Goal: Task Accomplishment & Management: Manage account settings

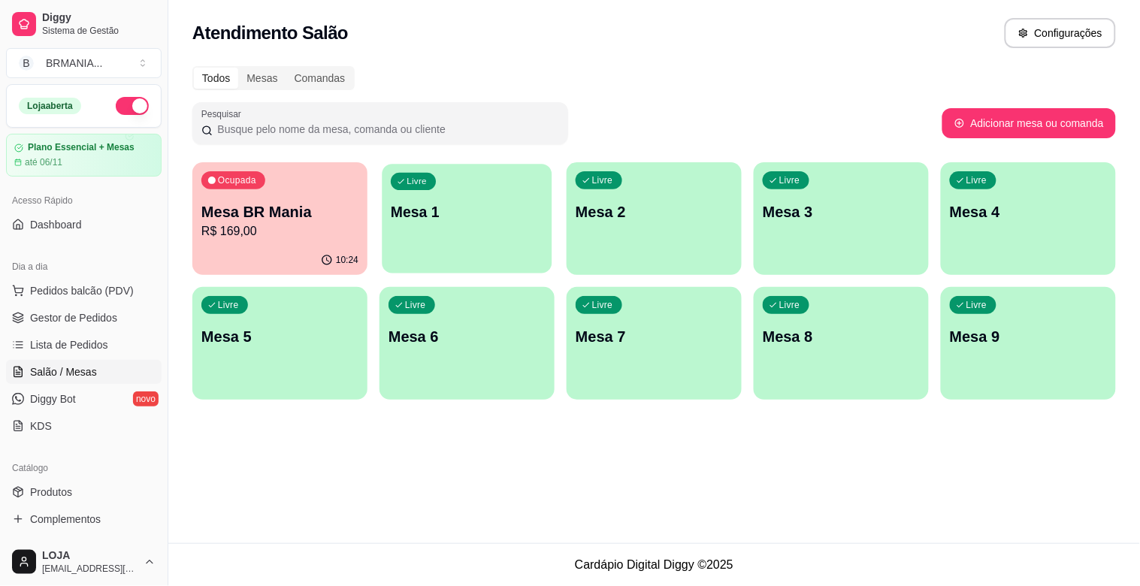
click at [504, 250] on div "Livre Mesa 1" at bounding box center [467, 210] width 170 height 92
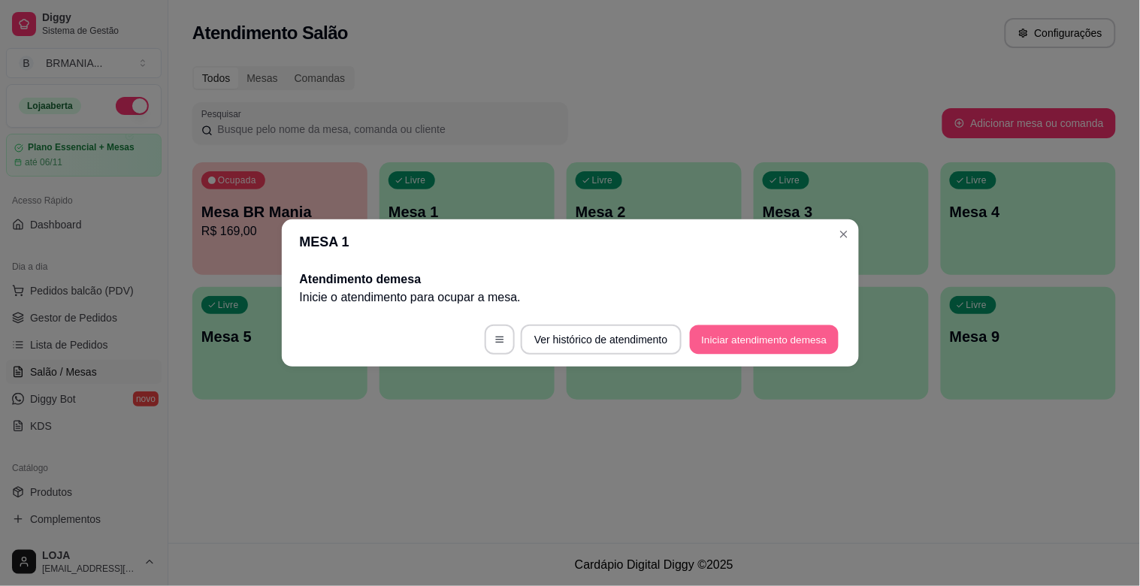
click at [731, 346] on button "Iniciar atendimento de mesa" at bounding box center [764, 339] width 149 height 29
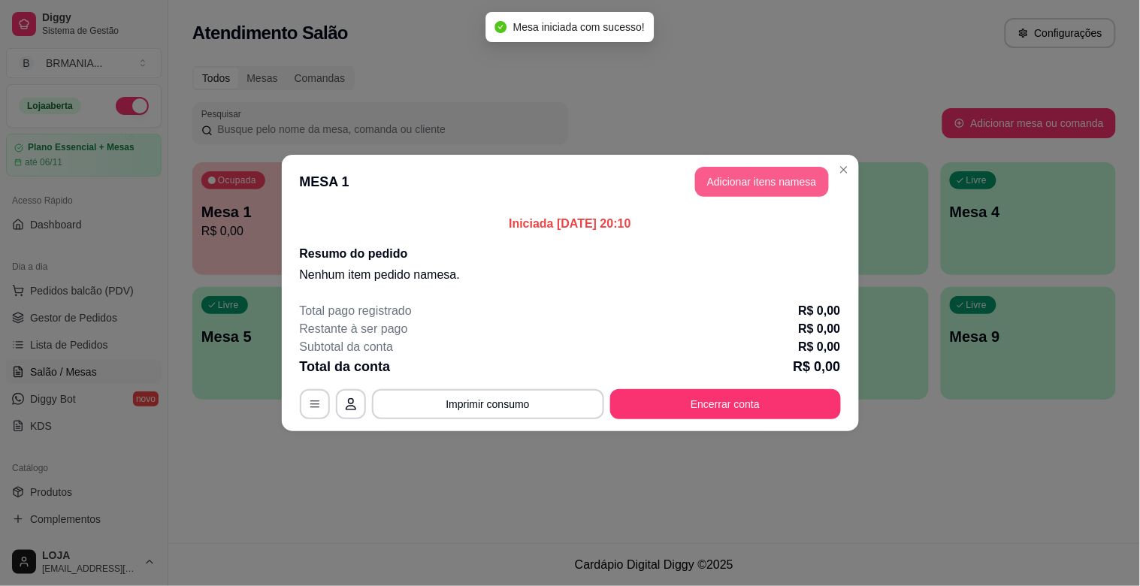
click at [766, 196] on button "Adicionar itens na mesa" at bounding box center [762, 182] width 134 height 30
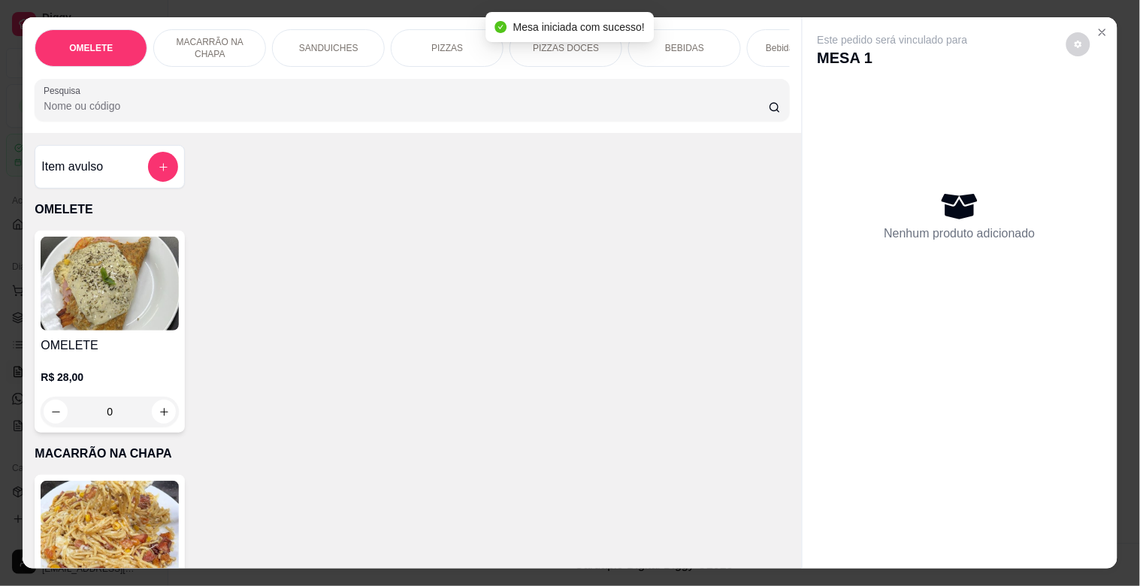
click at [407, 42] on div "PIZZAS" at bounding box center [447, 48] width 113 height 38
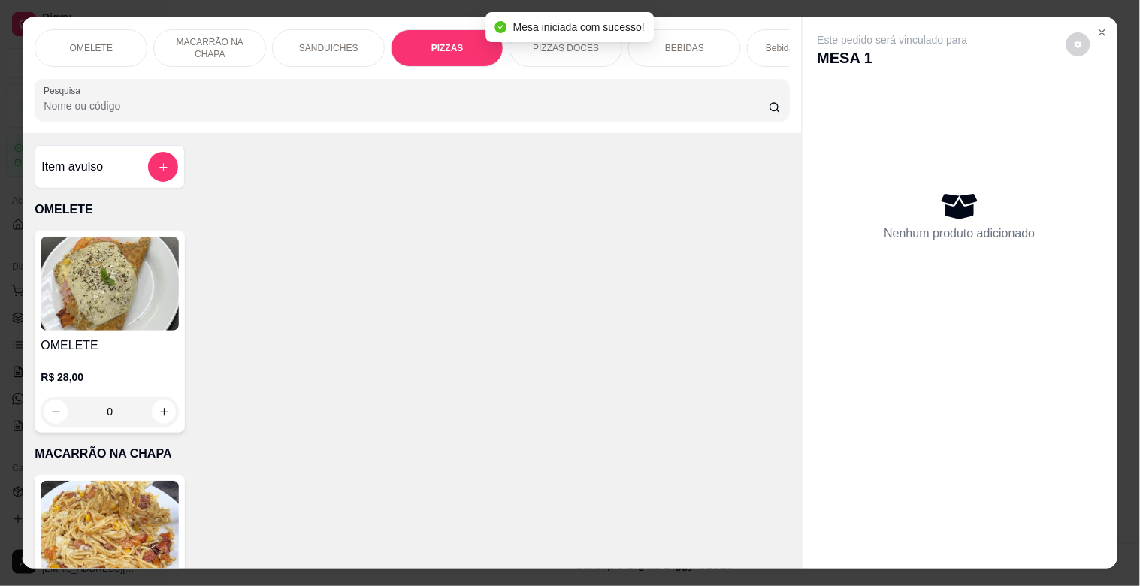
scroll to position [36, 0]
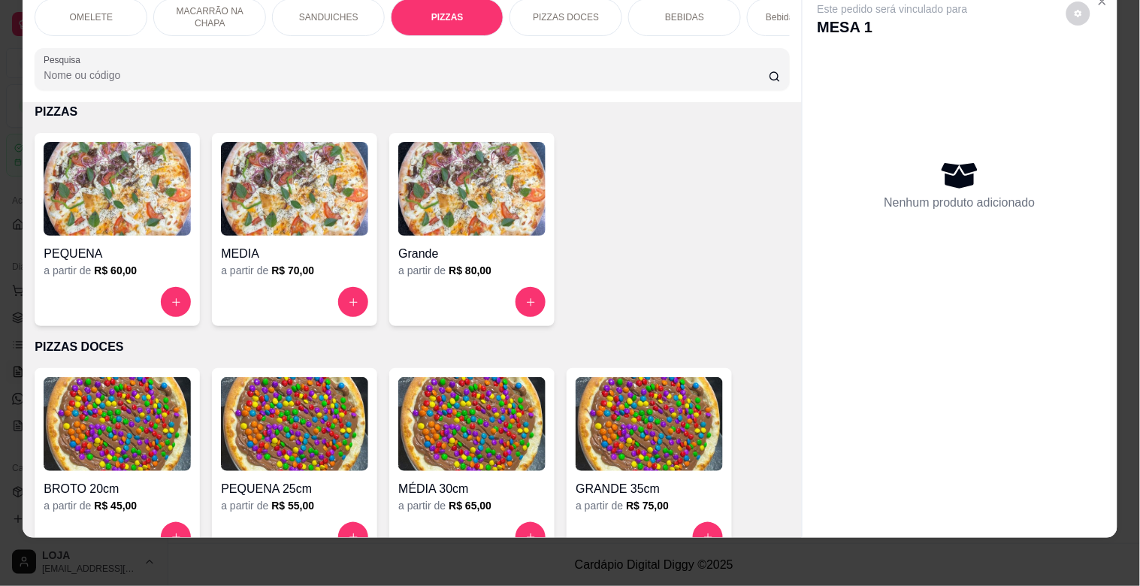
click at [313, 11] on p "SANDUICHES" at bounding box center [328, 17] width 59 height 12
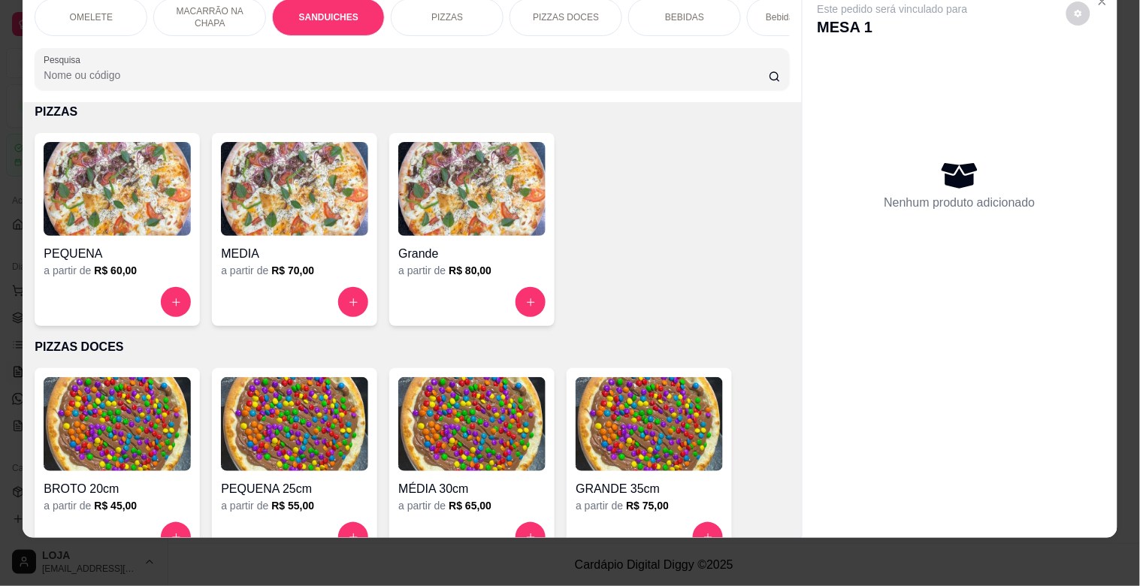
scroll to position [556, 0]
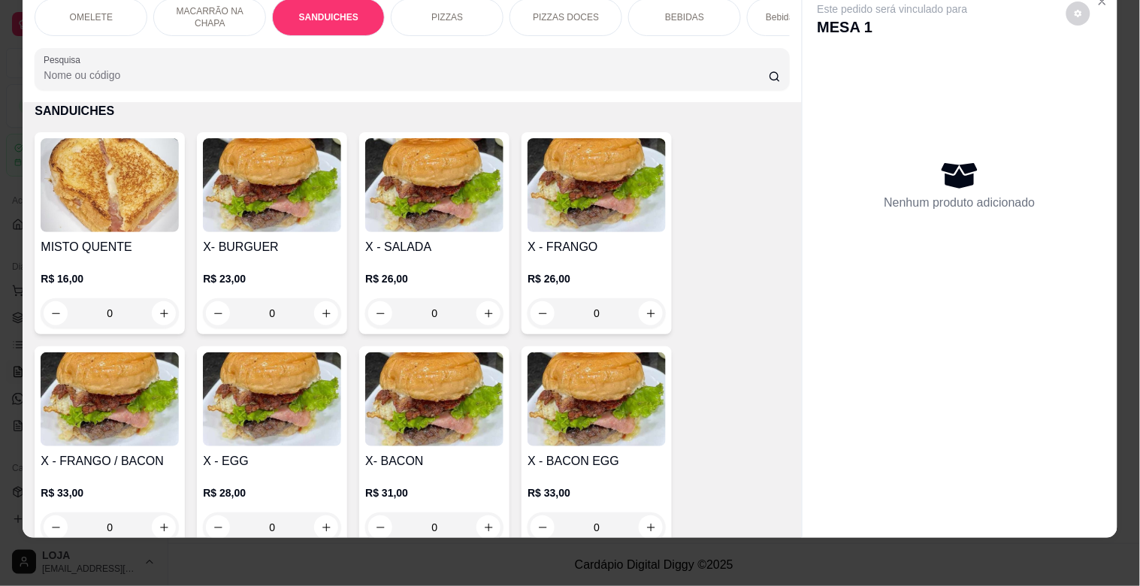
click at [462, 413] on img at bounding box center [434, 399] width 138 height 94
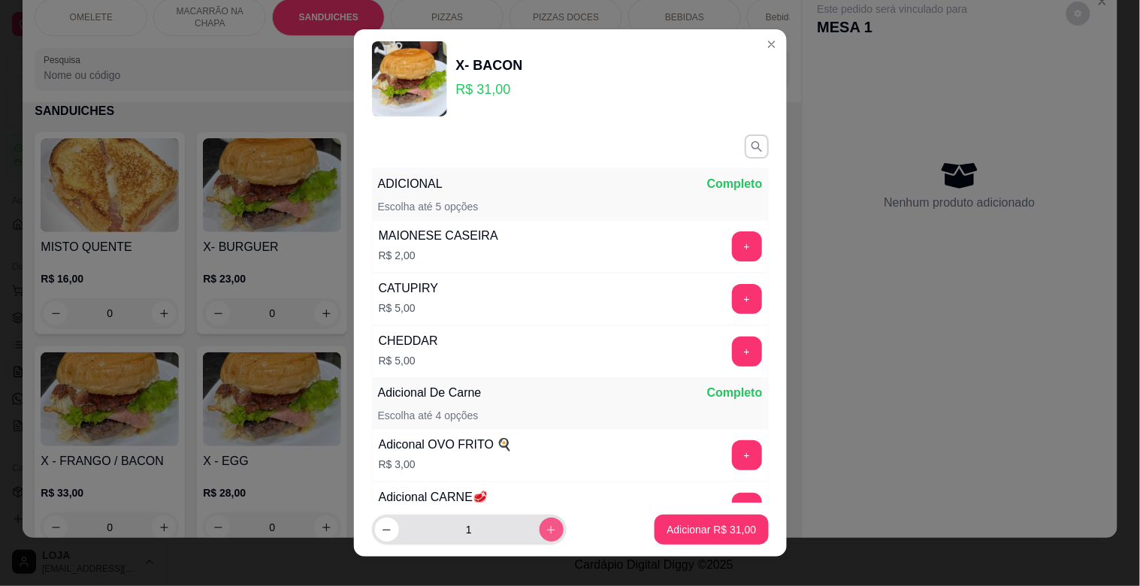
click at [546, 532] on icon "increase-product-quantity" at bounding box center [551, 529] width 11 height 11
type input "2"
click at [707, 530] on p "Adicionar R$ 62,00" at bounding box center [711, 529] width 87 height 14
type input "2"
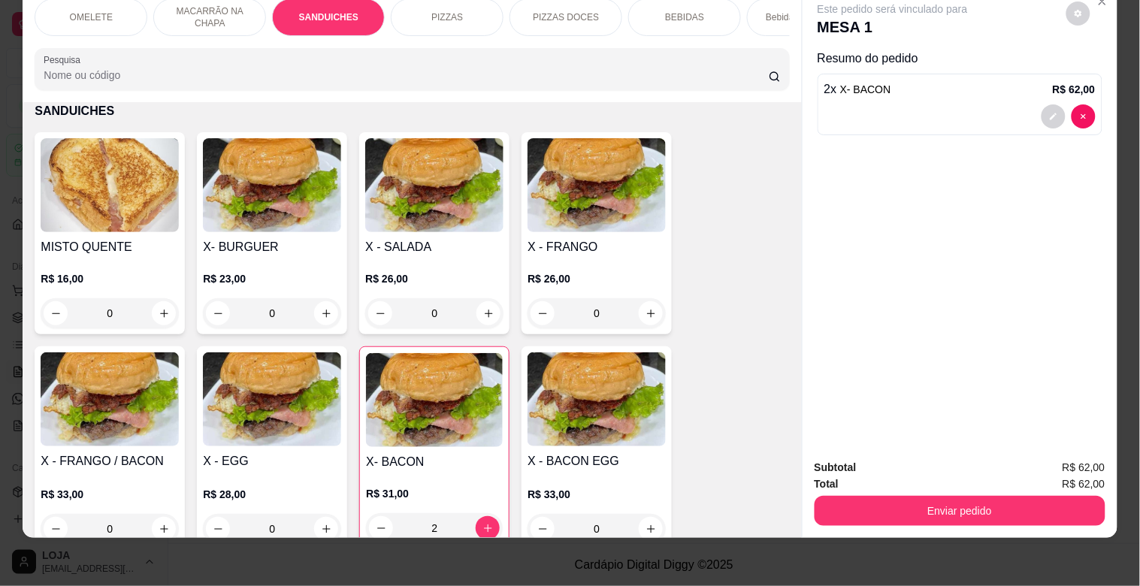
scroll to position [0, 0]
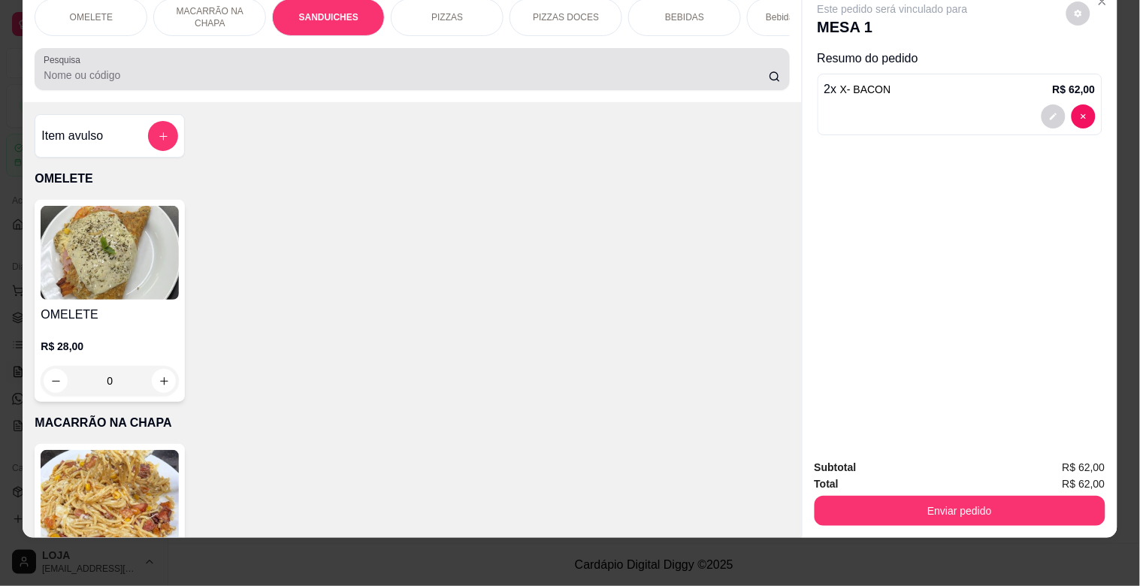
click at [545, 59] on div at bounding box center [412, 69] width 736 height 30
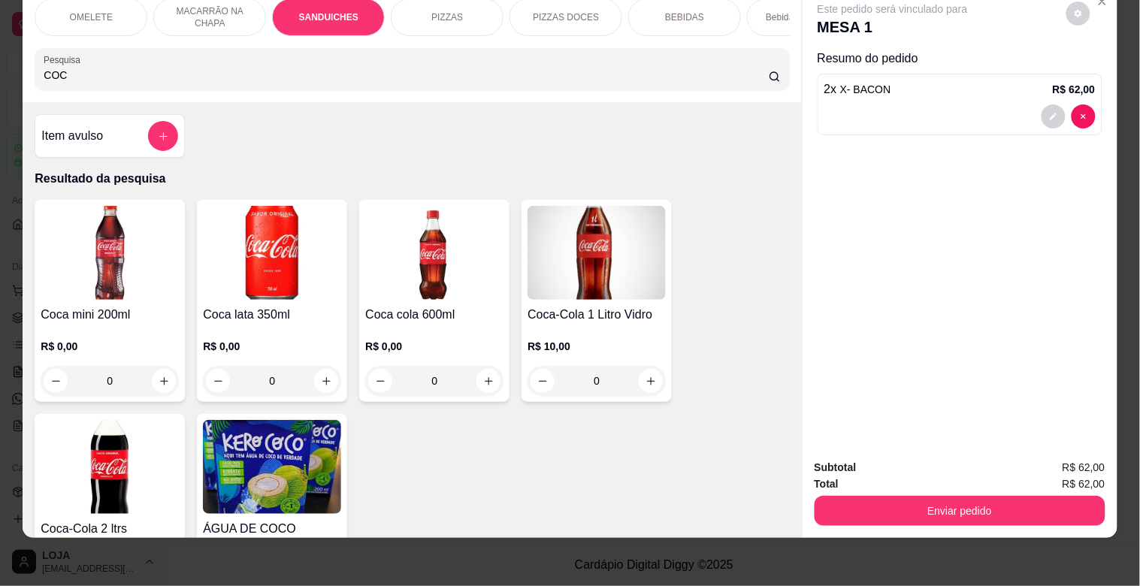
type input "COC"
click at [429, 265] on img at bounding box center [434, 253] width 138 height 94
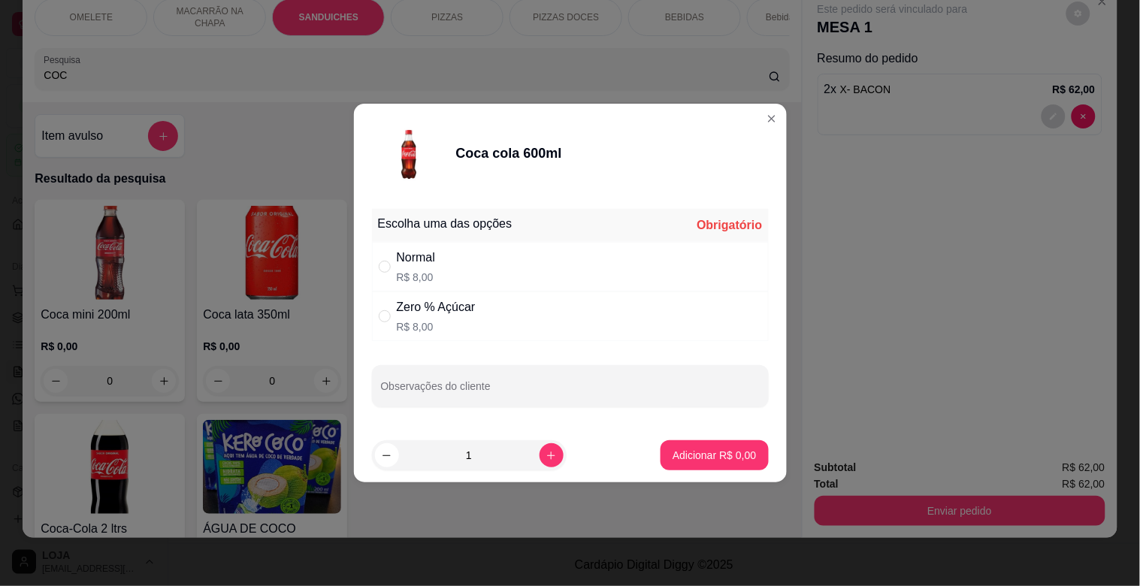
click at [501, 259] on div "Normal R$ 8,00" at bounding box center [570, 267] width 397 height 50
radio input "true"
click at [716, 445] on button "Adicionar R$ 8,00" at bounding box center [713, 455] width 107 height 30
type input "1"
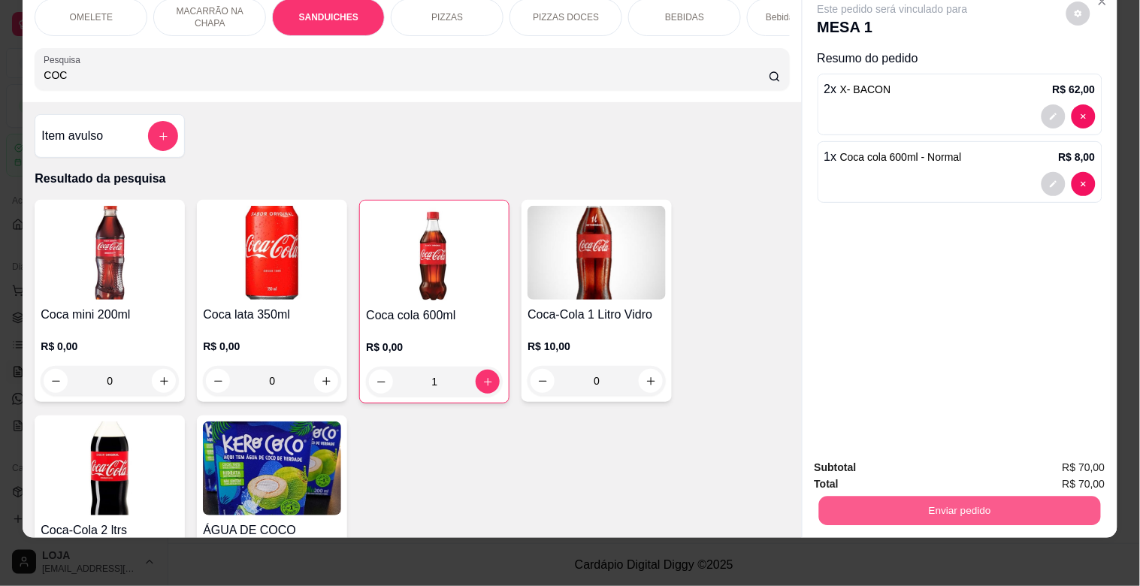
click at [969, 496] on button "Enviar pedido" at bounding box center [959, 510] width 282 height 29
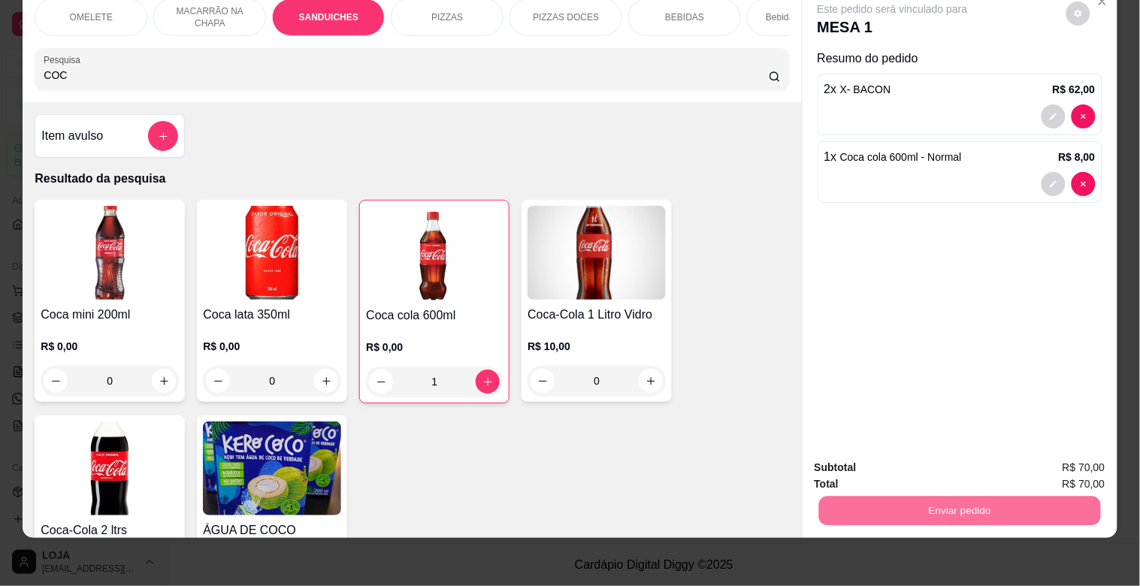
click at [1108, 461] on button "Enviar pedido" at bounding box center [1066, 461] width 83 height 28
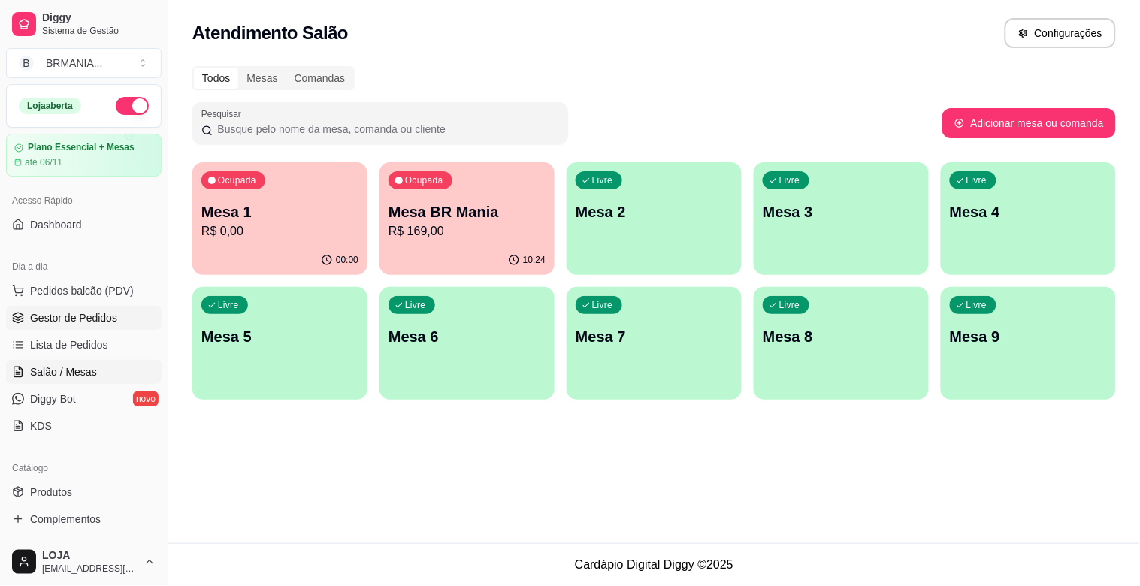
click at [95, 320] on span "Gestor de Pedidos" at bounding box center [73, 317] width 87 height 15
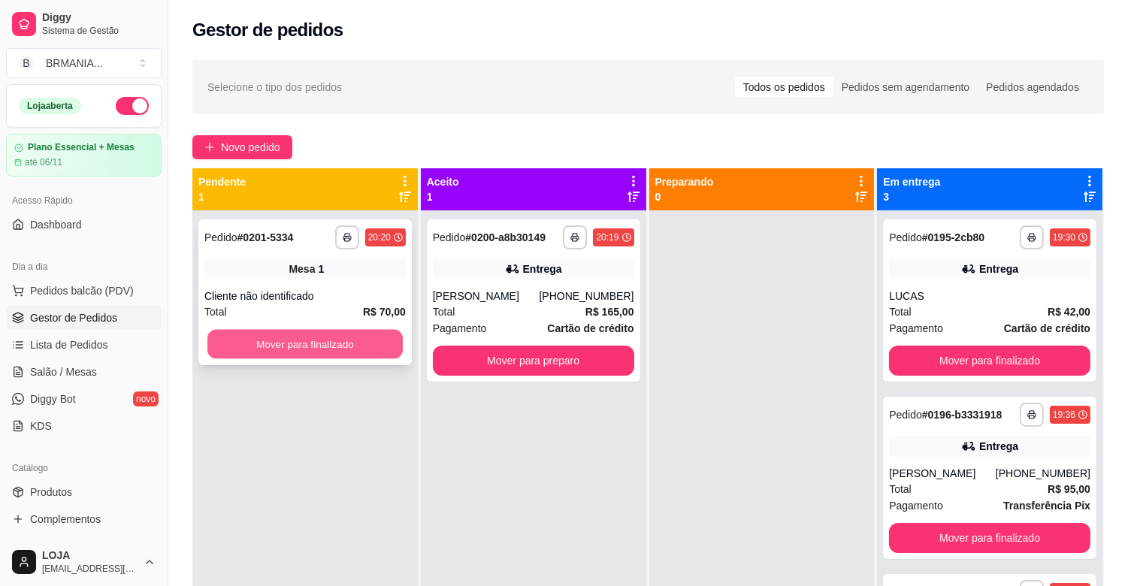
click at [289, 340] on button "Mover para finalizado" at bounding box center [304, 344] width 195 height 29
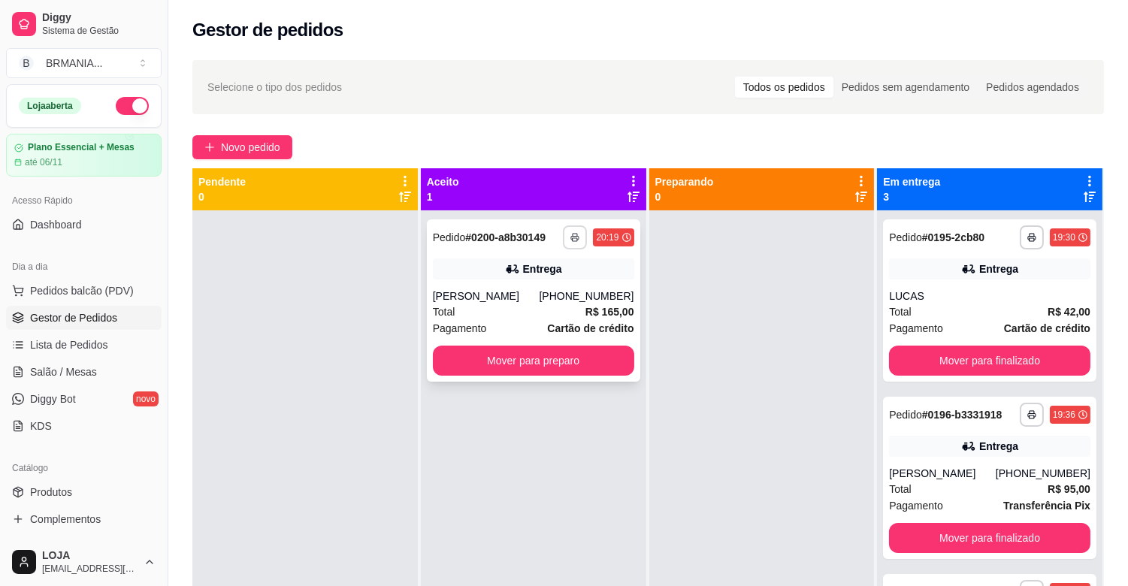
click at [573, 235] on polyline "button" at bounding box center [575, 235] width 5 height 3
click at [546, 291] on button "IMPRESSORA" at bounding box center [530, 290] width 109 height 24
click at [980, 363] on button "Mover para finalizado" at bounding box center [989, 361] width 201 height 30
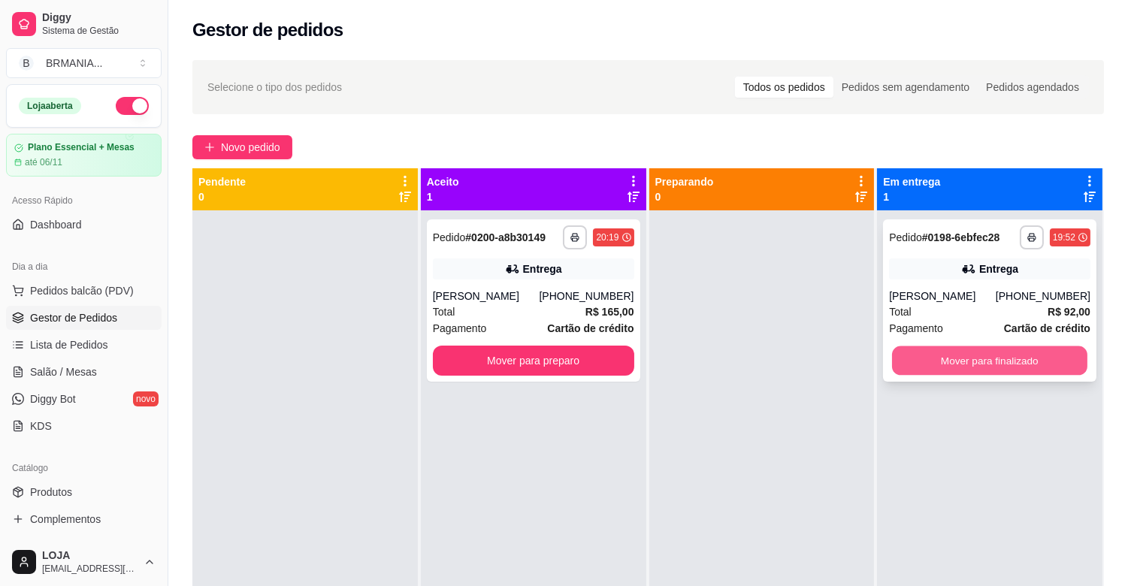
click at [994, 359] on button "Mover para finalizado" at bounding box center [989, 360] width 195 height 29
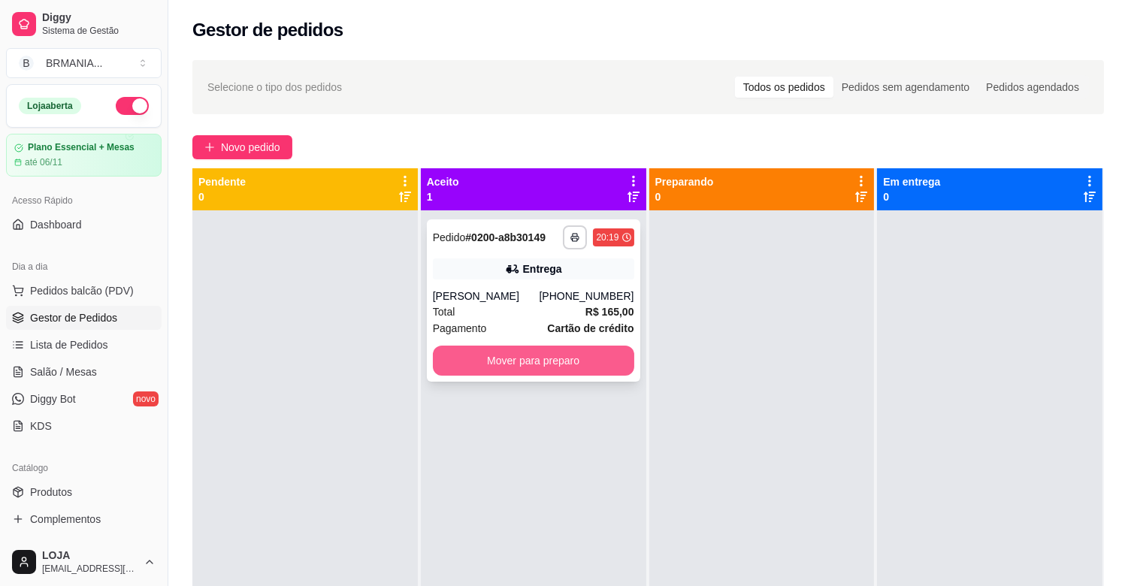
click at [618, 361] on button "Mover para preparo" at bounding box center [533, 361] width 201 height 30
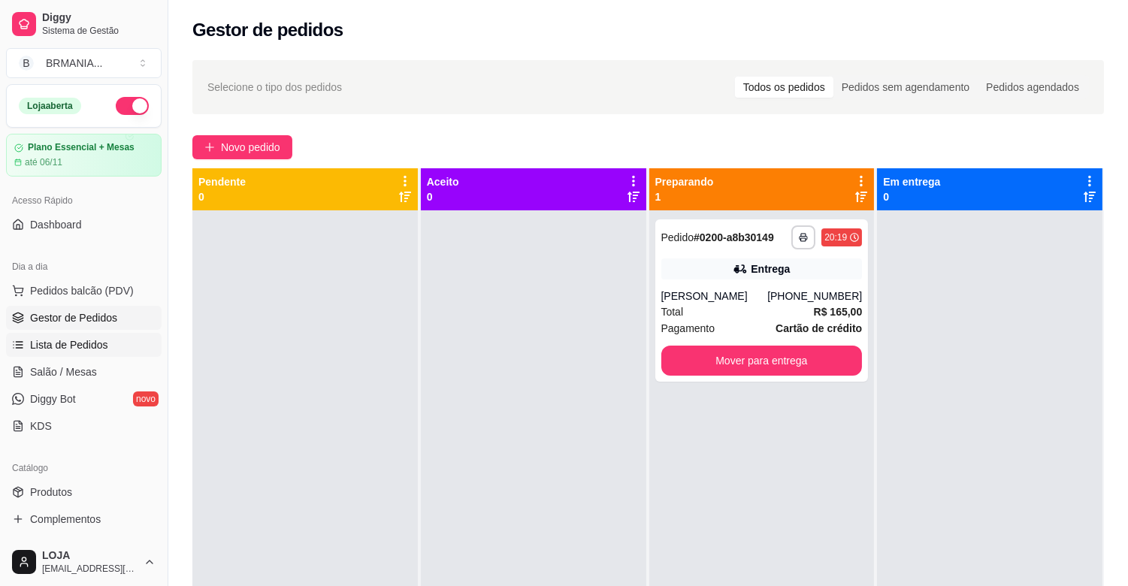
click at [74, 349] on span "Lista de Pedidos" at bounding box center [69, 344] width 78 height 15
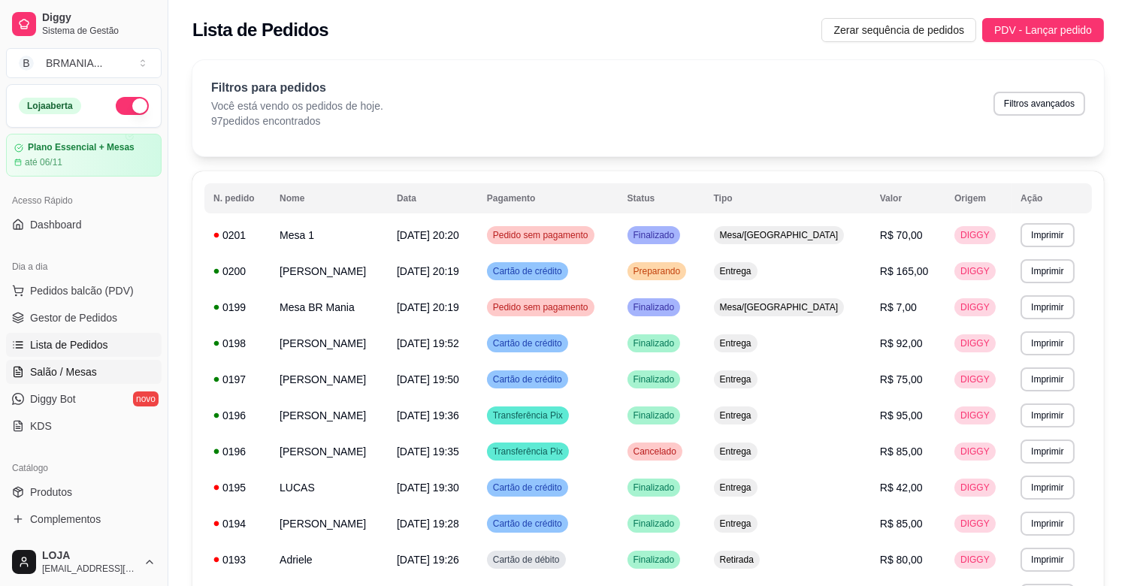
click at [92, 370] on span "Salão / Mesas" at bounding box center [63, 371] width 67 height 15
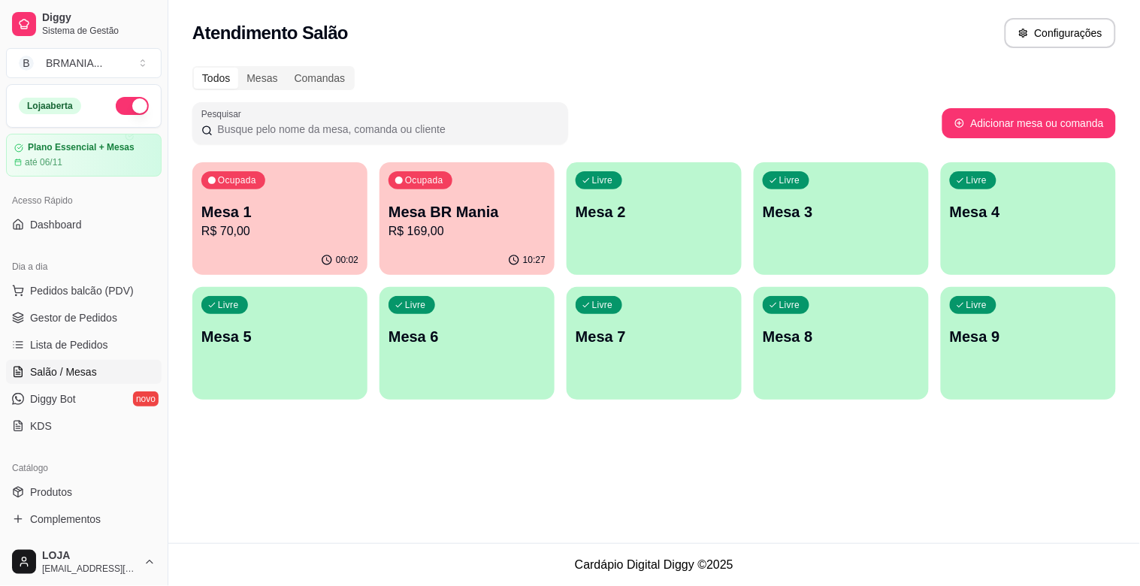
click at [323, 230] on p "R$ 70,00" at bounding box center [279, 231] width 157 height 18
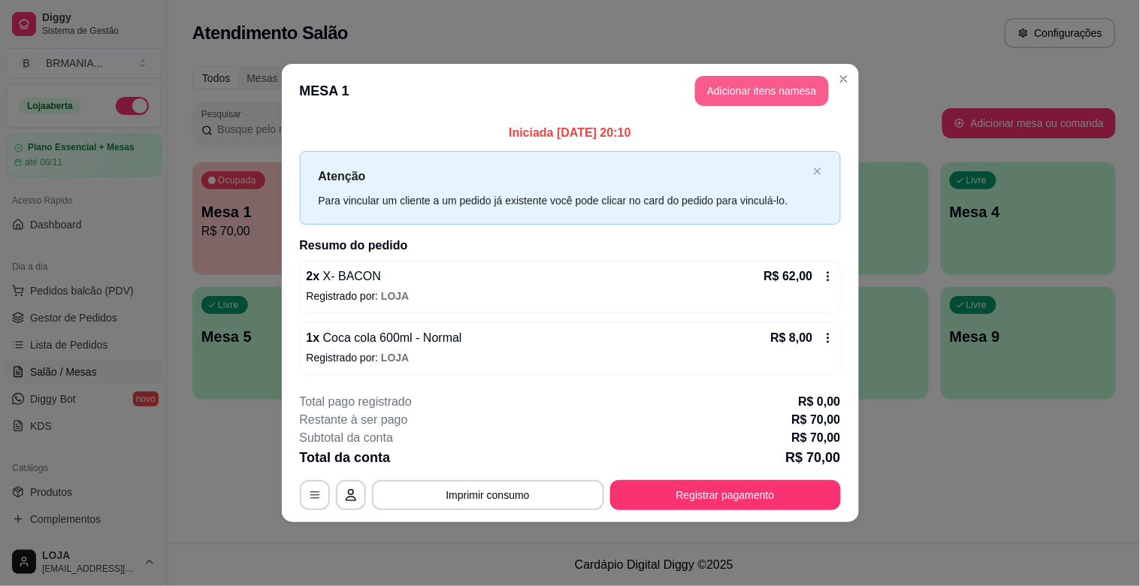
click at [754, 92] on button "Adicionar itens na mesa" at bounding box center [762, 91] width 134 height 30
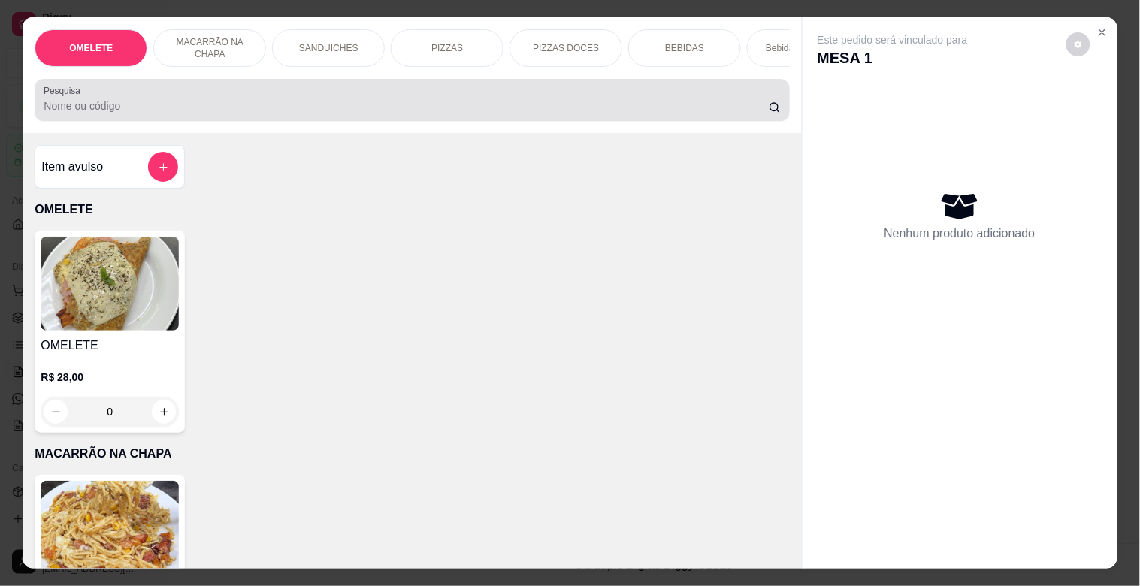
click at [220, 90] on div "Pesquisa" at bounding box center [412, 100] width 754 height 42
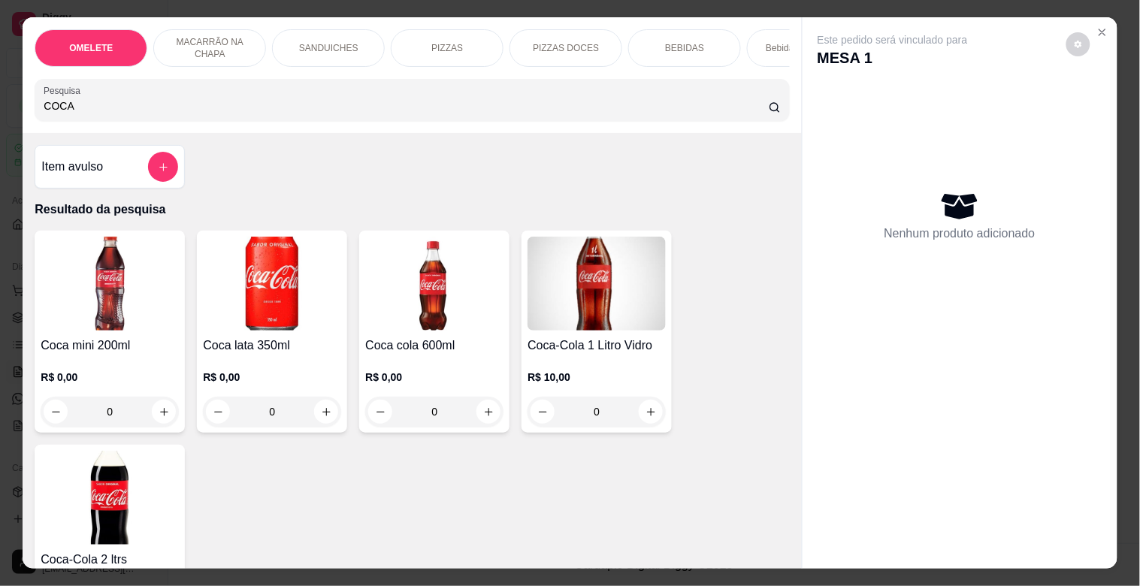
type input "COCA"
click at [421, 321] on img at bounding box center [434, 284] width 138 height 94
click at [485, 316] on div "Zero % Açúcar R$ 8,00" at bounding box center [569, 317] width 397 height 50
radio input "true"
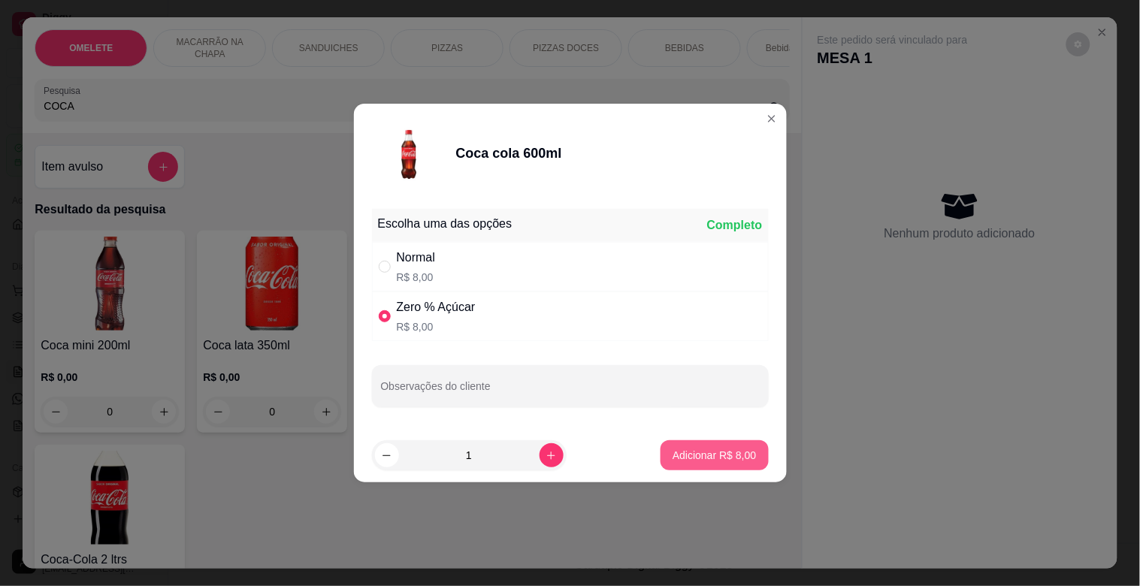
click at [691, 449] on p "Adicionar R$ 8,00" at bounding box center [714, 455] width 83 height 15
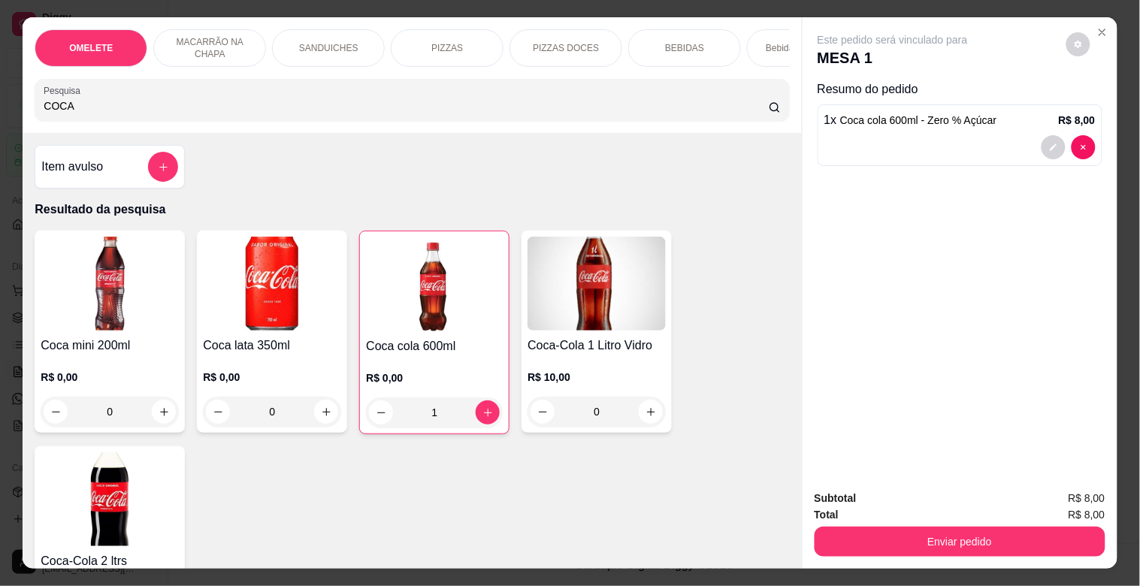
type input "1"
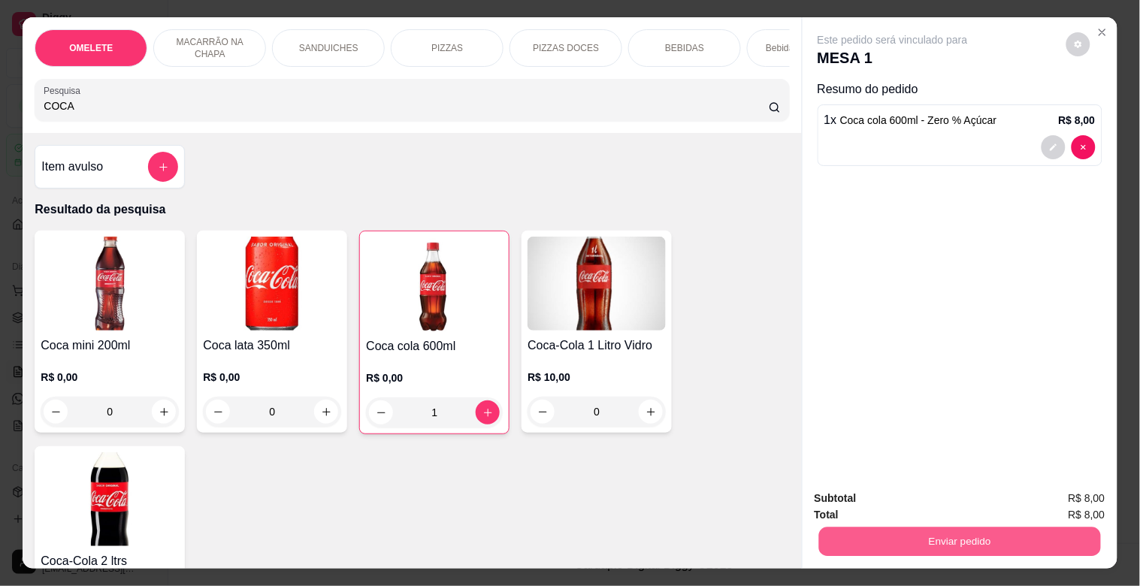
click at [1043, 541] on button "Enviar pedido" at bounding box center [959, 541] width 282 height 29
click at [1040, 507] on button "Enviar pedido" at bounding box center [1065, 498] width 85 height 29
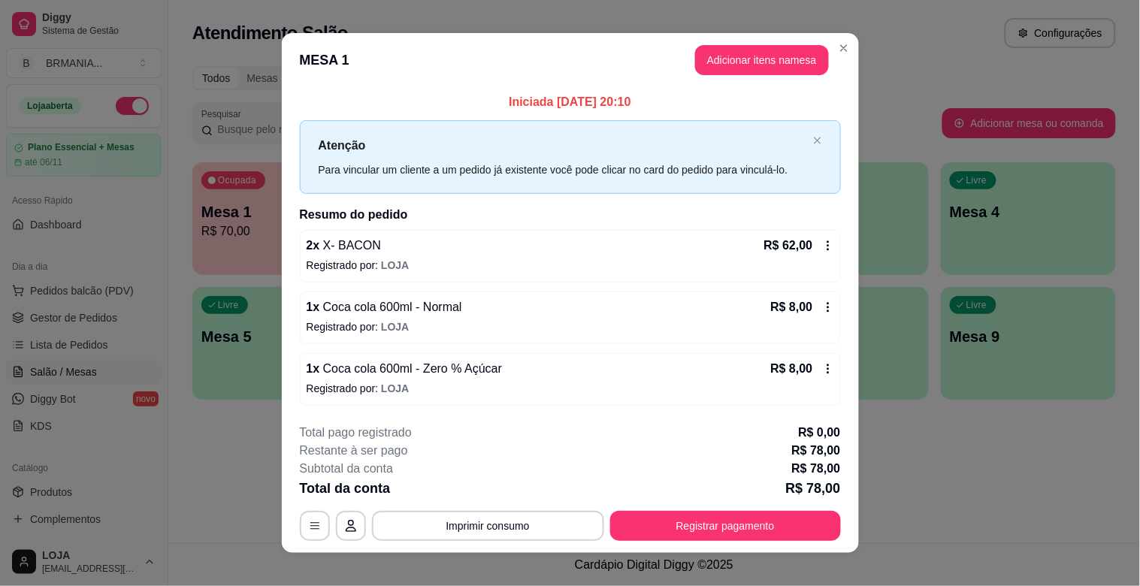
click at [827, 303] on icon at bounding box center [828, 307] width 2 height 10
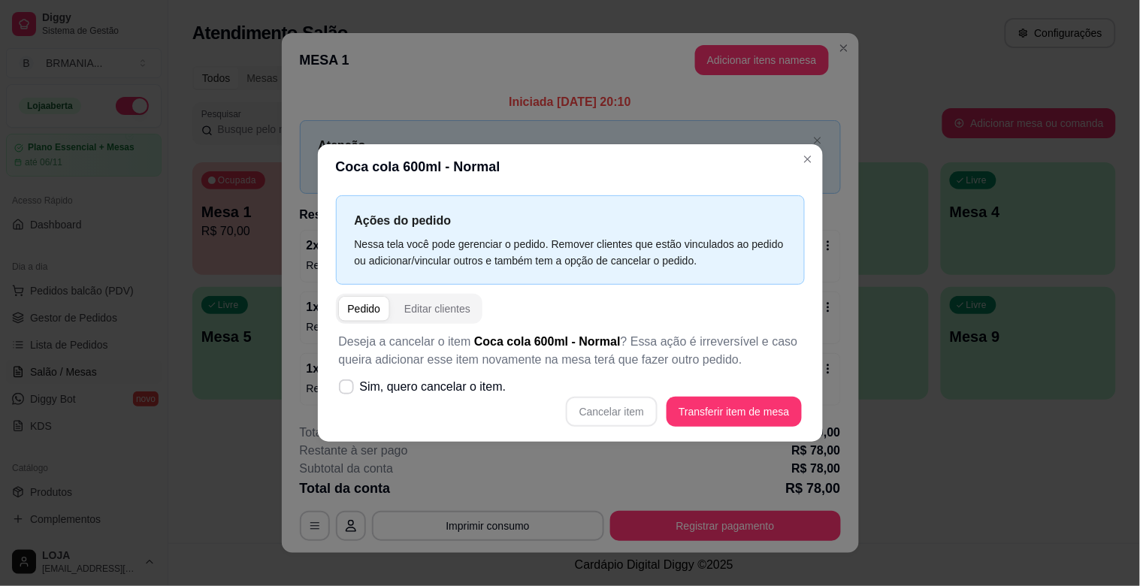
click at [358, 388] on label "Sim, quero cancelar o item." at bounding box center [423, 387] width 180 height 30
click at [348, 390] on input "Sim, quero cancelar o item." at bounding box center [343, 395] width 10 height 10
click at [352, 385] on span at bounding box center [346, 386] width 15 height 15
click at [348, 390] on input "Sim, quero cancelar o item." at bounding box center [343, 395] width 10 height 10
click at [355, 388] on label "Sim, quero cancelar o item." at bounding box center [423, 387] width 180 height 30
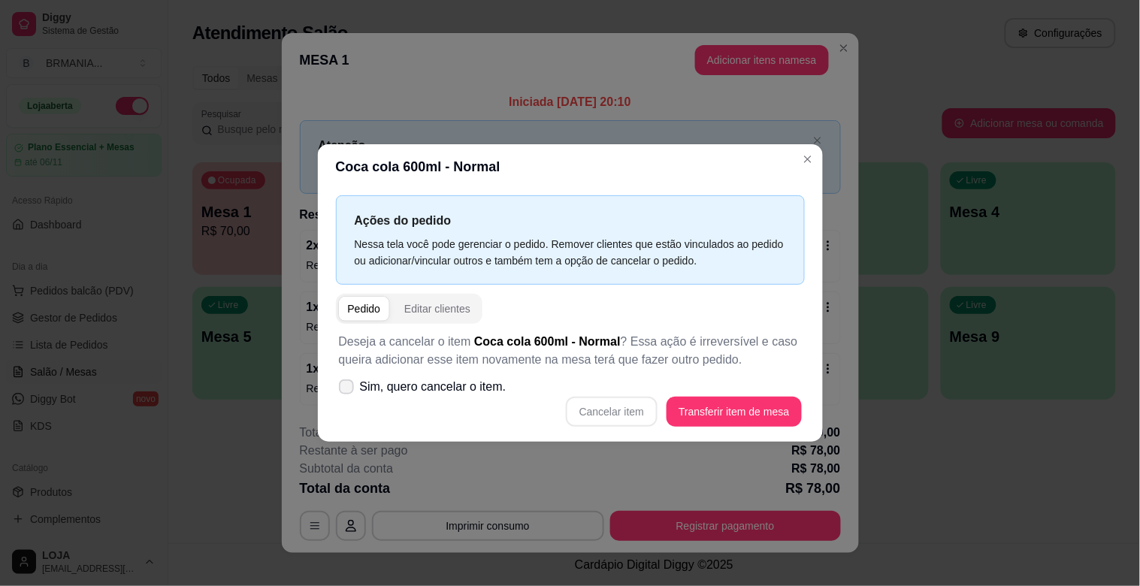
click at [348, 390] on input "Sim, quero cancelar o item." at bounding box center [343, 395] width 10 height 10
checkbox input "true"
click at [610, 410] on button "Cancelar item" at bounding box center [611, 411] width 89 height 29
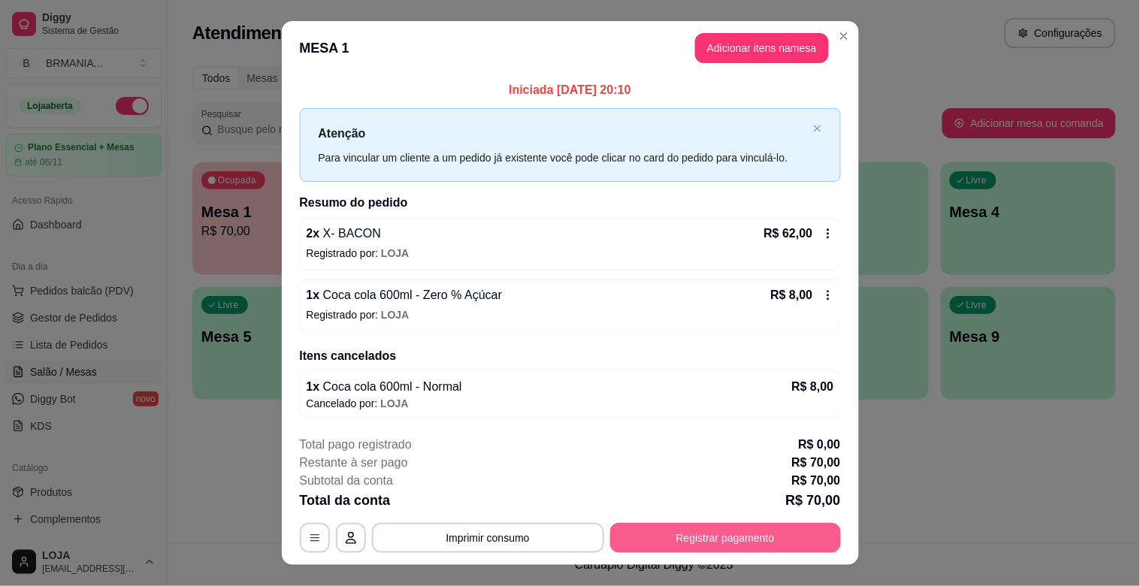
click at [767, 527] on button "Registrar pagamento" at bounding box center [725, 538] width 231 height 30
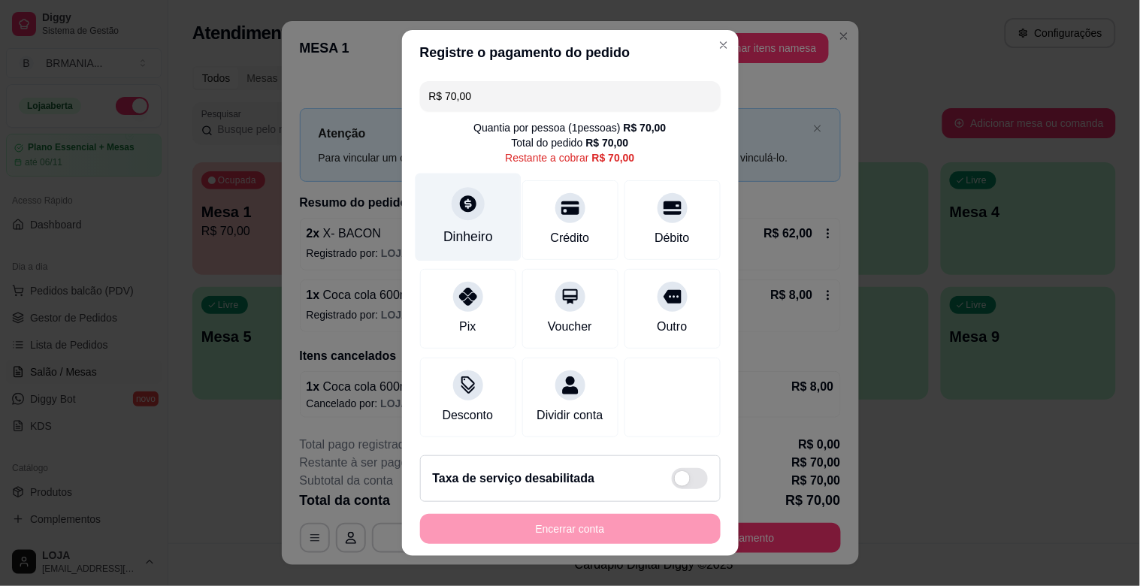
click at [461, 231] on div "Dinheiro" at bounding box center [468, 237] width 50 height 20
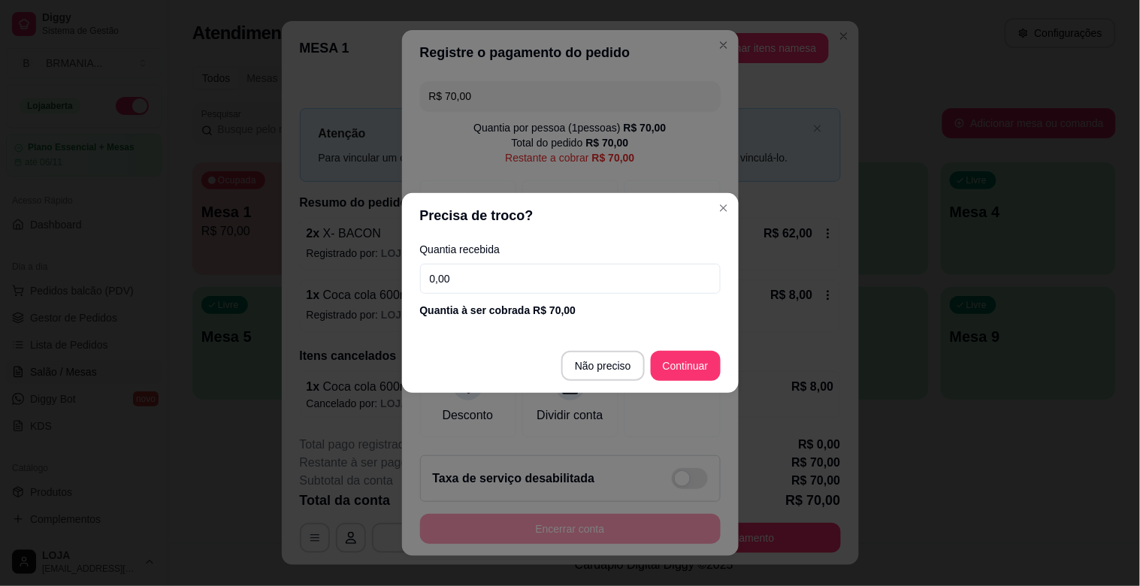
click at [589, 279] on input "0,00" at bounding box center [570, 279] width 301 height 30
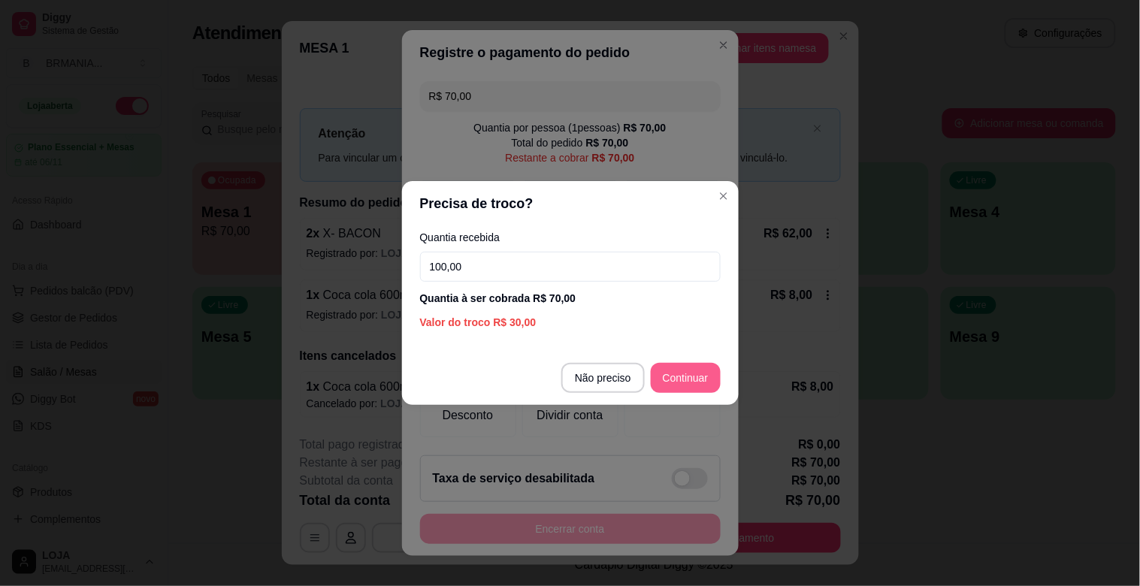
type input "100,00"
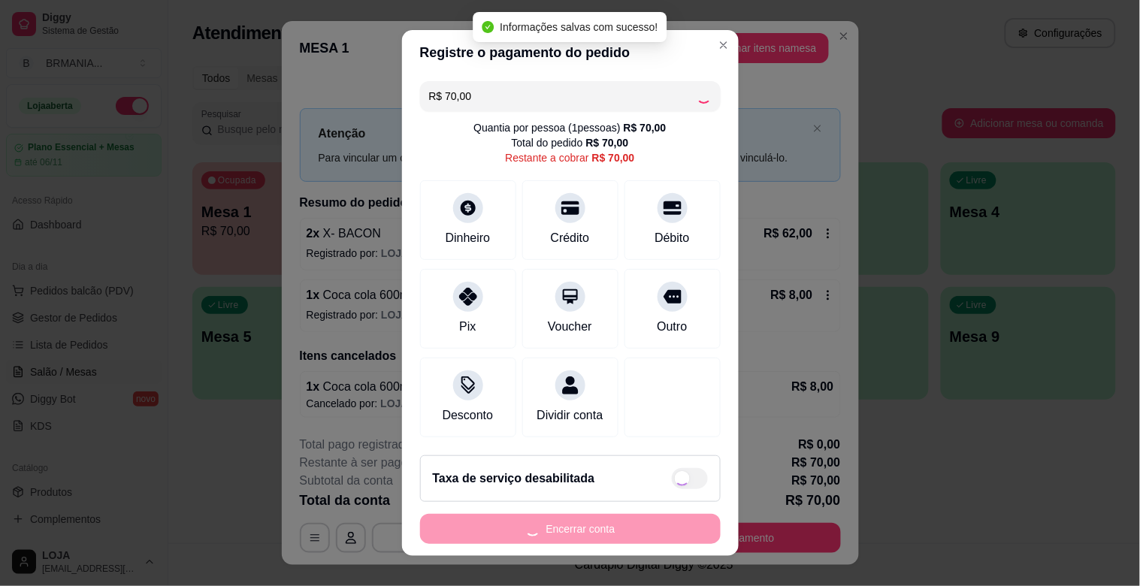
type input "R$ 0,00"
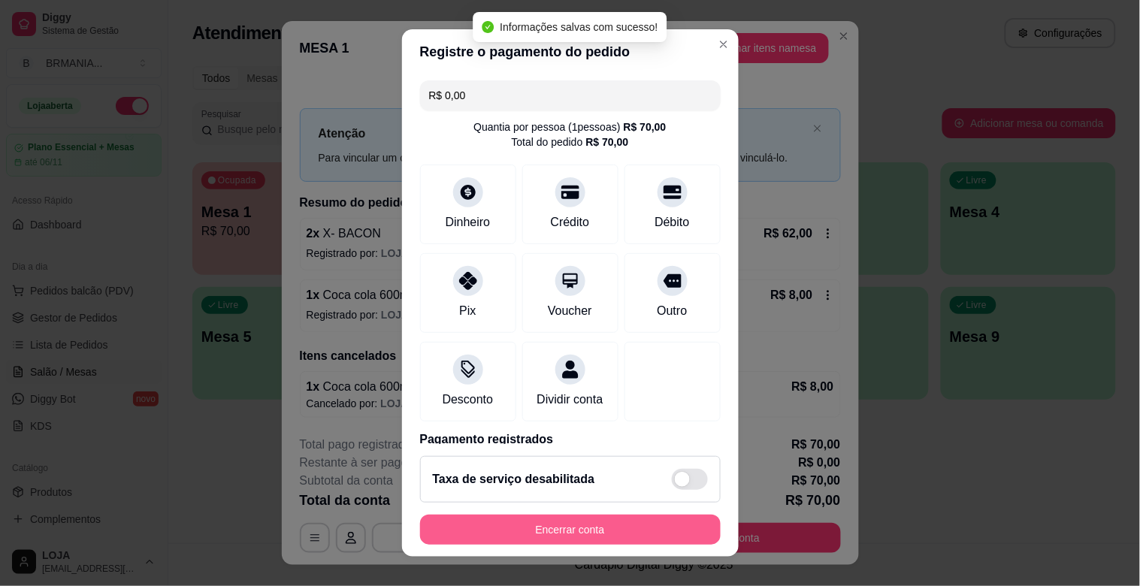
click at [591, 534] on button "Encerrar conta" at bounding box center [570, 530] width 301 height 30
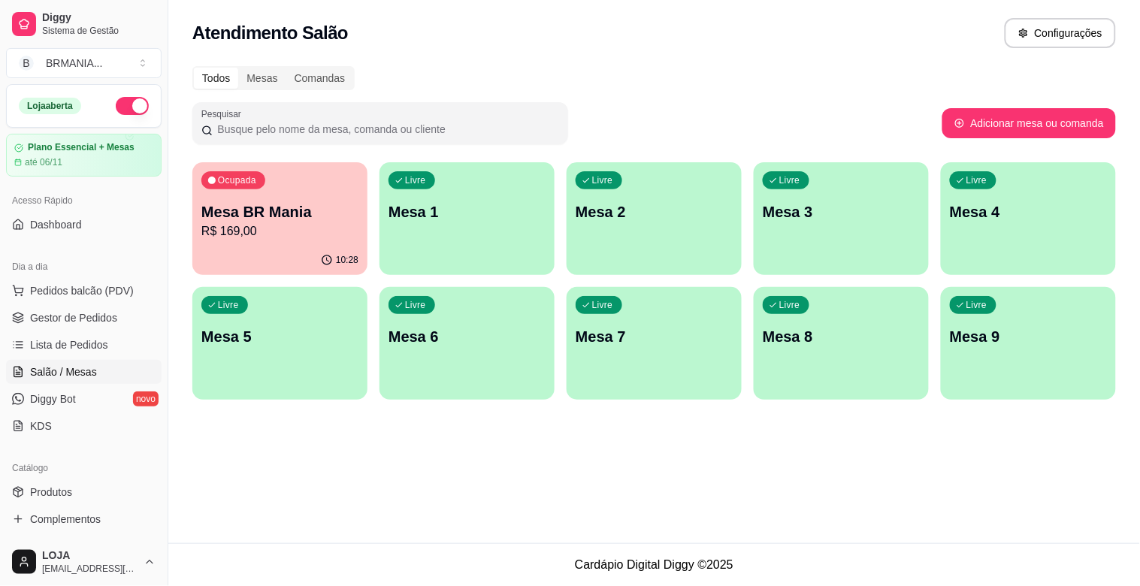
click at [466, 222] on div "Livre Mesa 1" at bounding box center [466, 209] width 175 height 95
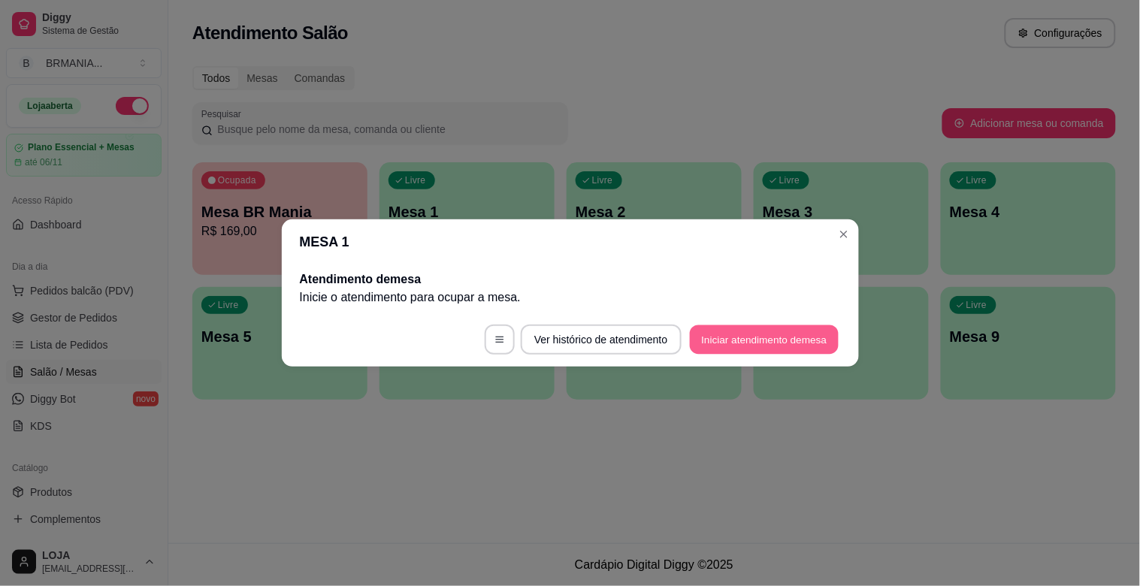
click at [744, 332] on button "Iniciar atendimento de mesa" at bounding box center [764, 339] width 149 height 29
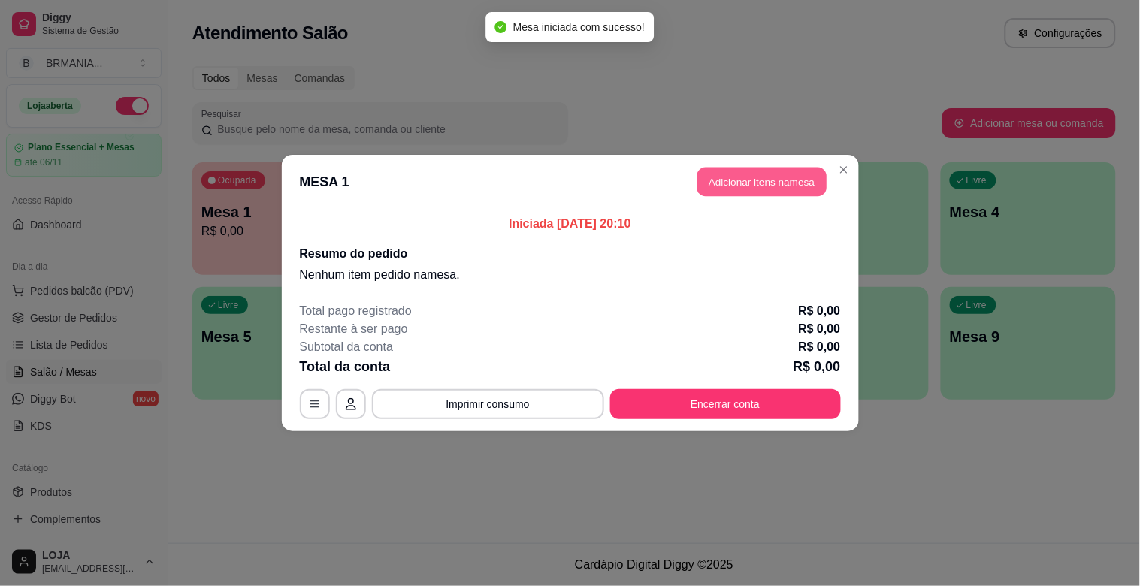
click at [730, 179] on button "Adicionar itens na mesa" at bounding box center [761, 182] width 129 height 29
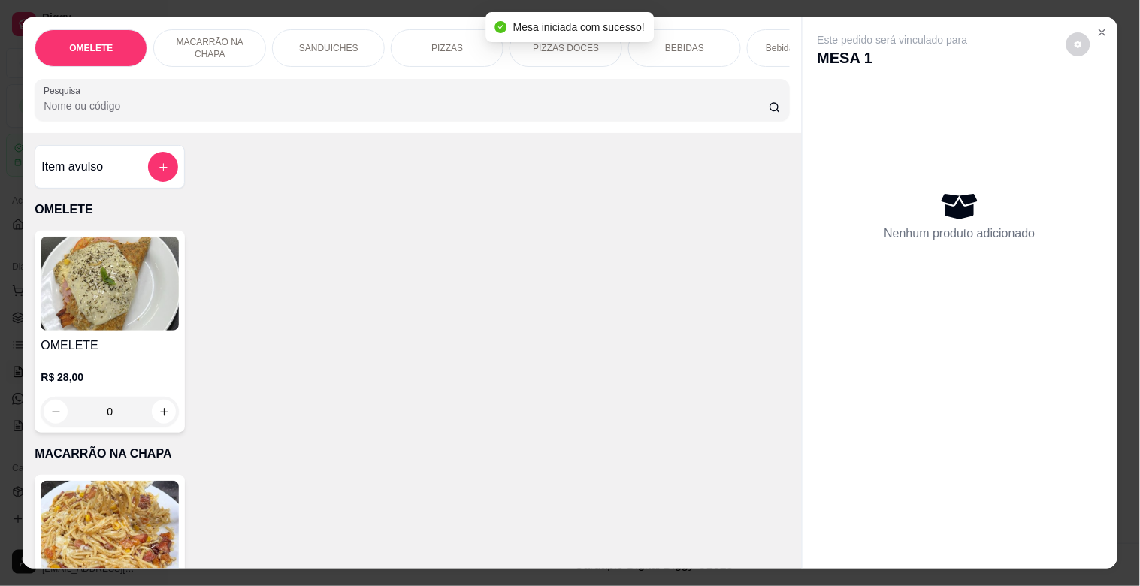
click at [297, 131] on div "OMELETE MACARRÃO NA CHAPA SANDUICHES PIZZAS PIZZAS DOCES BEBIDAS Bebidas Alcoól…" at bounding box center [412, 75] width 778 height 116
click at [350, 38] on div "SANDUICHES" at bounding box center [328, 48] width 113 height 38
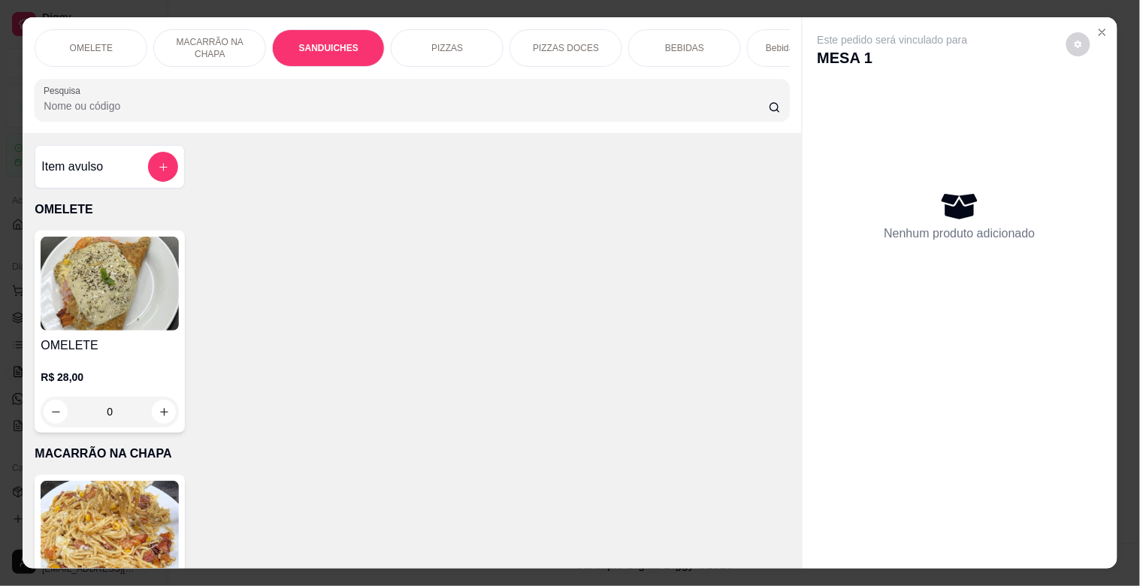
scroll to position [36, 0]
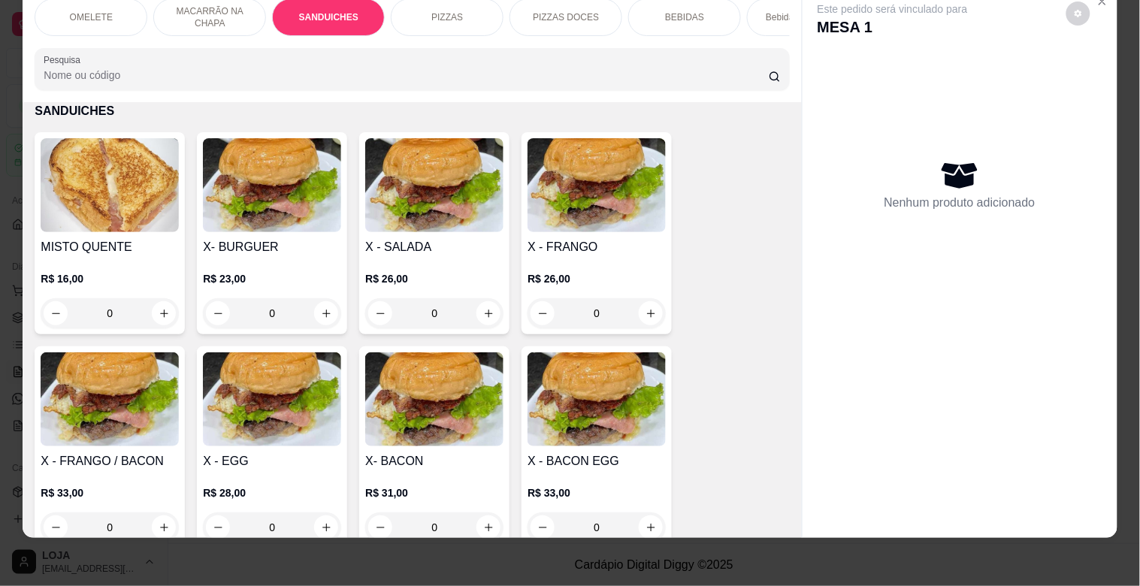
click at [586, 230] on img at bounding box center [596, 185] width 138 height 94
click at [95, 429] on img at bounding box center [110, 399] width 138 height 94
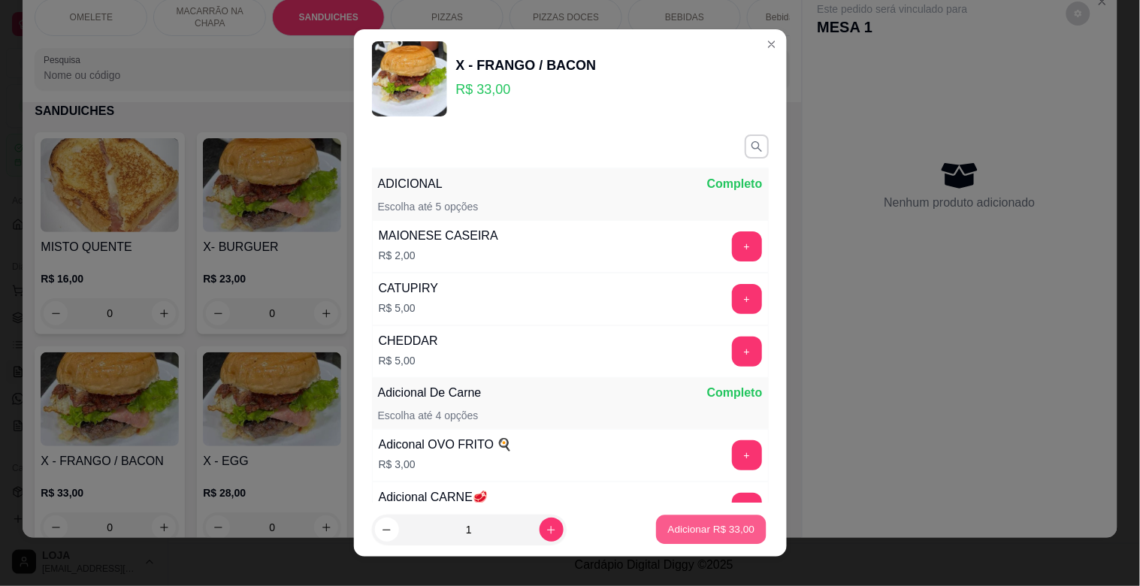
click at [703, 530] on p "Adicionar R$ 33,00" at bounding box center [711, 529] width 87 height 14
type input "1"
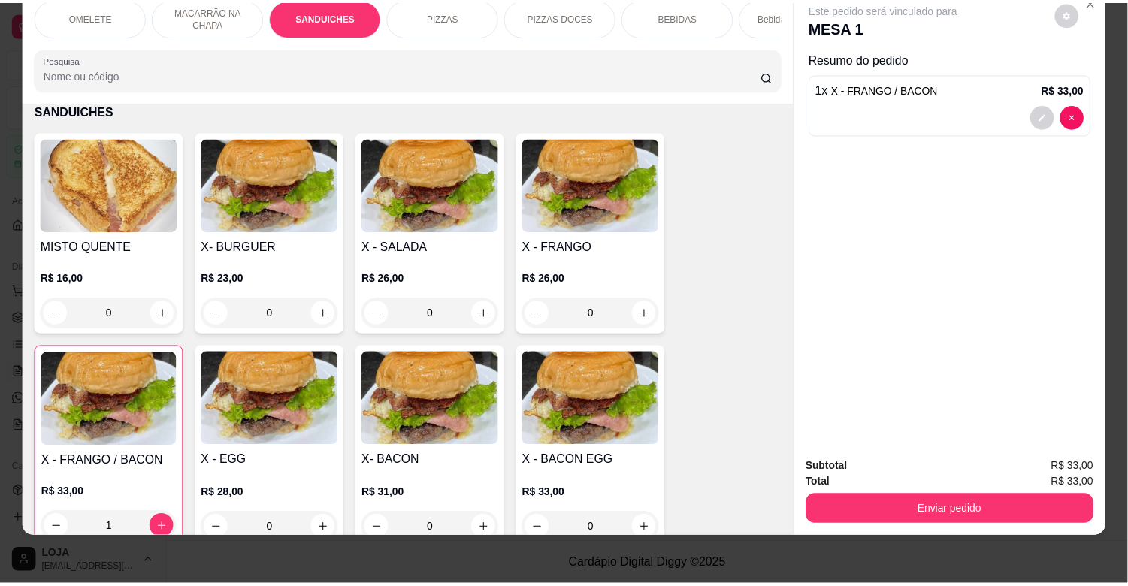
scroll to position [0, 0]
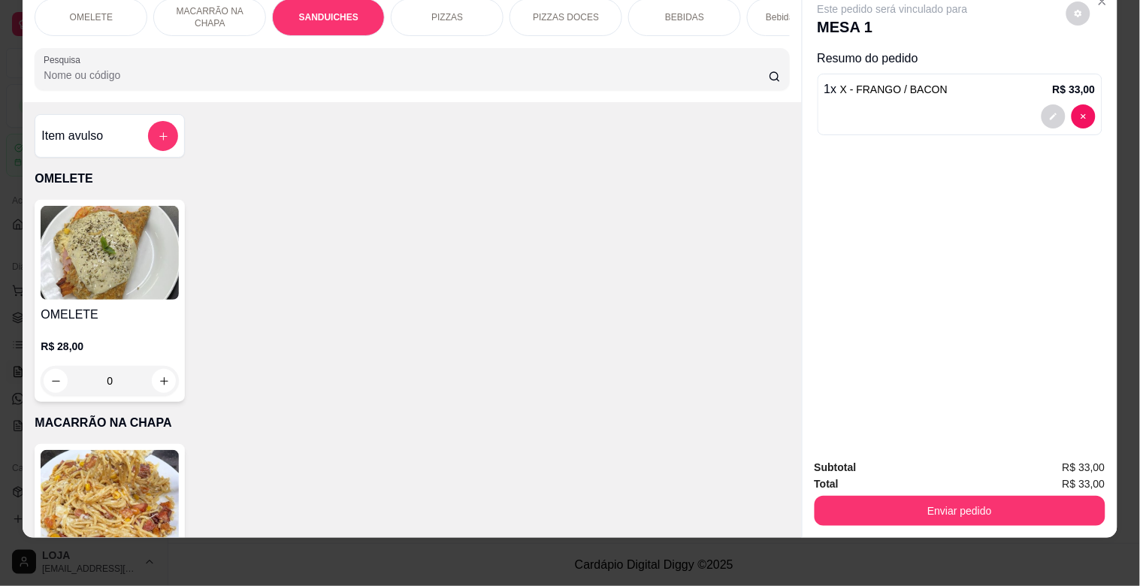
click at [100, 278] on img at bounding box center [110, 253] width 138 height 94
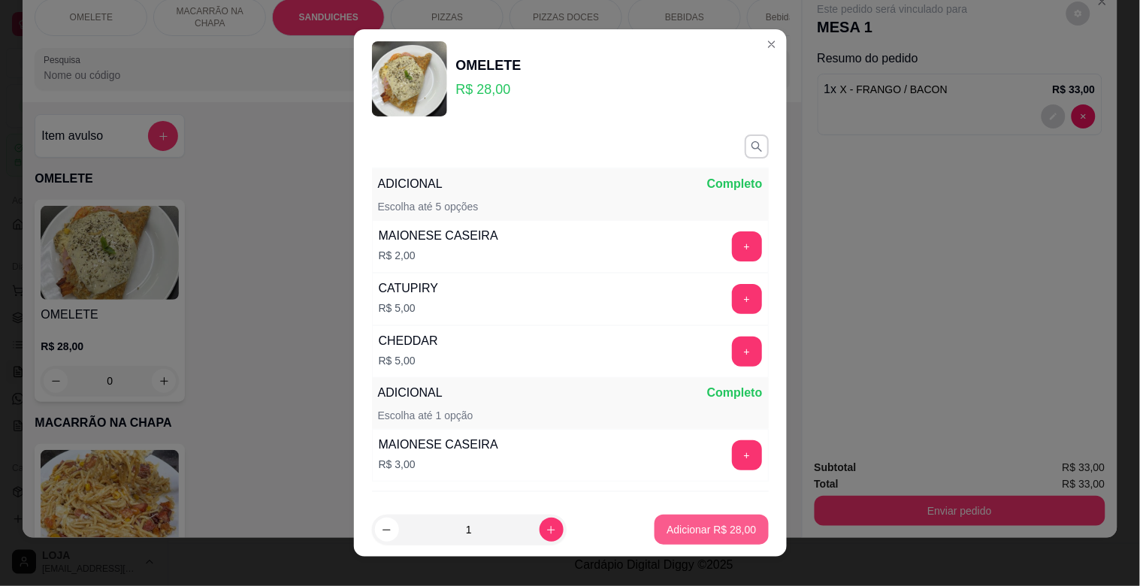
click at [700, 527] on p "Adicionar R$ 28,00" at bounding box center [711, 529] width 89 height 15
type input "1"
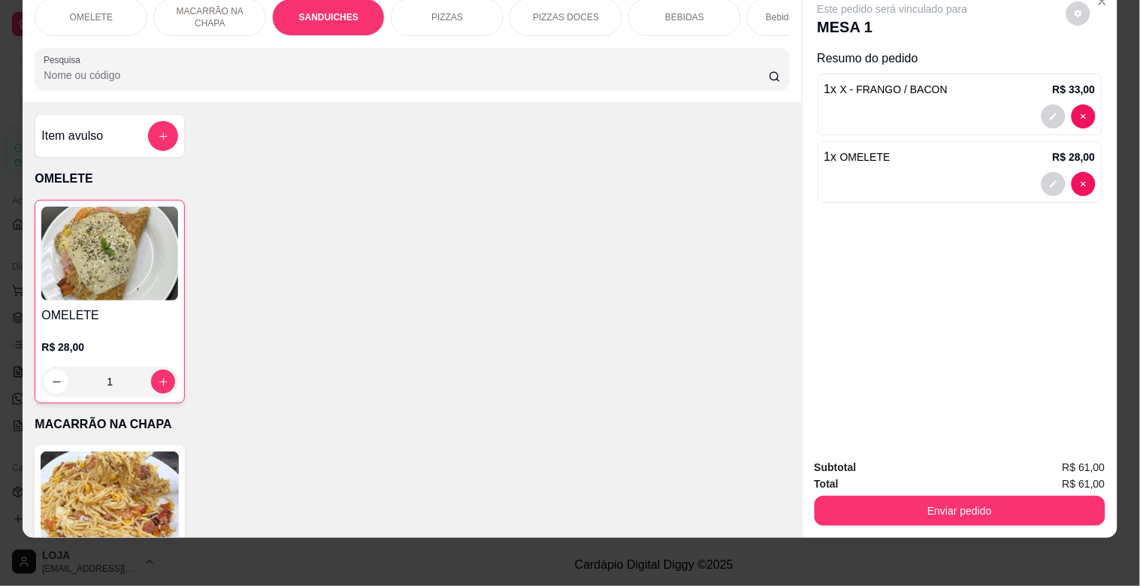
click at [295, 85] on div "Pesquisa" at bounding box center [412, 69] width 754 height 42
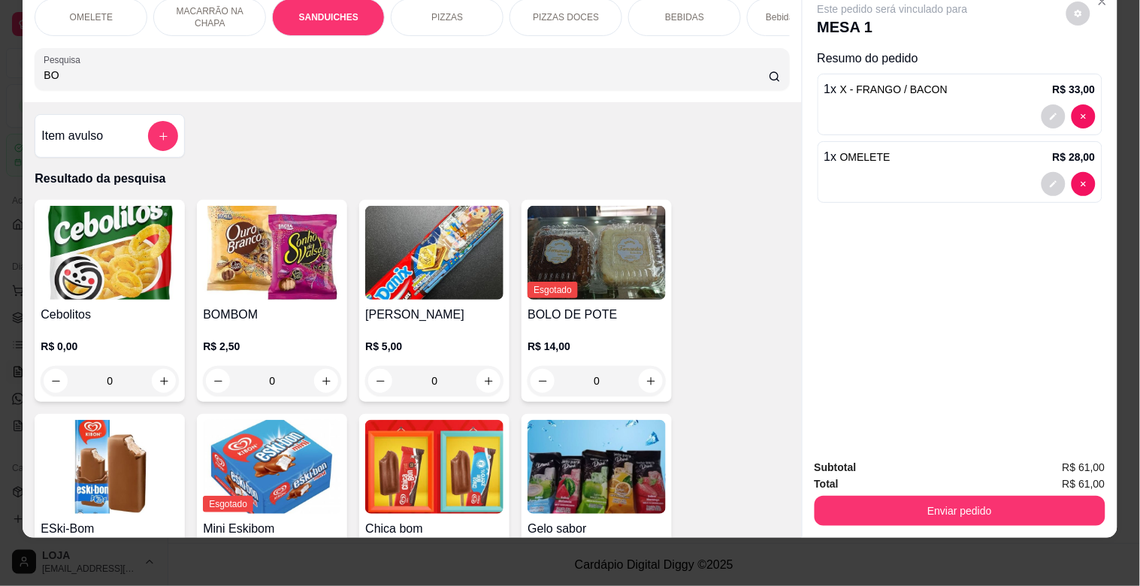
type input "B"
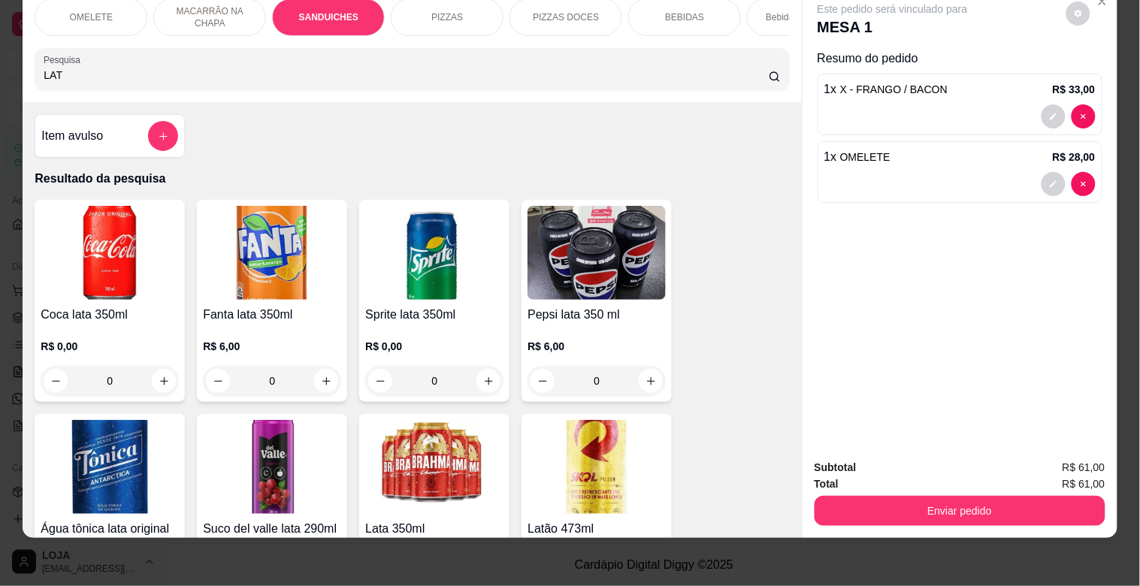
type input "LAT"
click at [582, 485] on img at bounding box center [596, 467] width 138 height 94
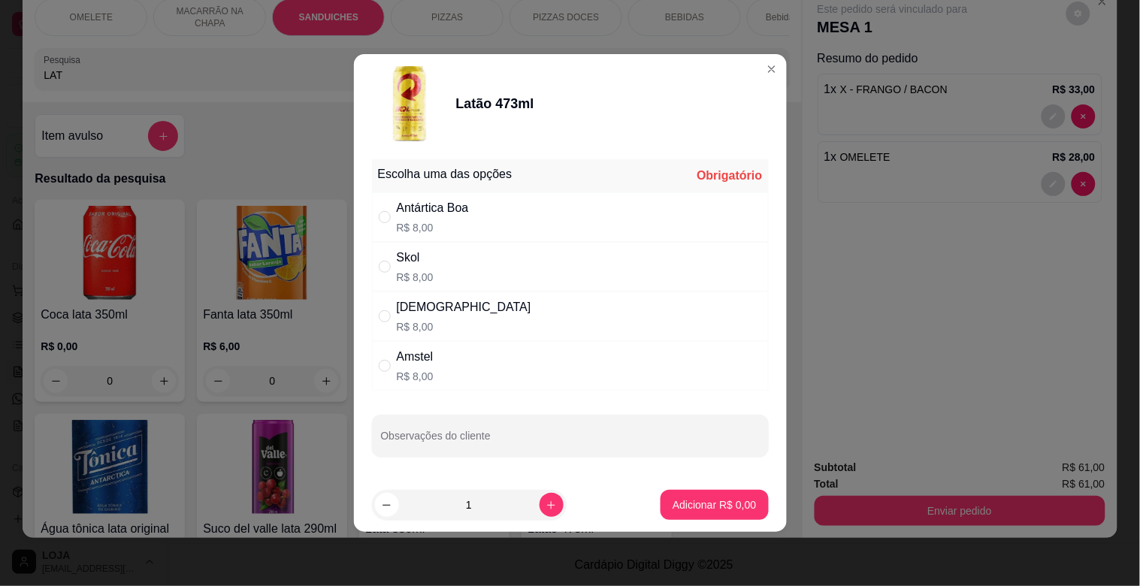
click at [452, 195] on div "Antártica Boa R$ 8,00" at bounding box center [570, 217] width 397 height 50
radio input "true"
click at [707, 499] on p "Adicionar R$ 8,00" at bounding box center [714, 504] width 81 height 14
type input "1"
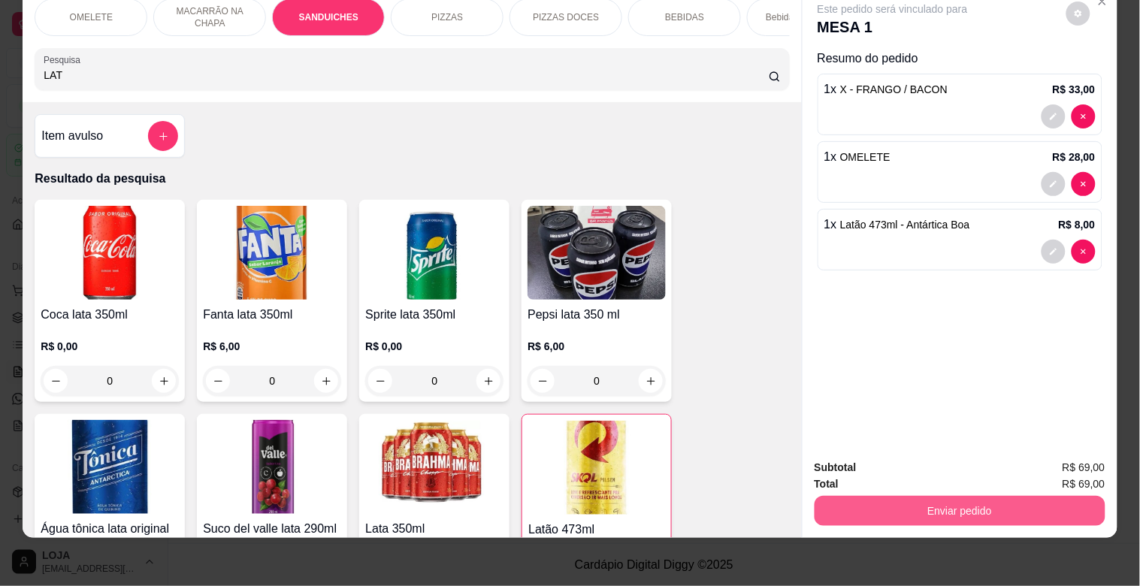
click at [971, 497] on button "Enviar pedido" at bounding box center [960, 511] width 291 height 30
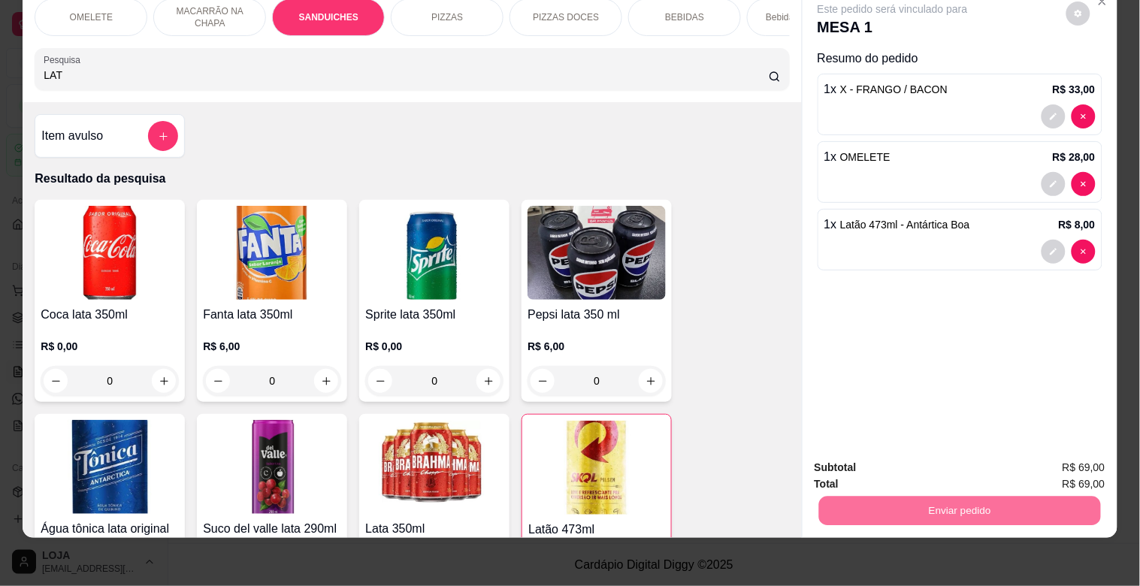
click at [1066, 462] on button "Enviar pedido" at bounding box center [1065, 461] width 85 height 29
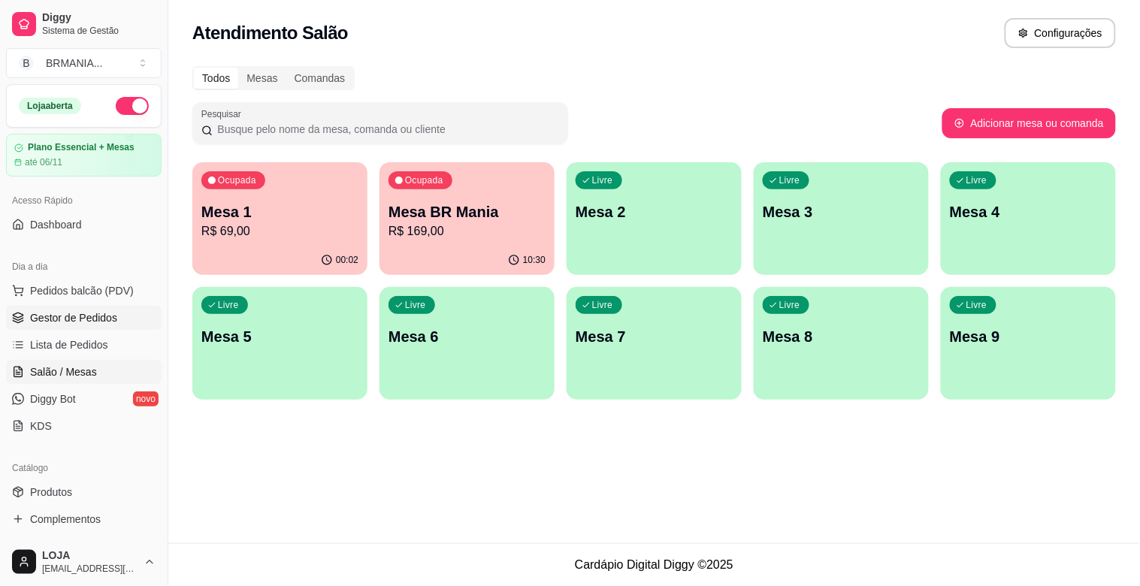
click at [80, 319] on span "Gestor de Pedidos" at bounding box center [73, 317] width 87 height 15
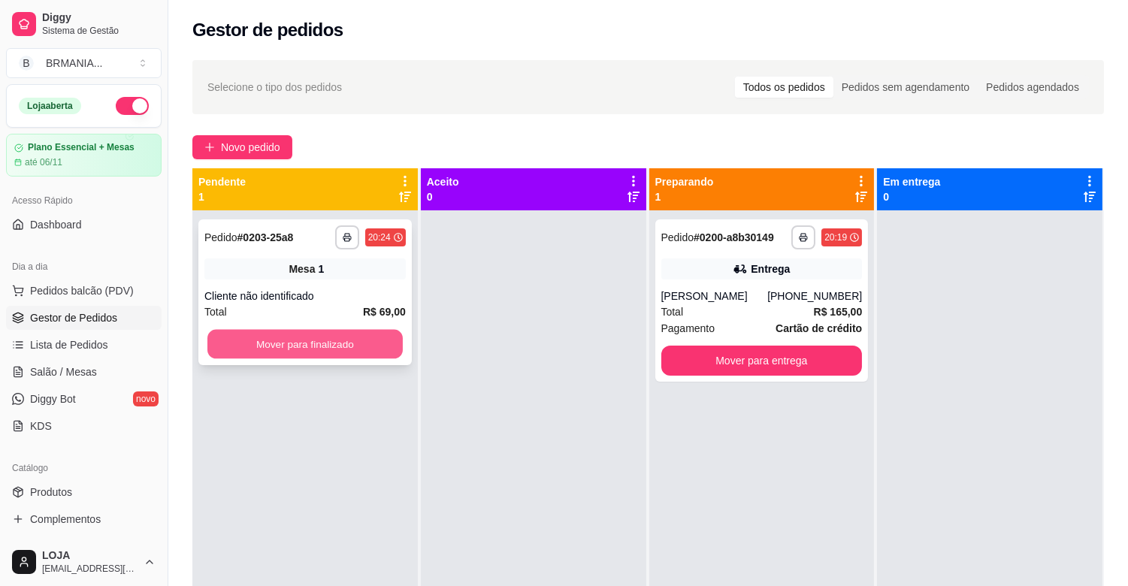
click at [357, 339] on button "Mover para finalizado" at bounding box center [304, 344] width 195 height 29
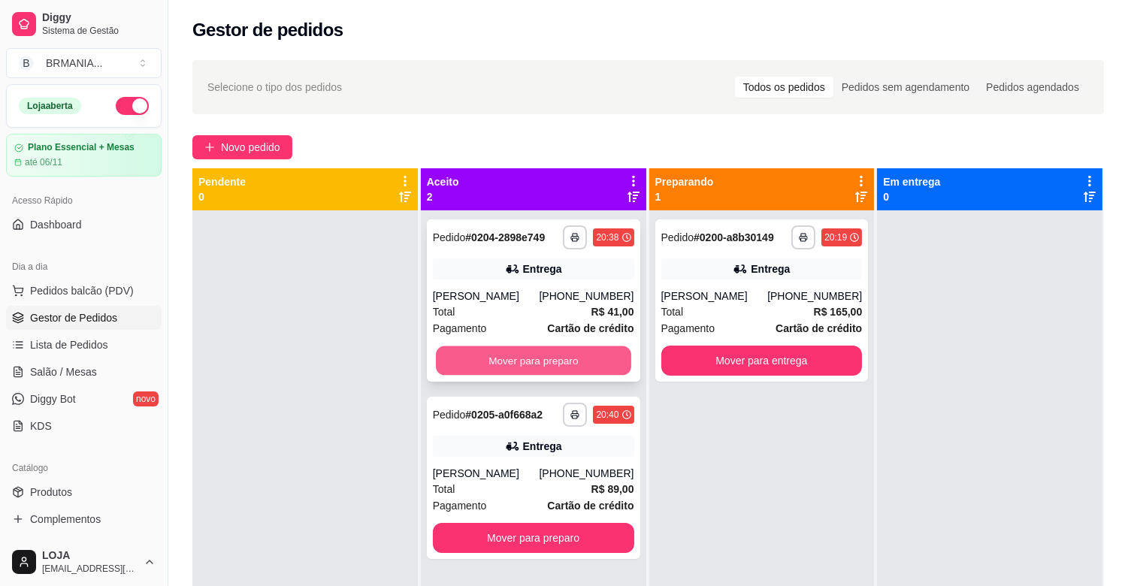
click at [575, 363] on button "Mover para preparo" at bounding box center [533, 360] width 195 height 29
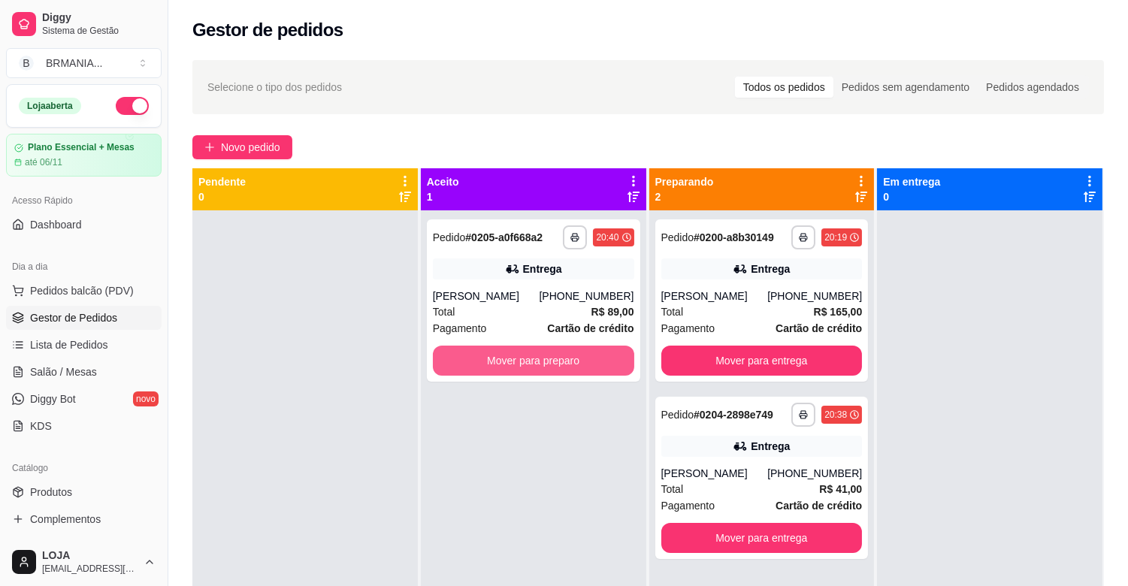
click at [575, 361] on button "Mover para preparo" at bounding box center [533, 361] width 201 height 30
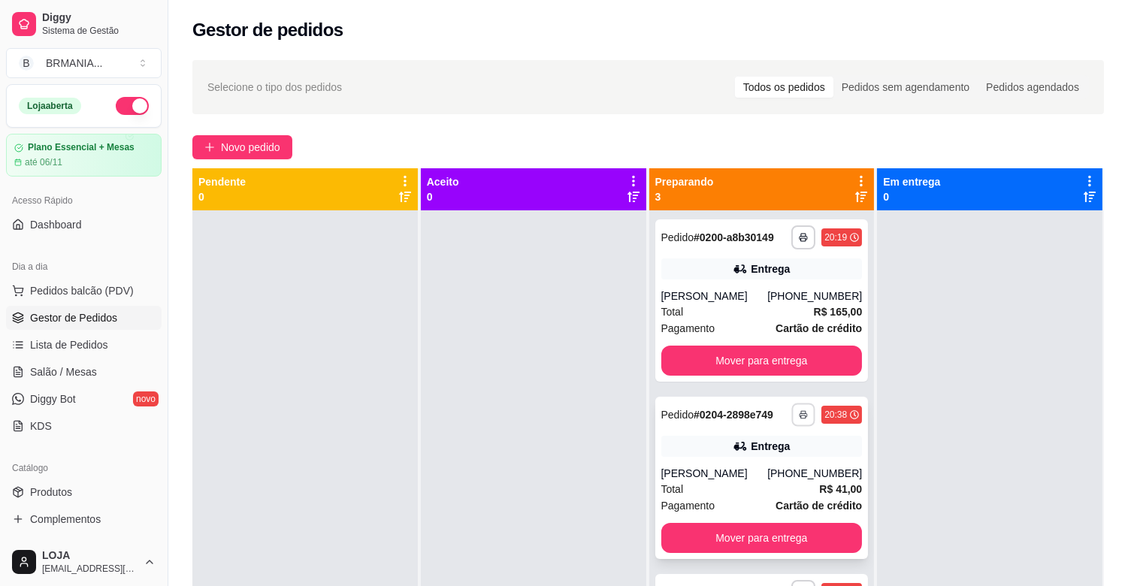
click at [799, 414] on icon "button" at bounding box center [803, 414] width 9 height 9
click at [778, 472] on button "IMPRESSORA" at bounding box center [755, 466] width 105 height 23
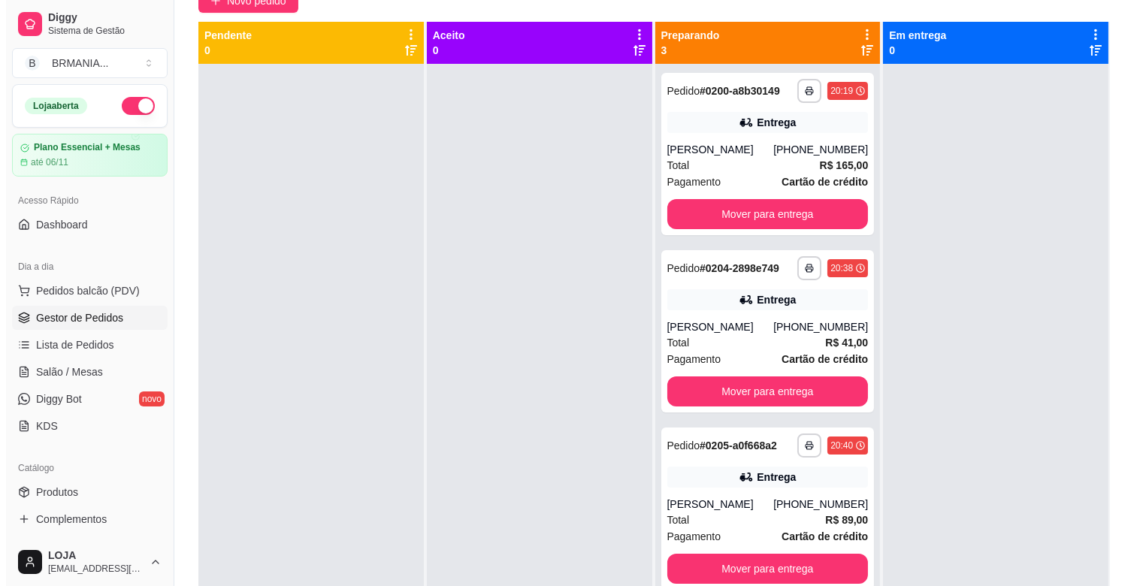
scroll to position [182, 0]
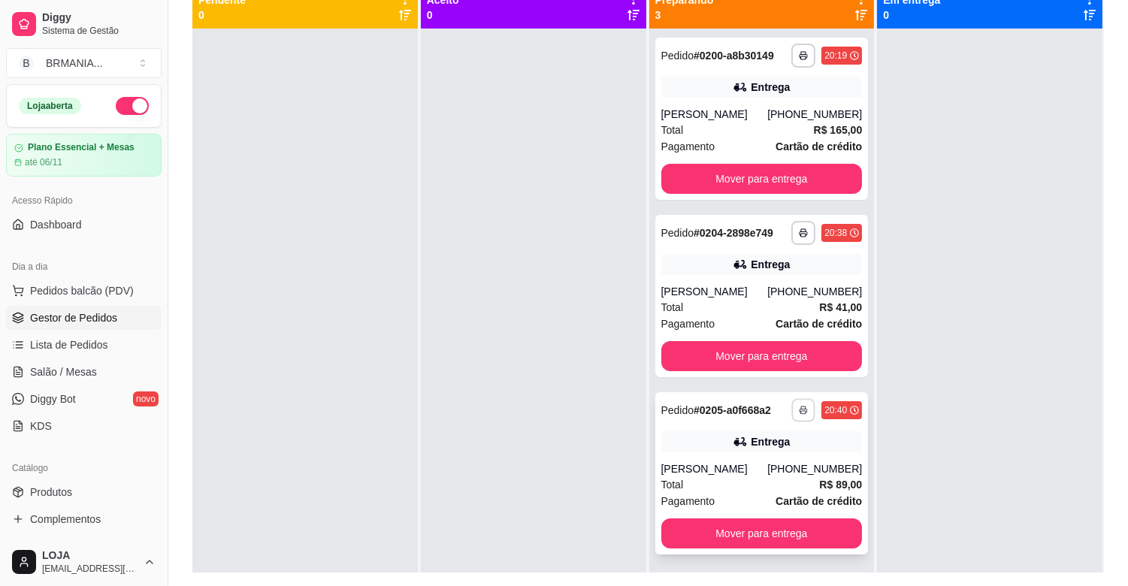
click at [803, 413] on button "button" at bounding box center [803, 409] width 23 height 23
click at [769, 470] on button "IMPRESSORA" at bounding box center [755, 462] width 105 height 23
click at [104, 287] on span "Pedidos balcão (PDV)" at bounding box center [82, 290] width 104 height 15
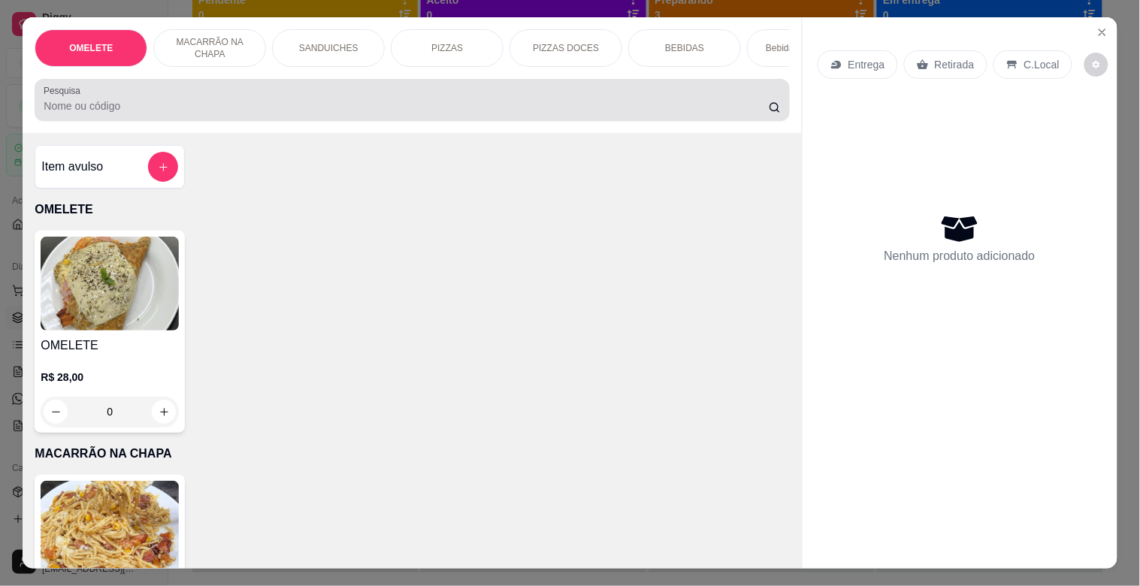
click at [252, 109] on div at bounding box center [412, 100] width 736 height 30
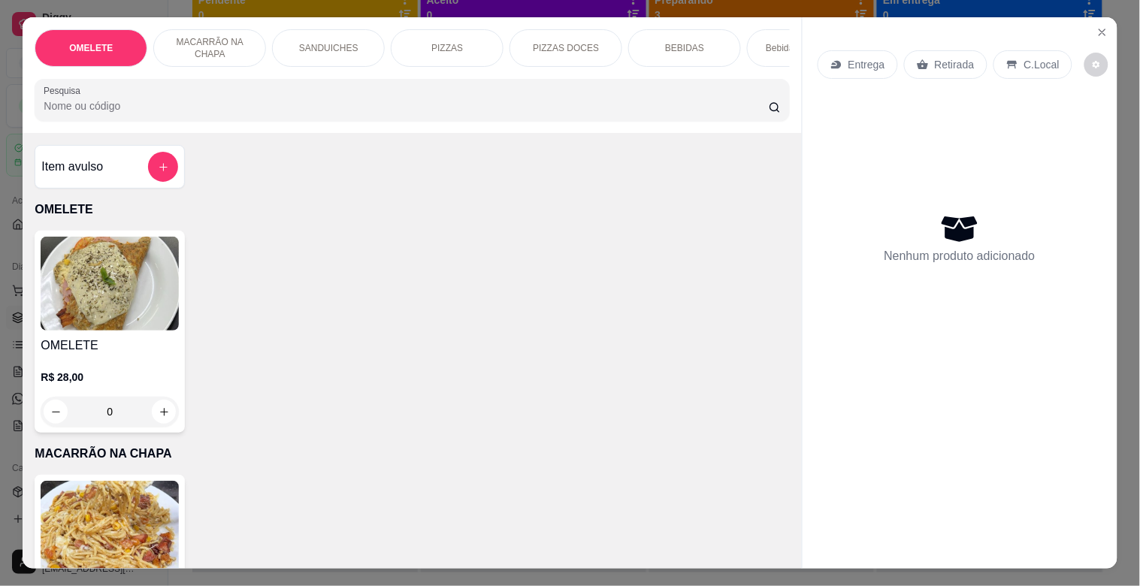
click at [206, 57] on div "MACARRÃO NA CHAPA" at bounding box center [209, 48] width 113 height 38
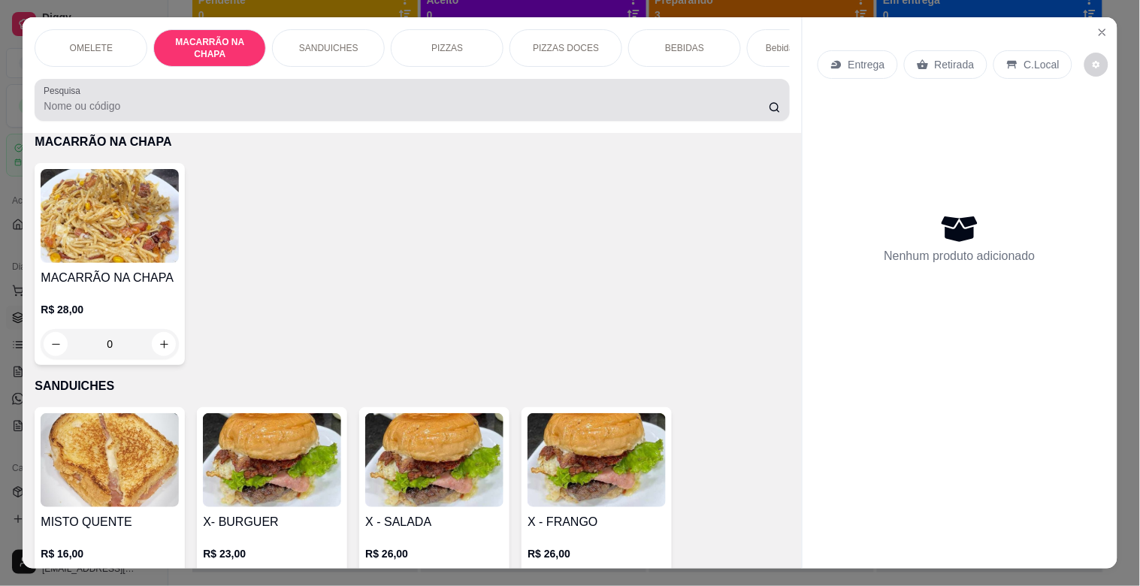
scroll to position [36, 0]
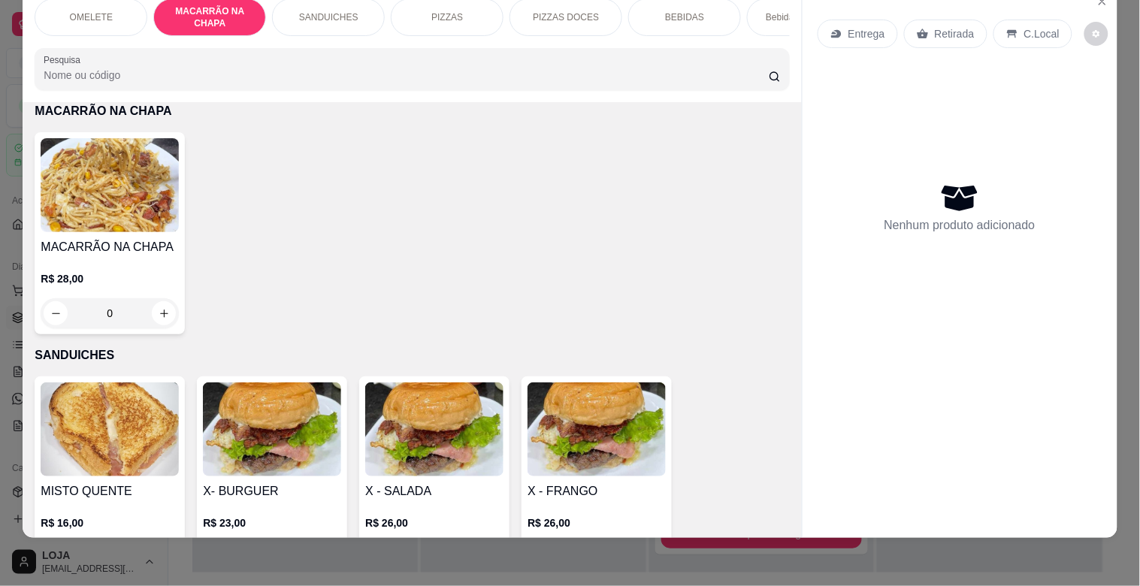
click at [146, 243] on h4 "MACARRÃO NA CHAPA" at bounding box center [110, 247] width 138 height 18
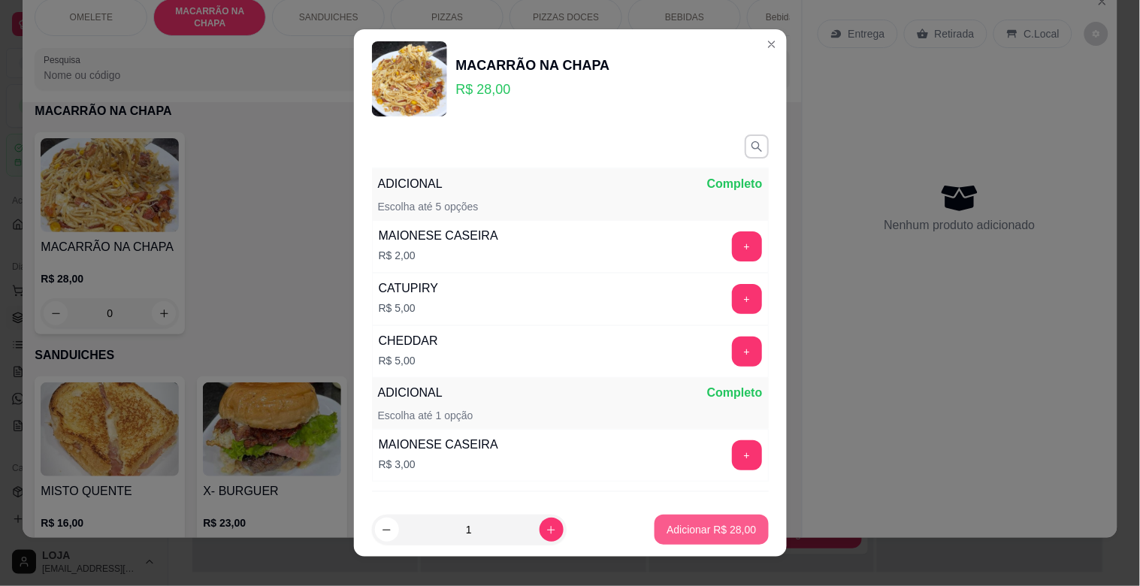
click at [699, 532] on p "Adicionar R$ 28,00" at bounding box center [711, 529] width 89 height 15
type input "1"
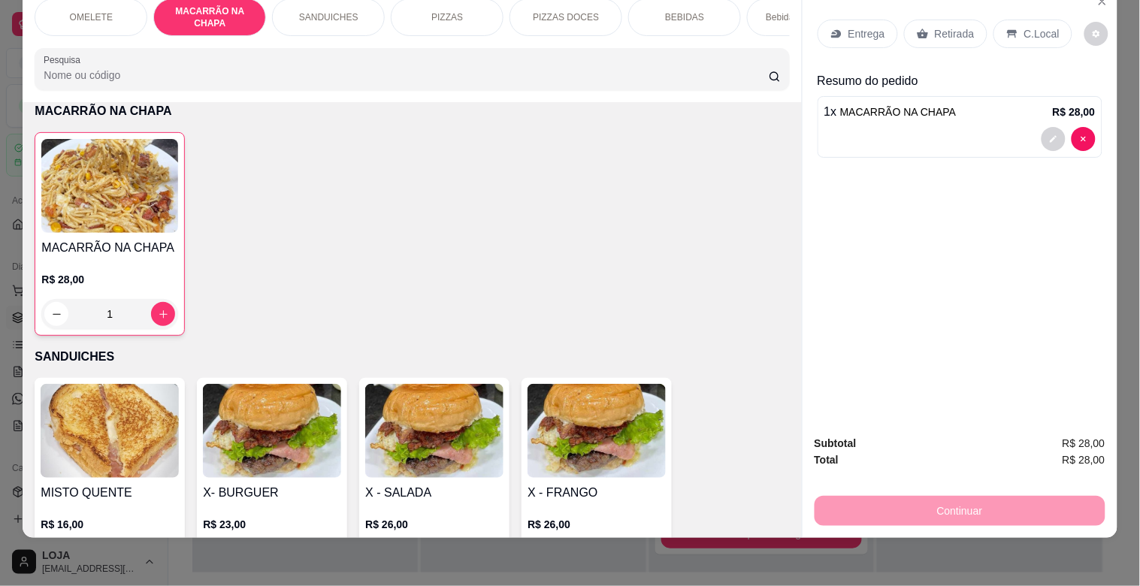
click at [854, 26] on p "Entrega" at bounding box center [866, 33] width 37 height 15
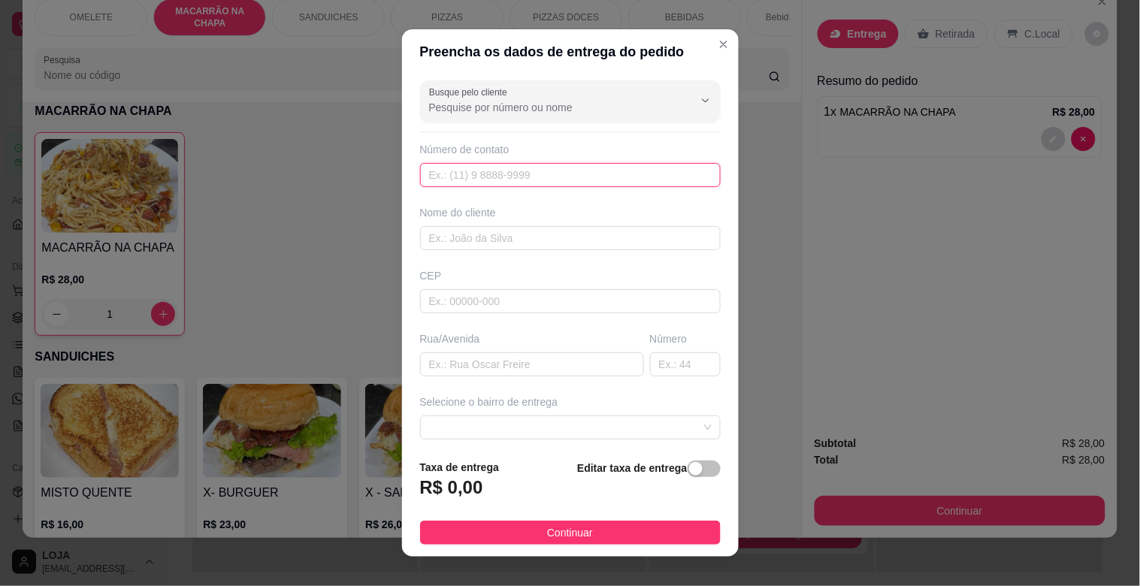
click at [490, 178] on input "text" at bounding box center [570, 175] width 301 height 24
type input "[PHONE_NUMBER]"
click at [527, 240] on input "text" at bounding box center [570, 238] width 301 height 24
type input "[PERSON_NAME]"
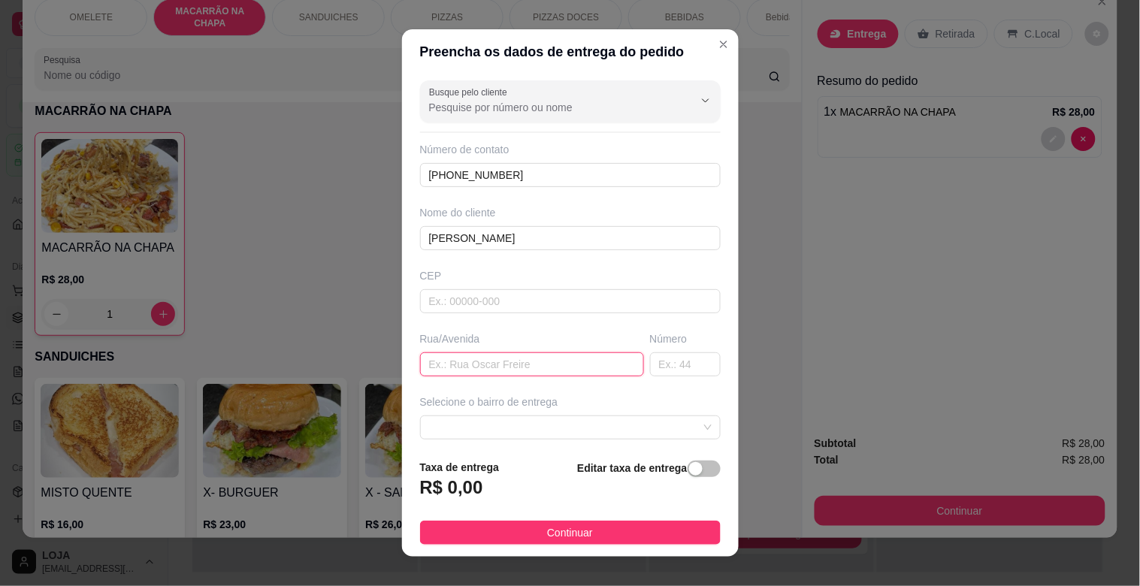
click at [466, 364] on input "text" at bounding box center [532, 364] width 224 height 24
click at [679, 425] on span at bounding box center [570, 427] width 283 height 23
type input "HOSPITAL"
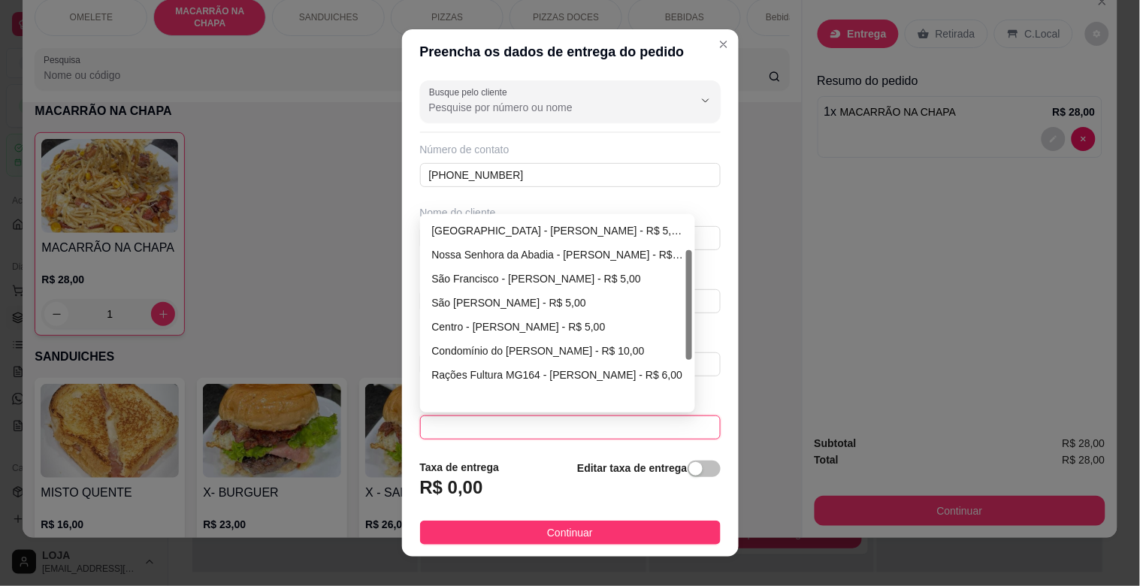
drag, startPoint x: 681, startPoint y: 298, endPoint x: 684, endPoint y: 371, distance: 72.9
click at [686, 360] on div at bounding box center [689, 305] width 6 height 110
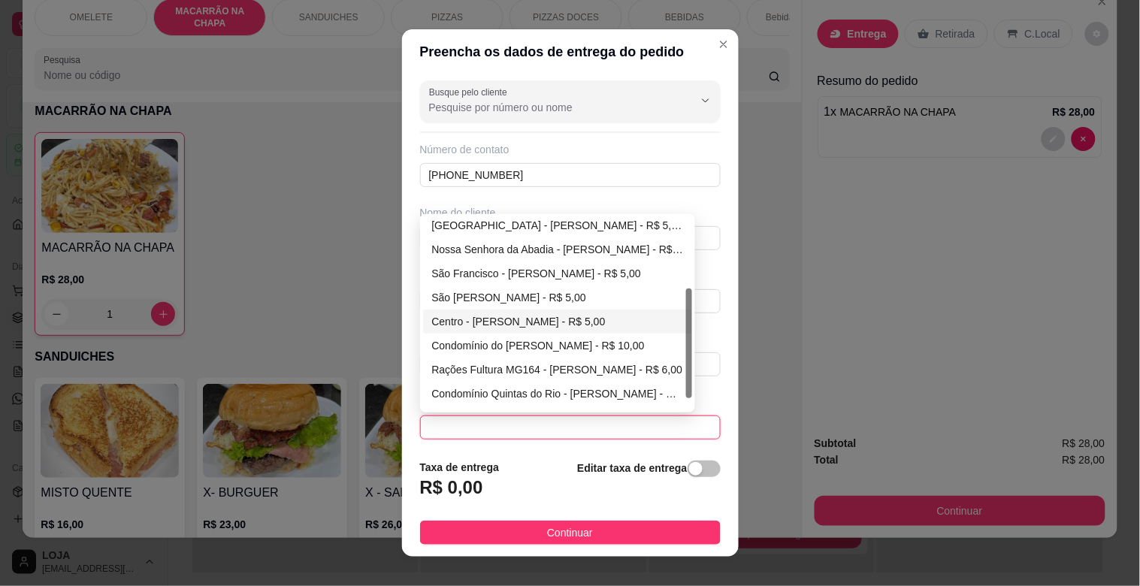
click at [494, 327] on div "Centro - [PERSON_NAME] - R$ 5,00" at bounding box center [558, 321] width 252 height 17
type input "[PERSON_NAME]"
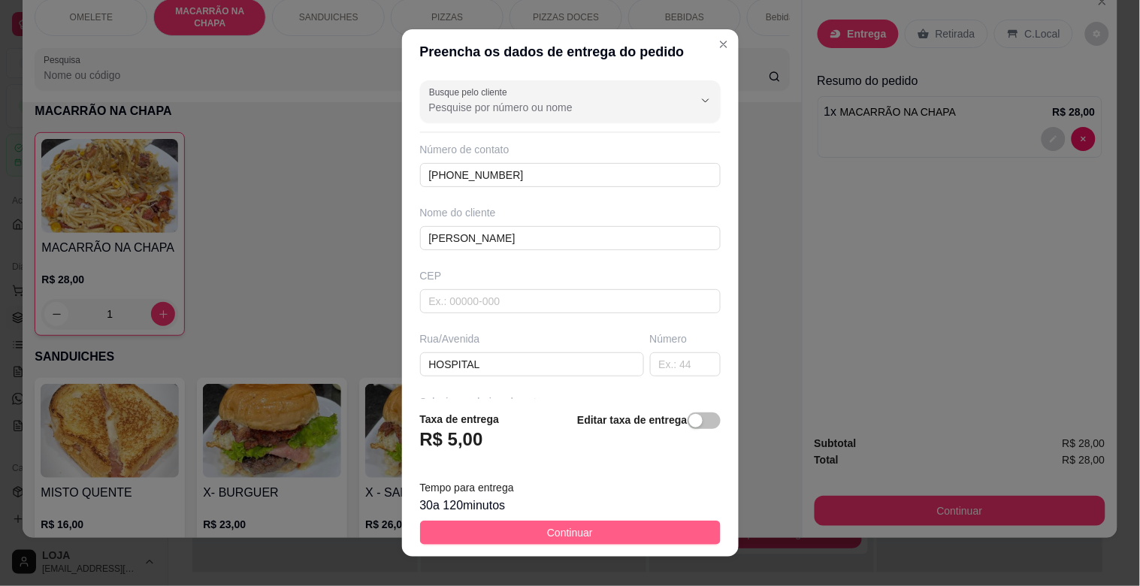
click at [613, 534] on button "Continuar" at bounding box center [570, 533] width 301 height 24
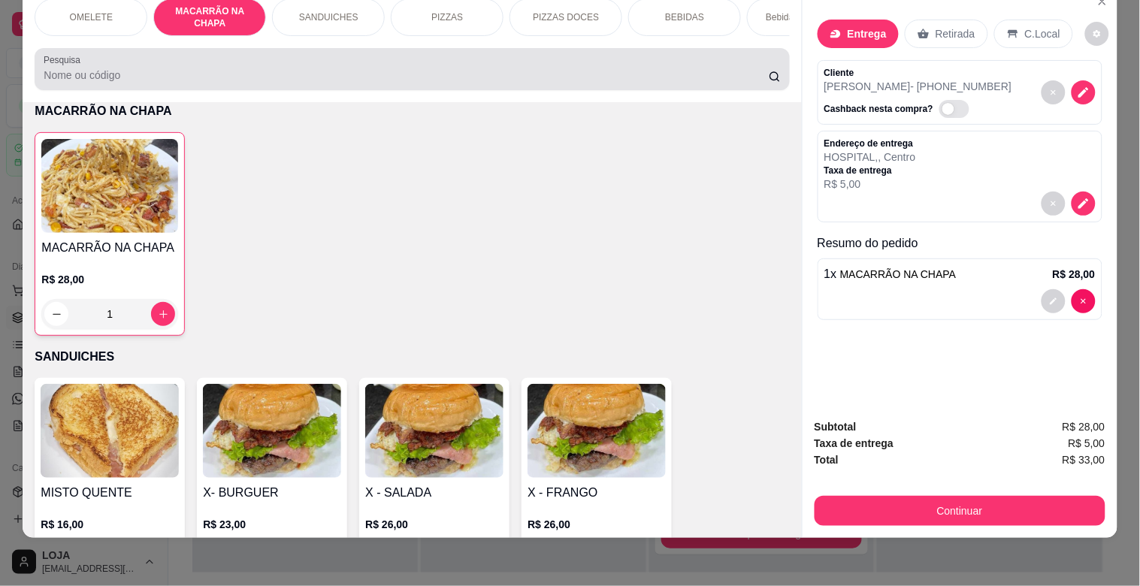
click at [210, 65] on div at bounding box center [412, 69] width 736 height 30
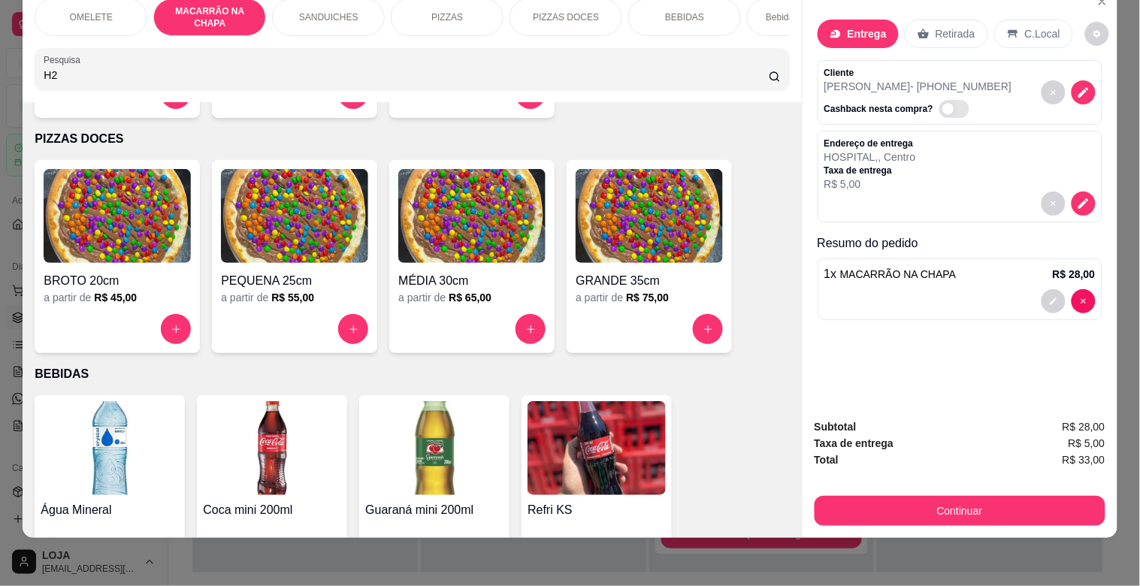
scroll to position [556, 0]
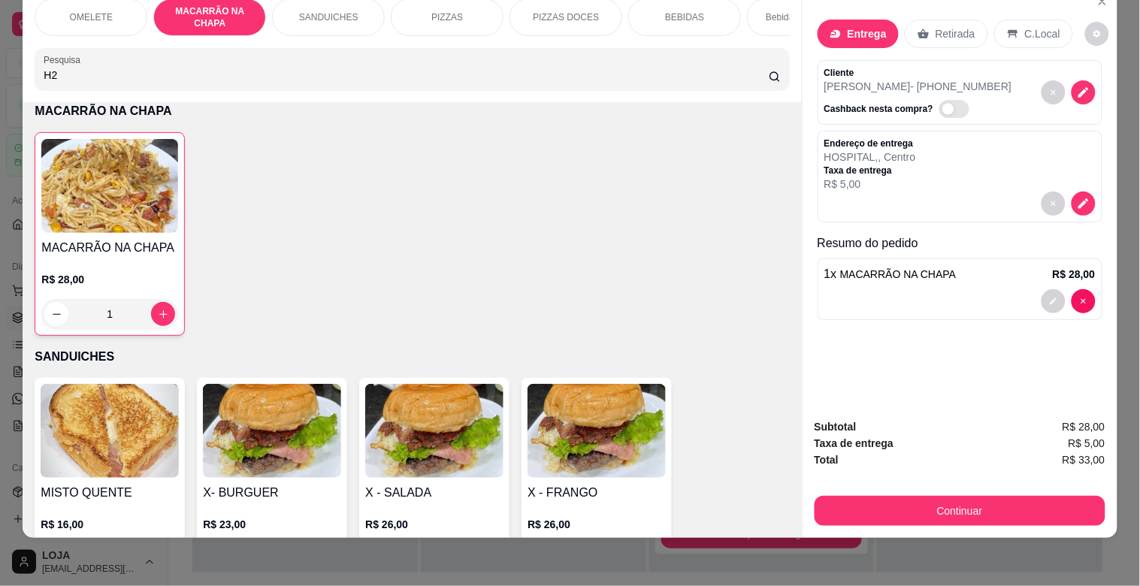
type input "H2"
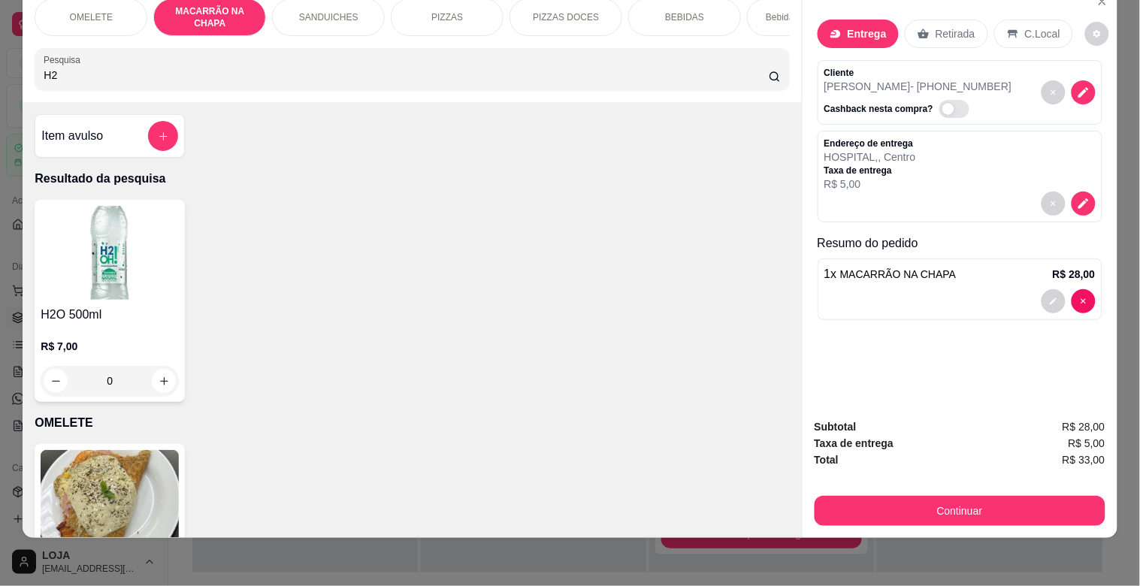
click at [143, 236] on img at bounding box center [110, 253] width 138 height 94
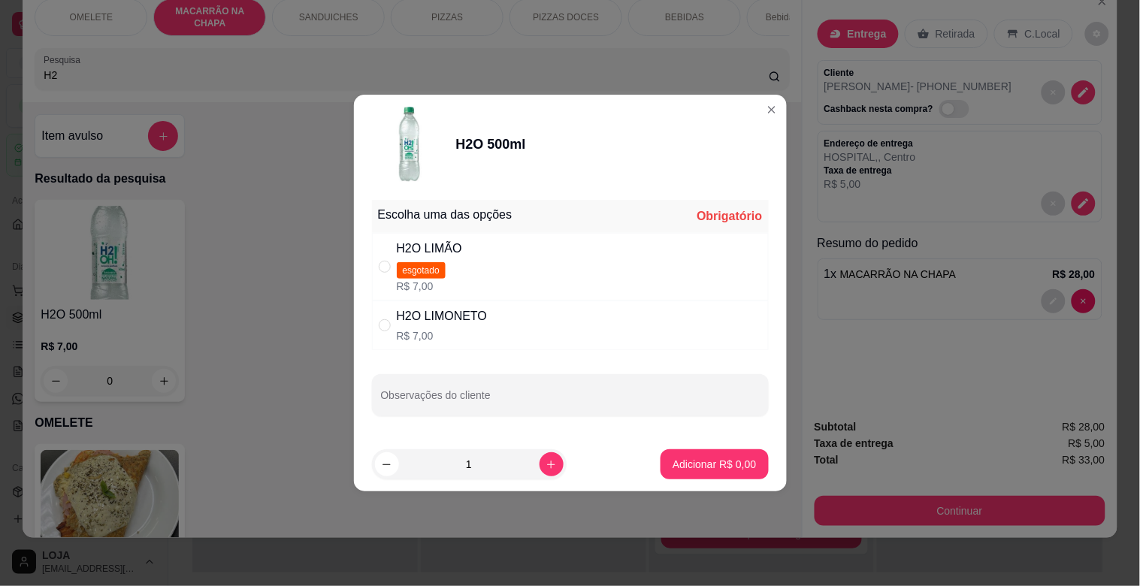
click at [478, 313] on div "H2O LIMONETO" at bounding box center [442, 316] width 91 height 18
radio input "true"
click at [691, 467] on p "Adicionar R$ 7,00" at bounding box center [714, 464] width 83 height 15
type input "1"
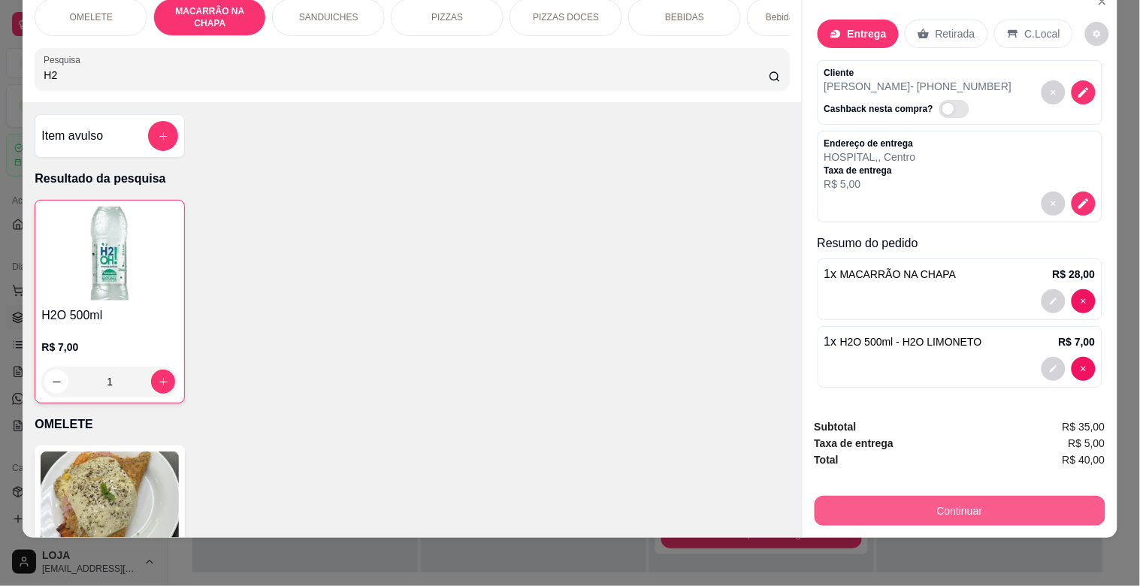
click at [930, 499] on button "Continuar" at bounding box center [960, 511] width 291 height 30
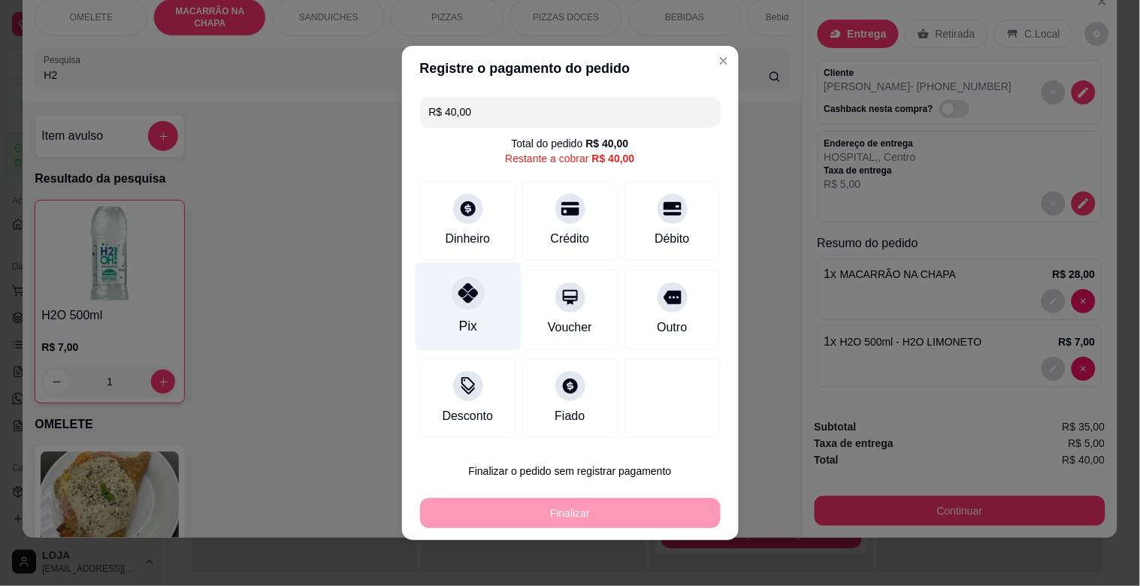
click at [476, 307] on div "Pix" at bounding box center [468, 307] width 106 height 88
type input "R$ 0,00"
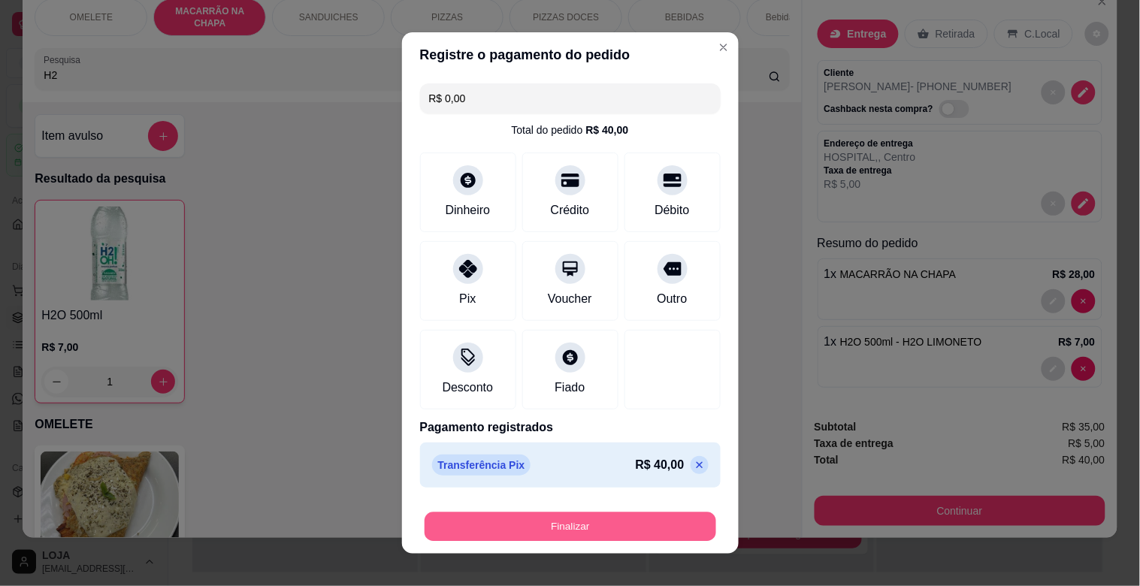
click at [587, 531] on button "Finalizar" at bounding box center [571, 526] width 292 height 29
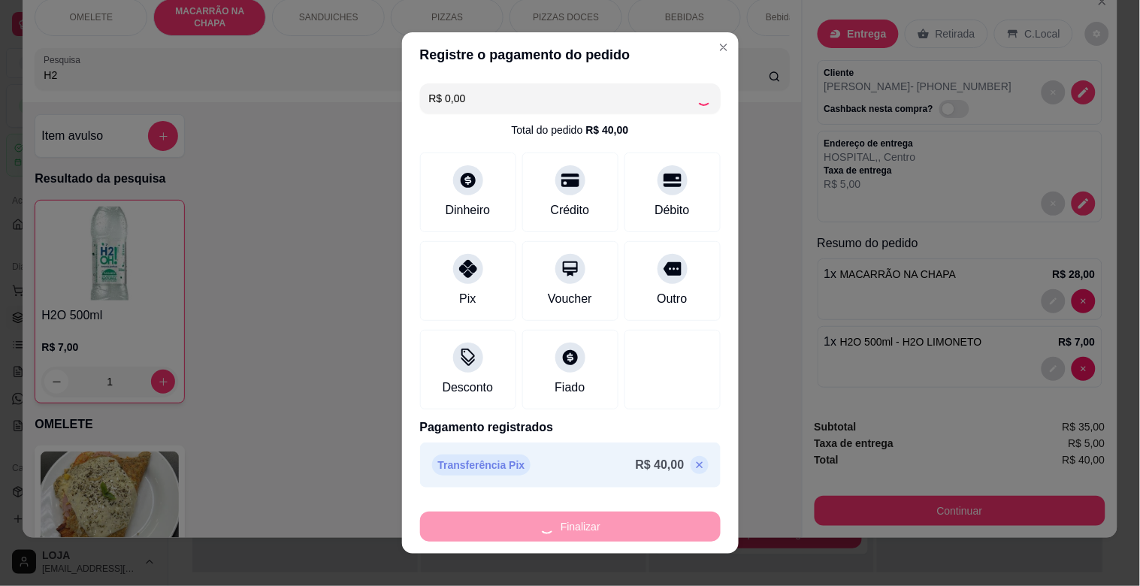
type input "0"
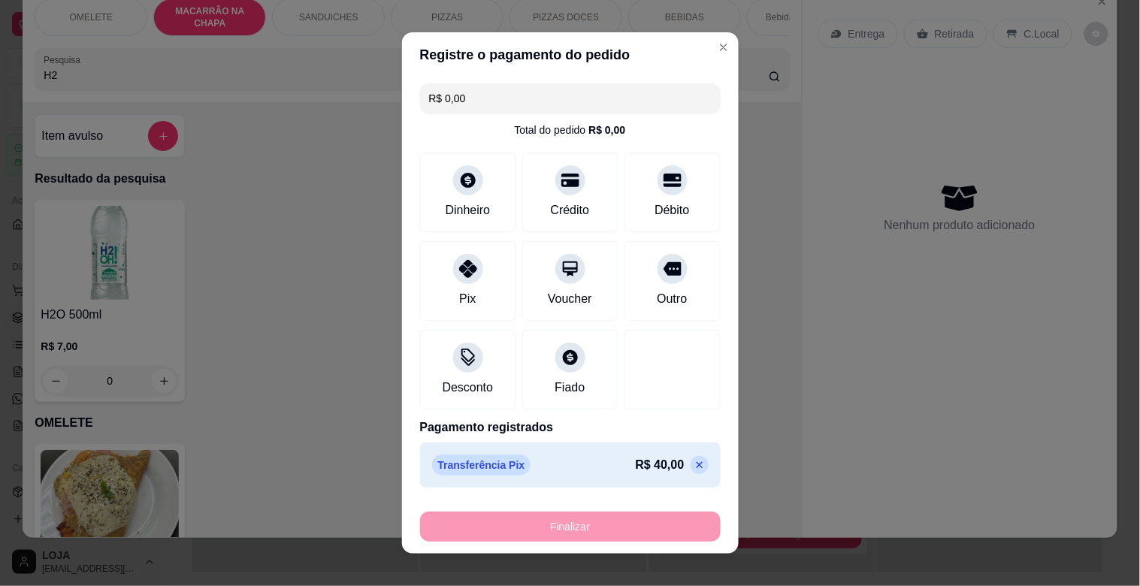
type input "-R$ 40,00"
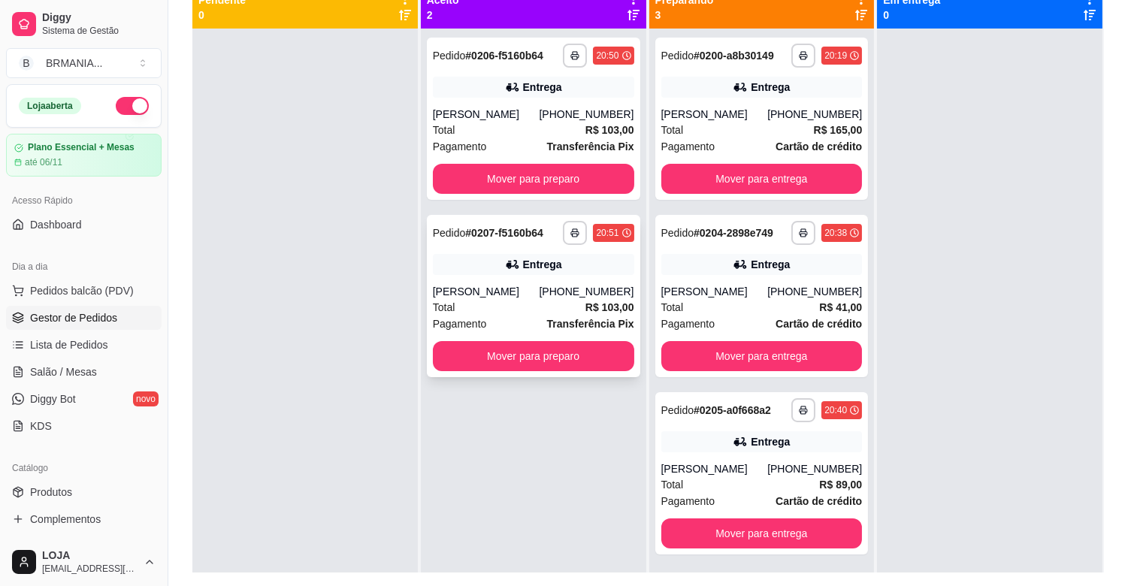
click at [595, 310] on strong "R$ 103,00" at bounding box center [609, 307] width 49 height 12
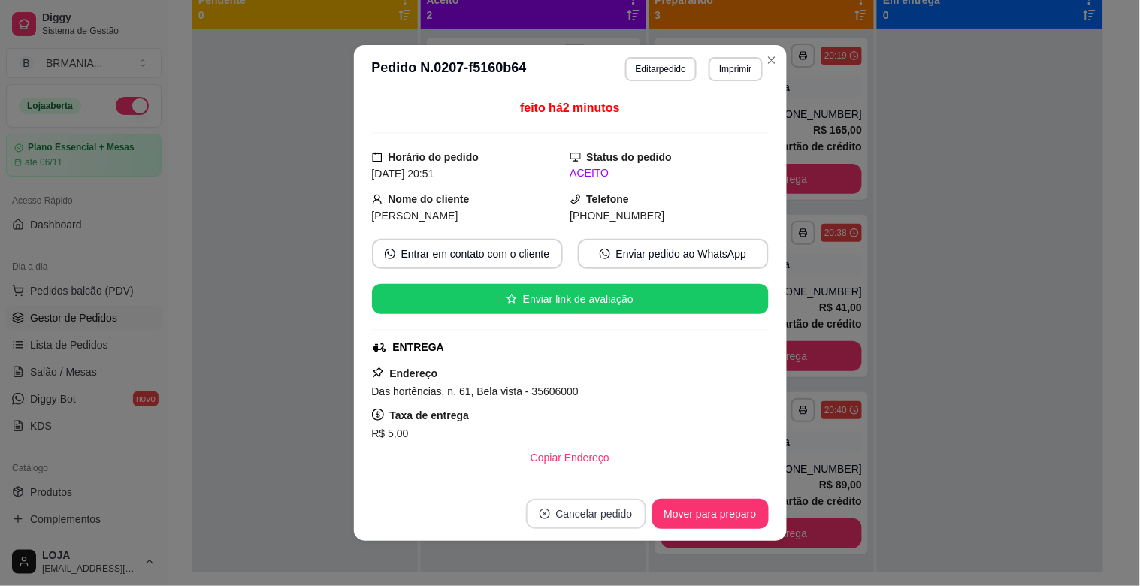
click at [570, 512] on button "Cancelar pedido" at bounding box center [586, 514] width 120 height 30
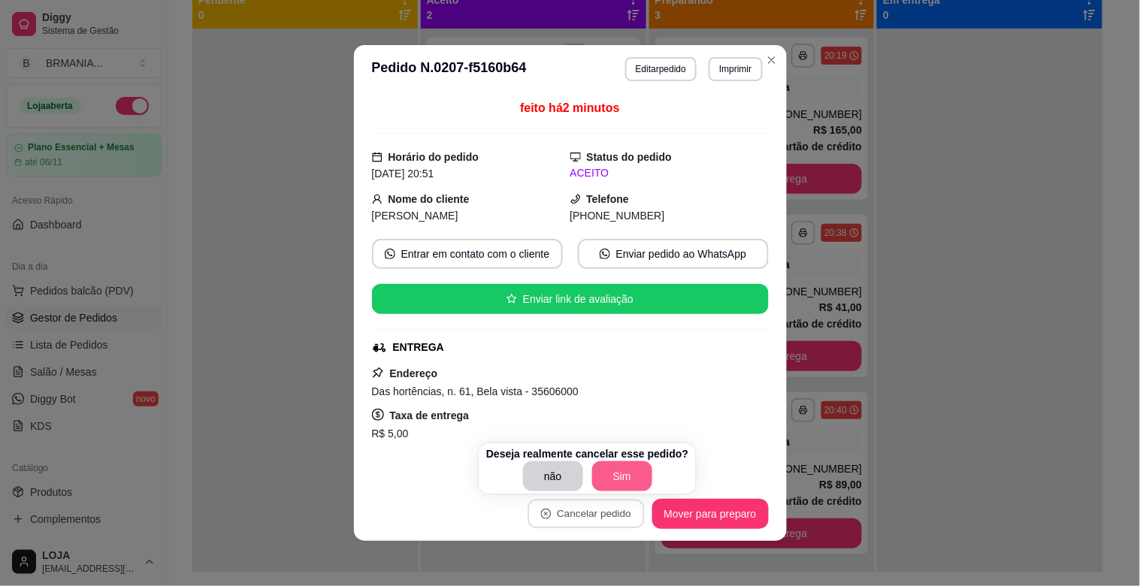
click at [612, 472] on button "Sim" at bounding box center [622, 476] width 60 height 30
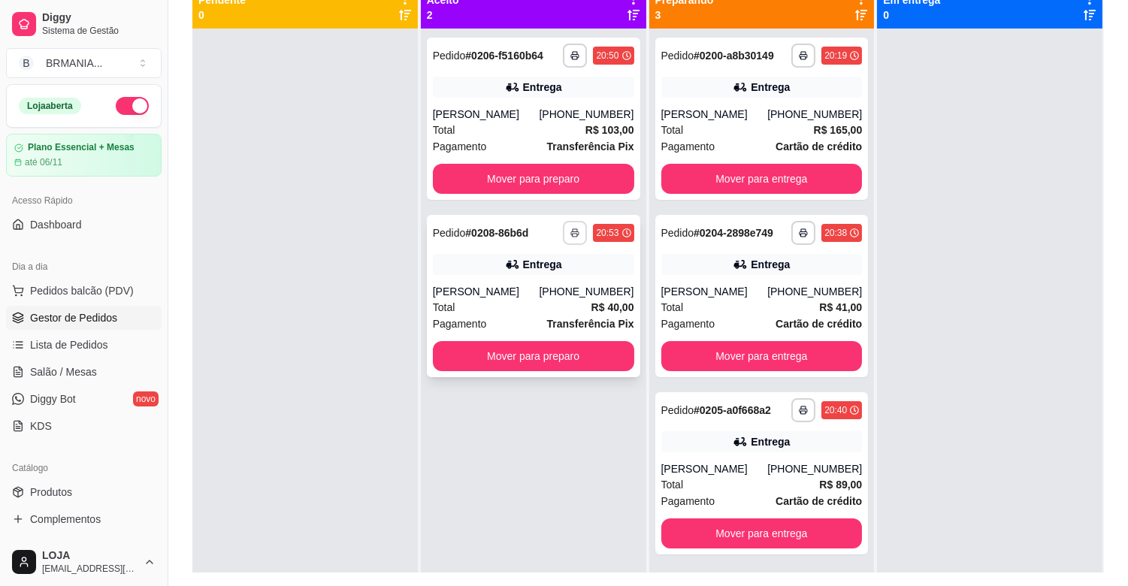
click at [569, 237] on button "button" at bounding box center [575, 233] width 24 height 24
click at [543, 280] on button "IMPRESSORA" at bounding box center [530, 286] width 109 height 24
click at [574, 230] on div "**********" at bounding box center [598, 233] width 71 height 24
click at [575, 53] on icon "button" at bounding box center [574, 55] width 9 height 9
click at [573, 229] on polyline "button" at bounding box center [575, 230] width 5 height 3
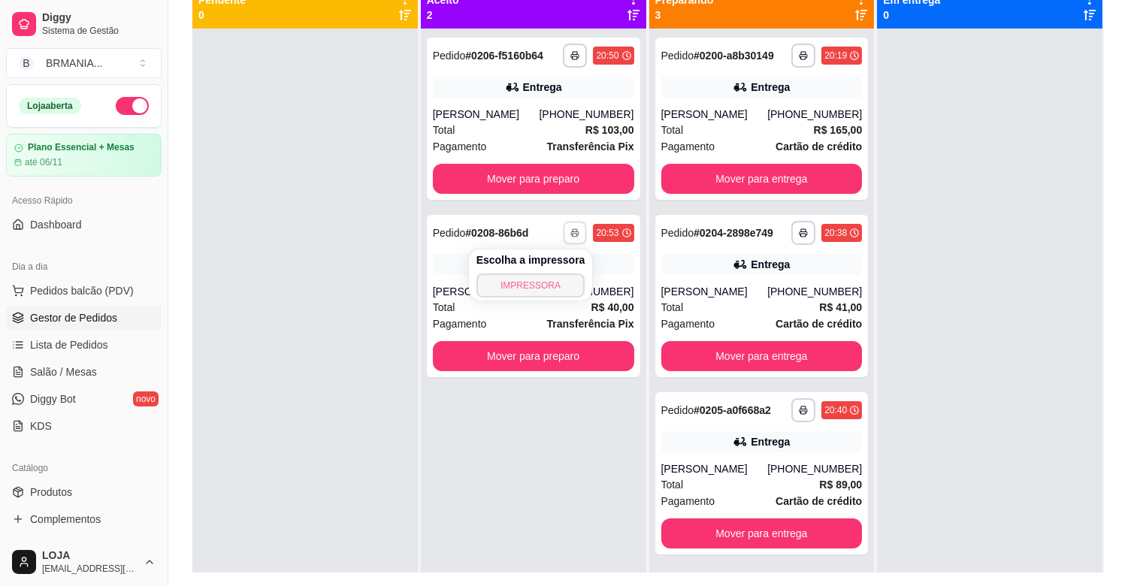
click at [537, 286] on button "IMPRESSORA" at bounding box center [530, 286] width 109 height 24
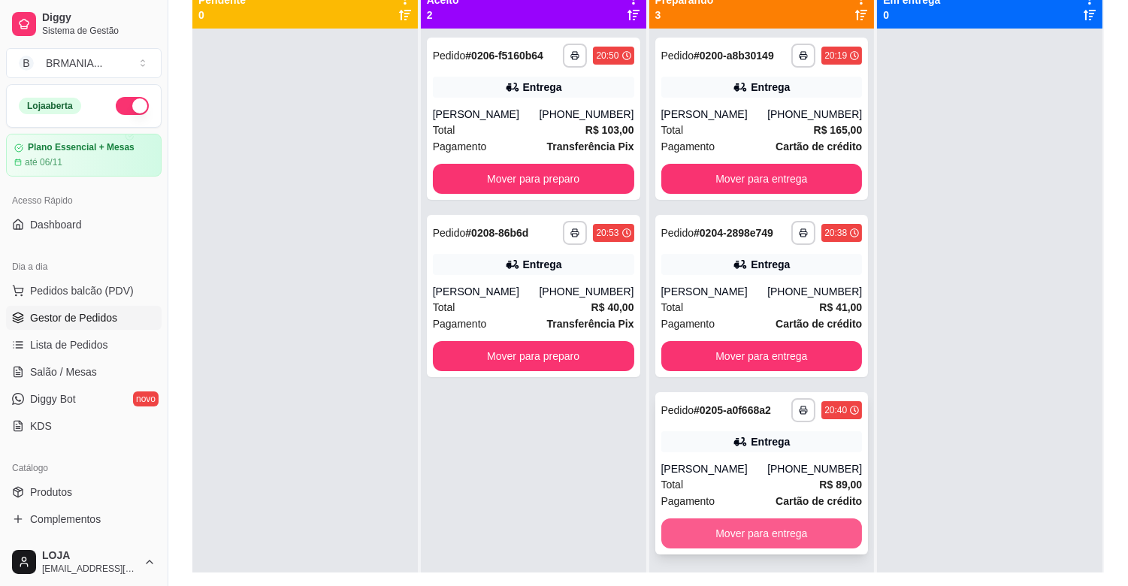
click at [749, 534] on button "Mover para entrega" at bounding box center [761, 533] width 201 height 30
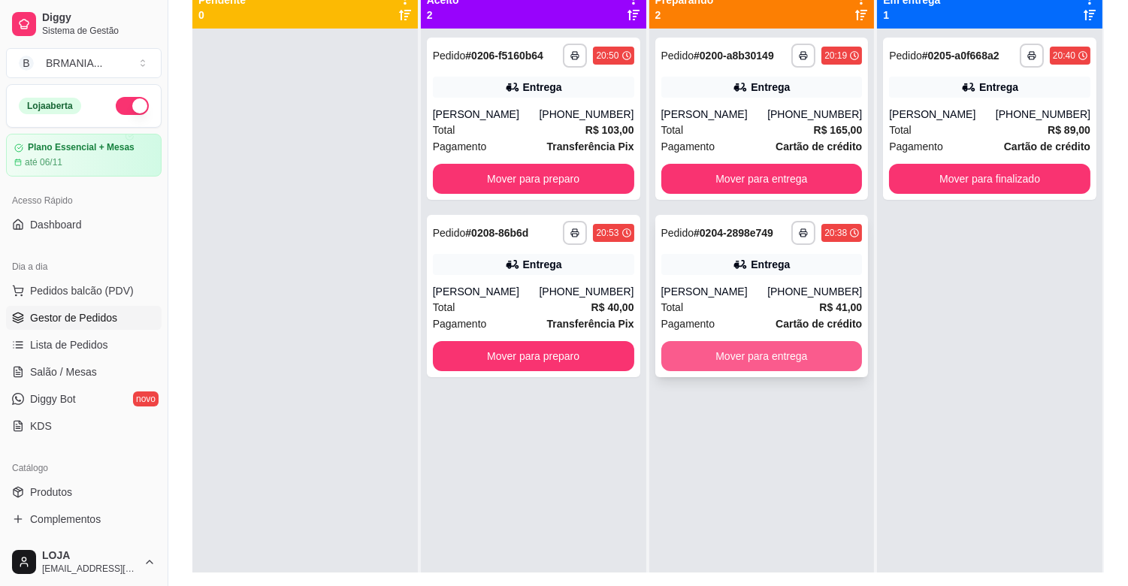
click at [763, 361] on button "Mover para entrega" at bounding box center [761, 356] width 201 height 30
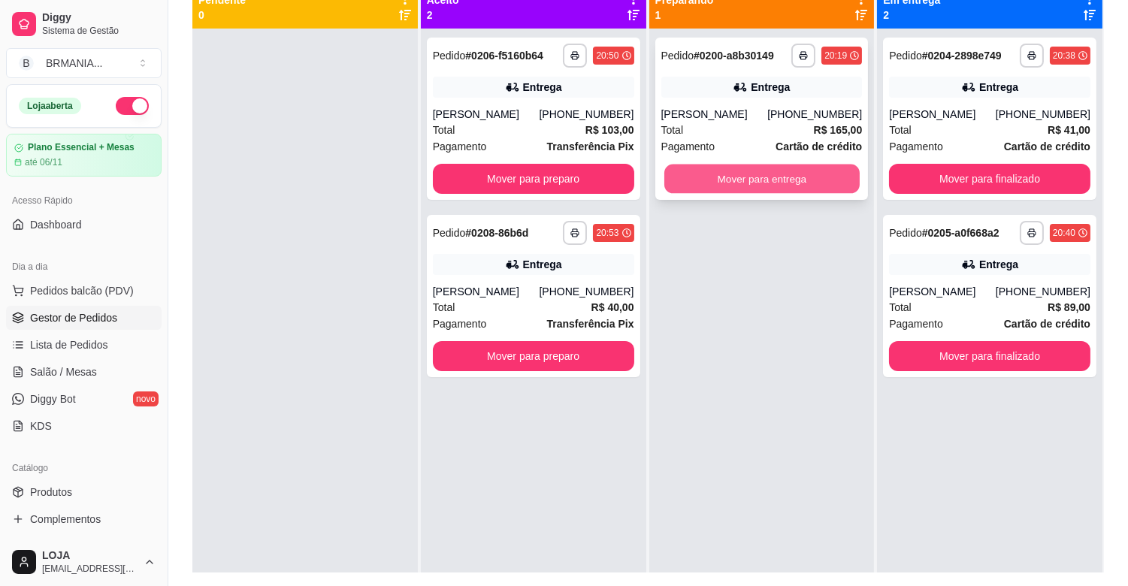
click at [775, 167] on button "Mover para entrega" at bounding box center [761, 179] width 195 height 29
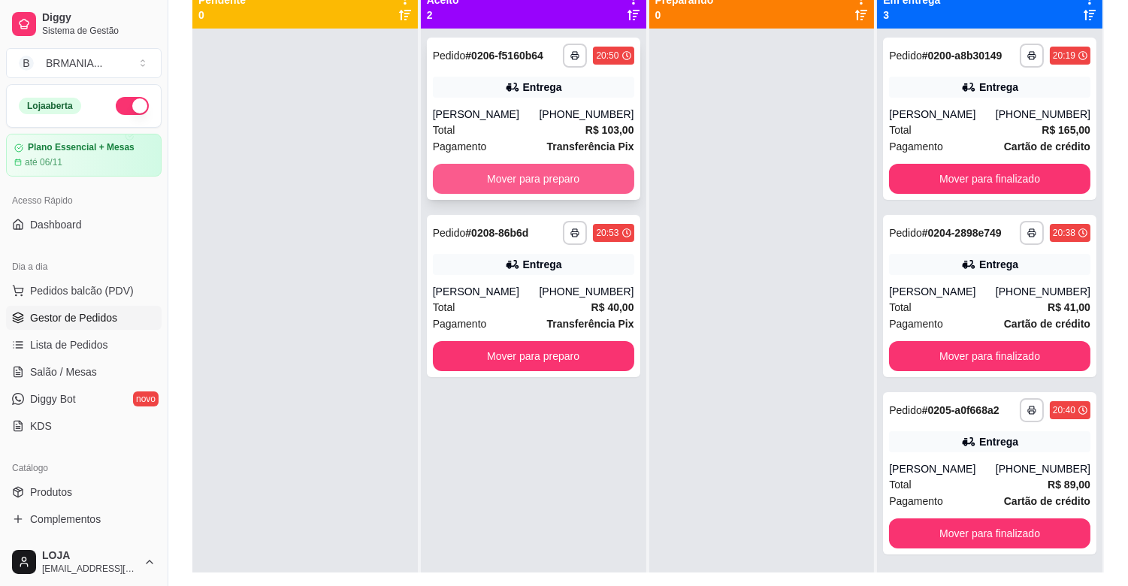
click at [582, 171] on button "Mover para preparo" at bounding box center [533, 179] width 201 height 30
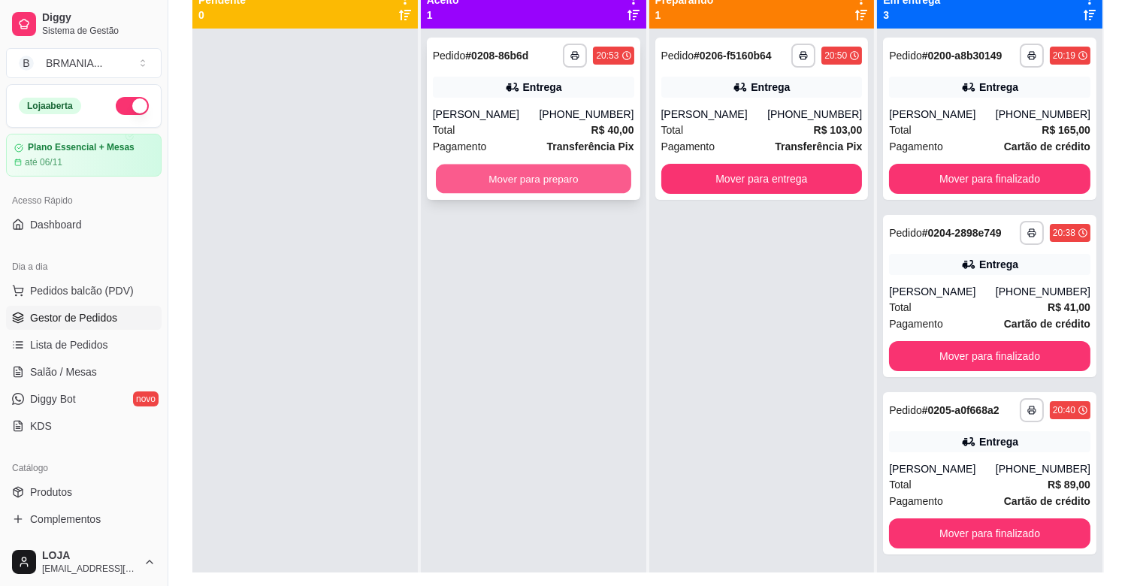
click at [564, 183] on button "Mover para preparo" at bounding box center [533, 179] width 195 height 29
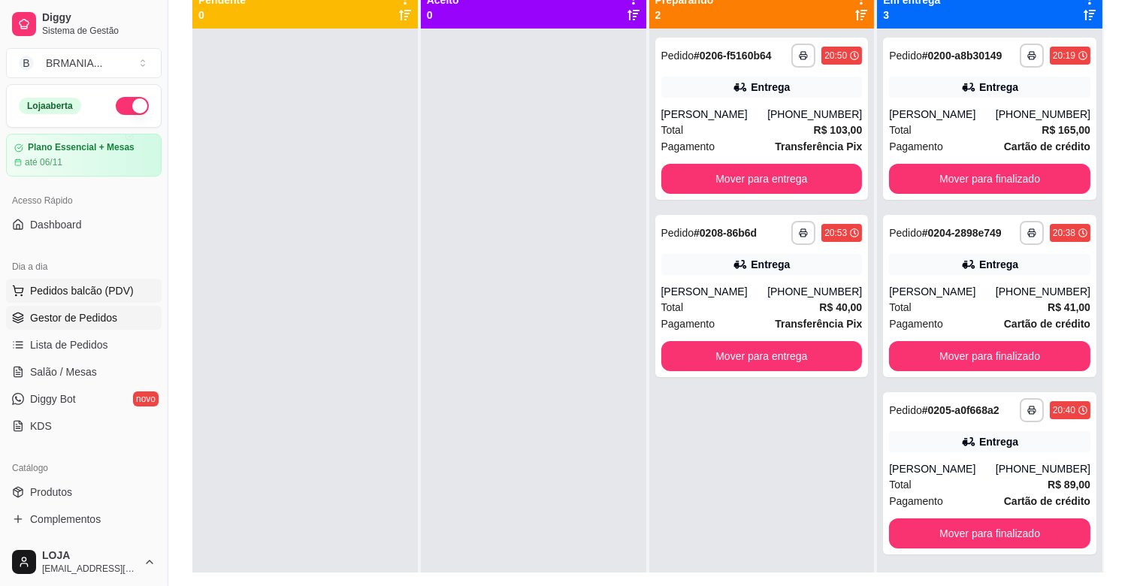
click at [98, 287] on span "Pedidos balcão (PDV)" at bounding box center [82, 290] width 104 height 15
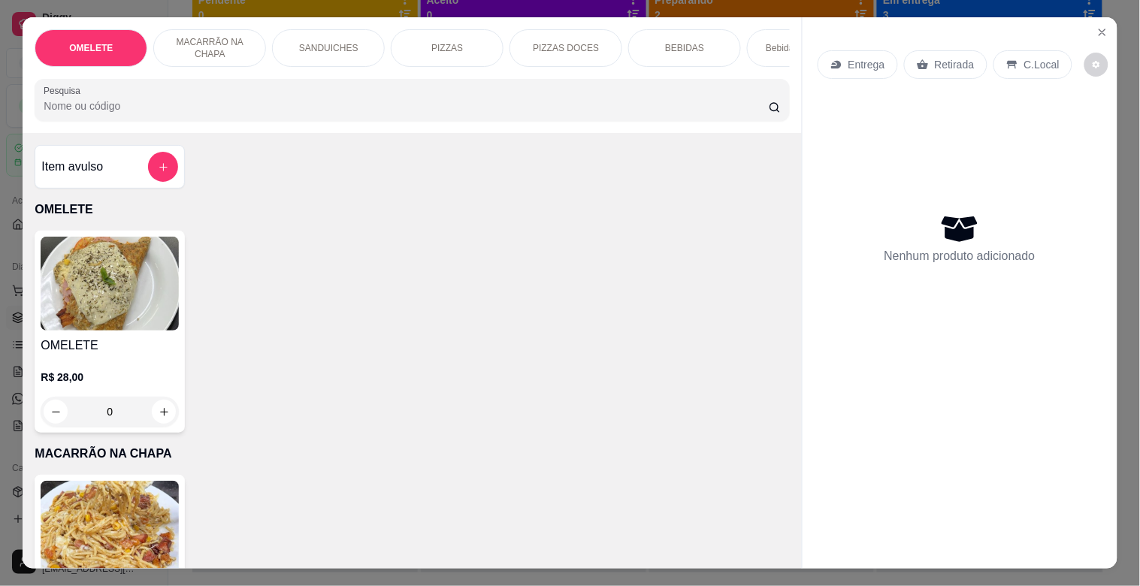
click at [439, 44] on p "PIZZAS" at bounding box center [447, 48] width 32 height 12
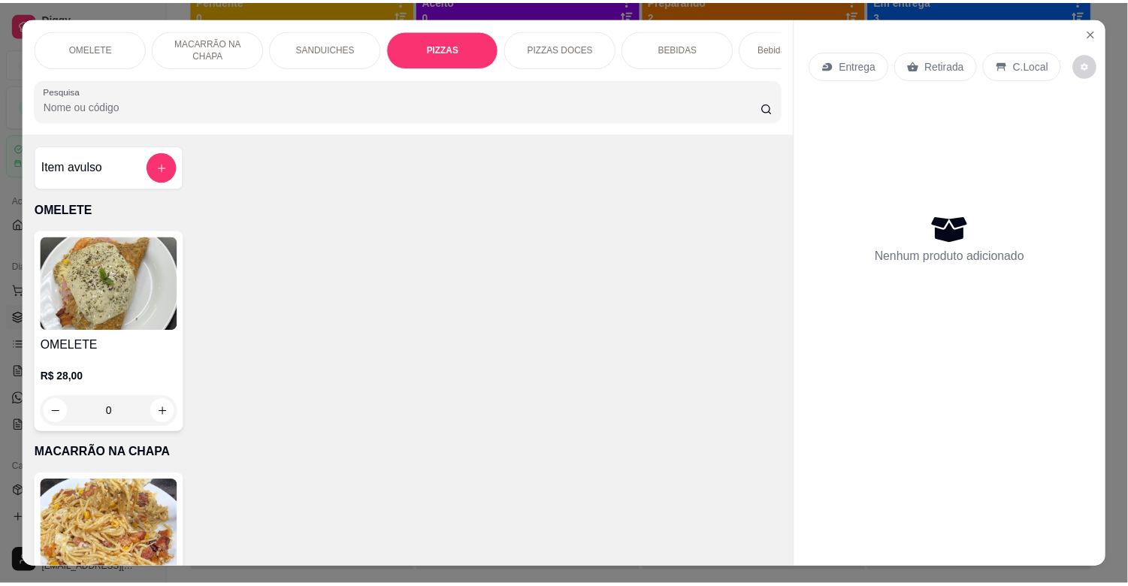
scroll to position [36, 0]
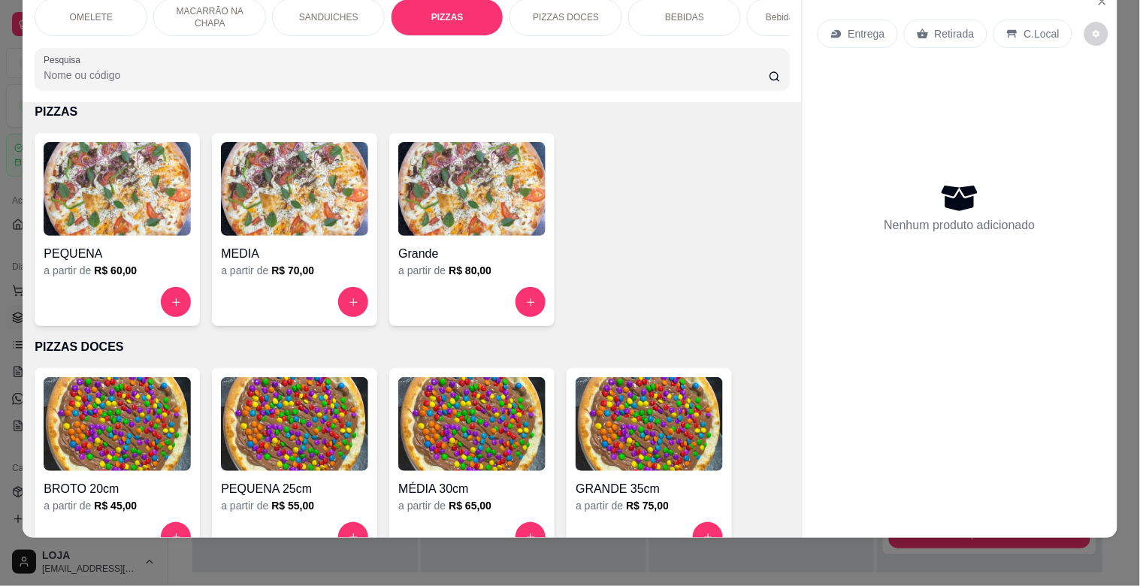
click at [475, 412] on img at bounding box center [471, 424] width 147 height 94
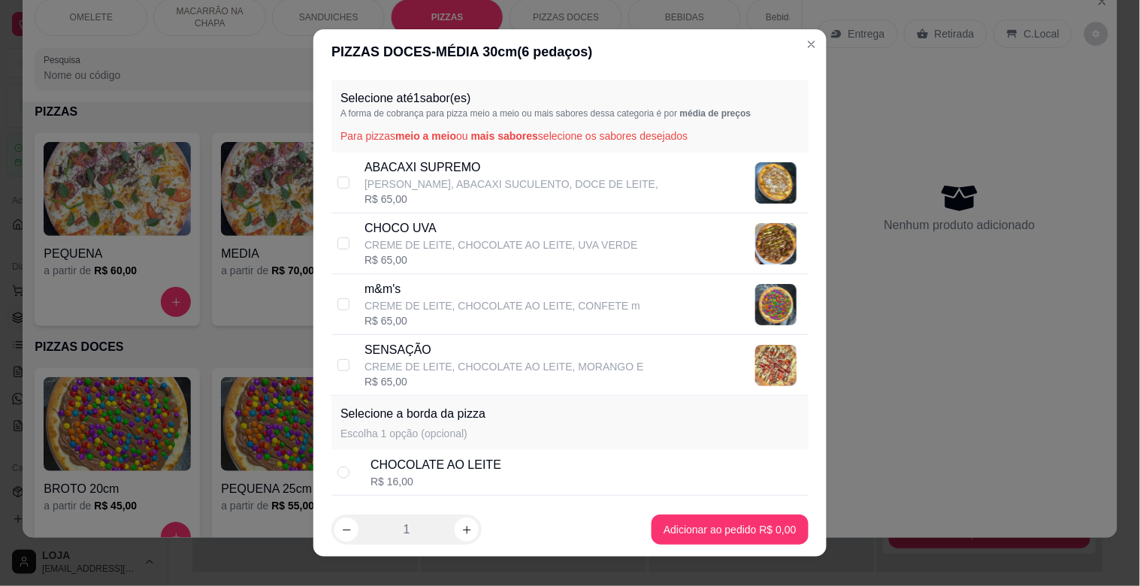
click at [449, 335] on div "SENSAÇÃO CREME DE LEITE, CHOCOLATE AO LEITE, MORANGO E R$ 65,00" at bounding box center [569, 365] width 477 height 61
checkbox input "true"
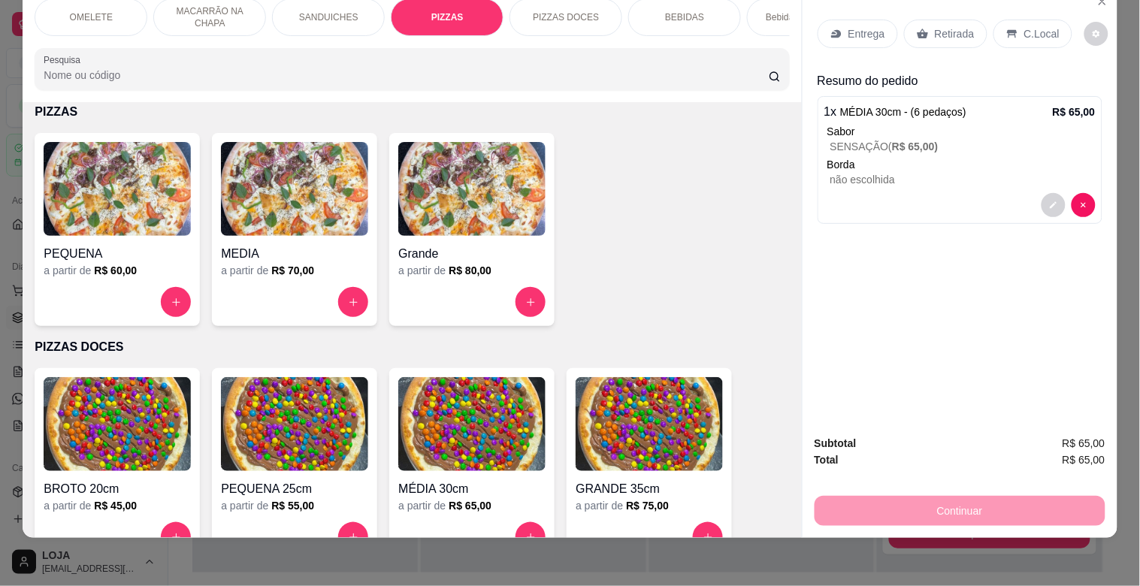
click at [960, 26] on p "Retirada" at bounding box center [955, 33] width 40 height 15
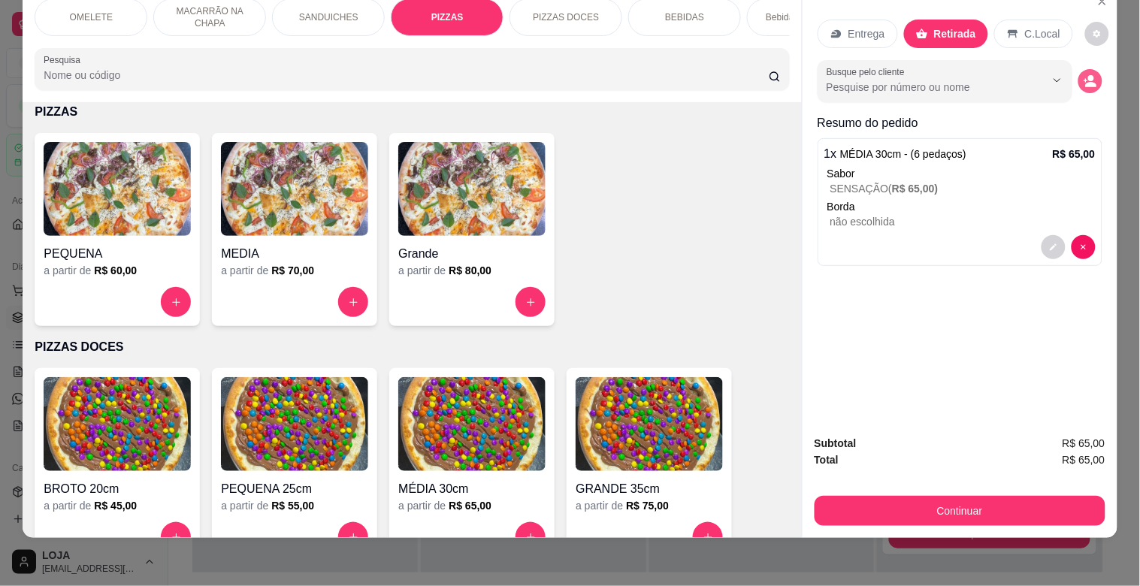
click at [1083, 77] on button "decrease-product-quantity" at bounding box center [1090, 81] width 24 height 24
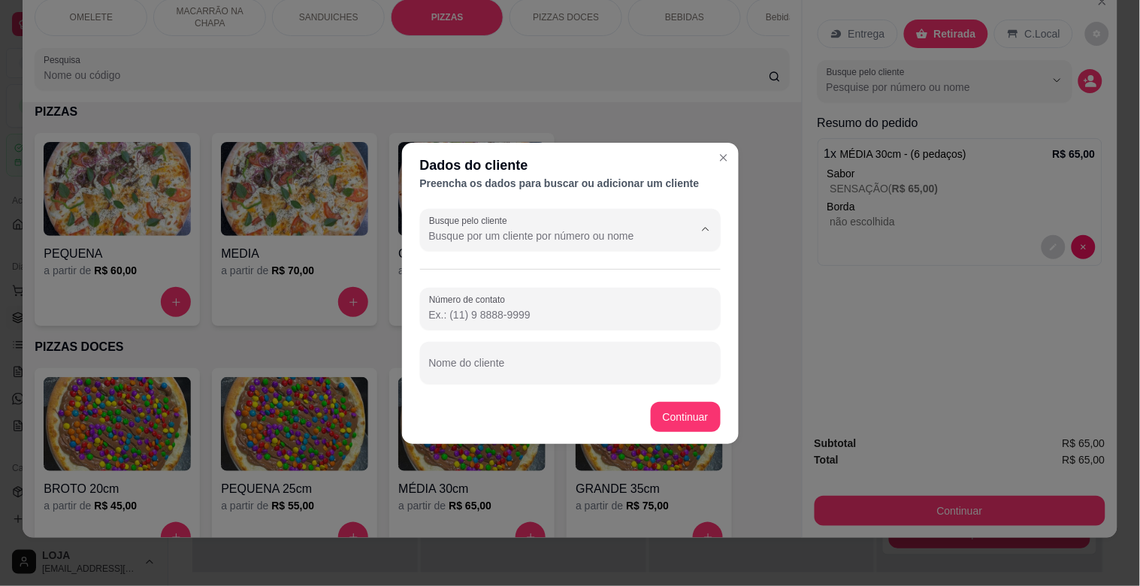
click at [509, 241] on input "Busque pelo cliente" at bounding box center [549, 235] width 240 height 15
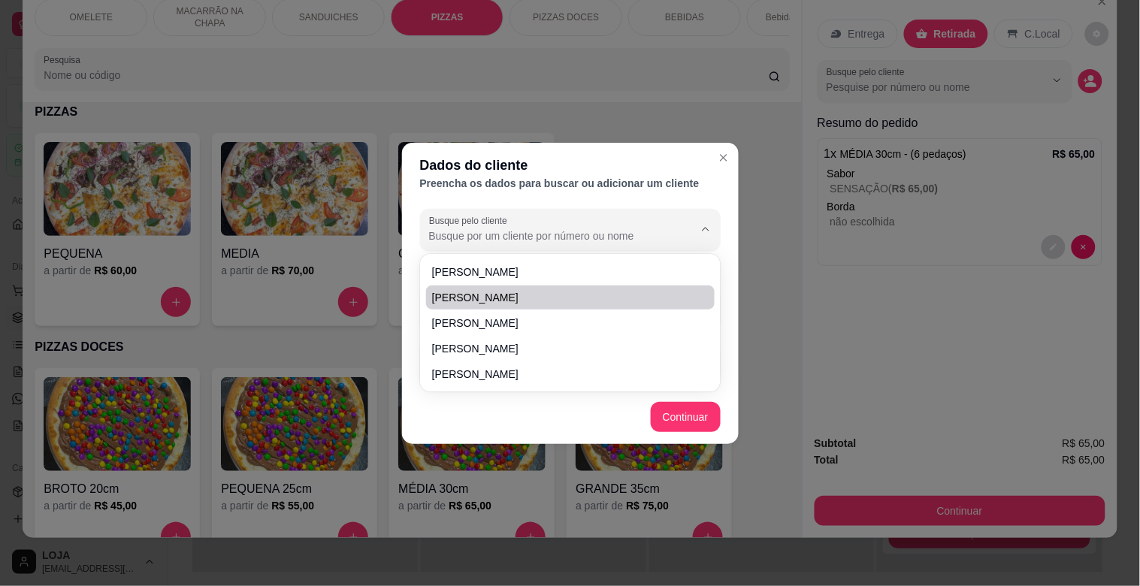
click at [872, 311] on div "Dados do cliente Preencha os dados para buscar ou adicionar um cliente Busque p…" at bounding box center [570, 293] width 1140 height 586
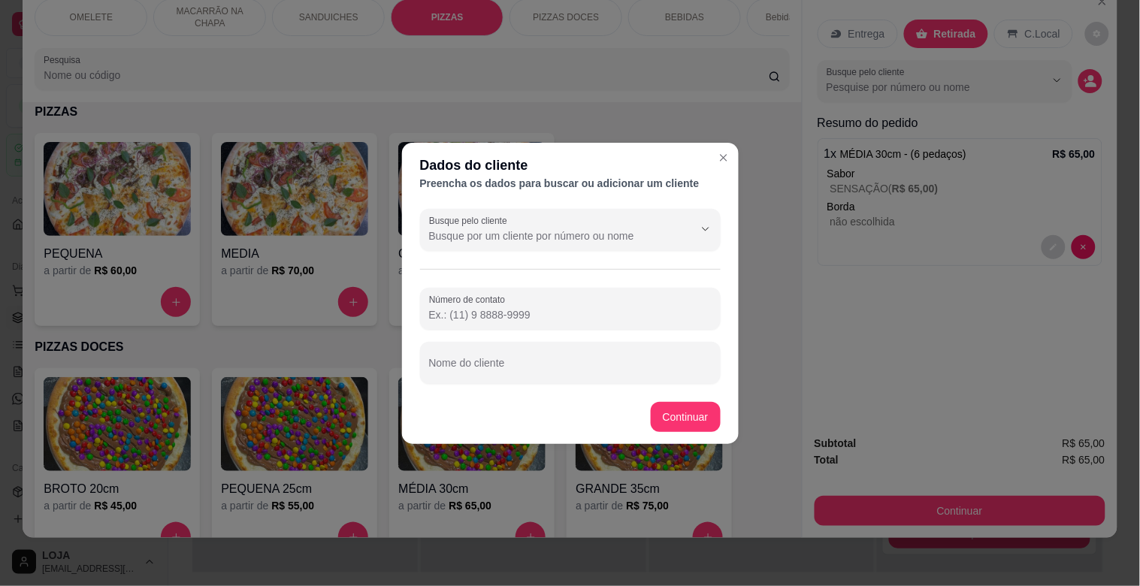
click at [520, 307] on input "Número de contato" at bounding box center [570, 314] width 283 height 15
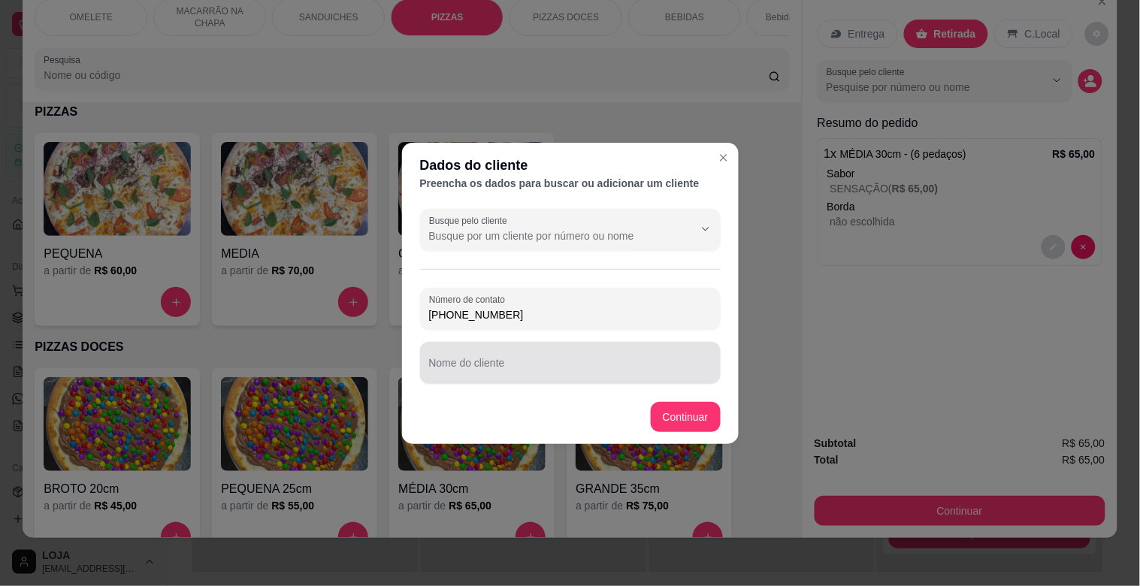
type input "[PHONE_NUMBER]"
click at [545, 379] on div "Nome do cliente" at bounding box center [570, 363] width 301 height 42
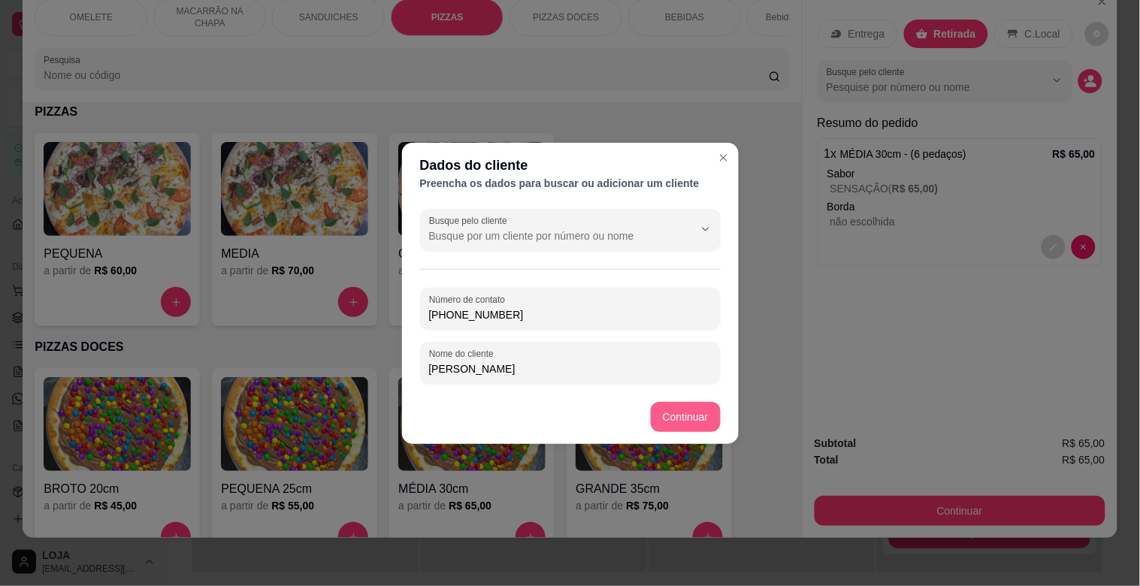
type input "[PERSON_NAME]"
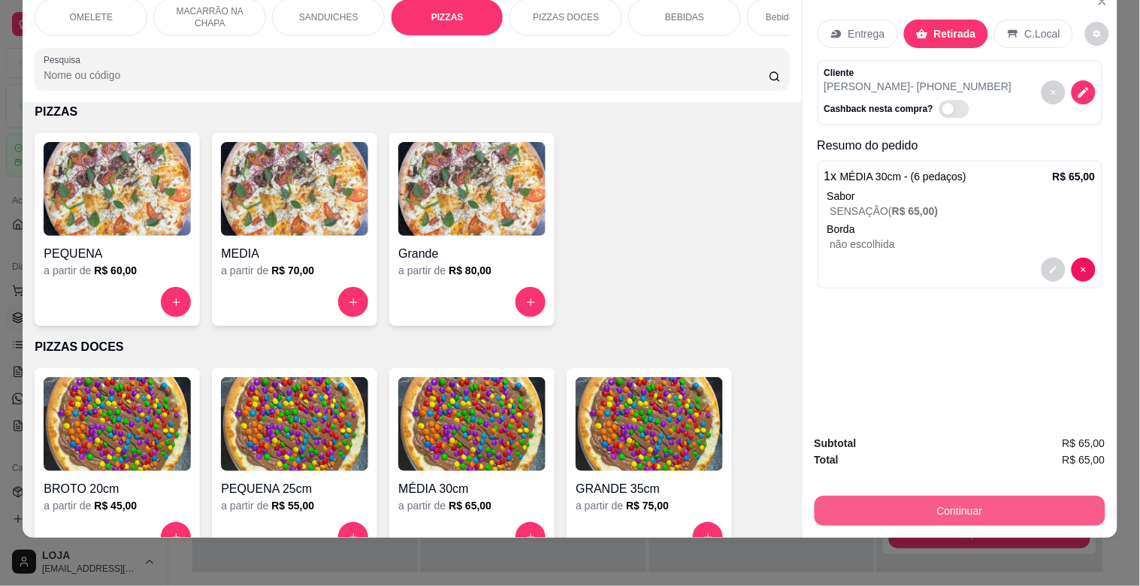
click at [992, 503] on button "Continuar" at bounding box center [960, 511] width 291 height 30
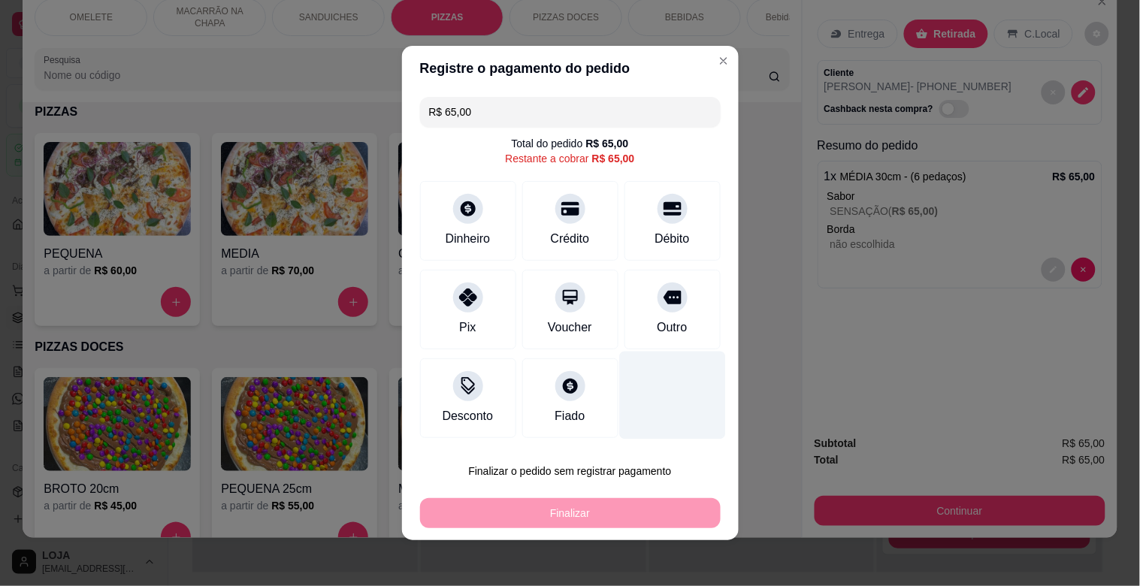
drag, startPoint x: 645, startPoint y: 309, endPoint x: 666, endPoint y: 408, distance: 101.4
click at [647, 309] on div "Outro" at bounding box center [672, 310] width 96 height 80
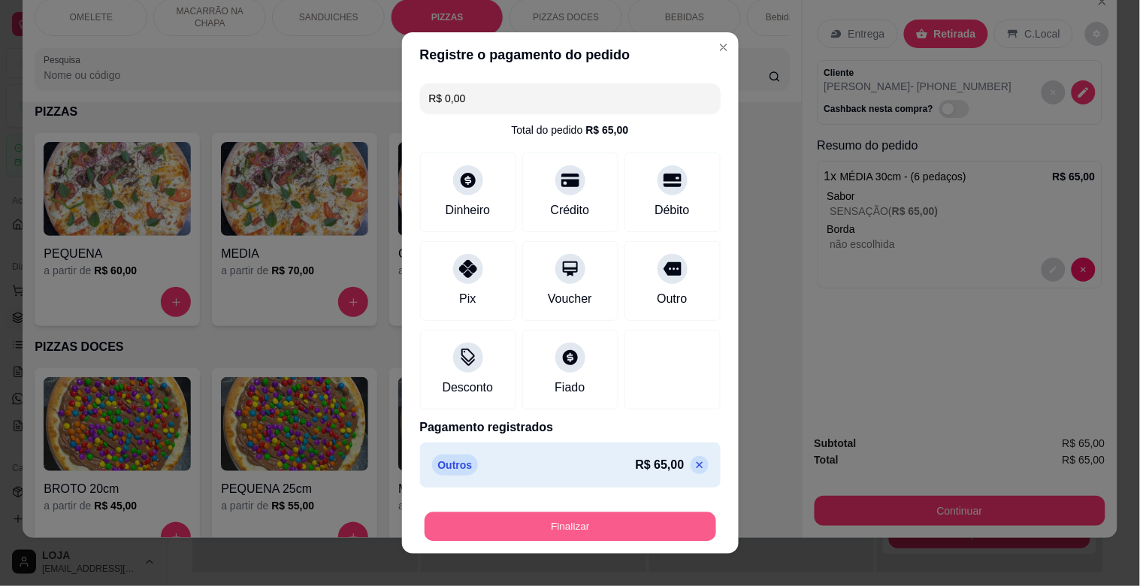
click at [597, 523] on button "Finalizar" at bounding box center [571, 526] width 292 height 29
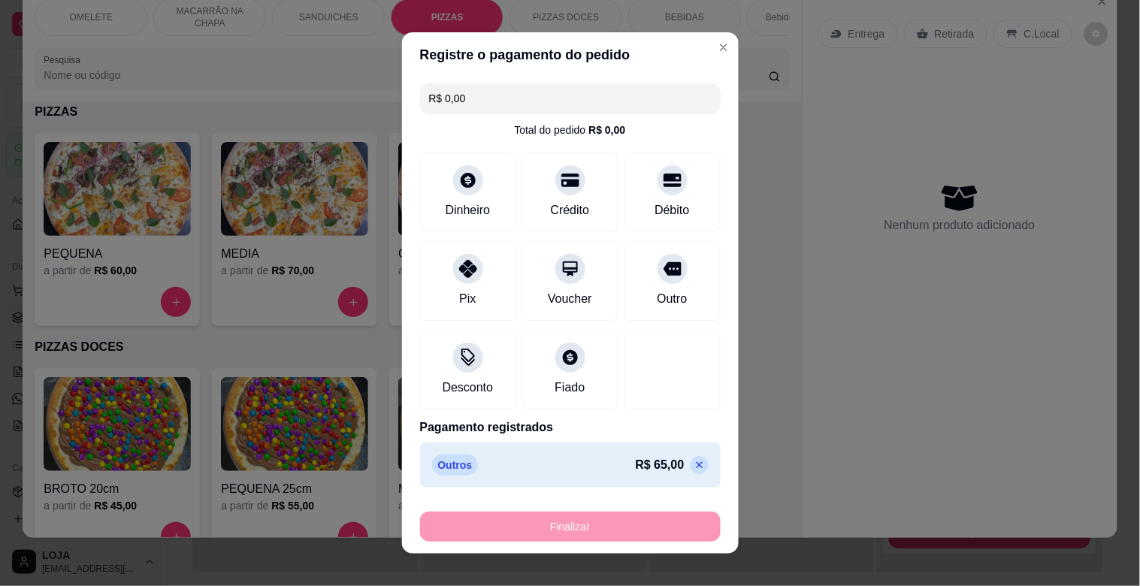
type input "-R$ 65,00"
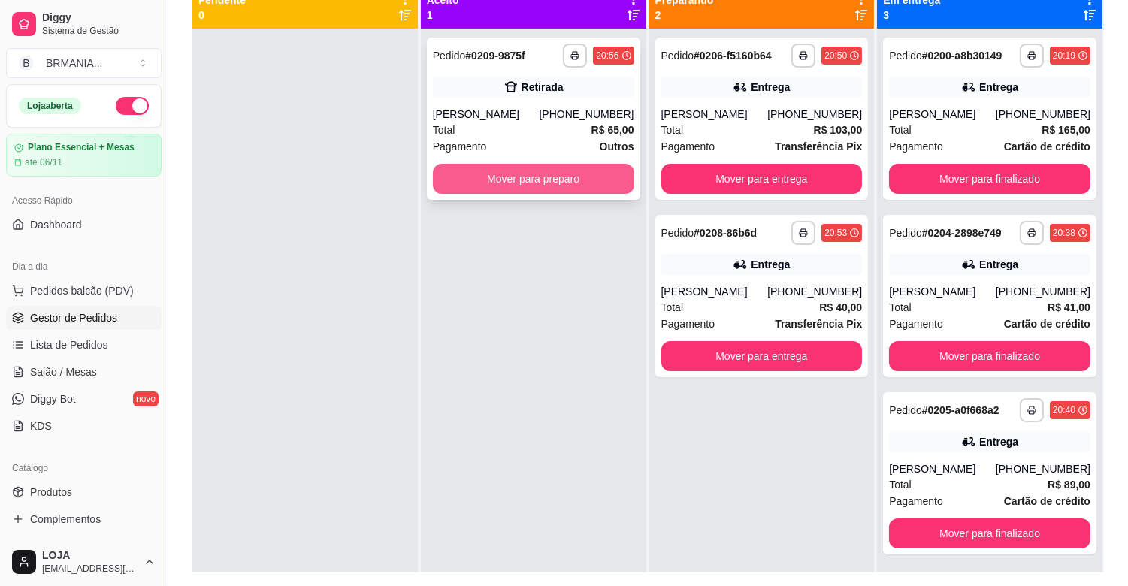
click at [526, 170] on button "Mover para preparo" at bounding box center [533, 179] width 201 height 30
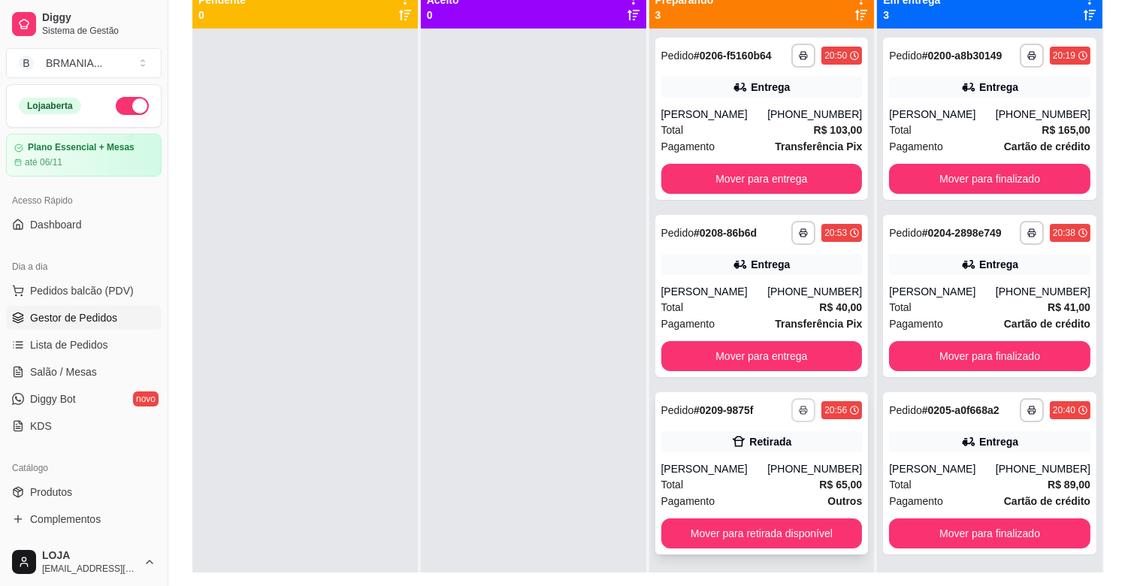
click at [801, 408] on button "button" at bounding box center [803, 410] width 24 height 24
click at [775, 458] on button "IMPRESSORA" at bounding box center [755, 463] width 109 height 24
click at [91, 371] on span "Salão / Mesas" at bounding box center [63, 371] width 67 height 15
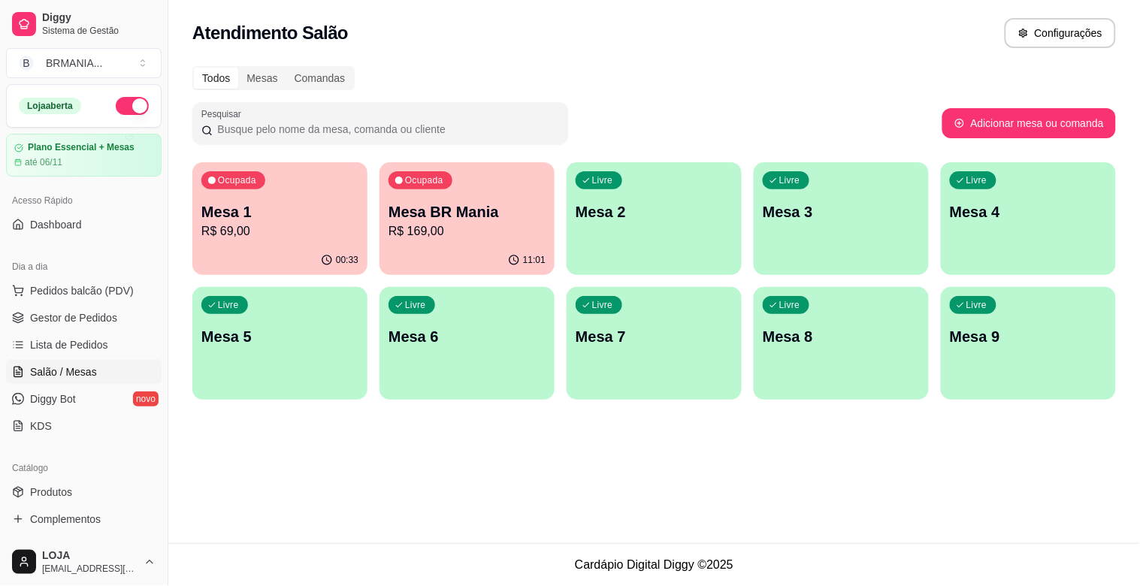
click at [259, 210] on p "Mesa 1" at bounding box center [279, 211] width 157 height 21
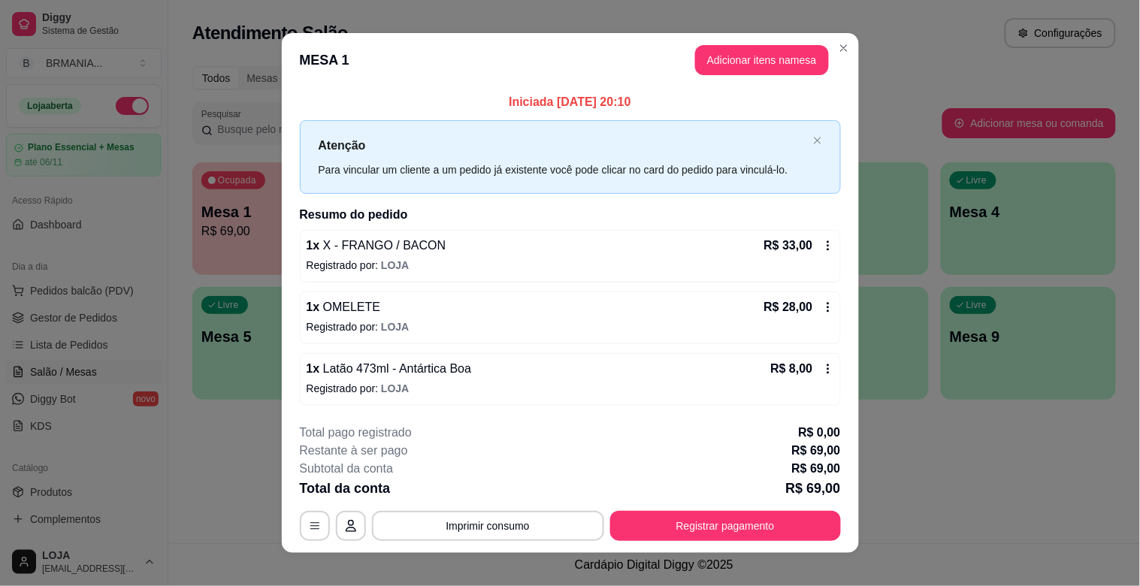
click at [771, 62] on button "Adicionar itens na mesa" at bounding box center [762, 60] width 134 height 30
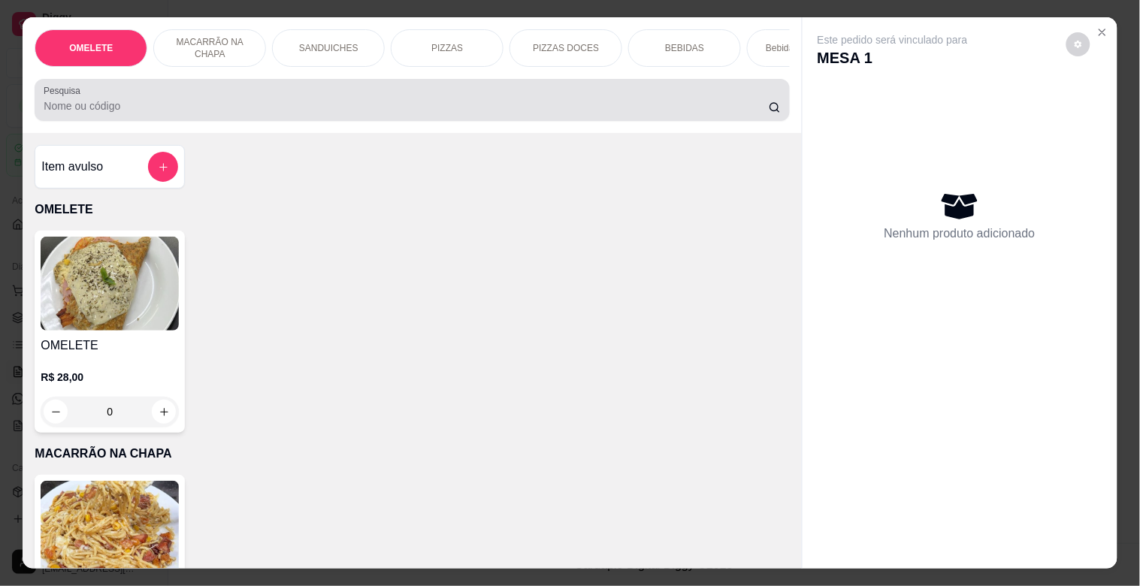
click at [219, 101] on div at bounding box center [412, 100] width 736 height 30
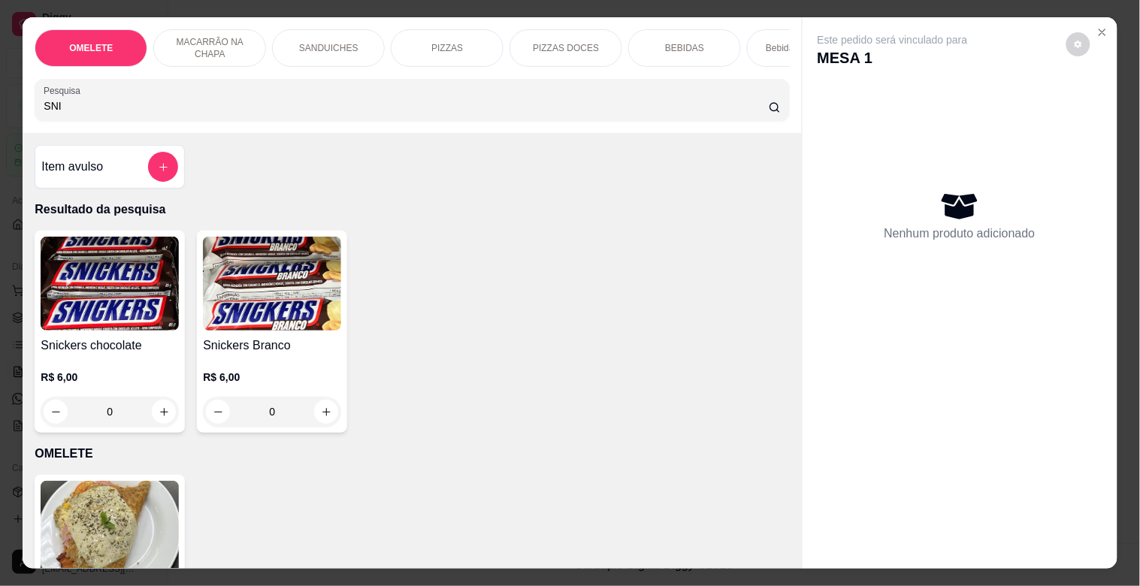
type input "SNI"
click at [104, 286] on img at bounding box center [110, 284] width 138 height 94
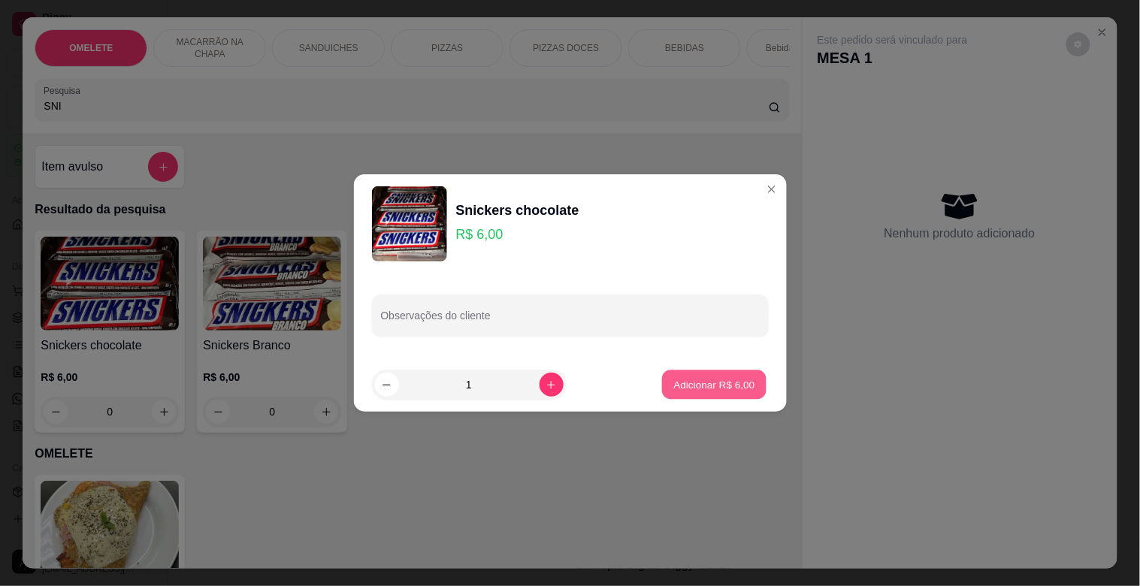
click at [704, 374] on button "Adicionar R$ 6,00" at bounding box center [714, 384] width 104 height 29
type input "1"
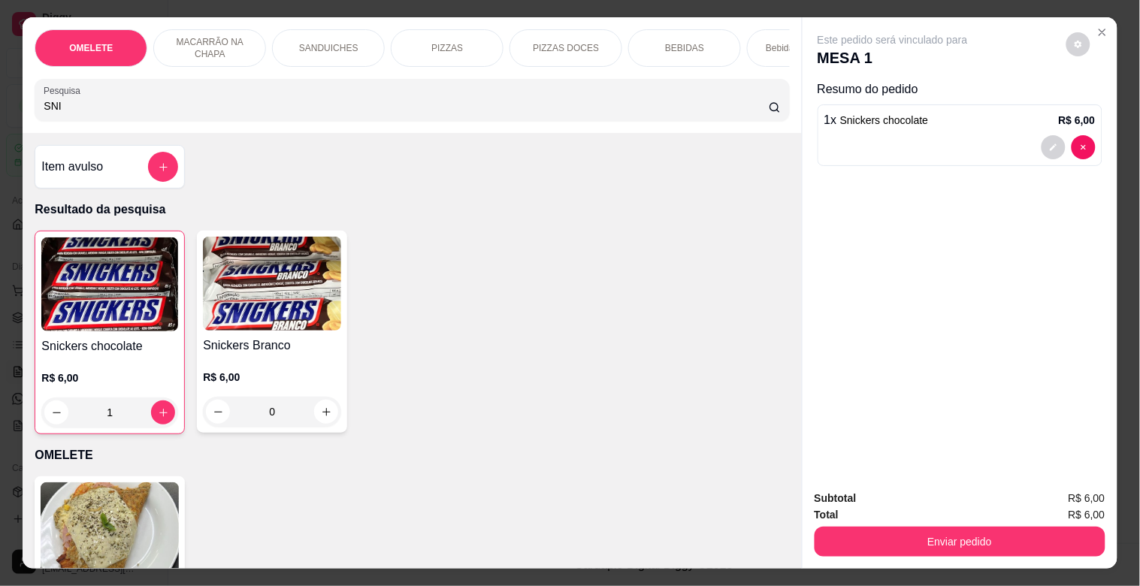
click at [978, 530] on button "Enviar pedido" at bounding box center [960, 542] width 291 height 30
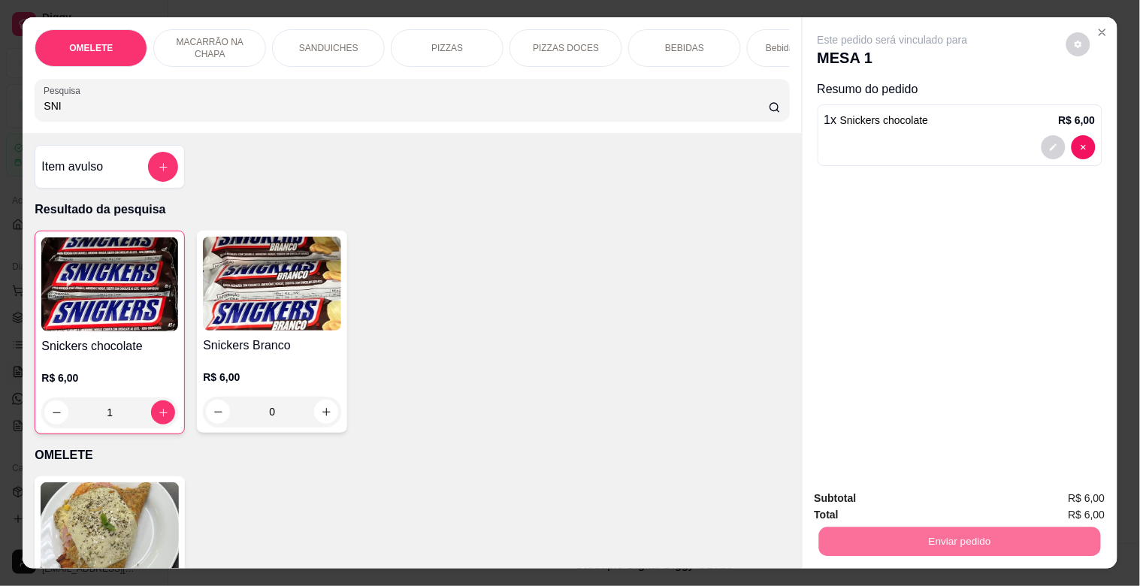
click at [1059, 496] on button "Enviar pedido" at bounding box center [1065, 498] width 85 height 29
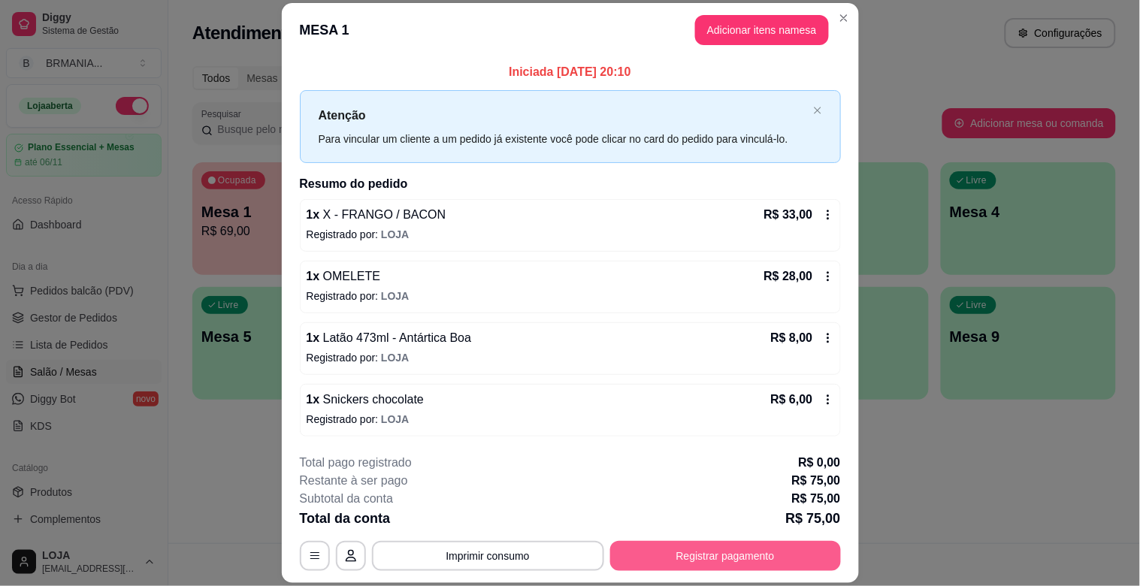
click at [655, 550] on button "Registrar pagamento" at bounding box center [725, 556] width 231 height 30
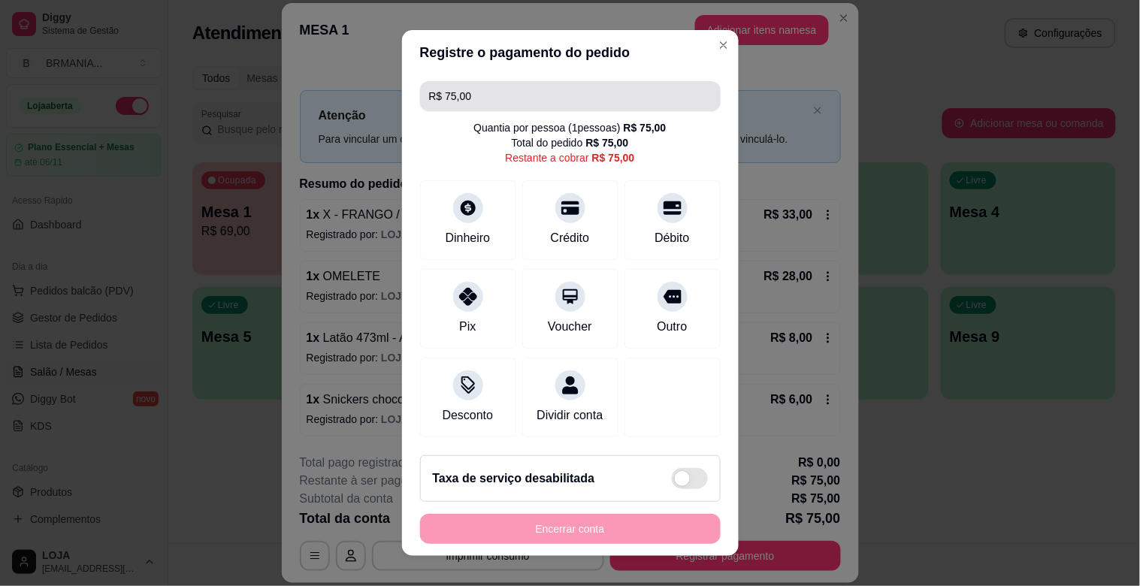
click at [470, 98] on input "R$ 75,00" at bounding box center [570, 96] width 283 height 30
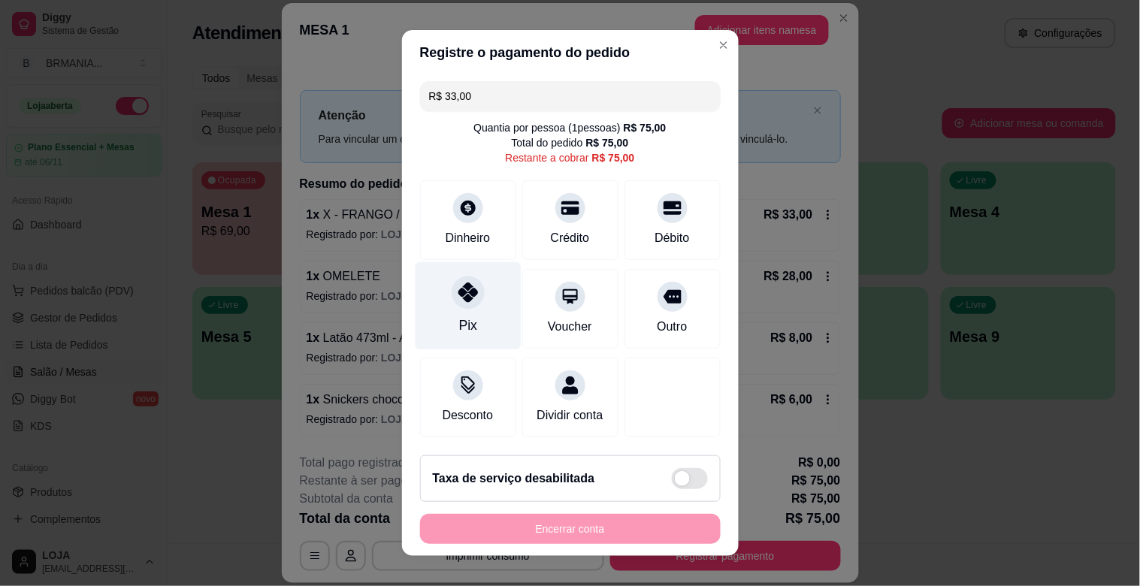
click at [452, 304] on div at bounding box center [468, 292] width 33 height 33
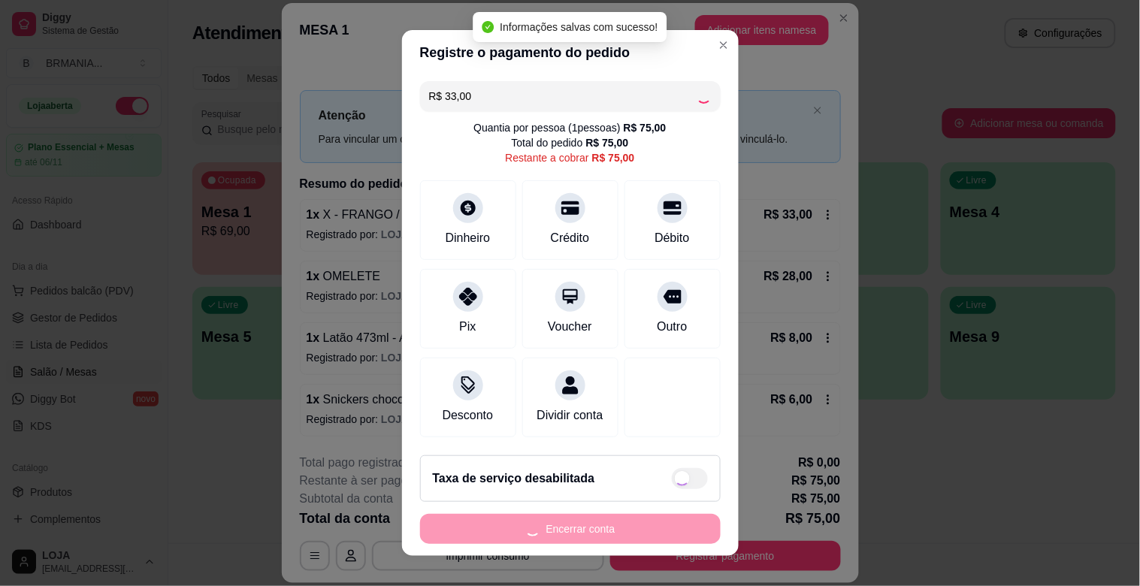
type input "R$ 42,00"
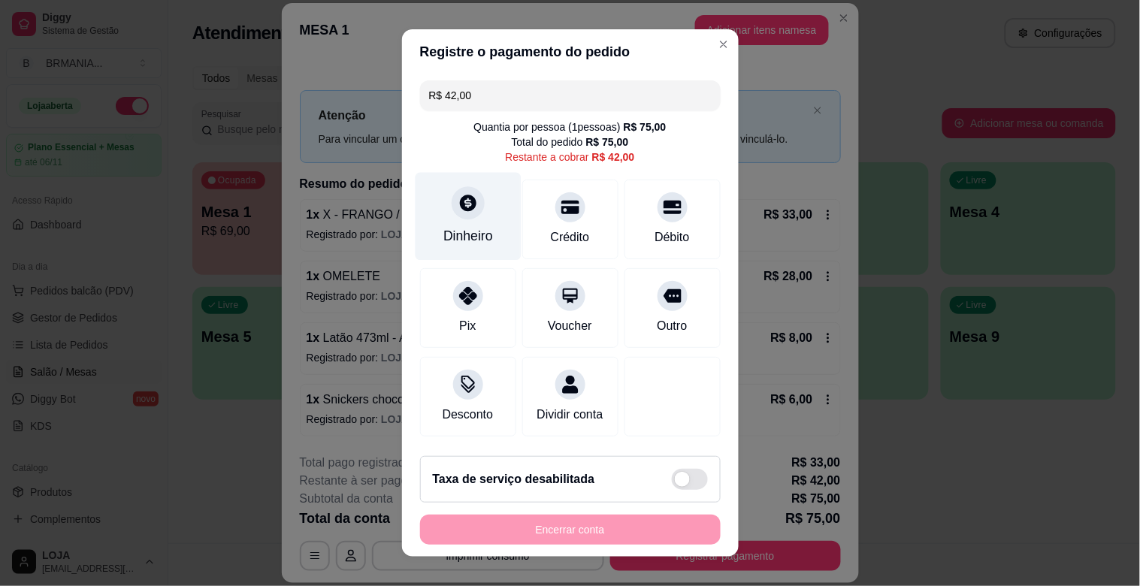
click at [464, 209] on icon at bounding box center [468, 203] width 17 height 17
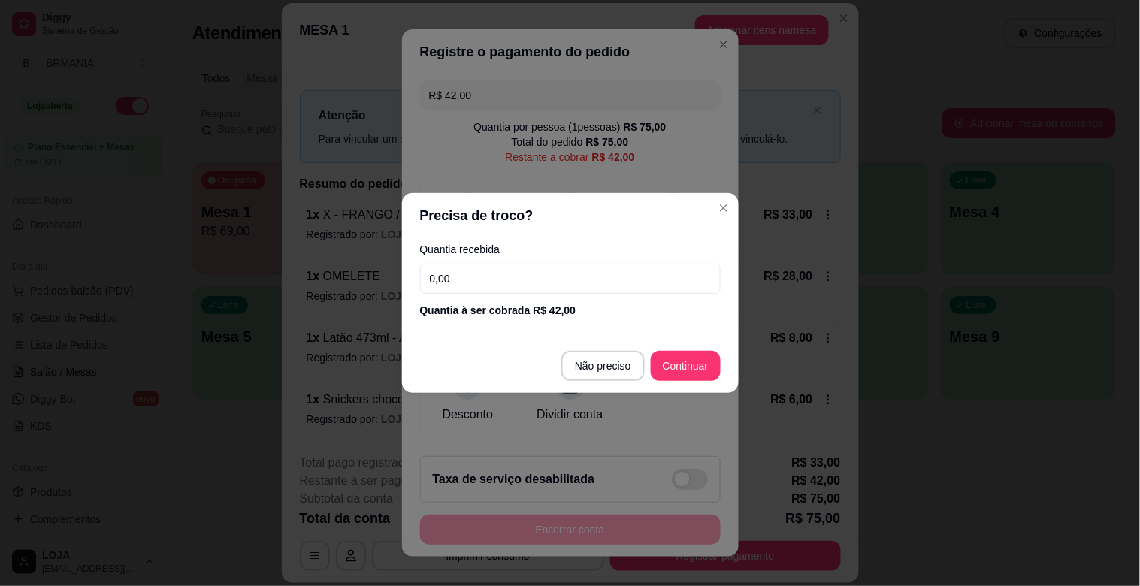
click at [513, 272] on input "0,00" at bounding box center [570, 279] width 301 height 30
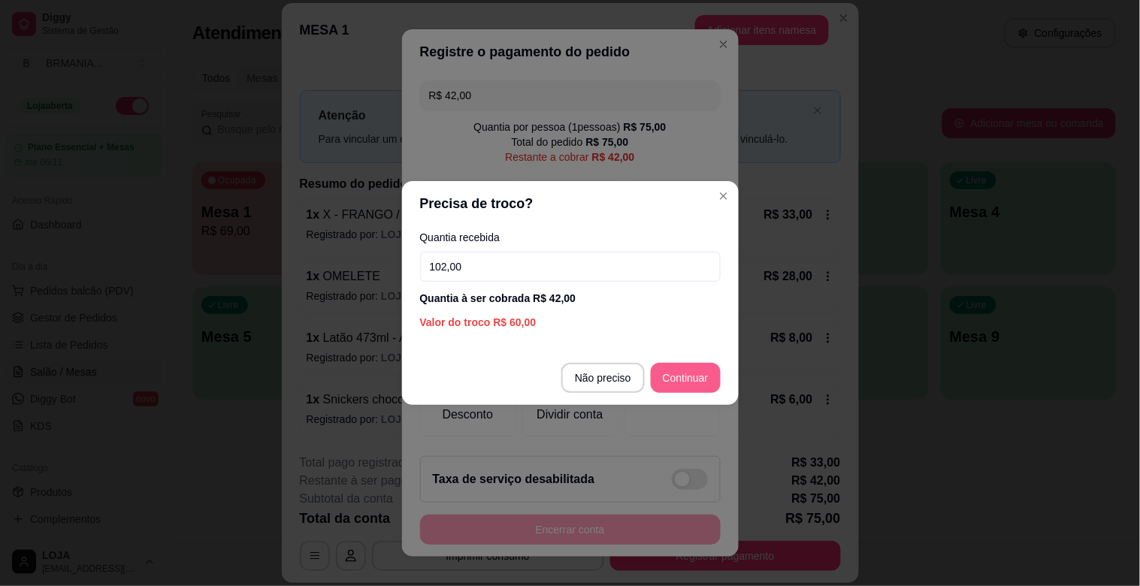
type input "102,00"
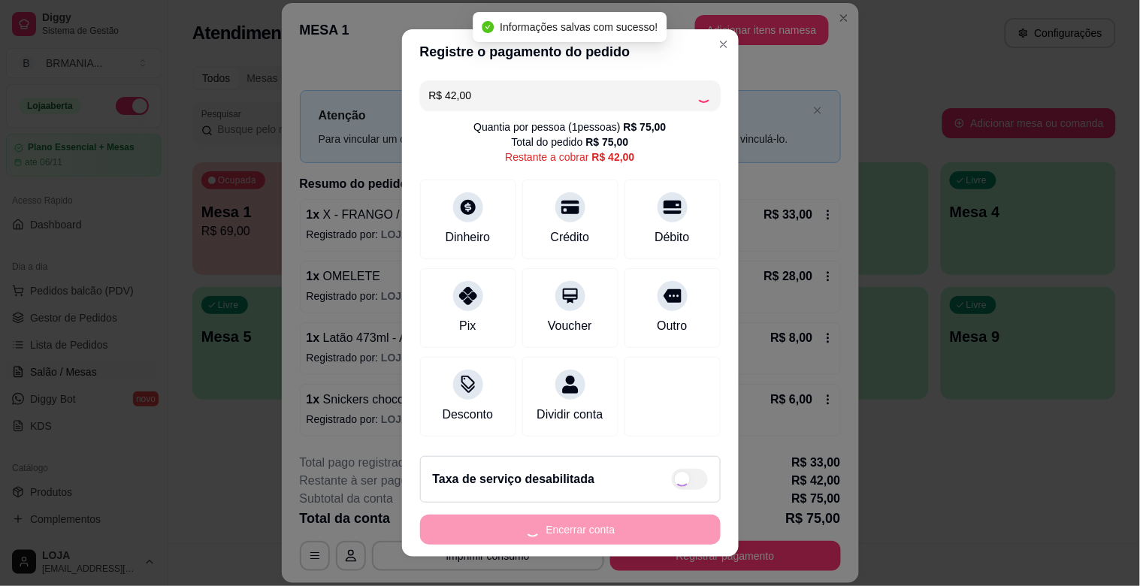
type input "R$ 0,00"
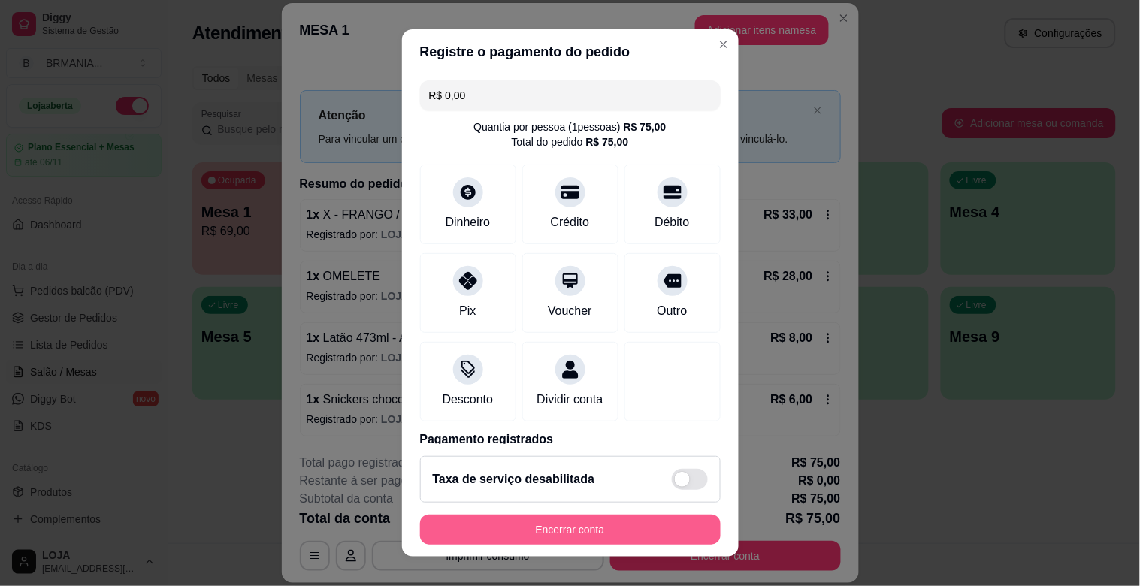
click at [587, 532] on button "Encerrar conta" at bounding box center [570, 530] width 301 height 30
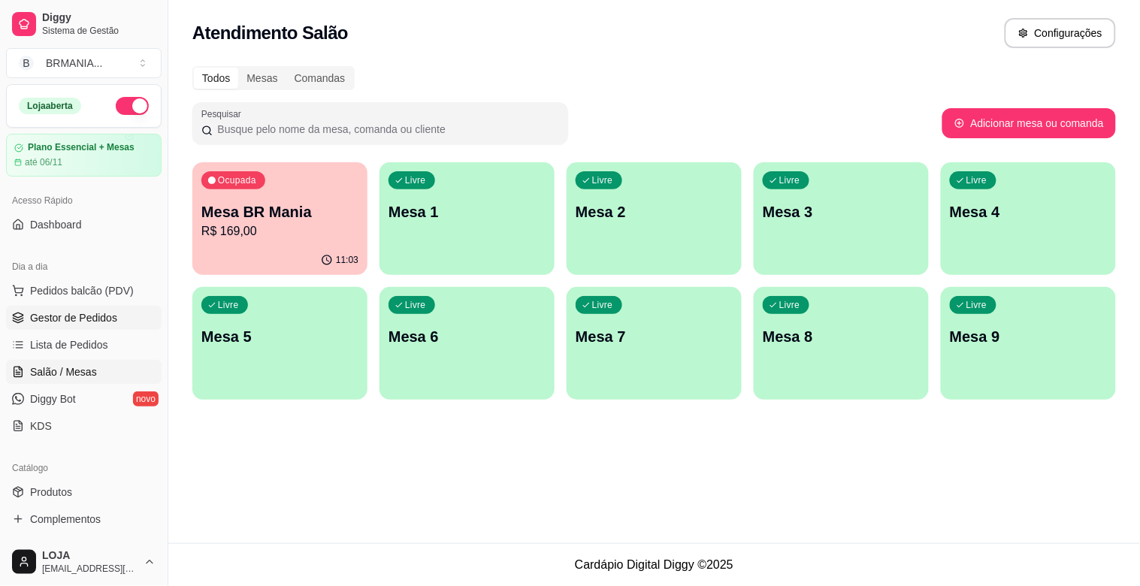
click at [88, 319] on span "Gestor de Pedidos" at bounding box center [73, 317] width 87 height 15
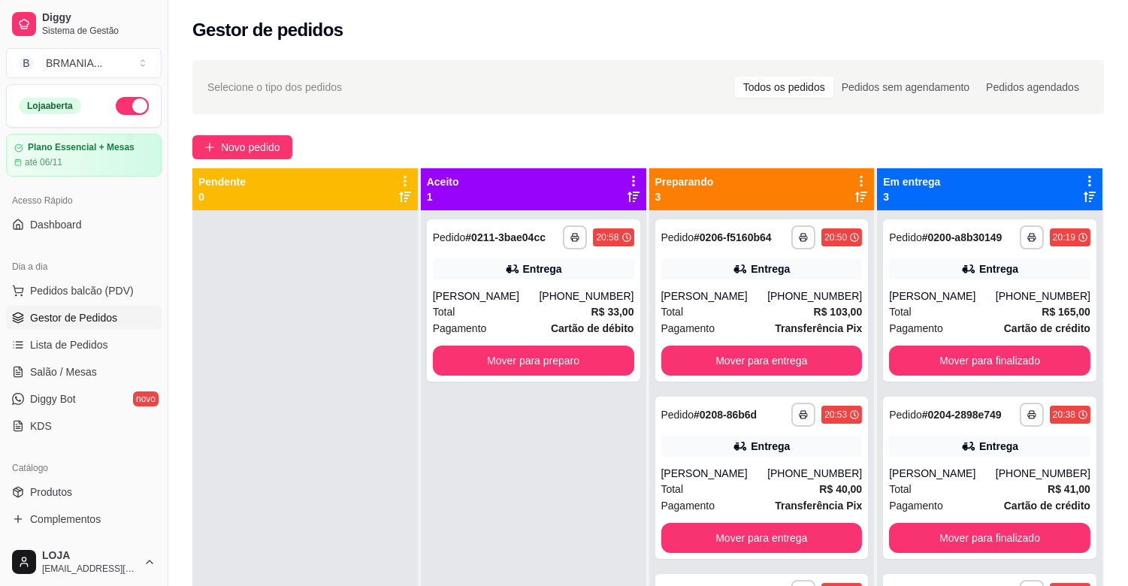
scroll to position [229, 0]
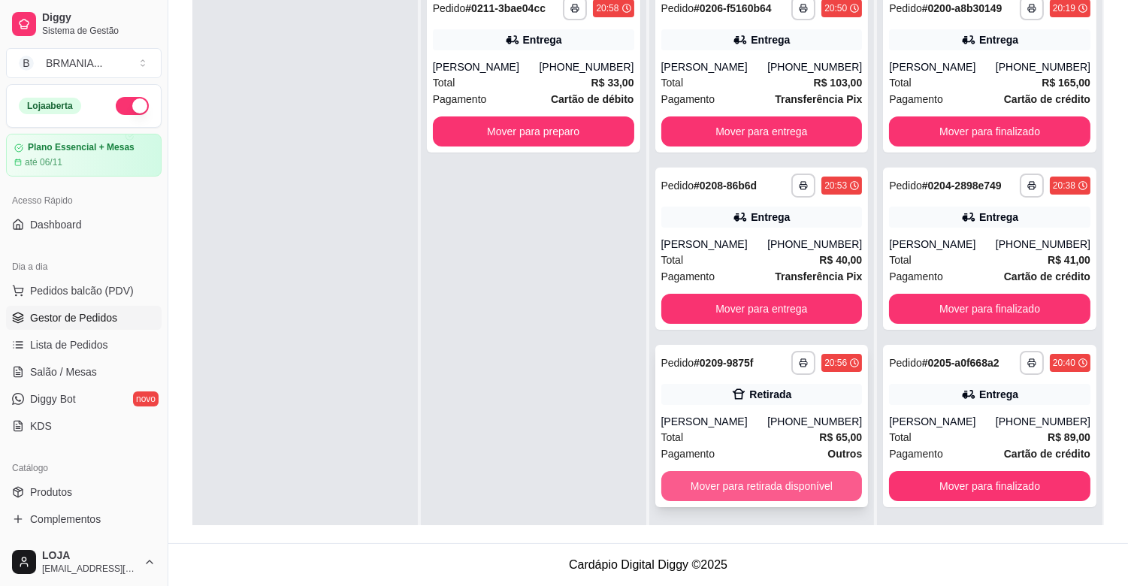
click at [775, 489] on button "Mover para retirada disponível" at bounding box center [761, 486] width 201 height 30
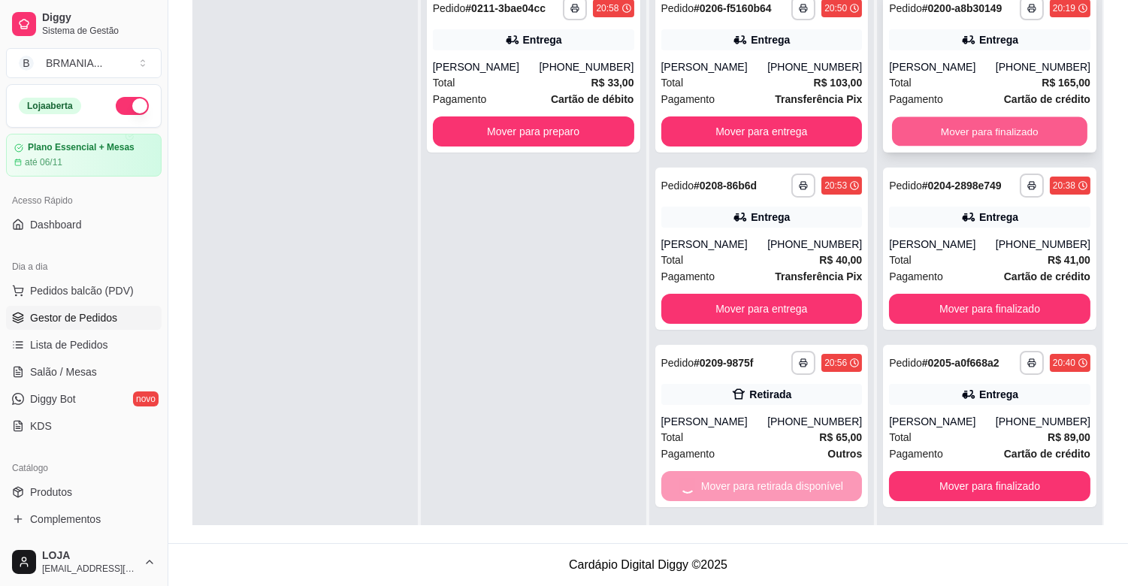
click at [994, 125] on button "Mover para finalizado" at bounding box center [989, 131] width 195 height 29
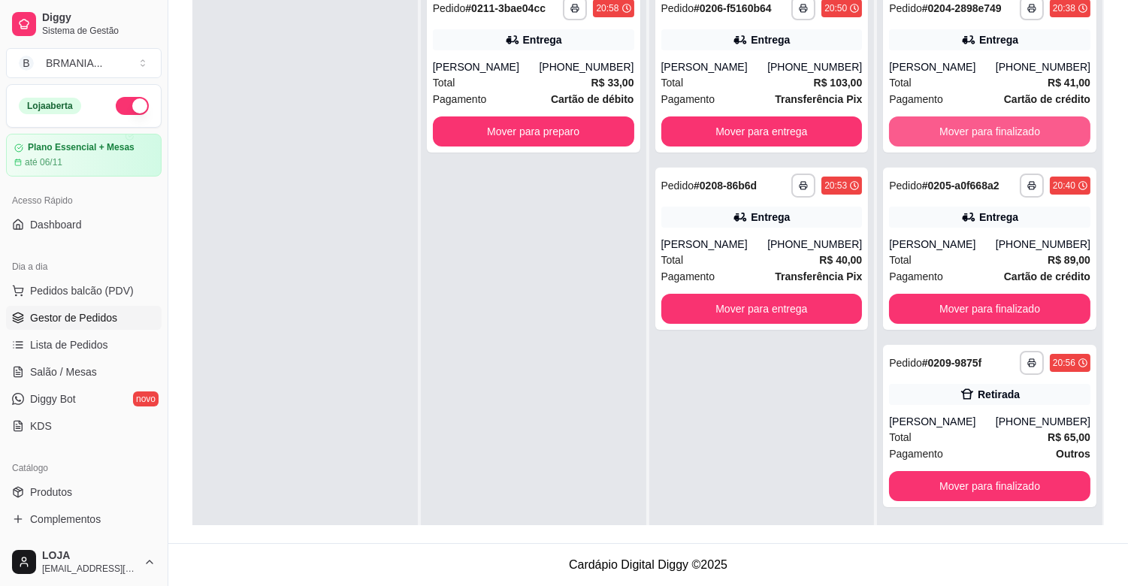
click at [994, 125] on button "Mover para finalizado" at bounding box center [989, 131] width 201 height 30
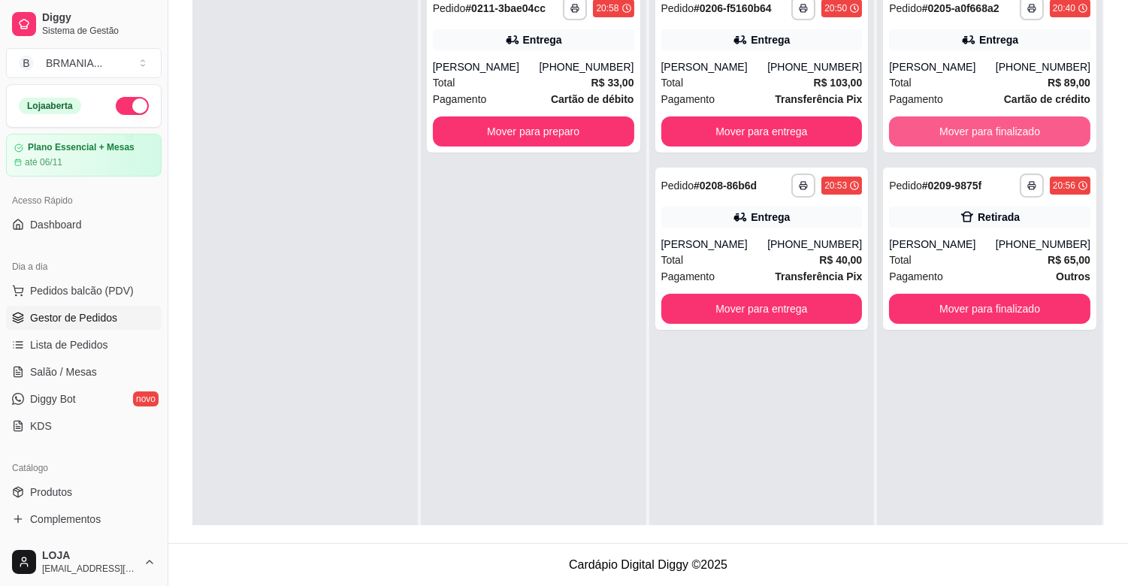
click at [994, 125] on button "Mover para finalizado" at bounding box center [989, 131] width 201 height 30
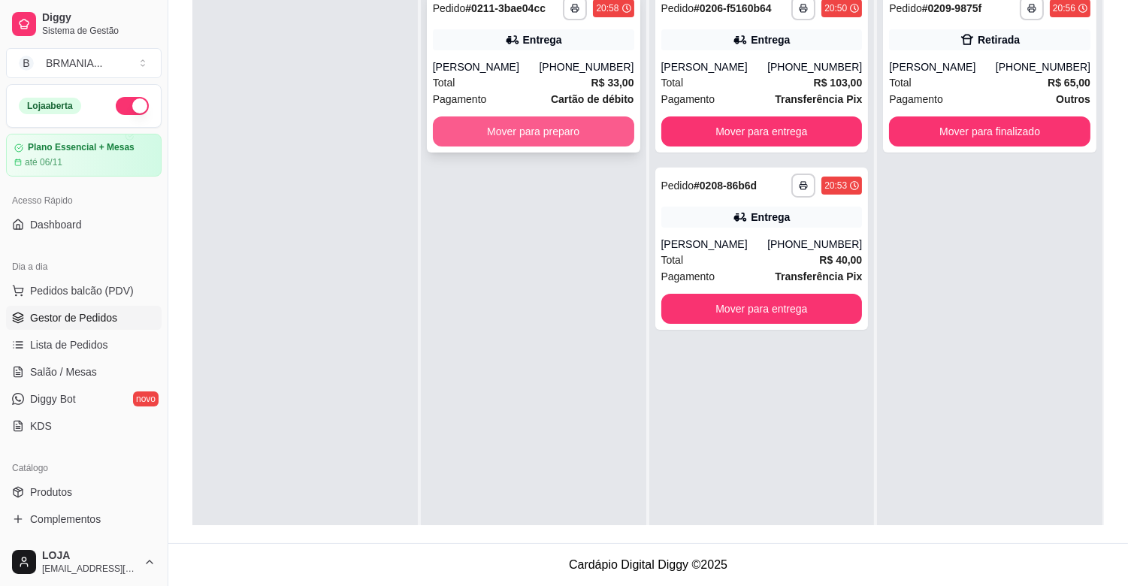
click at [610, 135] on button "Mover para preparo" at bounding box center [533, 131] width 201 height 30
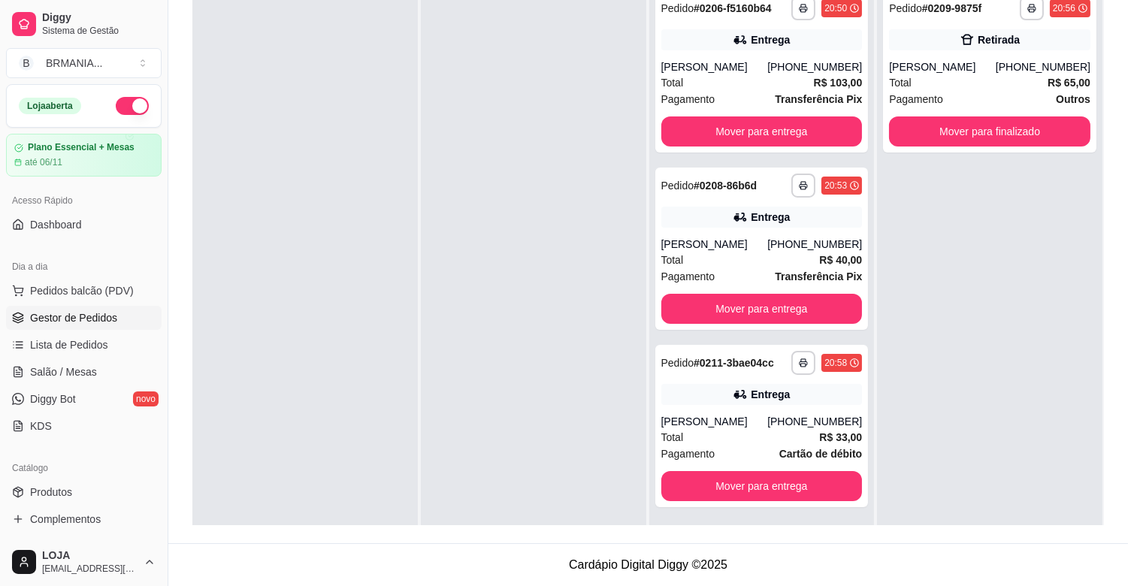
drag, startPoint x: 1035, startPoint y: 411, endPoint x: 640, endPoint y: 504, distance: 405.3
click at [806, 481] on div "**********" at bounding box center [647, 232] width 911 height 586
click at [200, 371] on div at bounding box center [304, 274] width 225 height 586
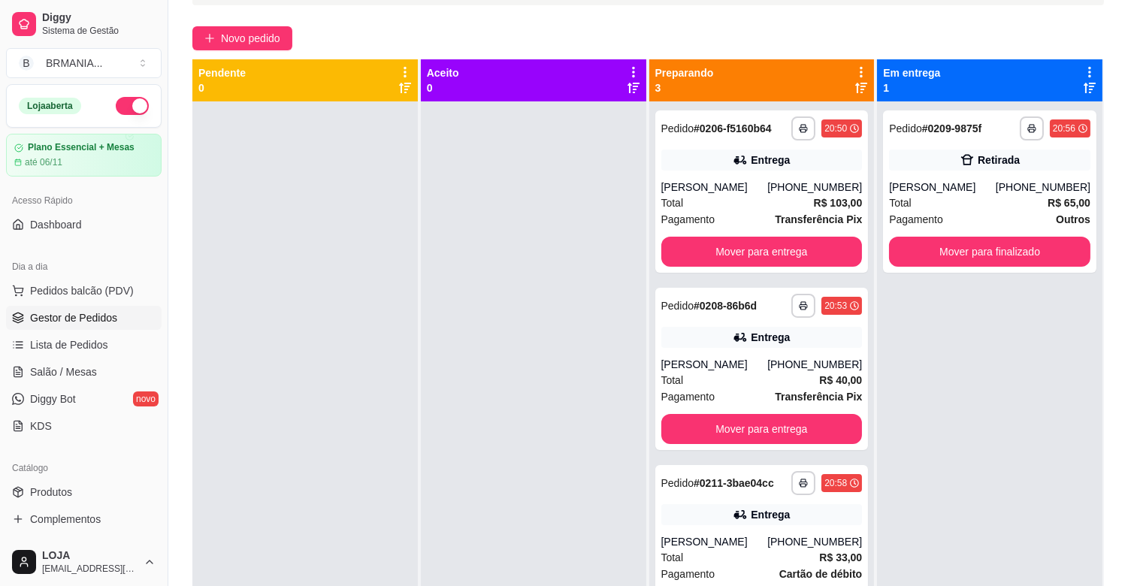
scroll to position [107, 0]
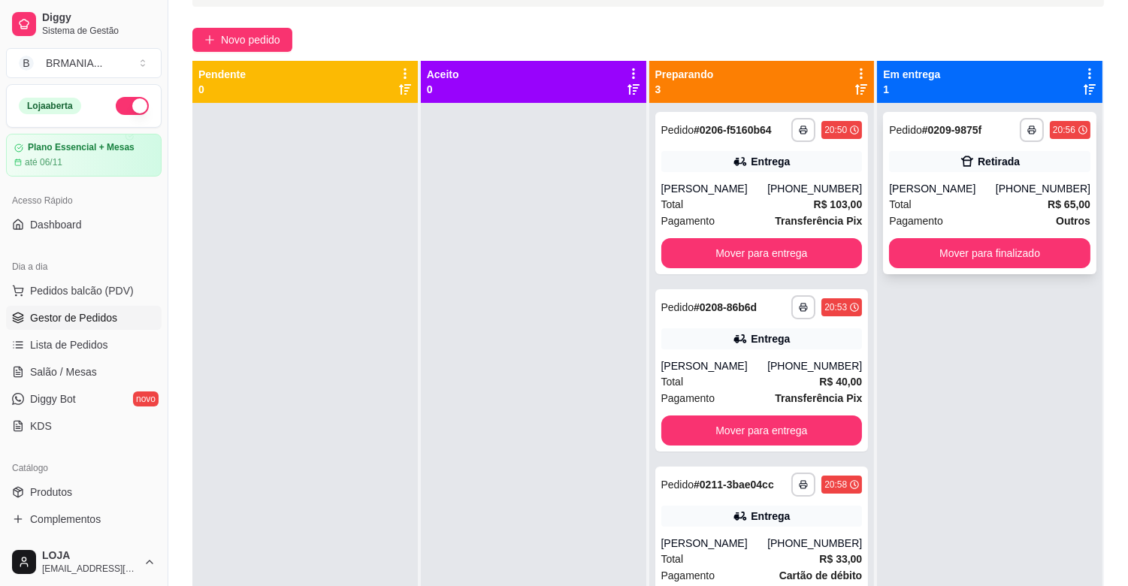
click at [913, 196] on div "Total R$ 65,00" at bounding box center [989, 204] width 201 height 17
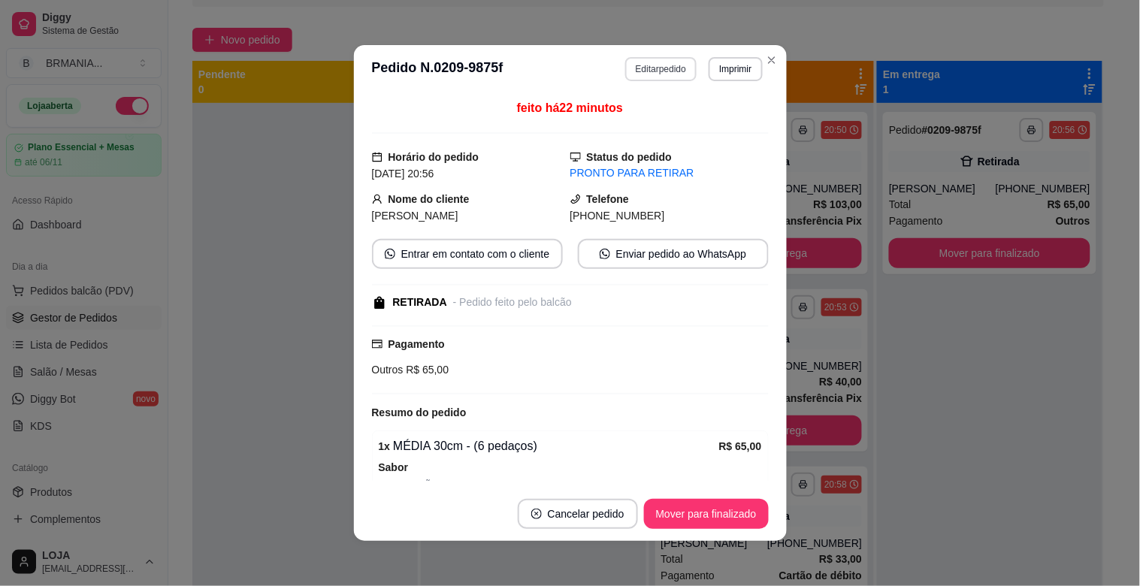
click at [664, 65] on button "Editar pedido" at bounding box center [660, 69] width 71 height 24
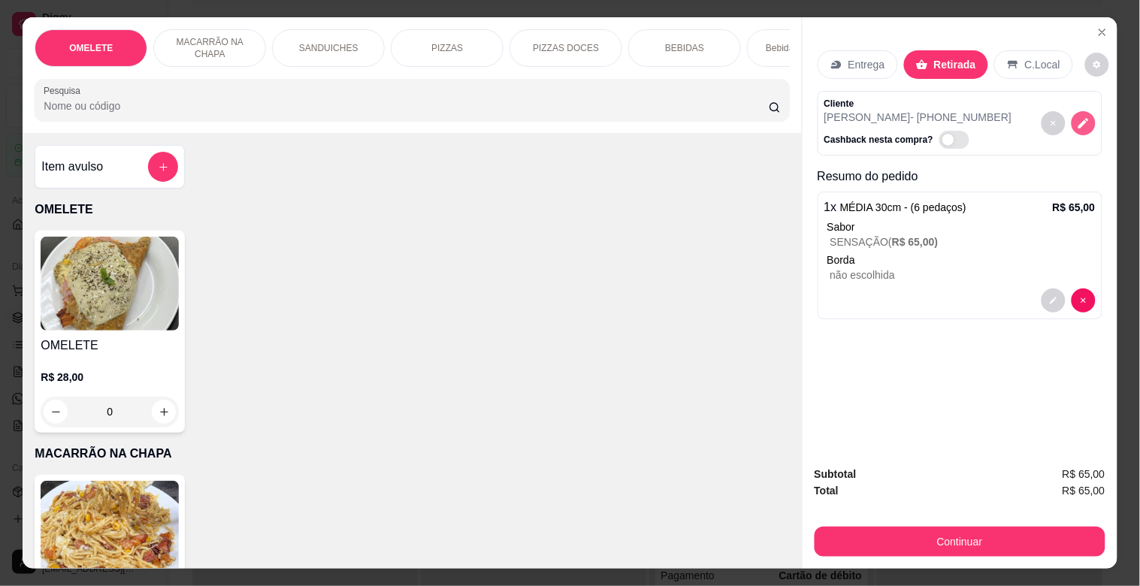
click at [1084, 111] on button "decrease-product-quantity" at bounding box center [1084, 123] width 24 height 24
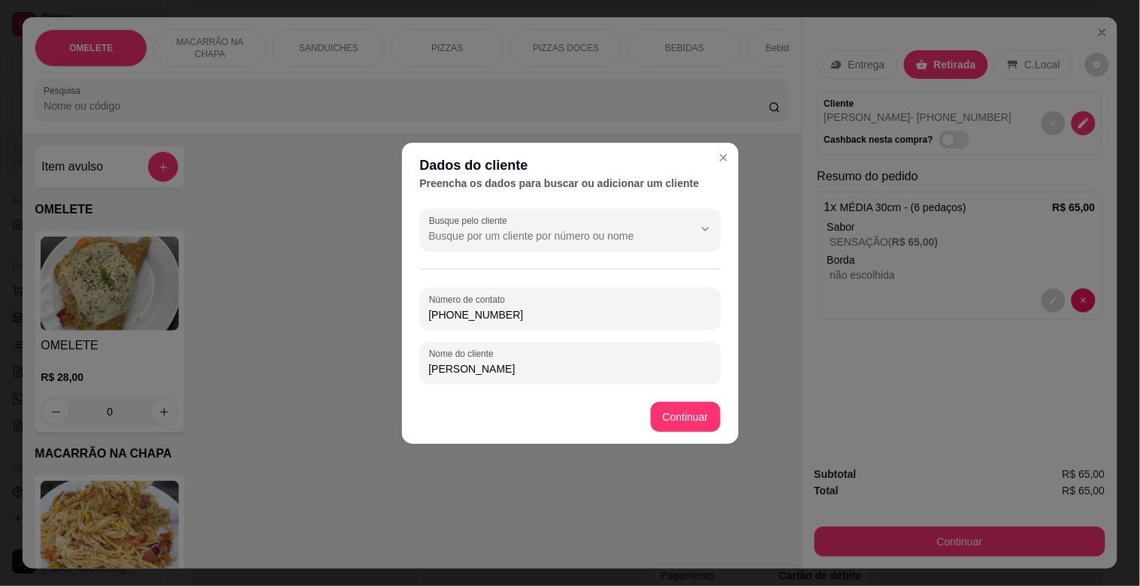
drag, startPoint x: 521, startPoint y: 310, endPoint x: 423, endPoint y: 320, distance: 98.2
click at [460, 320] on input "[PHONE_NUMBER]" at bounding box center [570, 314] width 283 height 15
drag, startPoint x: 423, startPoint y: 320, endPoint x: 407, endPoint y: 320, distance: 15.8
click at [407, 320] on div "Busque pelo cliente Número de contato [PHONE_NUMBER] Nome do cliente [PERSON_NA…" at bounding box center [570, 296] width 337 height 187
type input "[PHONE_NUMBER]"
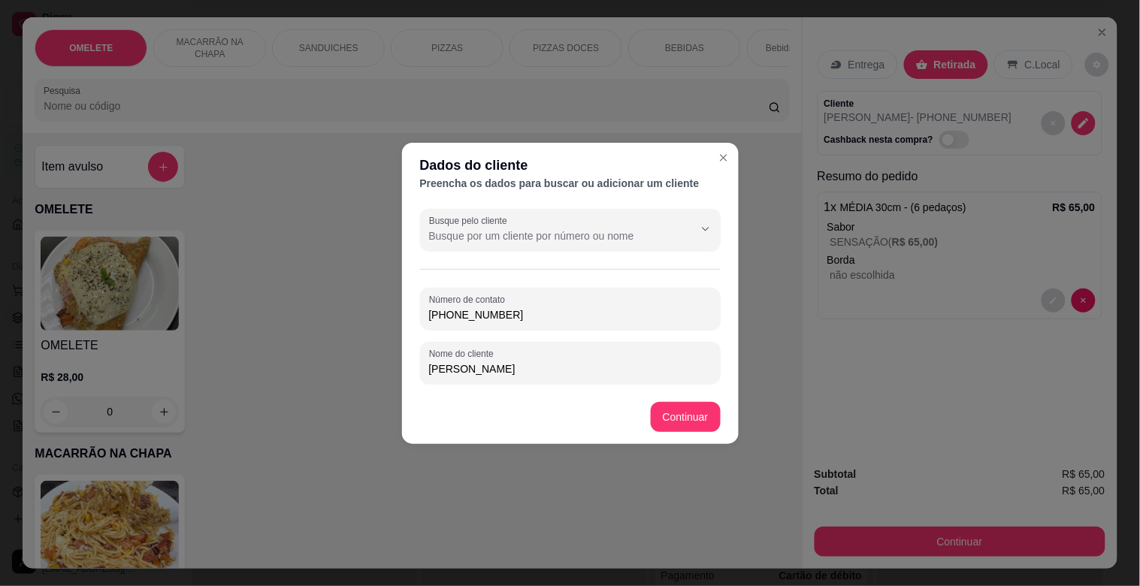
drag, startPoint x: 542, startPoint y: 311, endPoint x: 400, endPoint y: 316, distance: 142.1
click at [400, 316] on div "Dados do cliente Preencha os dados para buscar ou adicionar um cliente Busque p…" at bounding box center [570, 293] width 1140 height 586
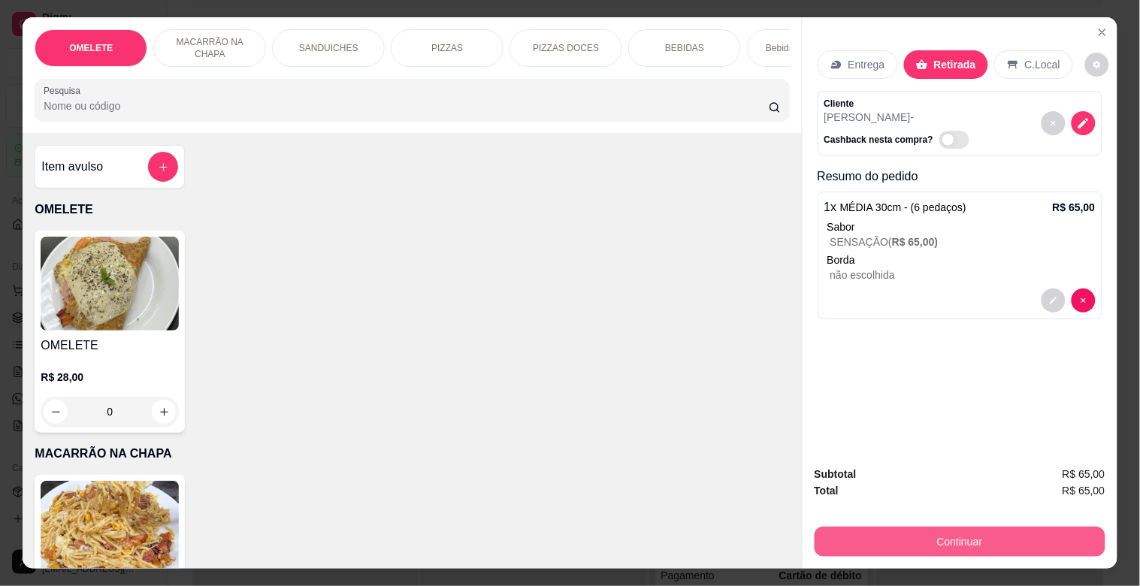
click at [1002, 534] on button "Continuar" at bounding box center [960, 542] width 291 height 30
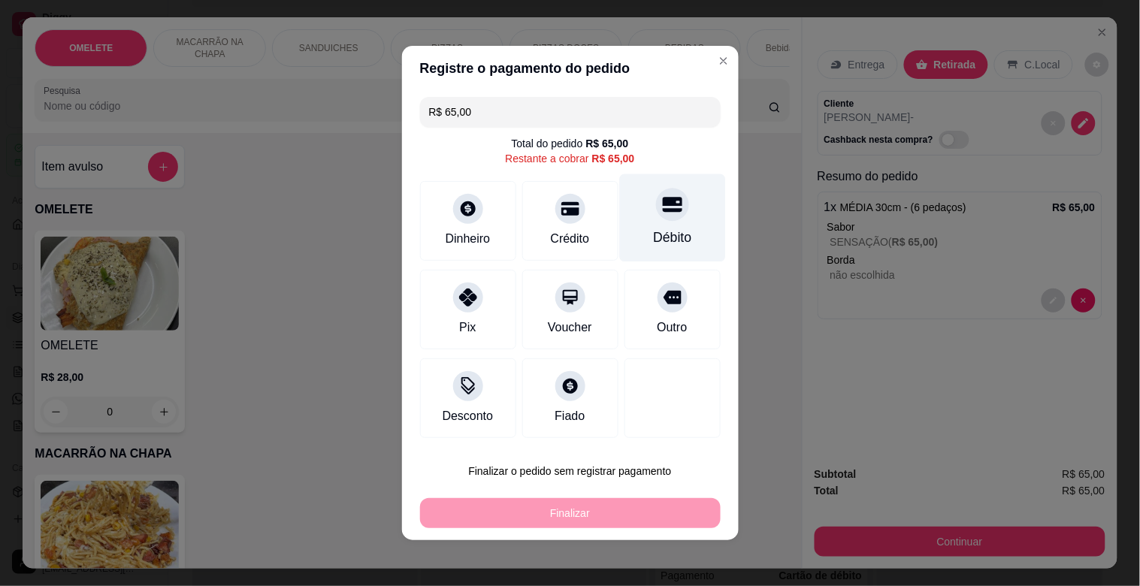
click at [660, 218] on div at bounding box center [672, 204] width 33 height 33
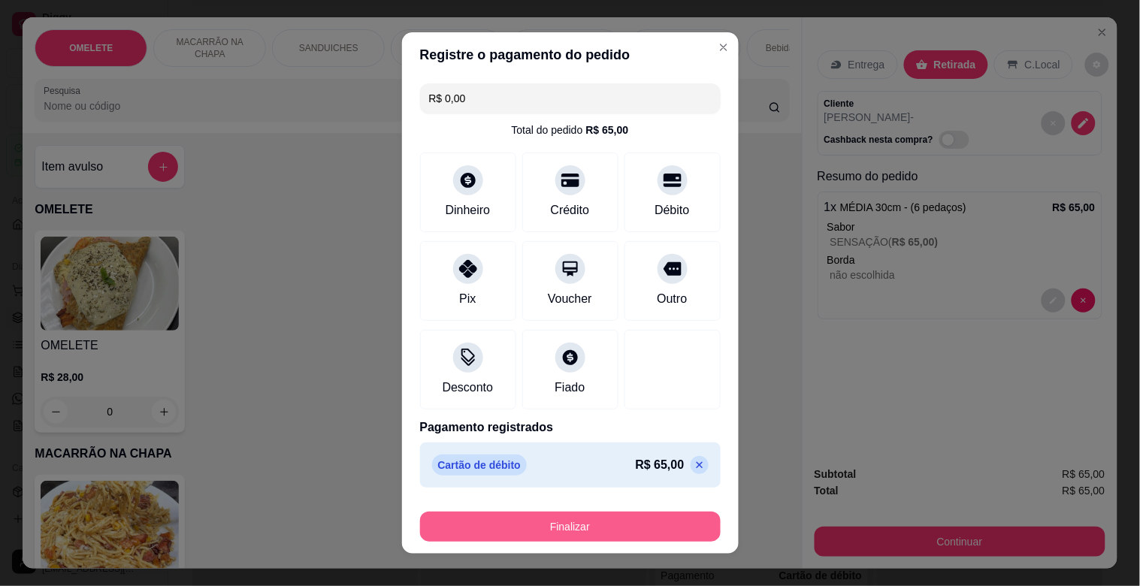
click at [609, 524] on button "Finalizar" at bounding box center [570, 527] width 301 height 30
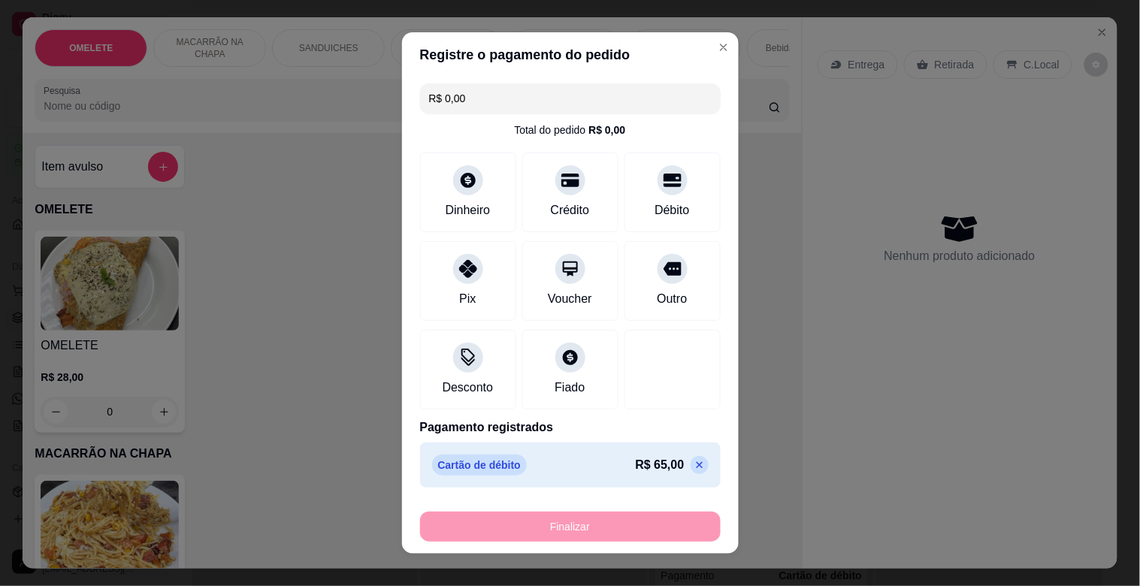
type input "-R$ 65,00"
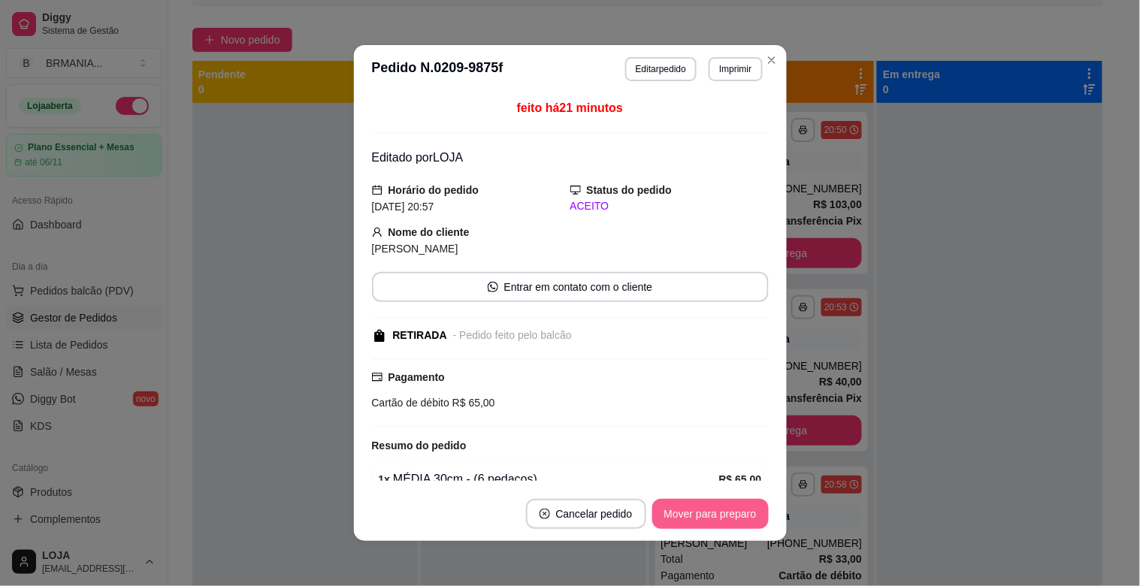
click at [716, 512] on button "Mover para preparo" at bounding box center [710, 514] width 116 height 30
click at [718, 512] on button "Mover para retirada disponível" at bounding box center [685, 514] width 166 height 30
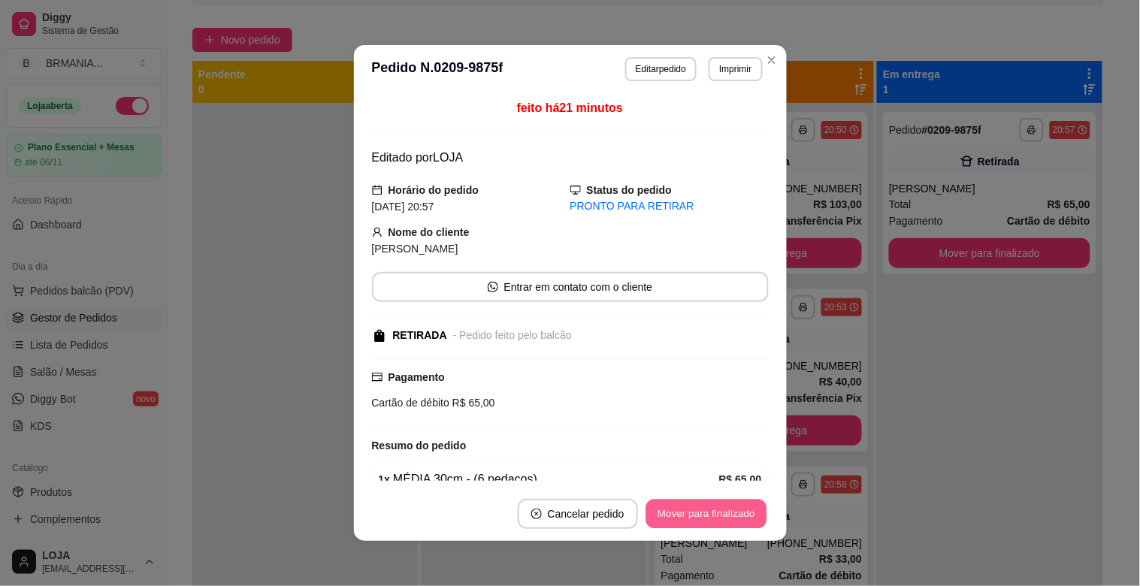
click at [718, 512] on button "Mover para finalizado" at bounding box center [705, 514] width 121 height 29
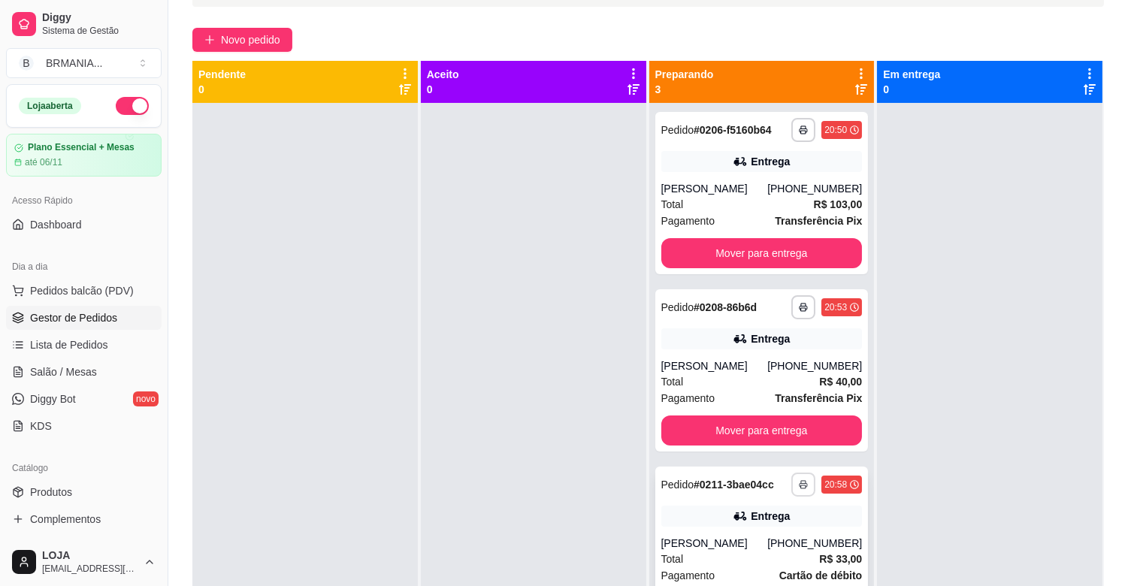
click at [800, 478] on button "button" at bounding box center [803, 485] width 24 height 24
click at [775, 530] on button "IMPRESSORA" at bounding box center [755, 537] width 109 height 24
click at [101, 370] on link "Salão / Mesas" at bounding box center [84, 372] width 156 height 24
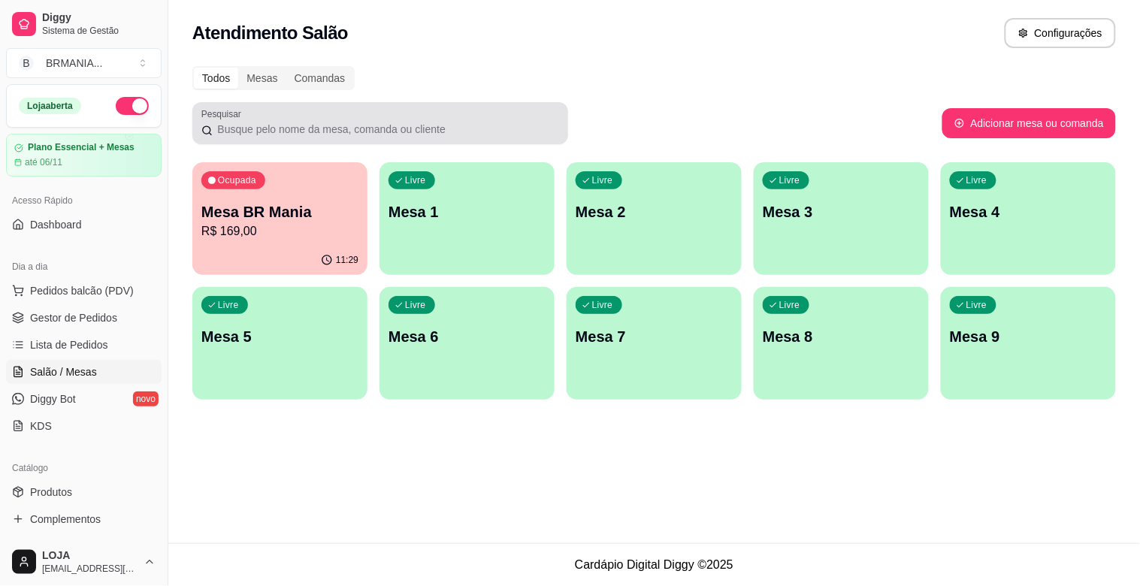
click at [448, 237] on div "Livre Mesa 1" at bounding box center [466, 209] width 175 height 95
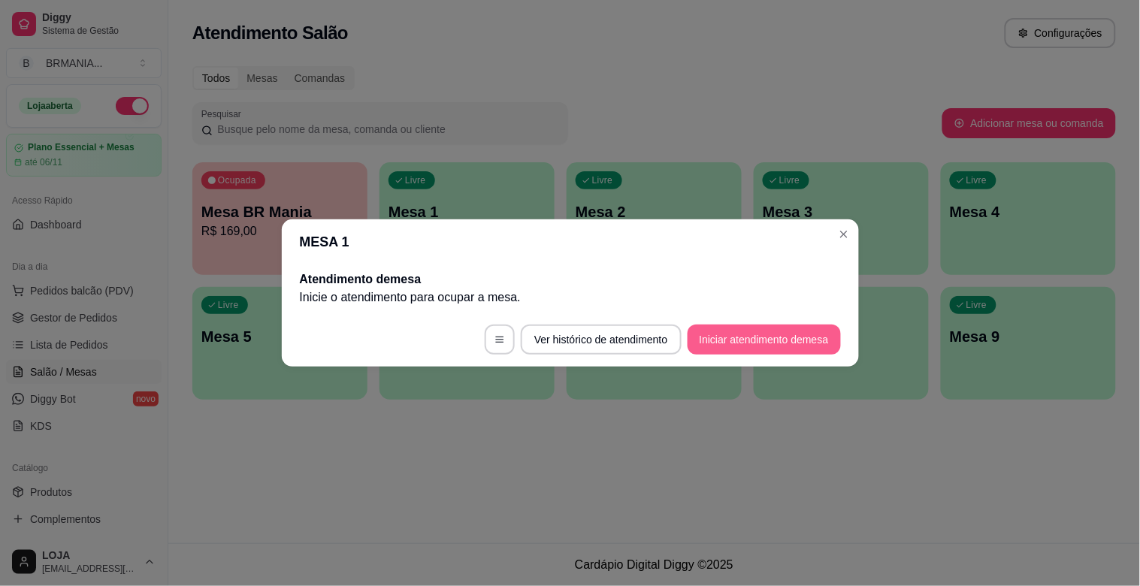
click at [757, 327] on button "Iniciar atendimento de mesa" at bounding box center [764, 340] width 153 height 30
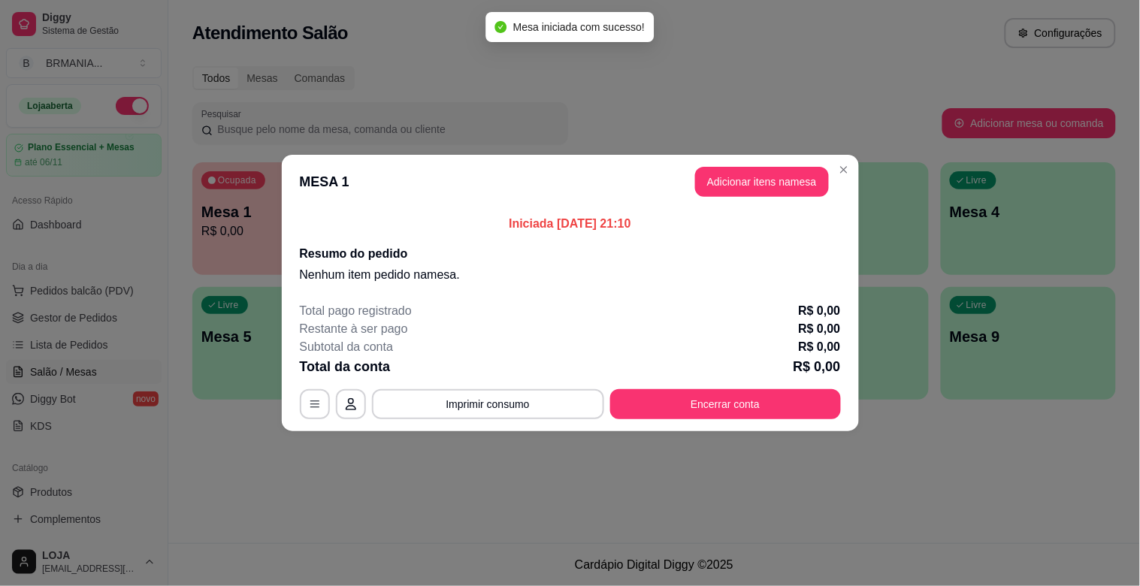
click at [761, 206] on header "MESA 1 Adicionar itens na mesa" at bounding box center [570, 182] width 577 height 54
click at [751, 185] on button "Adicionar itens na mesa" at bounding box center [761, 182] width 129 height 29
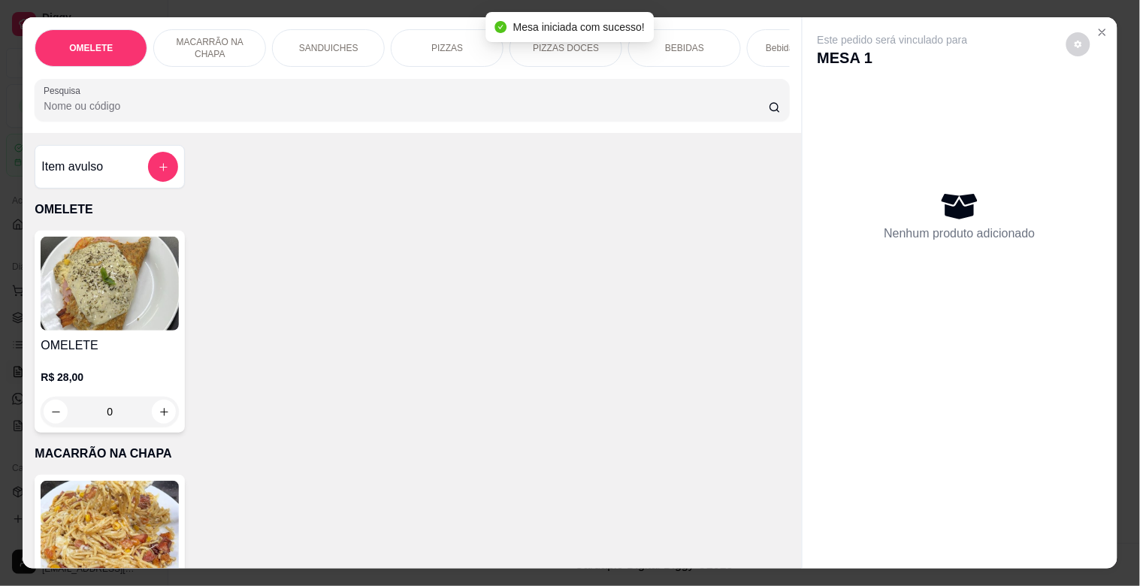
click at [340, 49] on div "SANDUICHES" at bounding box center [328, 48] width 113 height 38
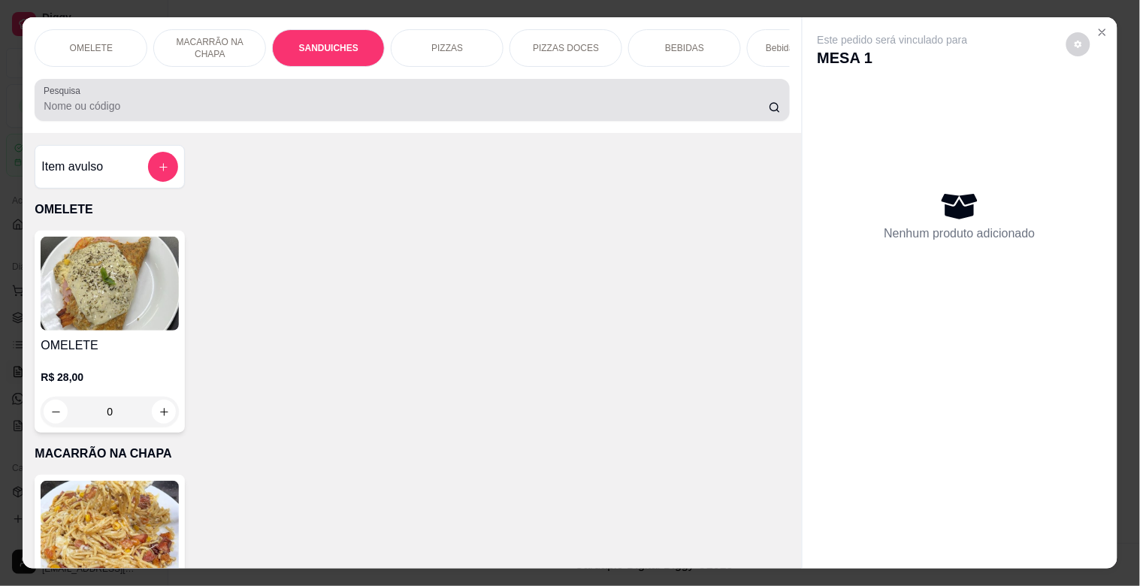
scroll to position [36, 0]
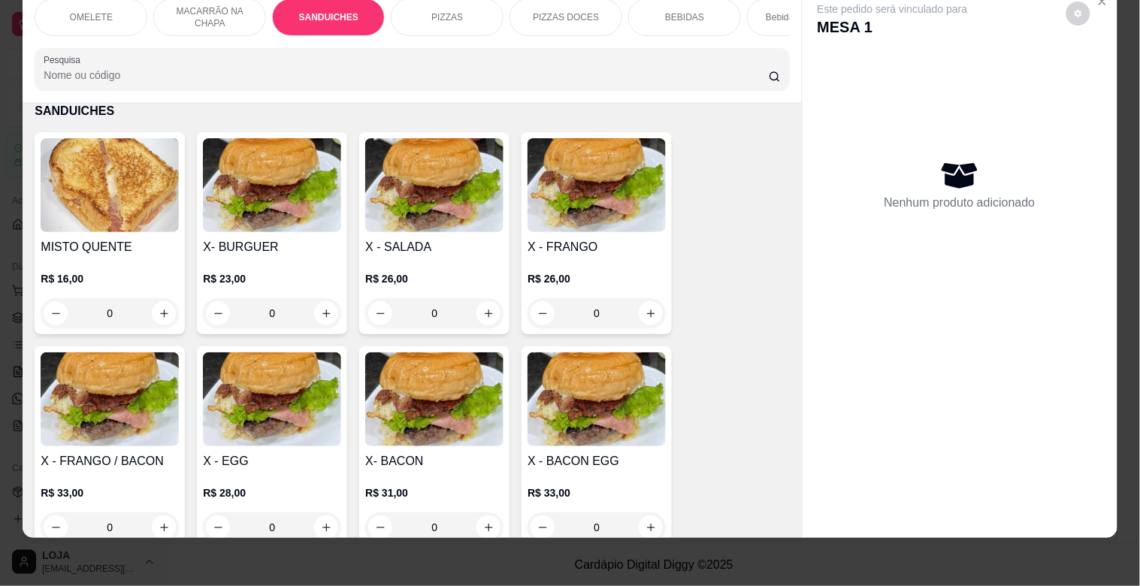
click at [96, 446] on img at bounding box center [110, 399] width 138 height 94
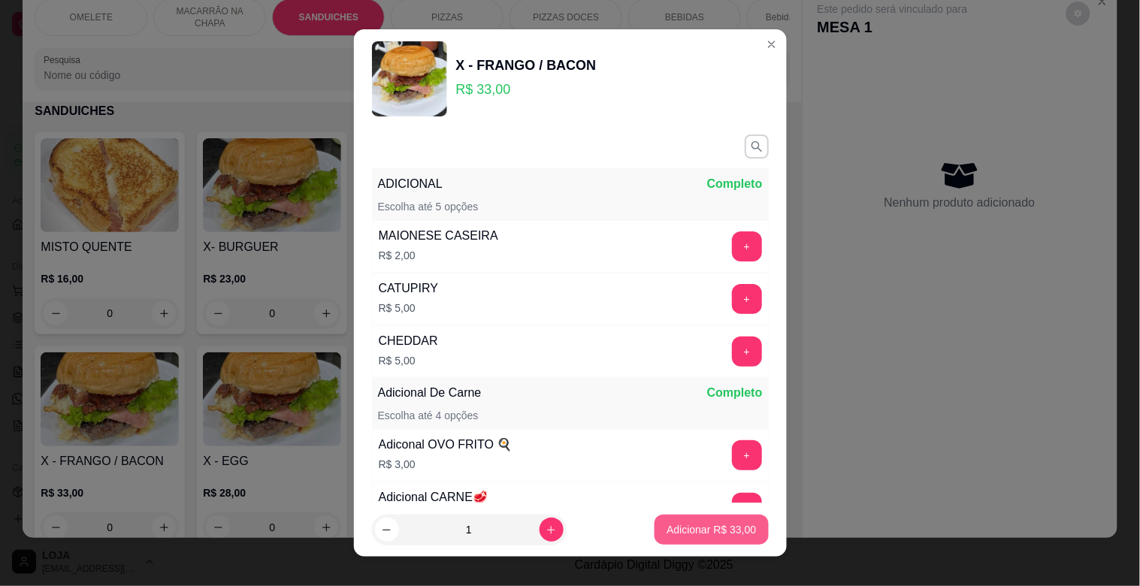
click at [719, 519] on button "Adicionar R$ 33,00" at bounding box center [710, 530] width 113 height 30
type input "1"
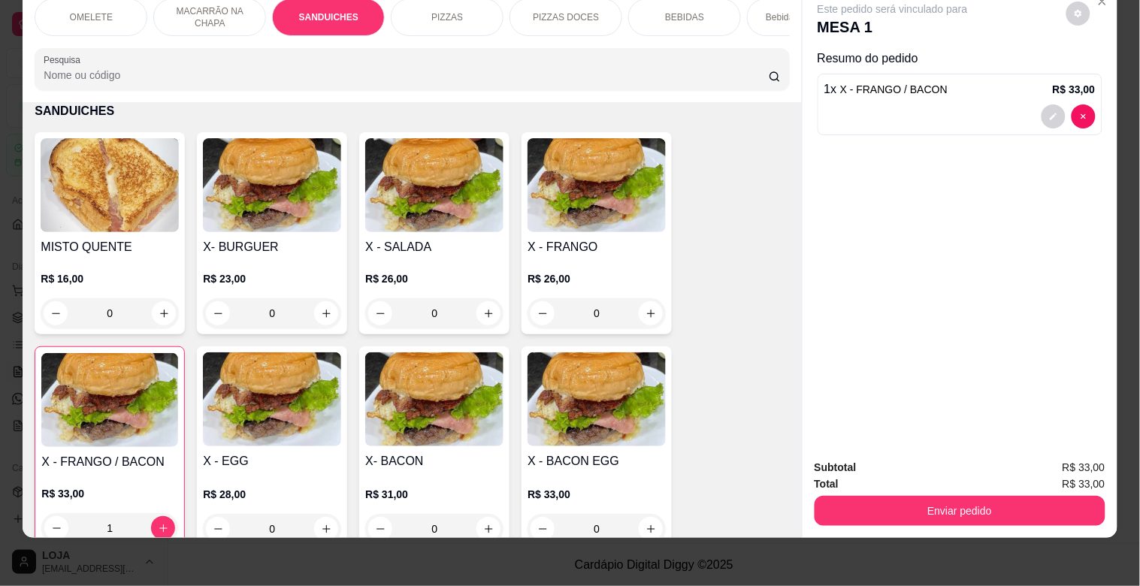
click at [455, 418] on img at bounding box center [434, 399] width 138 height 94
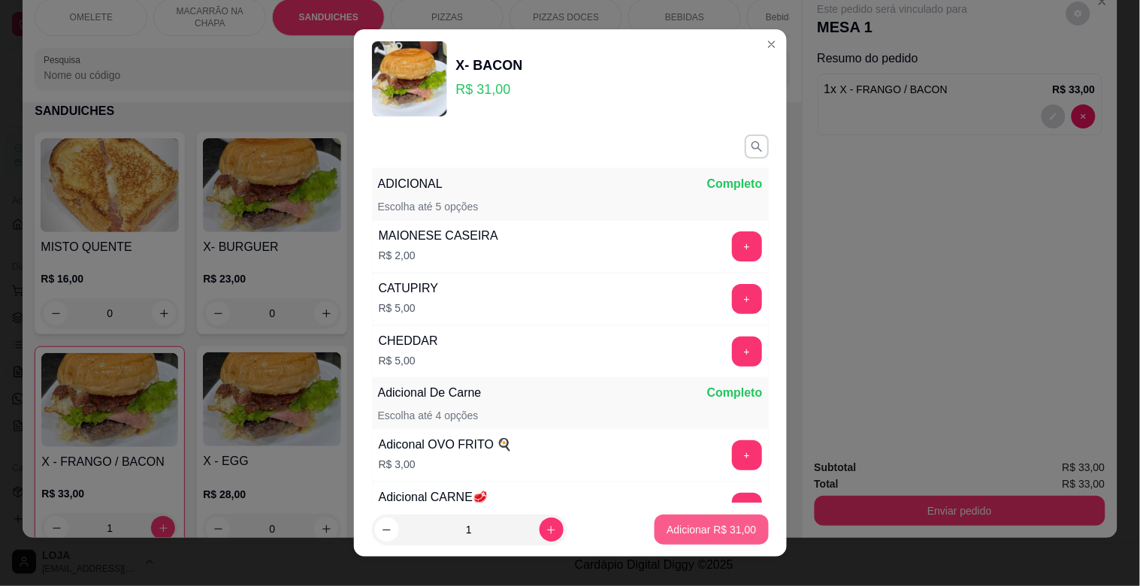
click at [703, 537] on button "Adicionar R$ 31,00" at bounding box center [710, 530] width 113 height 30
type input "1"
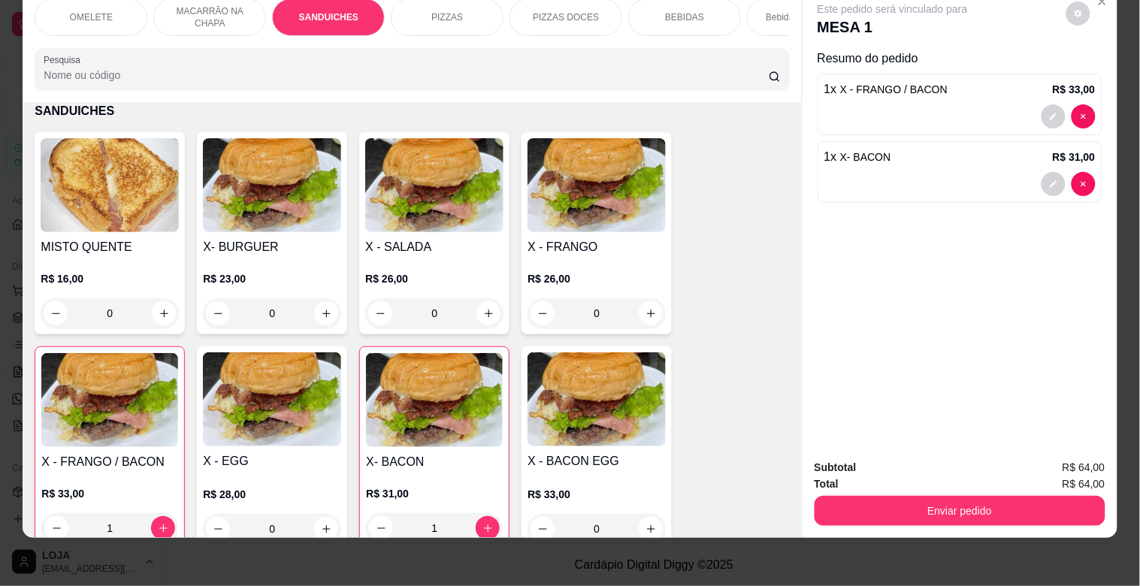
click at [562, 419] on img at bounding box center [596, 399] width 138 height 94
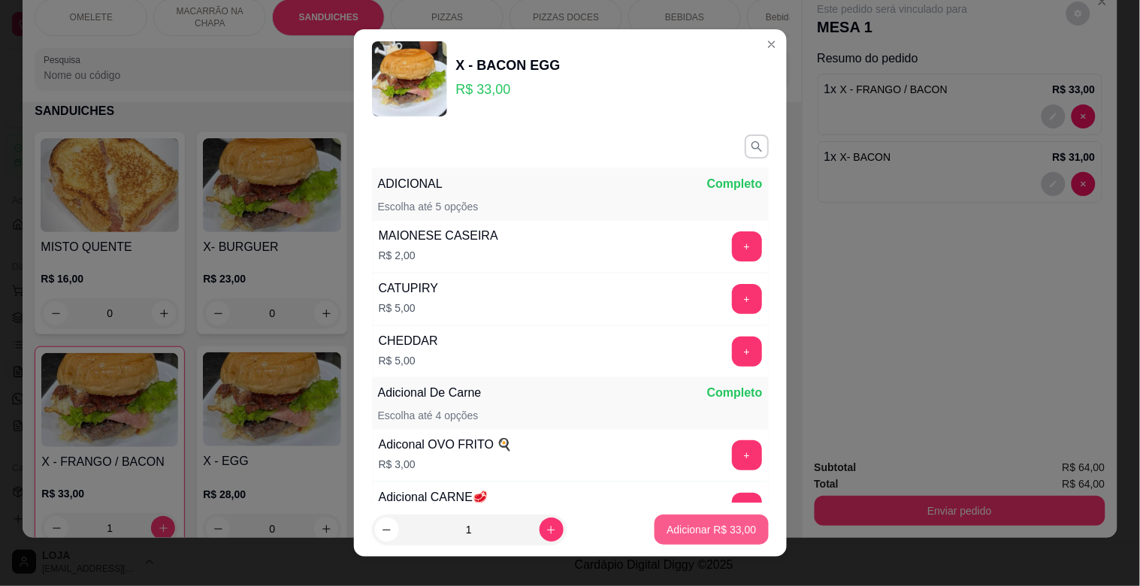
click at [699, 534] on p "Adicionar R$ 33,00" at bounding box center [711, 529] width 89 height 15
type input "1"
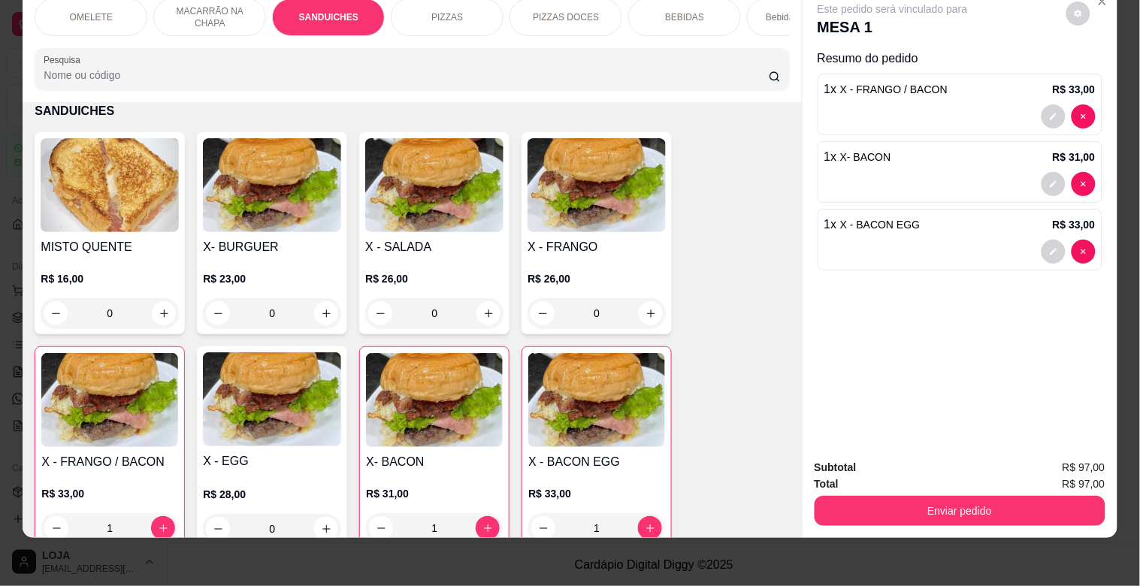
scroll to position [0, 0]
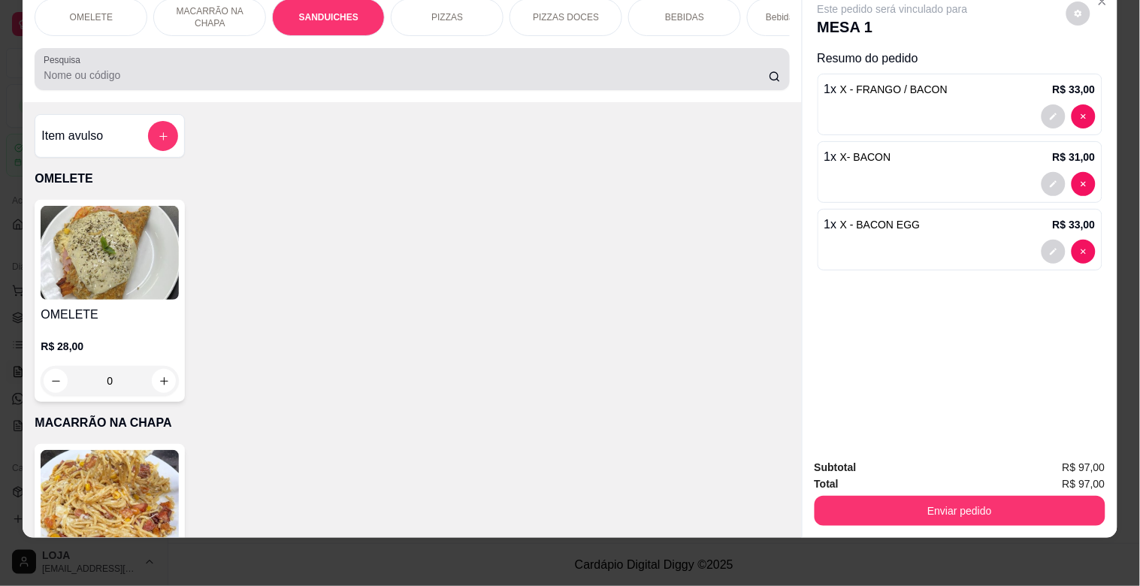
click at [622, 72] on input "Pesquisa" at bounding box center [406, 75] width 725 height 15
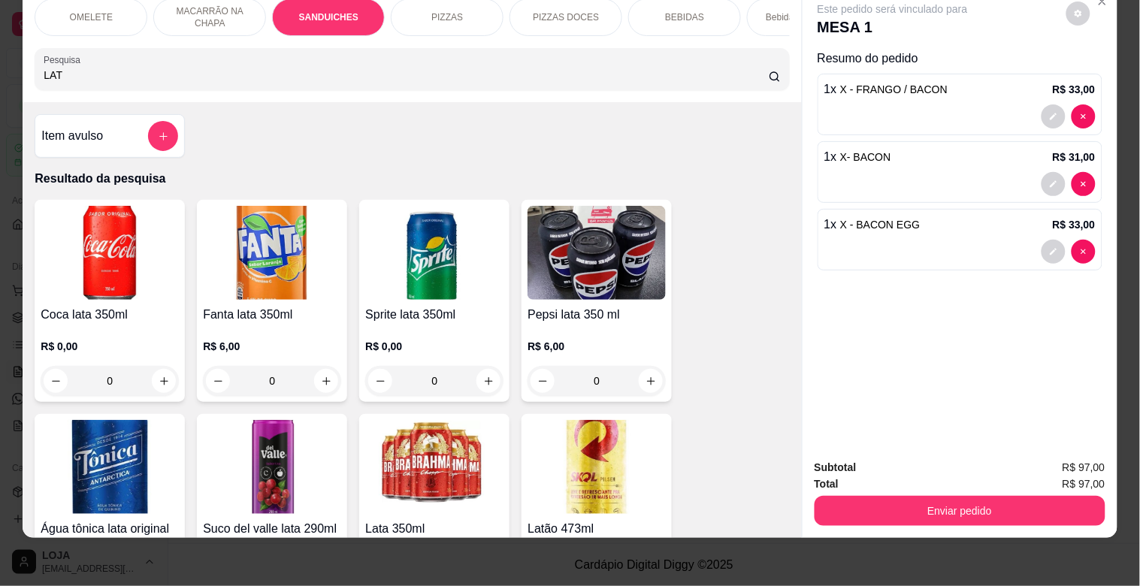
type input "LAT"
click at [609, 443] on img at bounding box center [596, 467] width 138 height 94
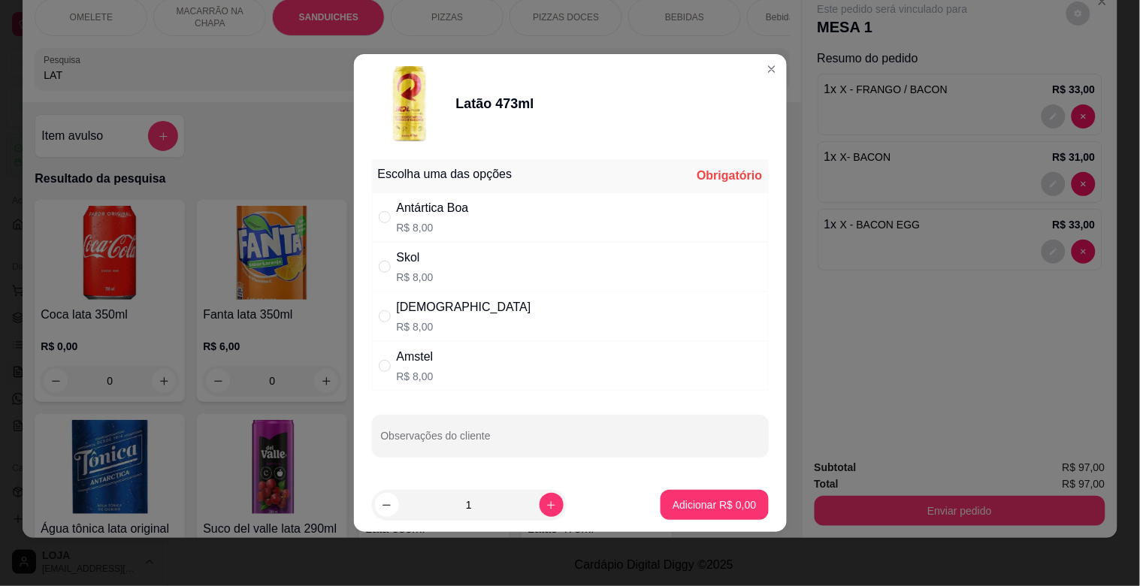
drag, startPoint x: 485, startPoint y: 201, endPoint x: 515, endPoint y: 235, distance: 44.7
click at [485, 201] on div "Antártica Boa R$ 8,00" at bounding box center [570, 217] width 397 height 50
radio input "true"
click at [549, 508] on button "increase-product-quantity" at bounding box center [552, 505] width 24 height 24
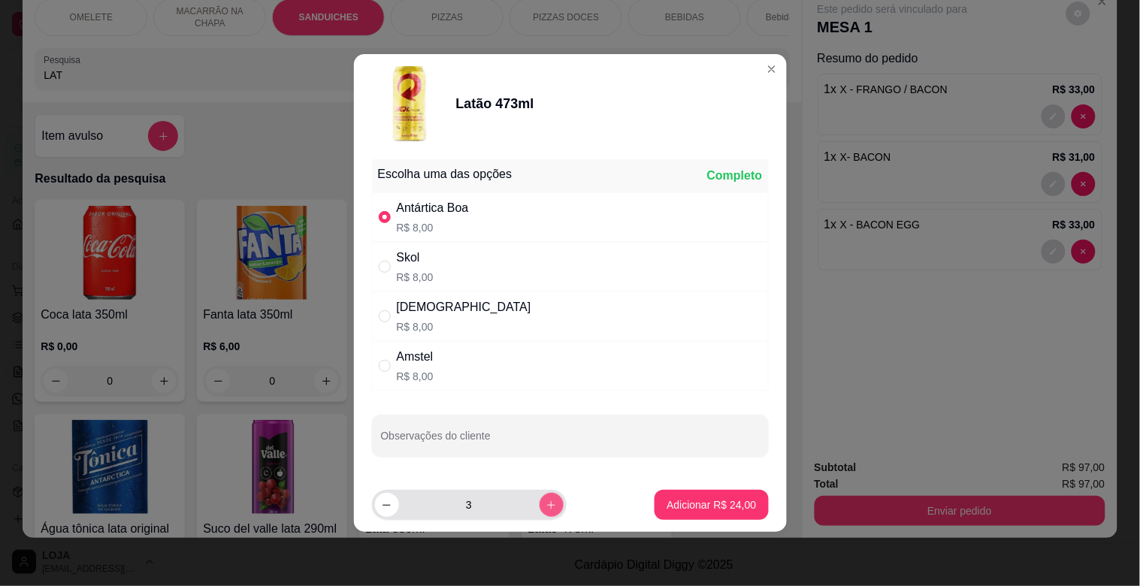
click at [549, 508] on button "increase-product-quantity" at bounding box center [552, 505] width 24 height 24
click at [385, 506] on icon "decrease-product-quantity" at bounding box center [386, 505] width 11 height 11
type input "3"
click at [720, 503] on p "Adicionar R$ 24,00" at bounding box center [711, 504] width 89 height 15
type input "3"
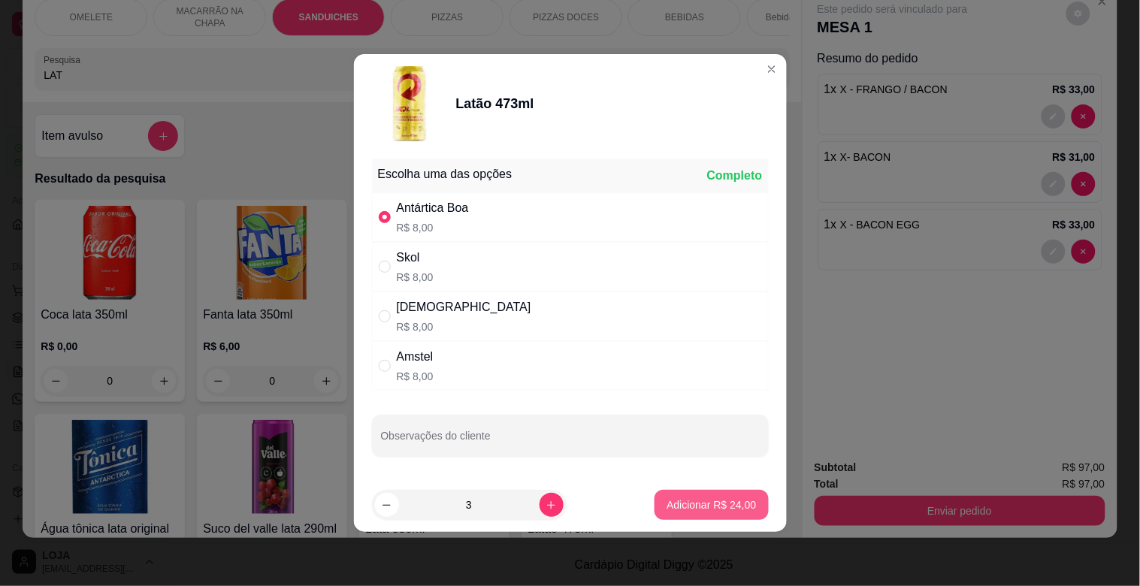
type input "3"
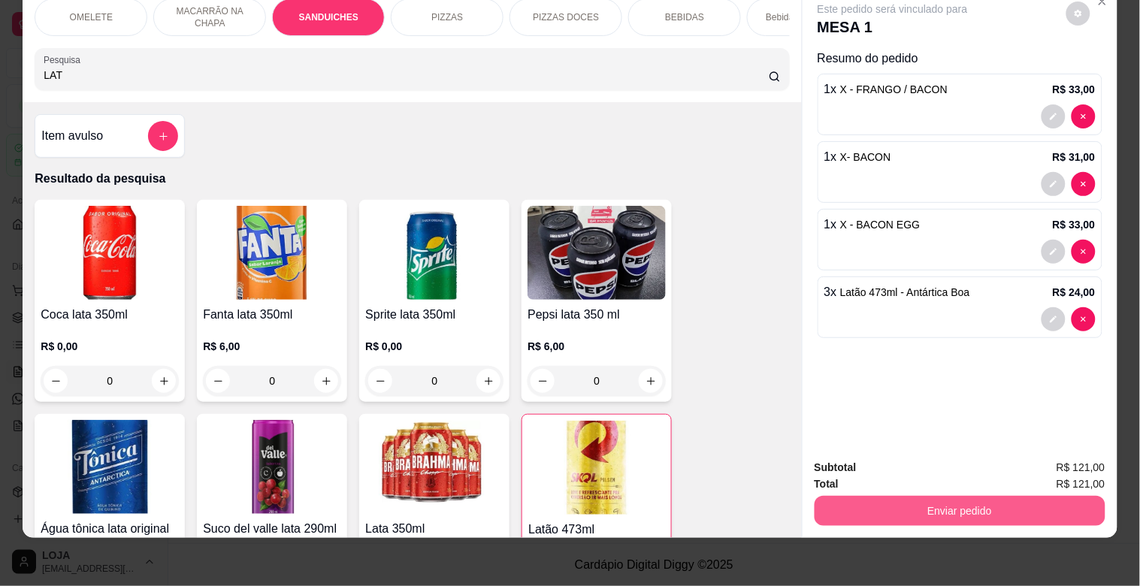
click at [960, 496] on button "Enviar pedido" at bounding box center [960, 511] width 291 height 30
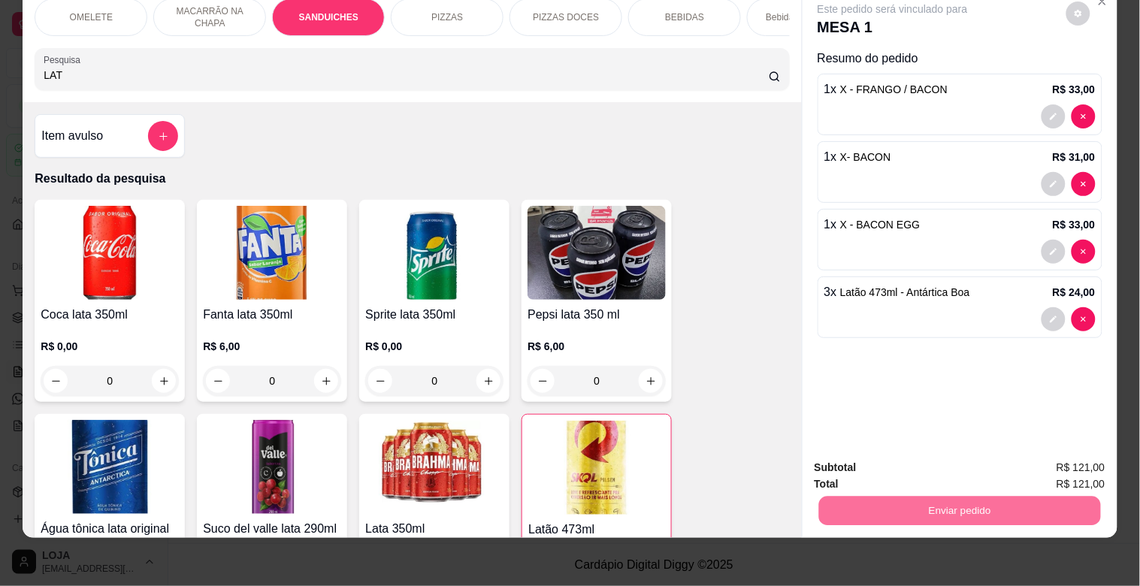
click at [1100, 455] on button "Enviar pedido" at bounding box center [1066, 461] width 83 height 28
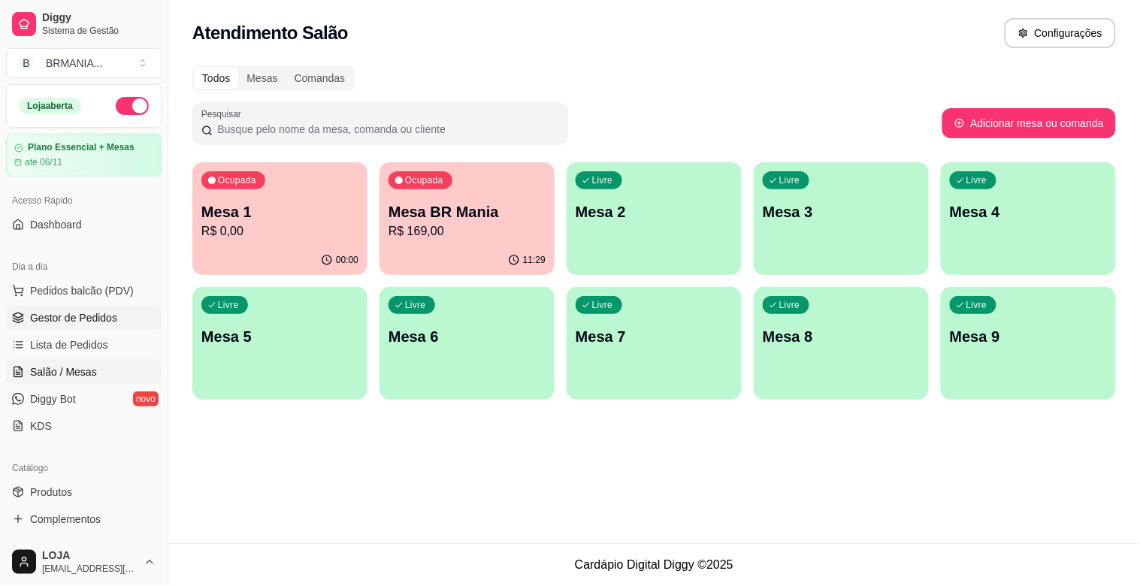
click at [84, 318] on span "Gestor de Pedidos" at bounding box center [73, 317] width 87 height 15
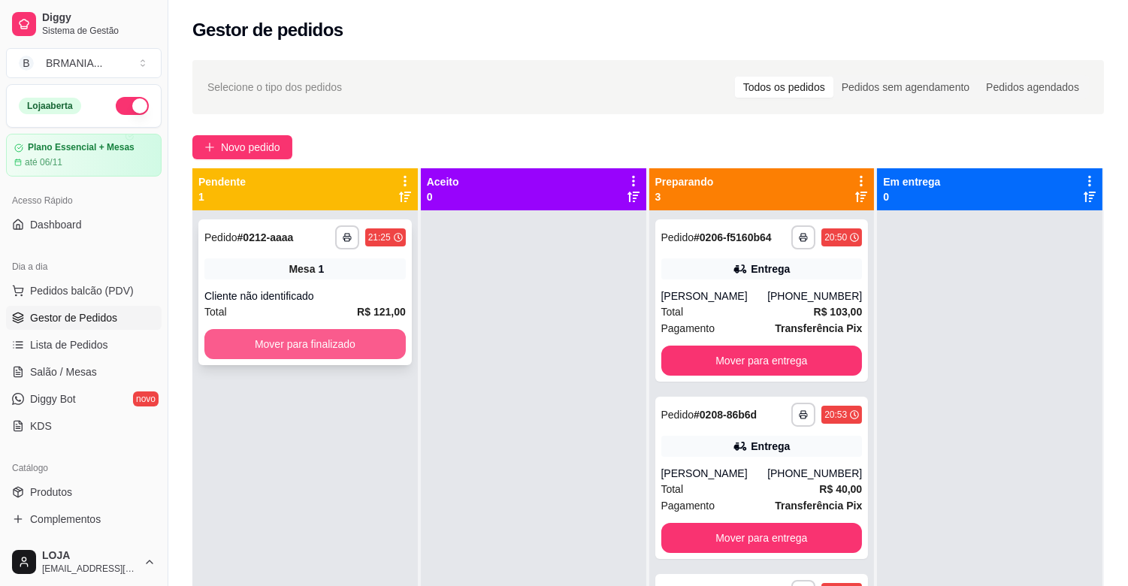
click at [299, 340] on button "Mover para finalizado" at bounding box center [304, 344] width 201 height 30
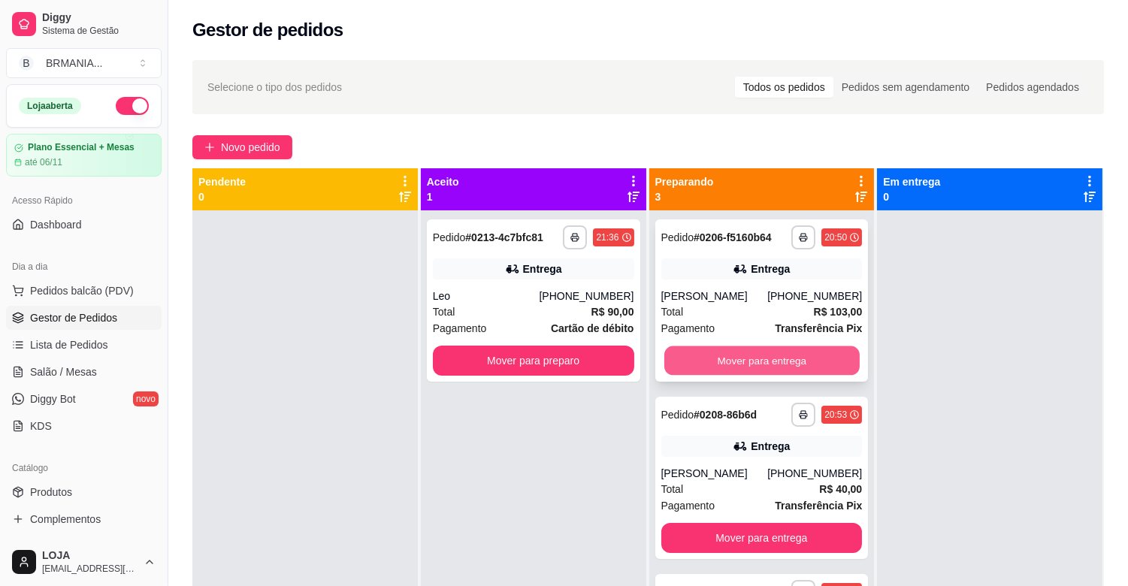
click at [725, 358] on button "Mover para entrega" at bounding box center [761, 360] width 195 height 29
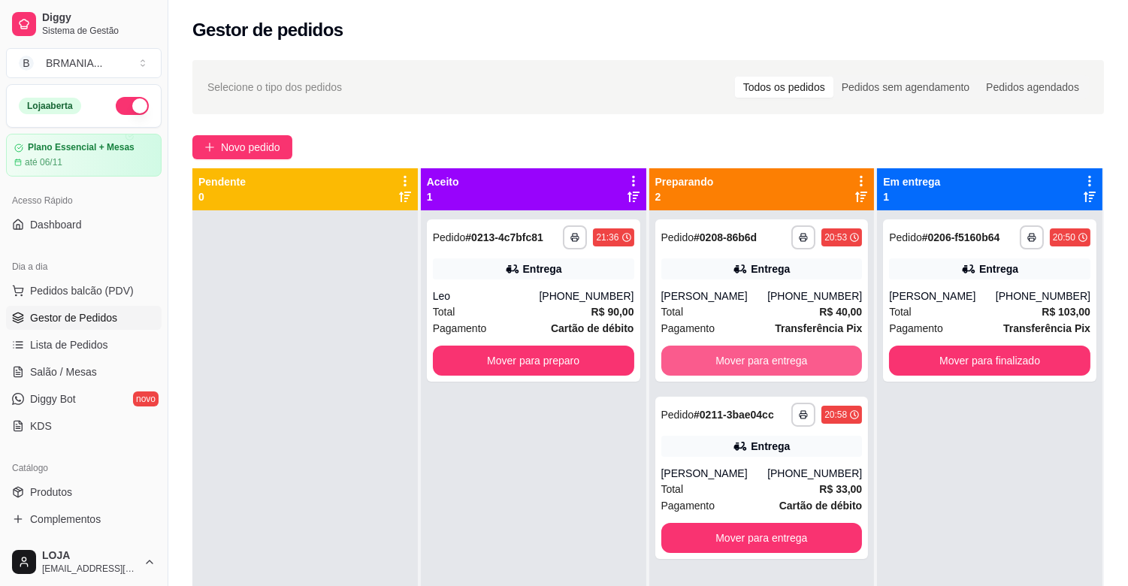
click at [725, 358] on button "Mover para entrega" at bounding box center [761, 361] width 201 height 30
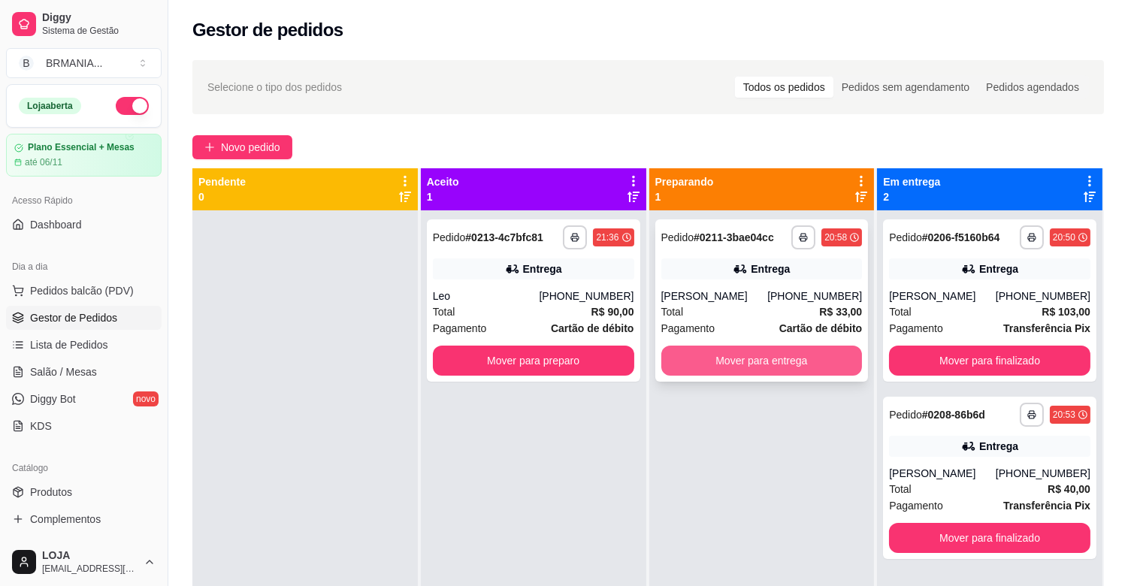
click at [756, 361] on button "Mover para entrega" at bounding box center [761, 361] width 201 height 30
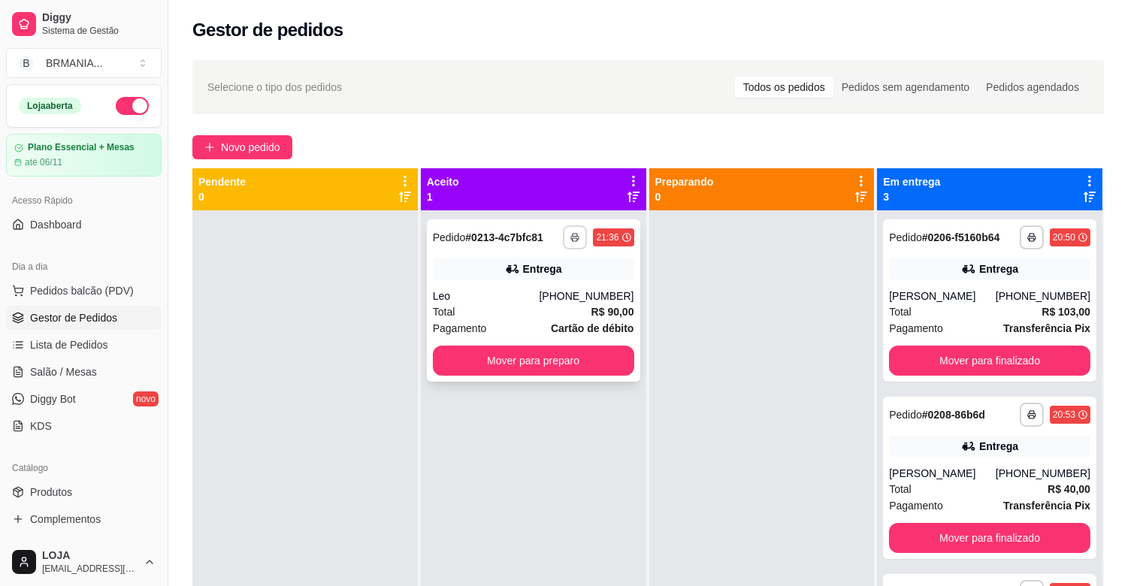
click at [573, 237] on icon "button" at bounding box center [574, 237] width 9 height 9
click at [544, 296] on button "IMPRESSORA" at bounding box center [530, 289] width 105 height 23
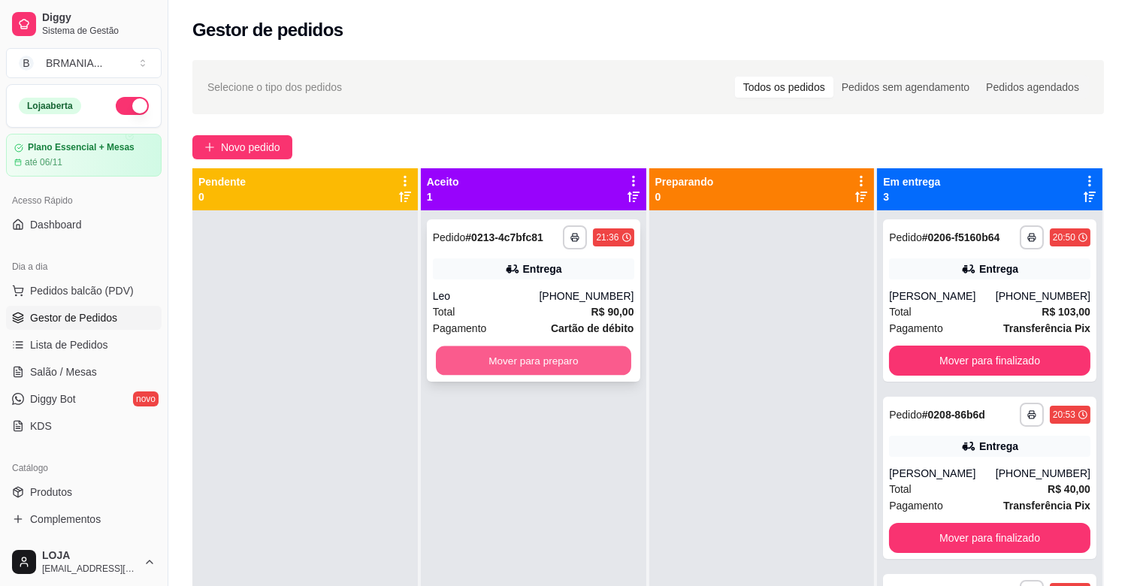
click at [562, 364] on button "Mover para preparo" at bounding box center [533, 360] width 195 height 29
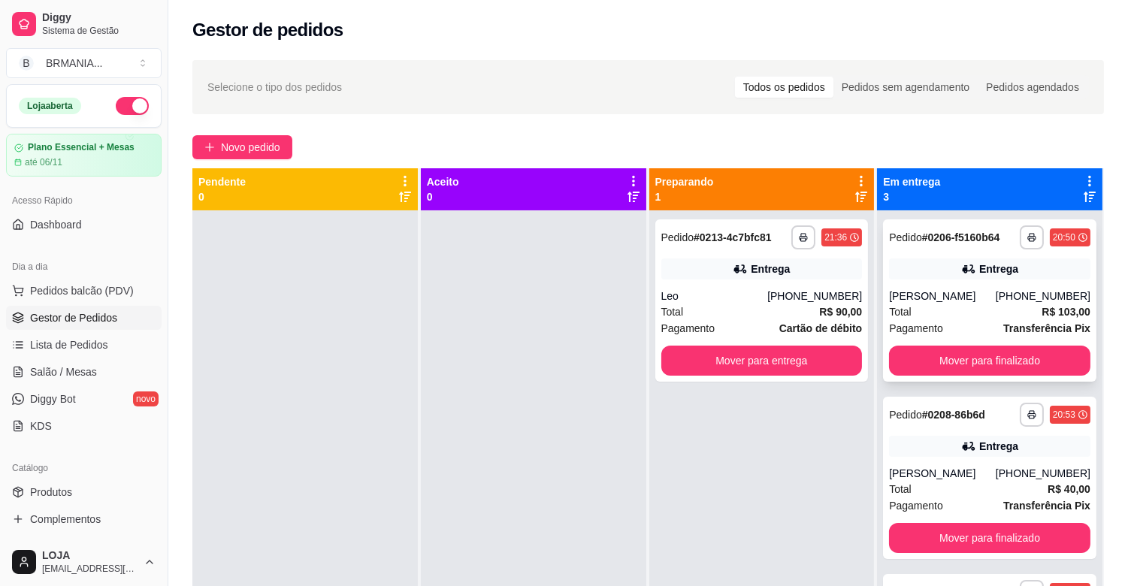
drag, startPoint x: 975, startPoint y: 342, endPoint x: 987, endPoint y: 349, distance: 13.5
click at [987, 349] on div "**********" at bounding box center [989, 300] width 213 height 162
click at [992, 354] on button "Mover para finalizado" at bounding box center [989, 361] width 201 height 30
click at [992, 354] on div "Mover para finalizado" at bounding box center [989, 361] width 201 height 30
click at [989, 349] on button "Mover para finalizado" at bounding box center [989, 361] width 201 height 30
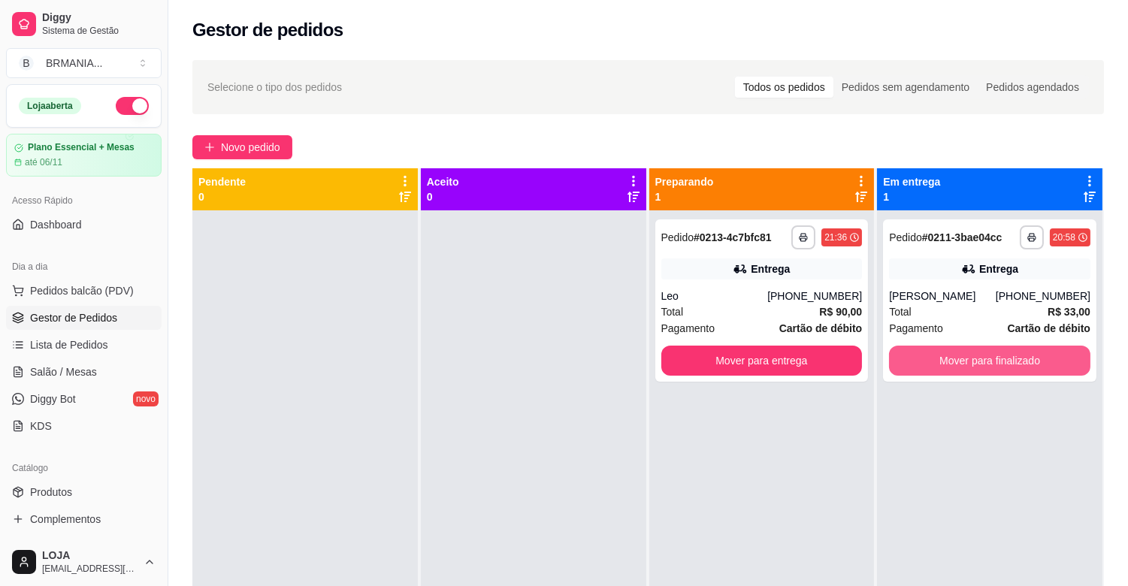
click at [989, 350] on button "Mover para finalizado" at bounding box center [989, 361] width 201 height 30
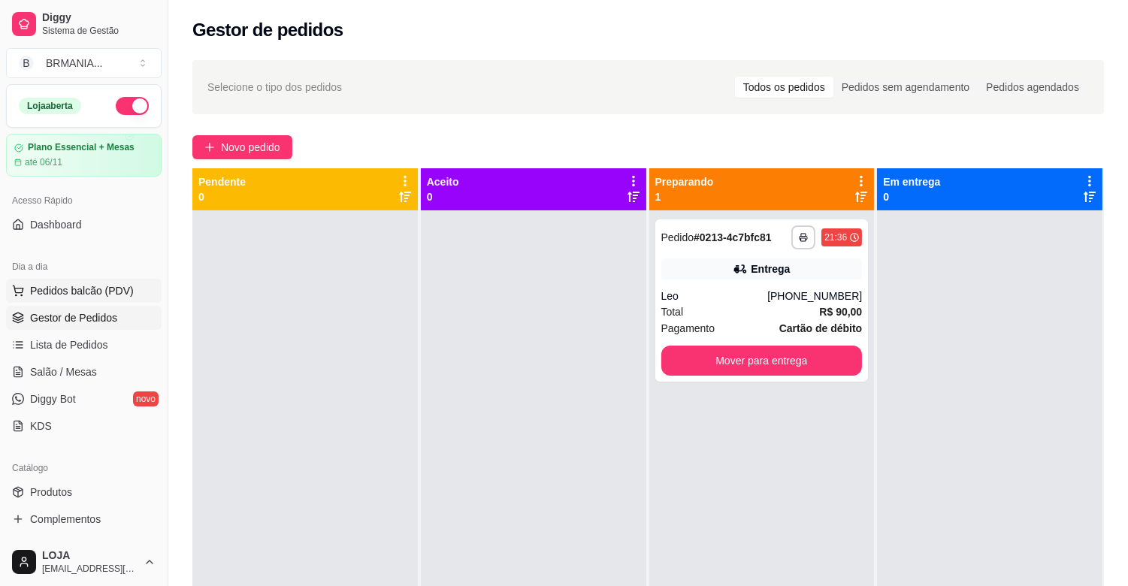
click at [73, 288] on span "Pedidos balcão (PDV)" at bounding box center [82, 290] width 104 height 15
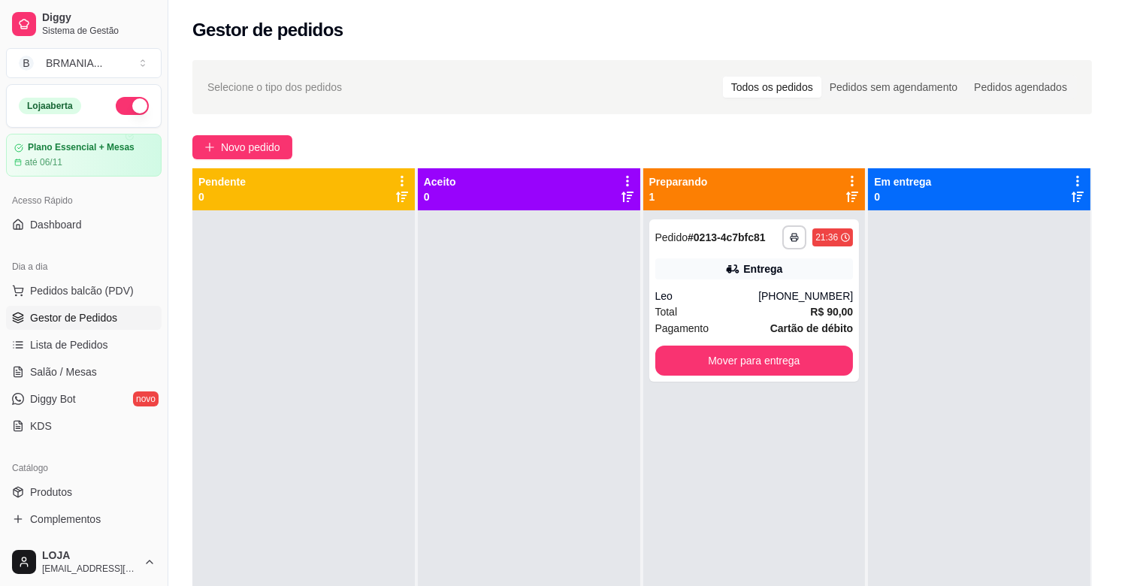
click at [98, 283] on img at bounding box center [106, 284] width 139 height 95
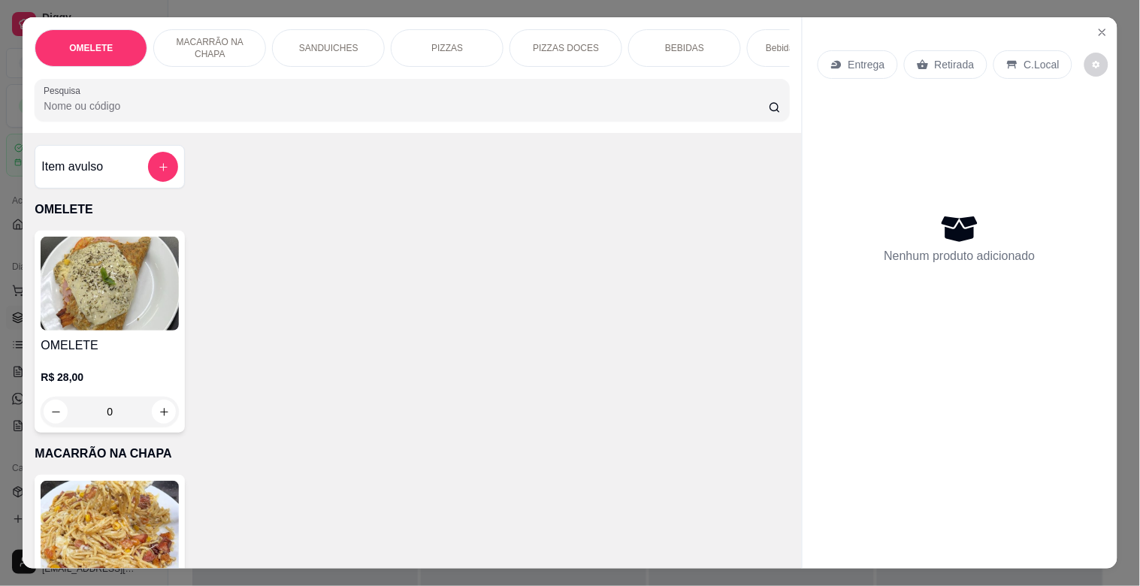
click at [260, 113] on input "Pesquisa" at bounding box center [406, 105] width 725 height 15
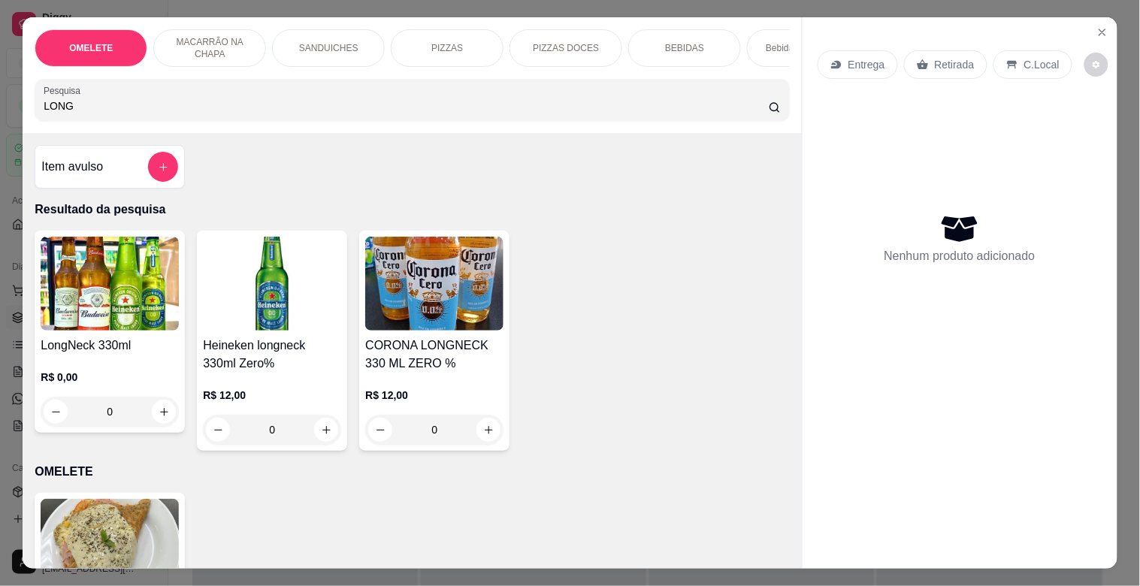
type input "LONG"
click at [164, 340] on div "LongNeck 330ml R$ 0,00 0" at bounding box center [110, 332] width 150 height 202
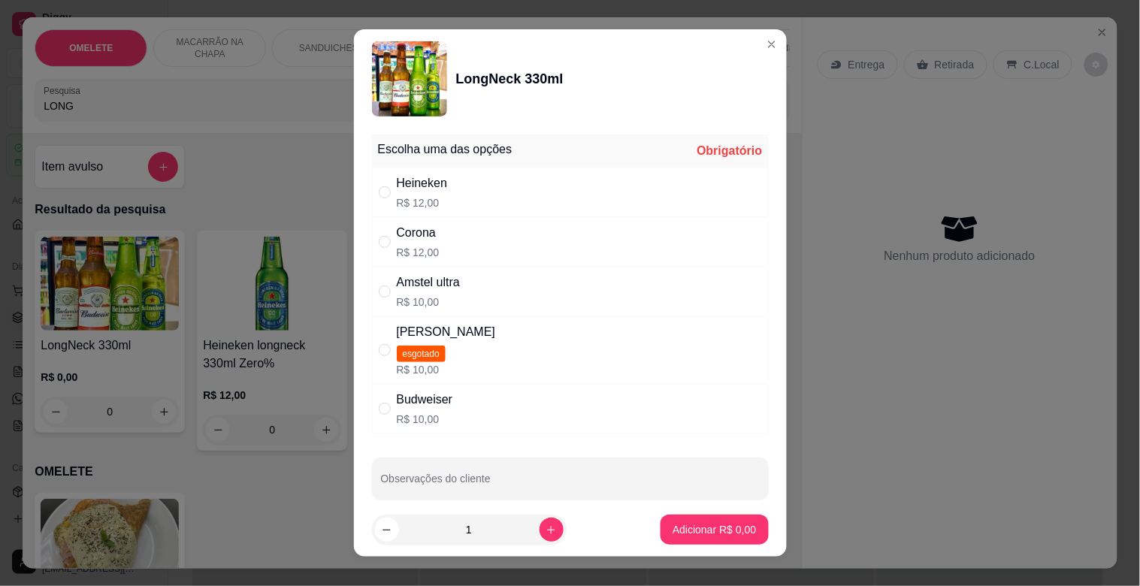
drag, startPoint x: 485, startPoint y: 246, endPoint x: 524, endPoint y: 282, distance: 53.2
click at [485, 245] on div "Corona R$ 12,00" at bounding box center [570, 242] width 397 height 50
radio input "true"
click at [703, 526] on p "Adicionar R$ 12,00" at bounding box center [711, 529] width 87 height 14
type input "1"
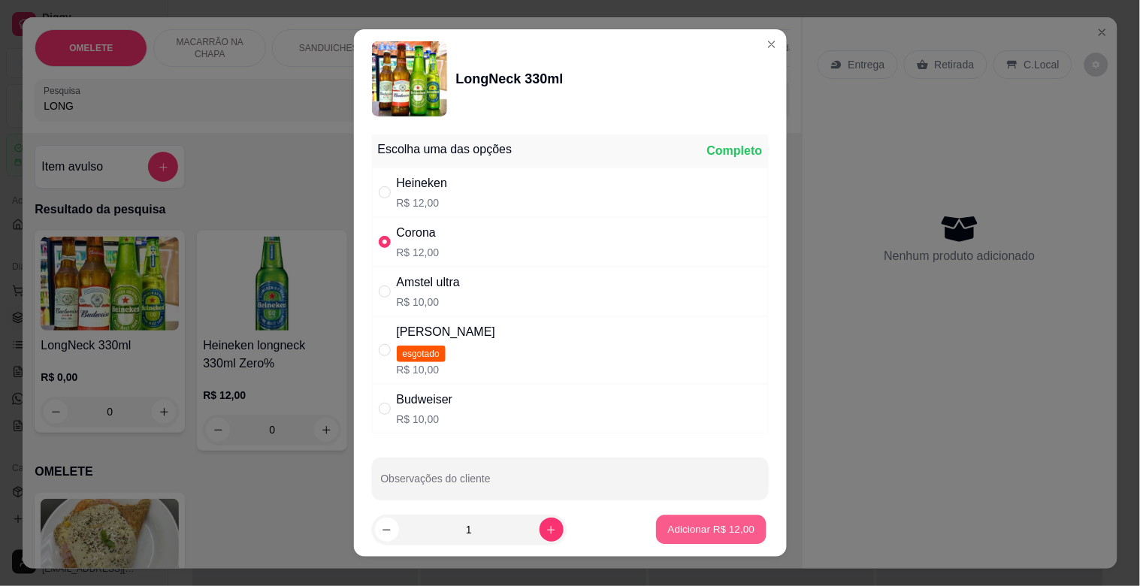
type input "1"
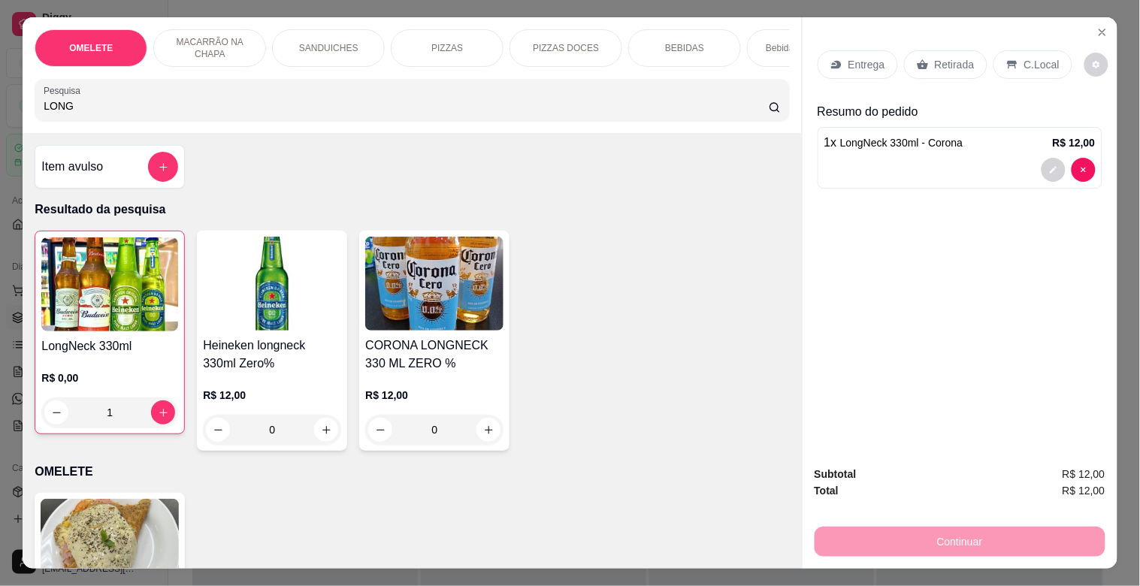
click at [952, 59] on p "Retirada" at bounding box center [955, 64] width 40 height 15
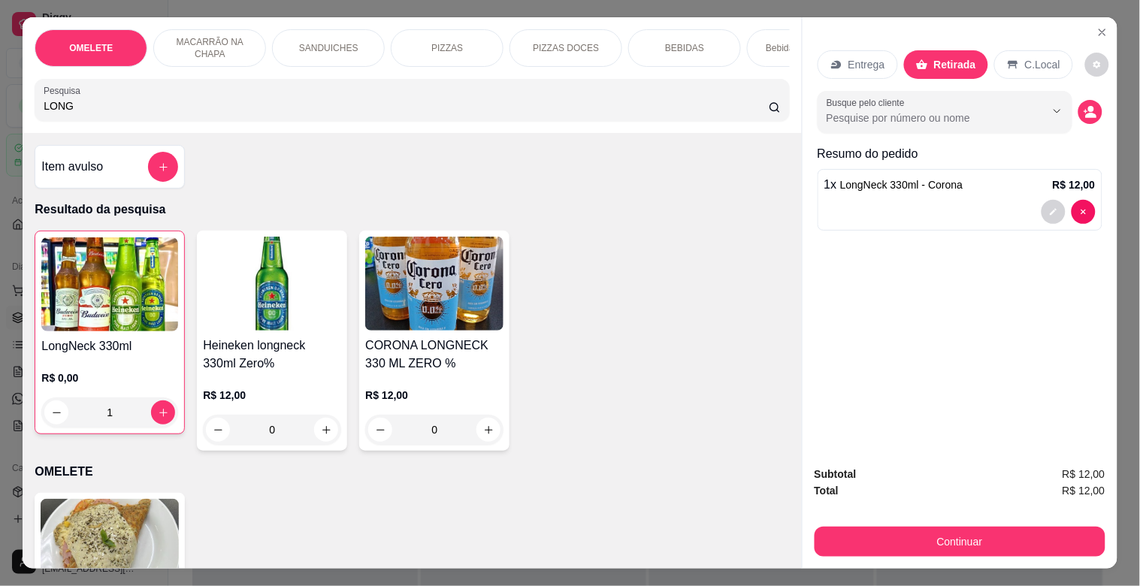
click at [1038, 57] on p "C.Local" at bounding box center [1042, 64] width 35 height 15
click at [960, 58] on p "Retirada" at bounding box center [955, 64] width 40 height 15
drag, startPoint x: 637, startPoint y: 146, endPoint x: 639, endPoint y: 131, distance: 15.1
click at [637, 143] on div "Item avulso Resultado da pesquisa LongNeck 330ml R$ 0,00 1 Heineken longneck 33…" at bounding box center [412, 350] width 778 height 435
click at [326, 42] on p "SANDUICHES" at bounding box center [328, 48] width 59 height 12
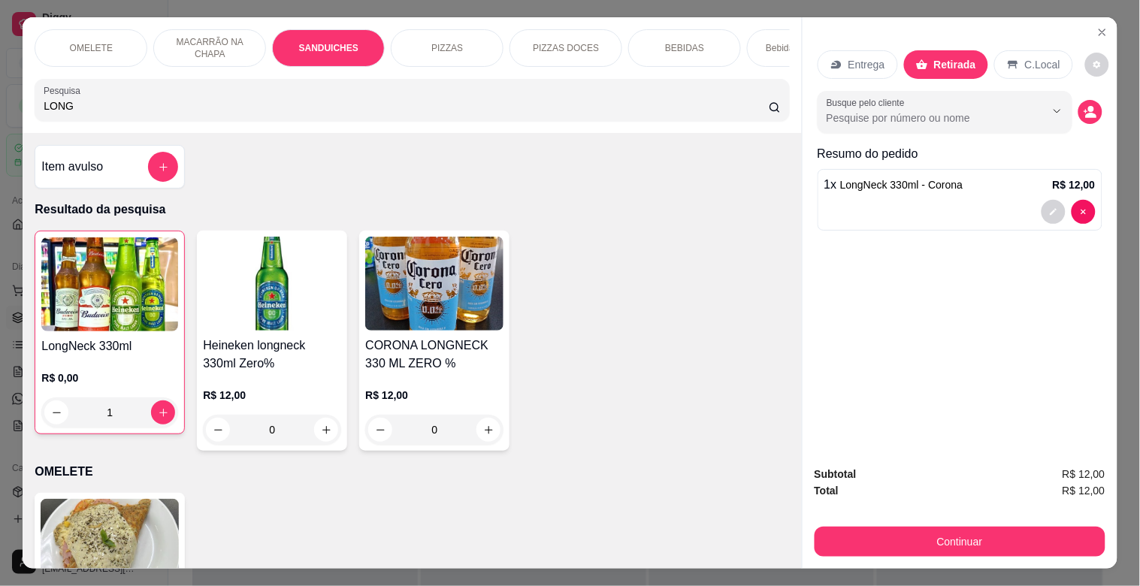
scroll to position [36, 0]
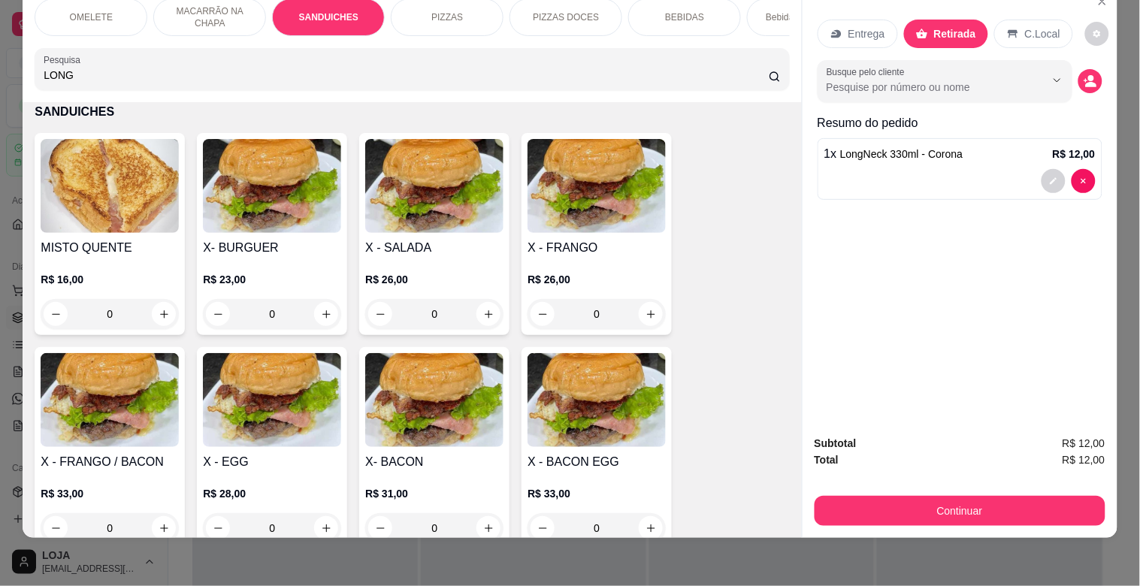
click at [590, 239] on h4 "X - FRANGO" at bounding box center [596, 248] width 138 height 18
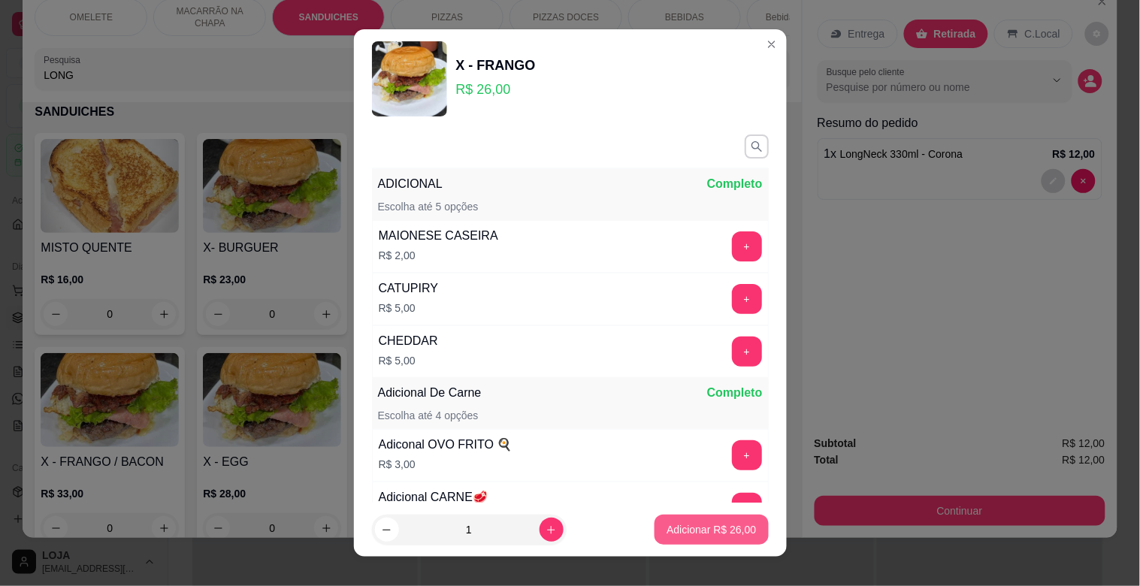
click at [703, 534] on p "Adicionar R$ 26,00" at bounding box center [711, 529] width 89 height 15
type input "1"
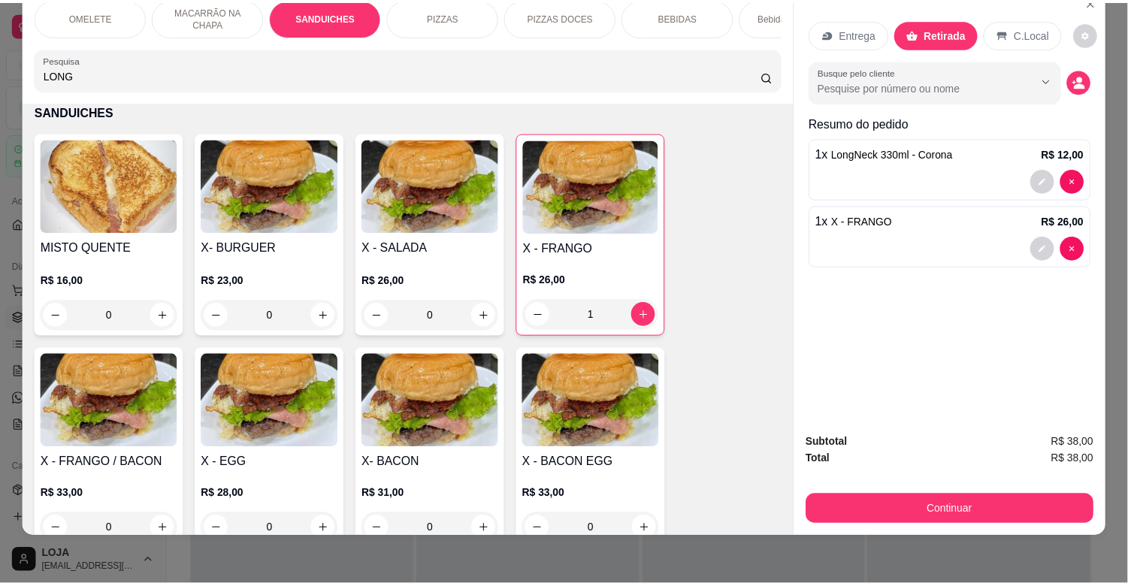
scroll to position [0, 0]
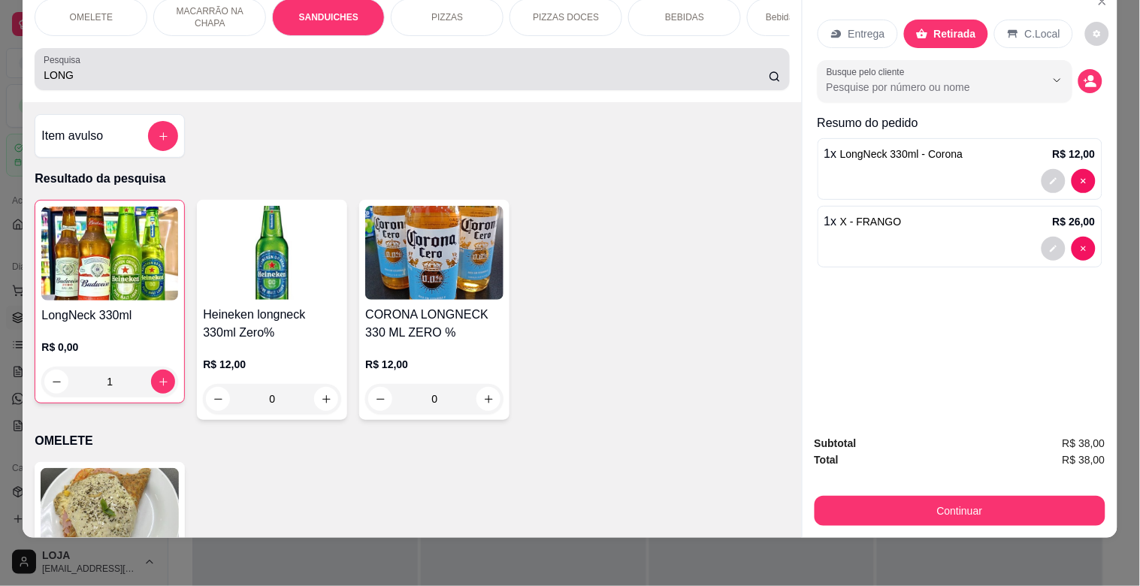
click at [599, 69] on input "LONG" at bounding box center [406, 75] width 725 height 15
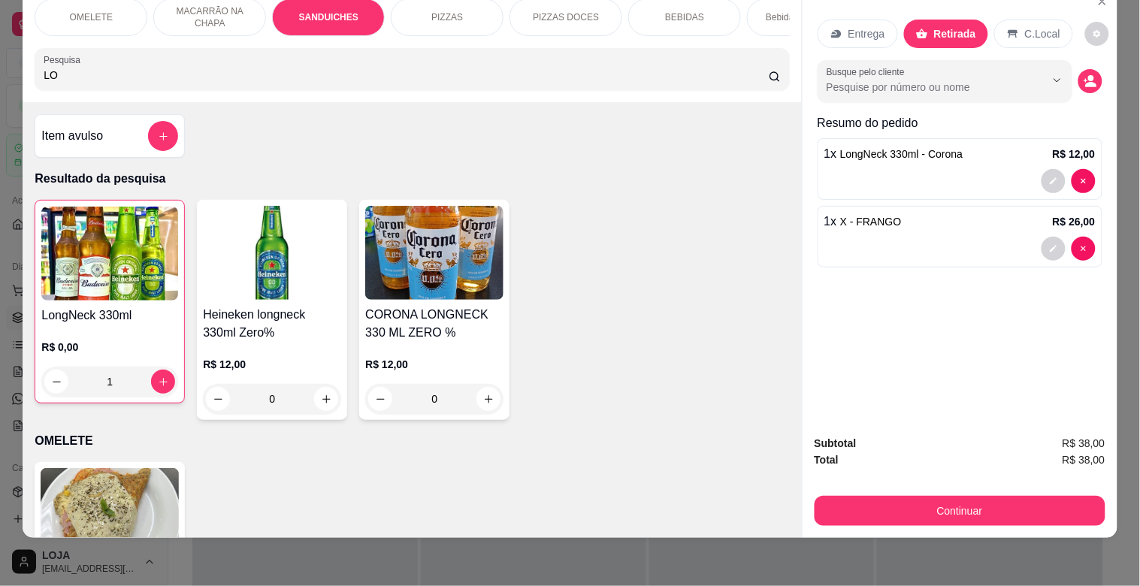
type input "L"
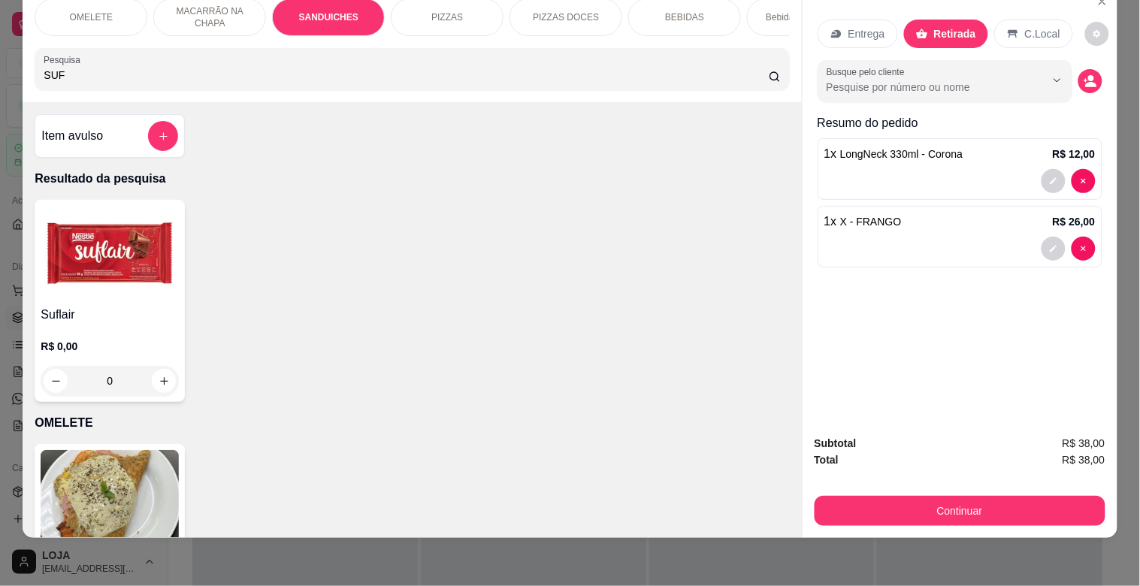
type input "SUF"
click at [54, 255] on img at bounding box center [110, 253] width 138 height 94
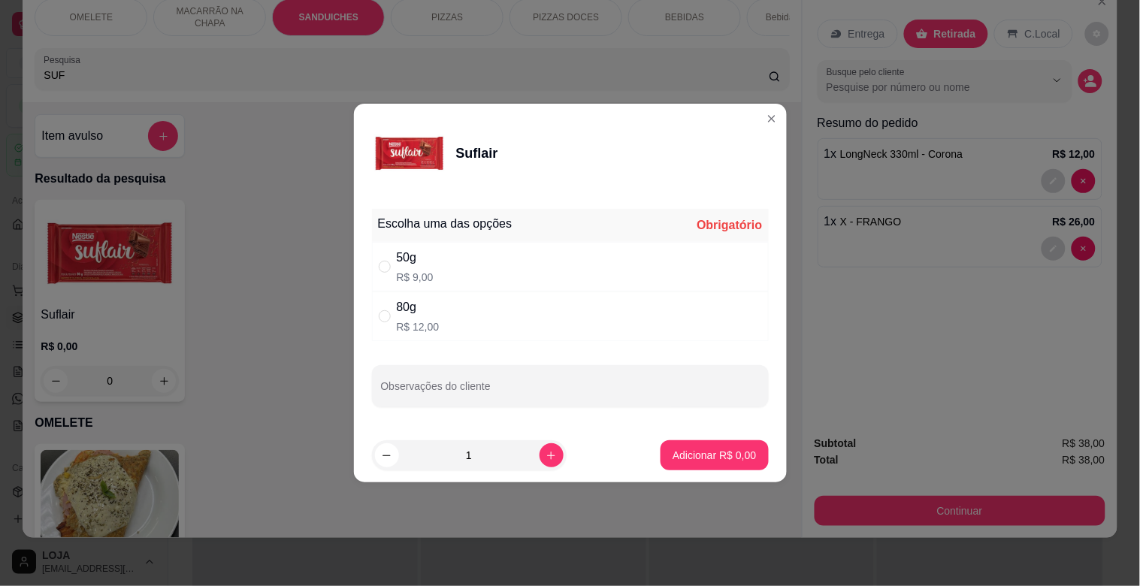
click at [463, 319] on div "80g R$ 12,00" at bounding box center [570, 317] width 397 height 50
radio input "true"
click at [730, 488] on div "Suflair Escolha uma das opções Completo 50g R$ 9,00 80g R$ 12,00 Observações do…" at bounding box center [570, 293] width 1140 height 586
click at [724, 449] on p "Adicionar R$ 12,00" at bounding box center [711, 455] width 89 height 15
type input "1"
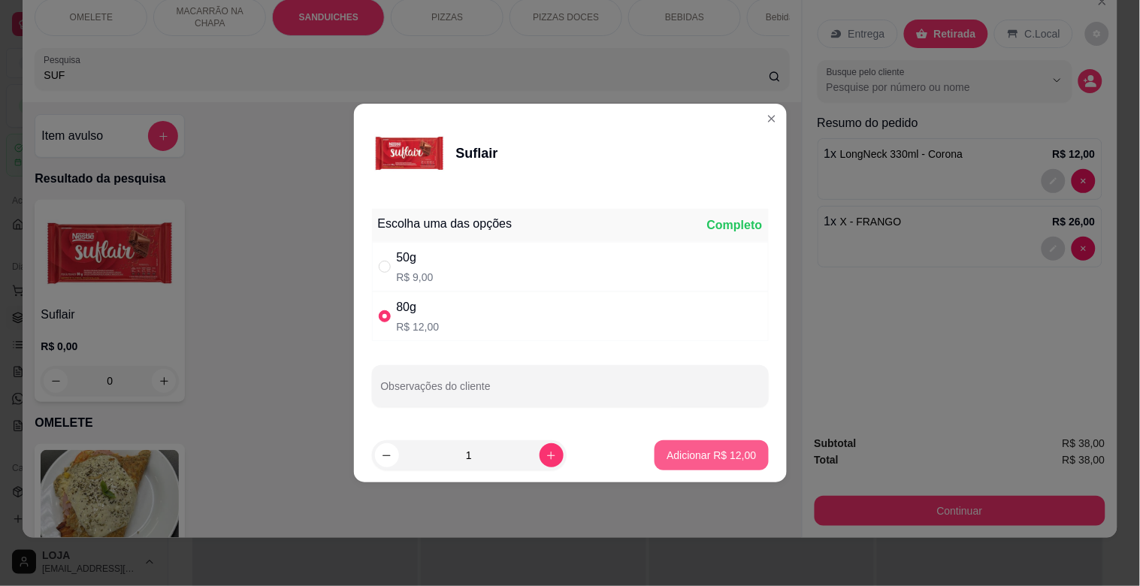
type input "1"
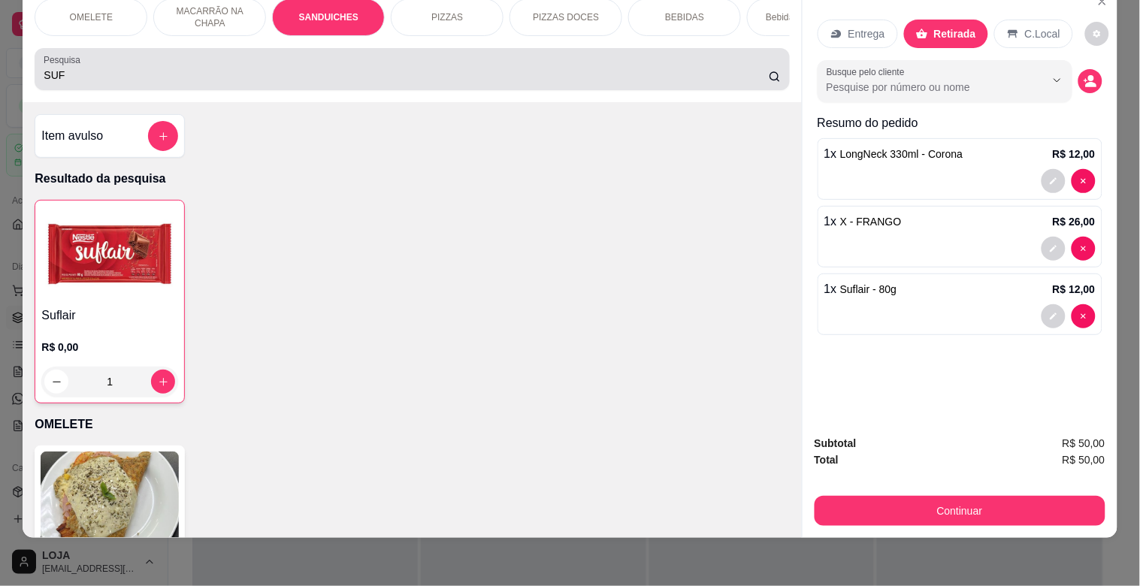
click at [258, 59] on div "SUF" at bounding box center [412, 69] width 736 height 30
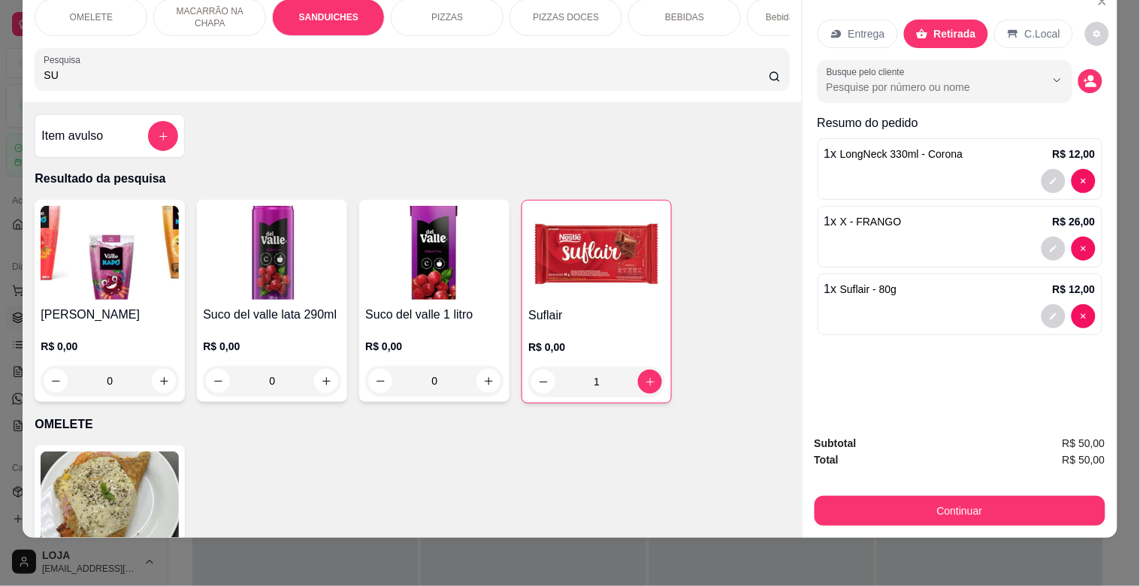
type input "S"
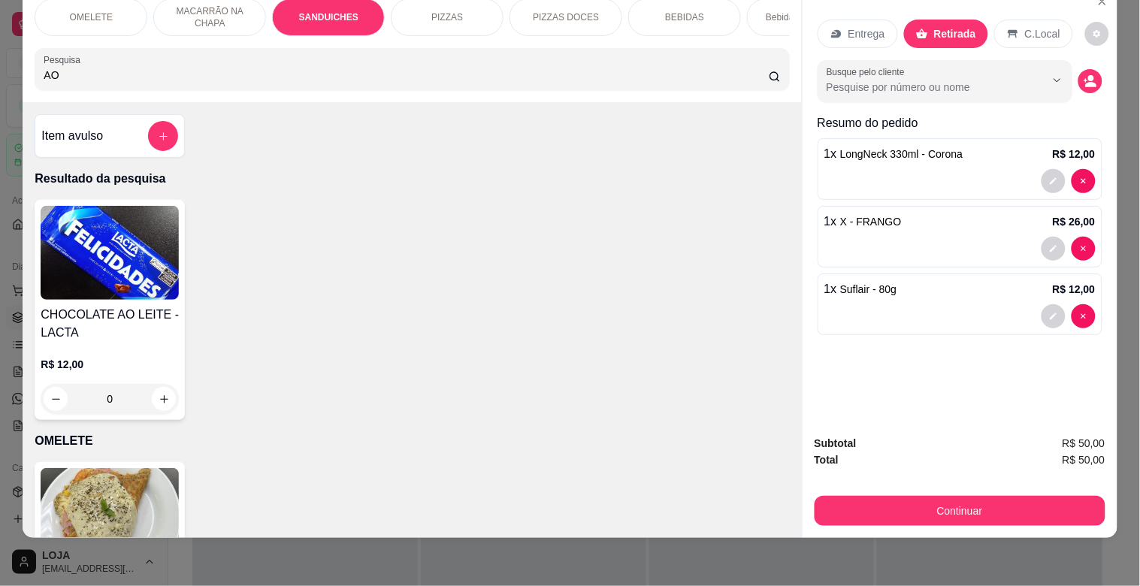
type input "AO"
click at [88, 266] on img at bounding box center [110, 253] width 138 height 94
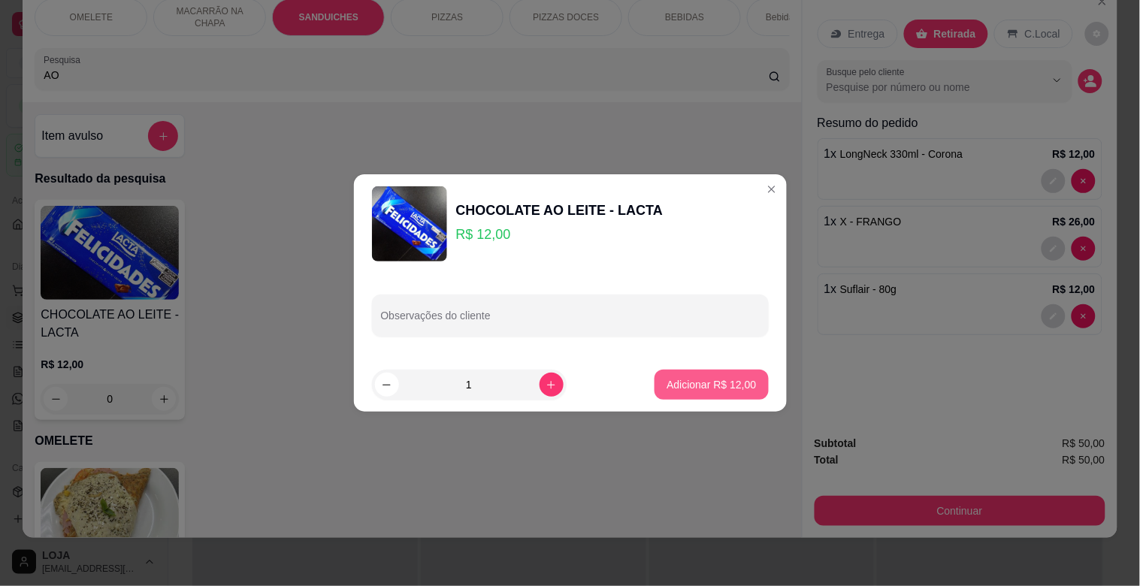
click at [723, 378] on p "Adicionar R$ 12,00" at bounding box center [711, 384] width 89 height 15
type input "1"
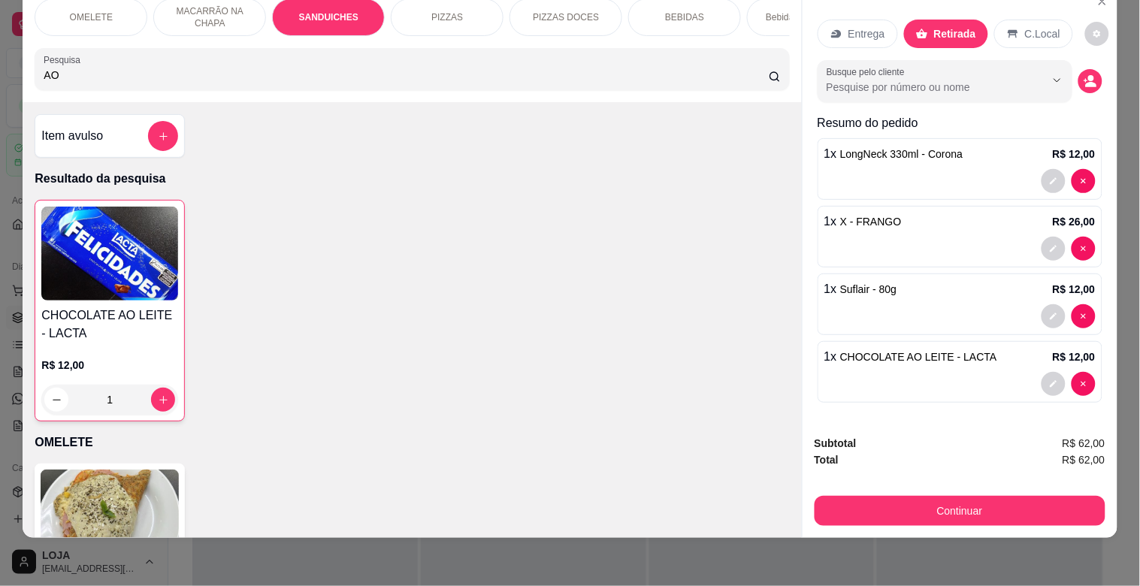
click at [215, 81] on input "AO" at bounding box center [406, 75] width 725 height 15
type input "A"
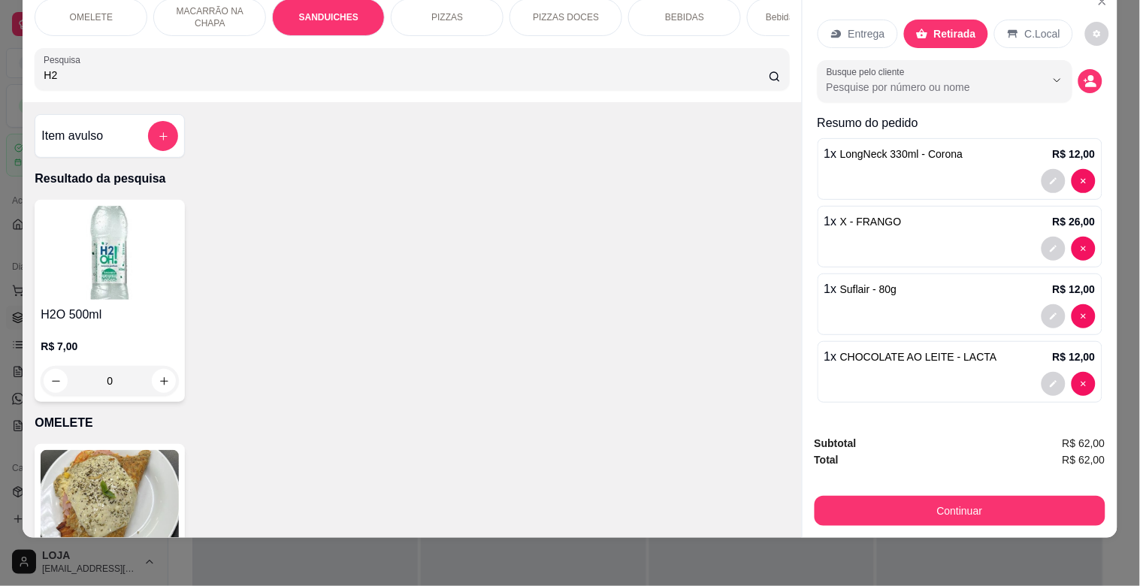
type input "H2"
click at [122, 282] on img at bounding box center [110, 253] width 138 height 94
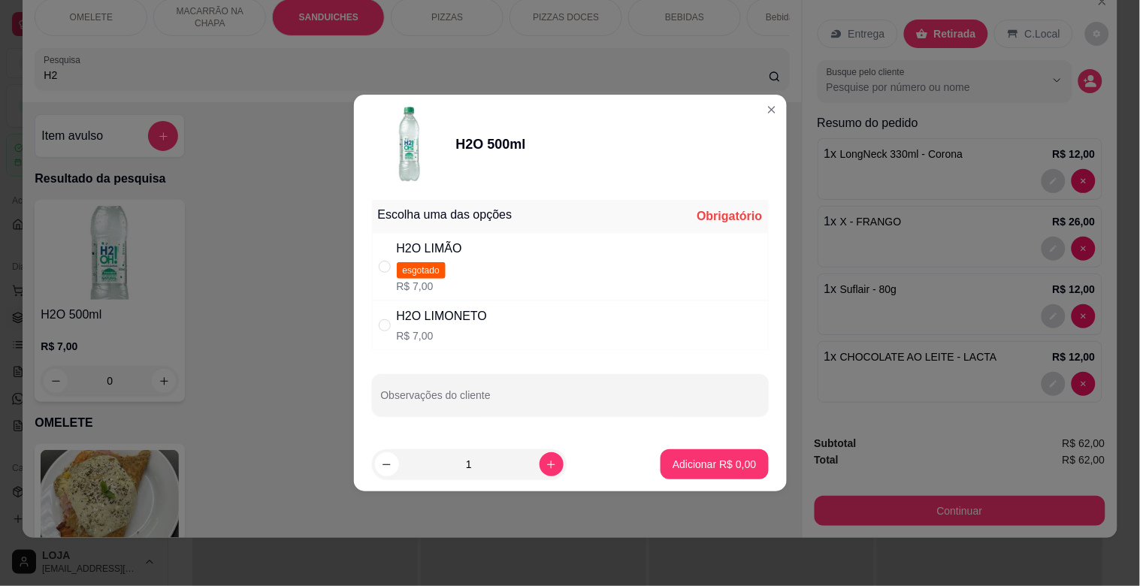
click at [461, 356] on div "Escolha uma das opções Obrigatório H2O LIMÃO esgotado R$ 7,00 H2O LIMONETO R$ 7…" at bounding box center [570, 315] width 433 height 243
click at [498, 321] on div "H2O LIMONETO R$ 7,00" at bounding box center [570, 326] width 397 height 50
radio input "true"
click at [690, 446] on footer "1 Adicionar R$ 7,00" at bounding box center [570, 464] width 433 height 54
click at [693, 455] on button "Adicionar R$ 7,00" at bounding box center [713, 464] width 107 height 30
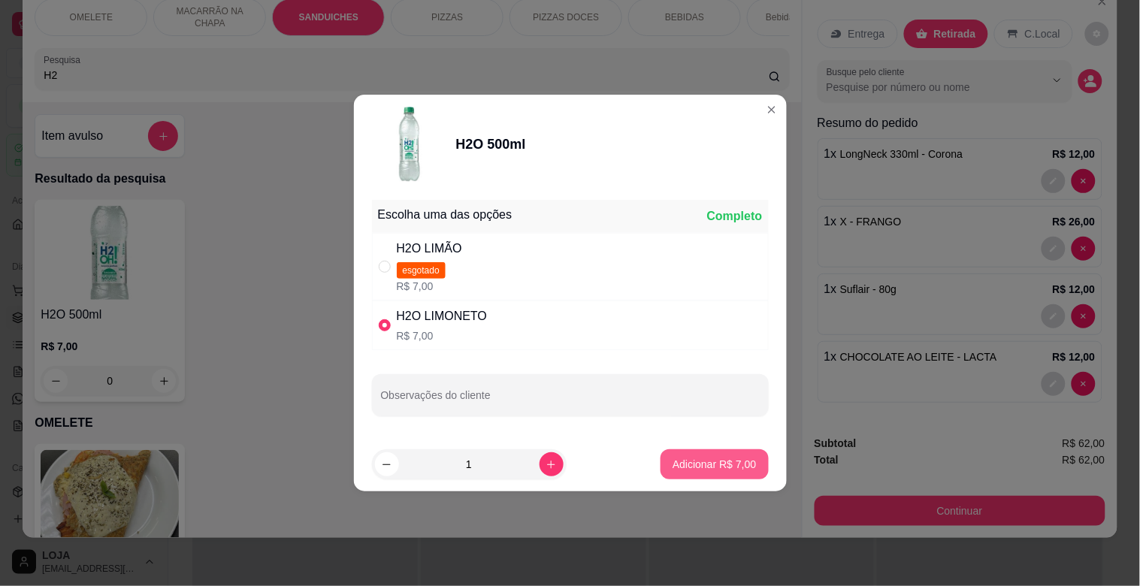
type input "1"
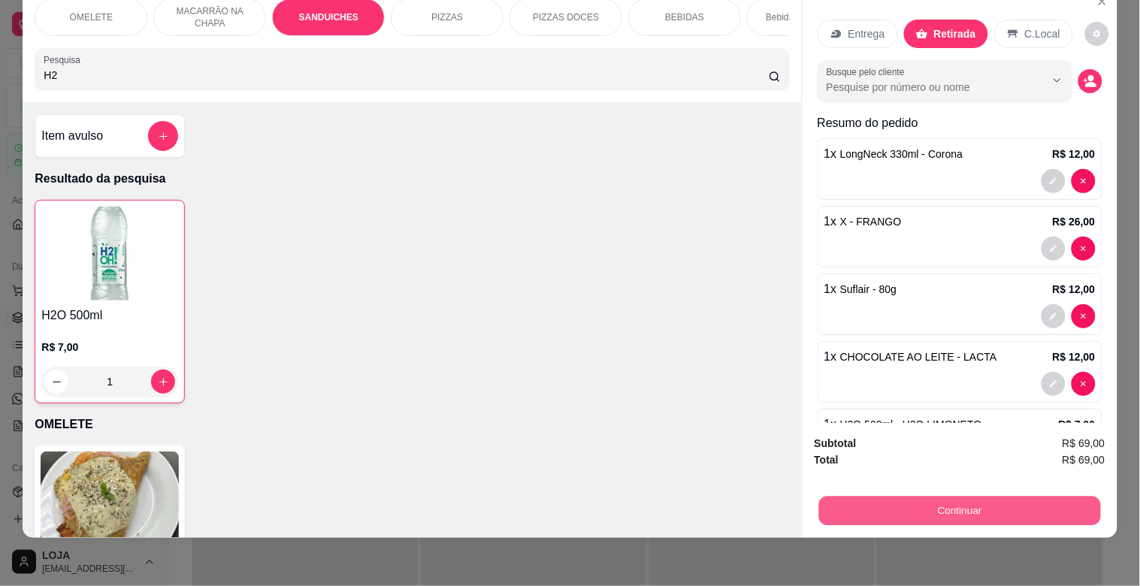
click at [949, 496] on button "Continuar" at bounding box center [959, 510] width 282 height 29
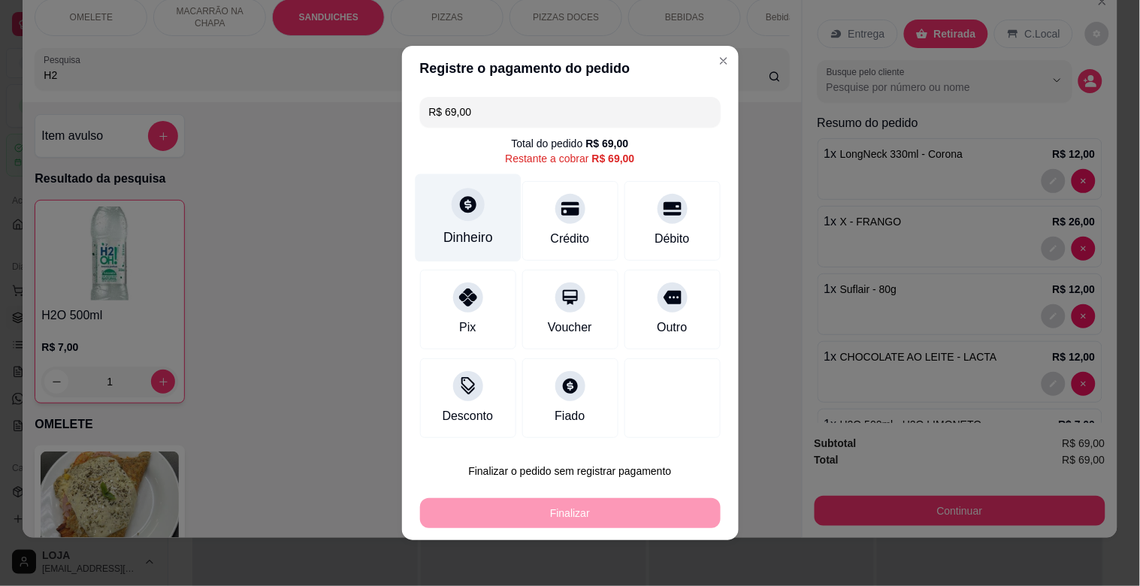
click at [444, 216] on div "Dinheiro" at bounding box center [468, 218] width 106 height 88
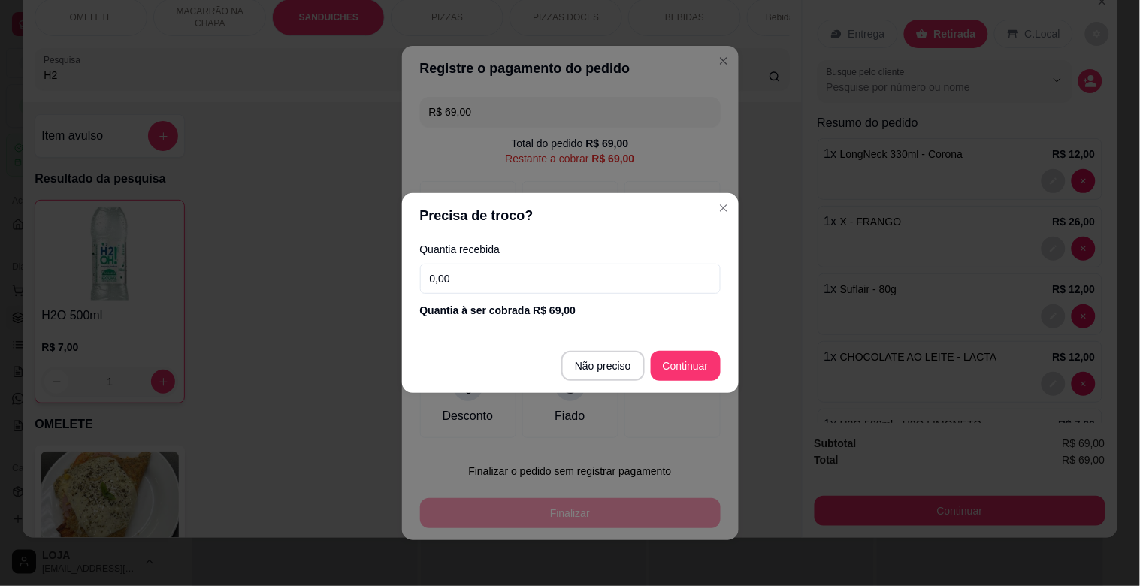
click at [476, 273] on input "0,00" at bounding box center [570, 279] width 301 height 30
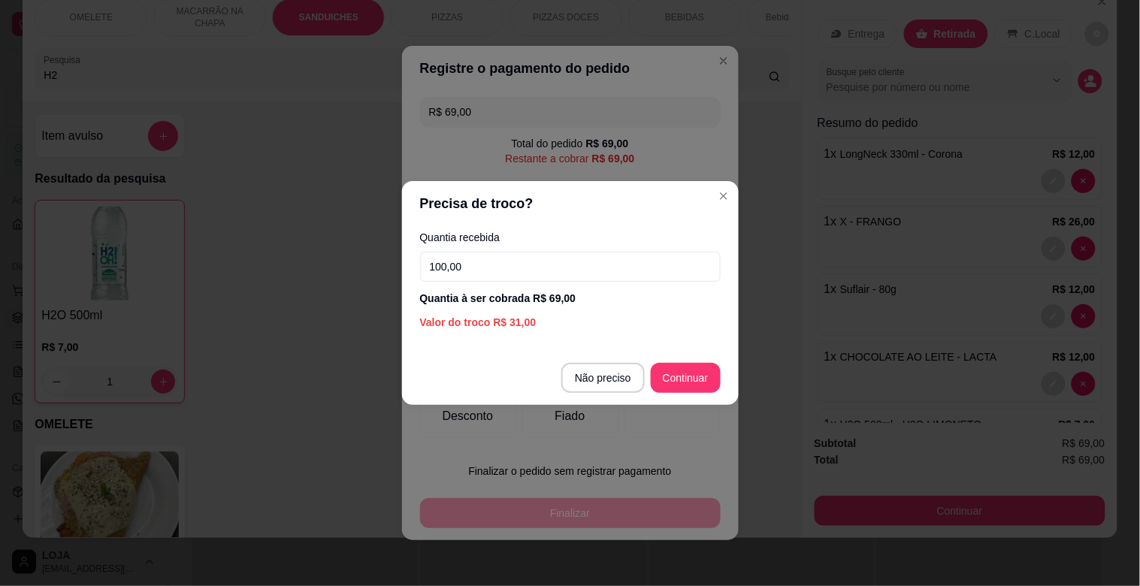
type input "100,00"
type input "R$ 0,00"
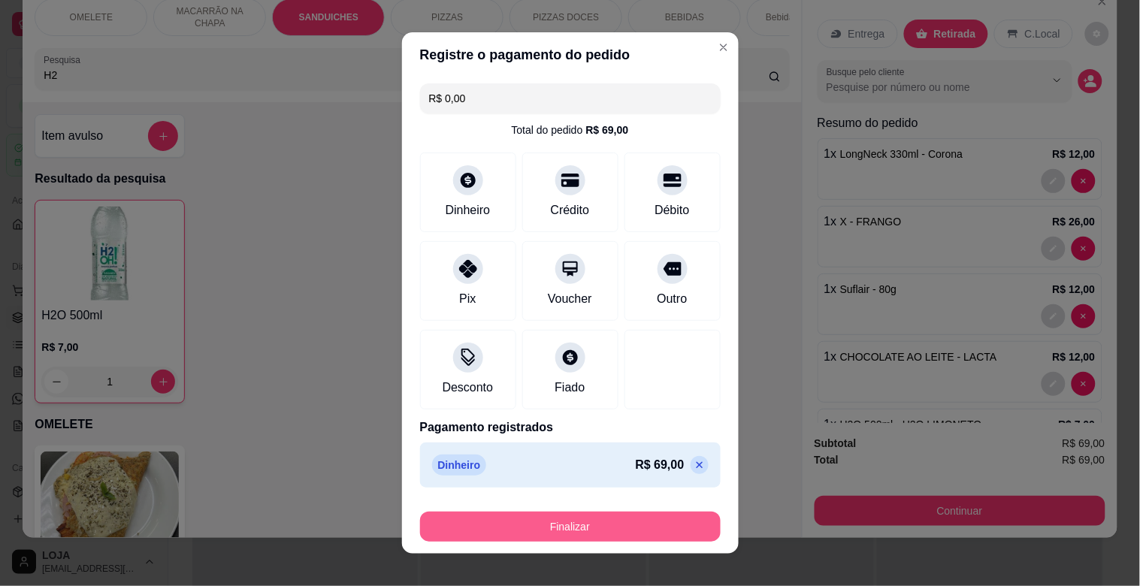
click at [567, 527] on button "Finalizar" at bounding box center [570, 527] width 301 height 30
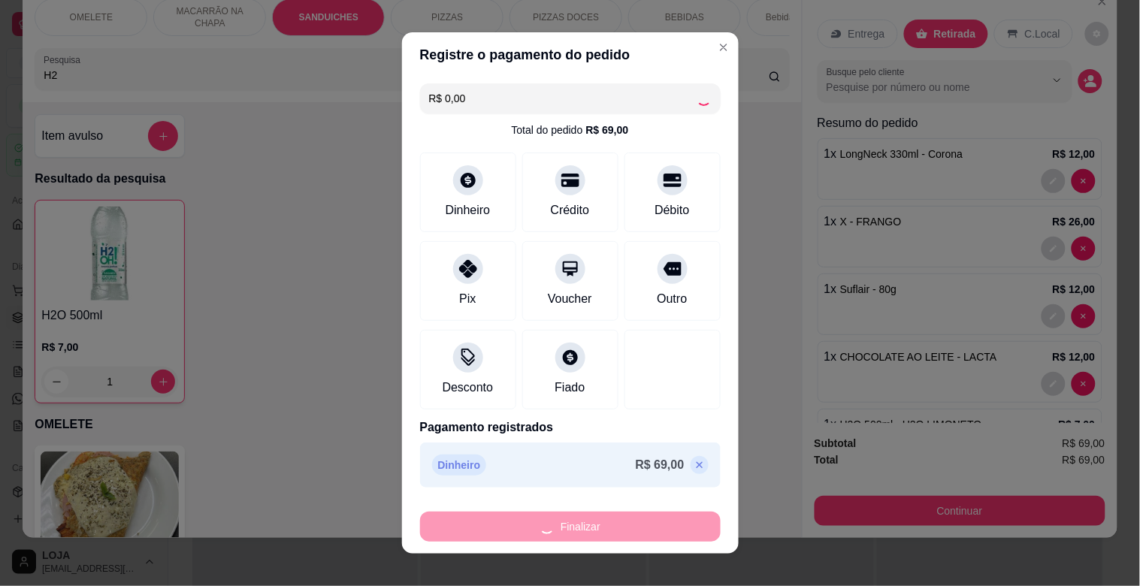
type input "0"
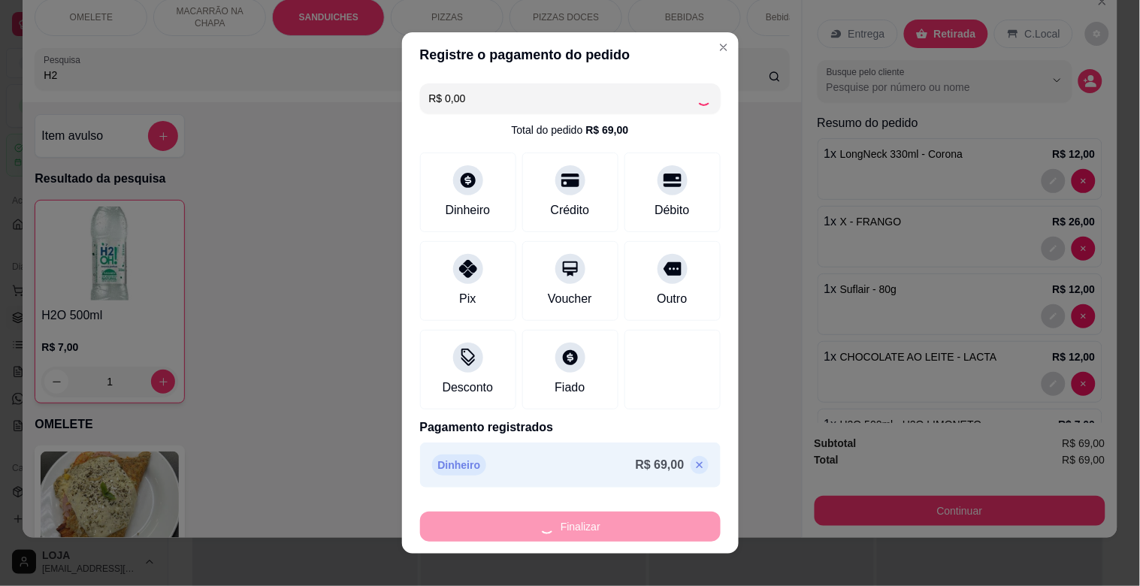
type input "0"
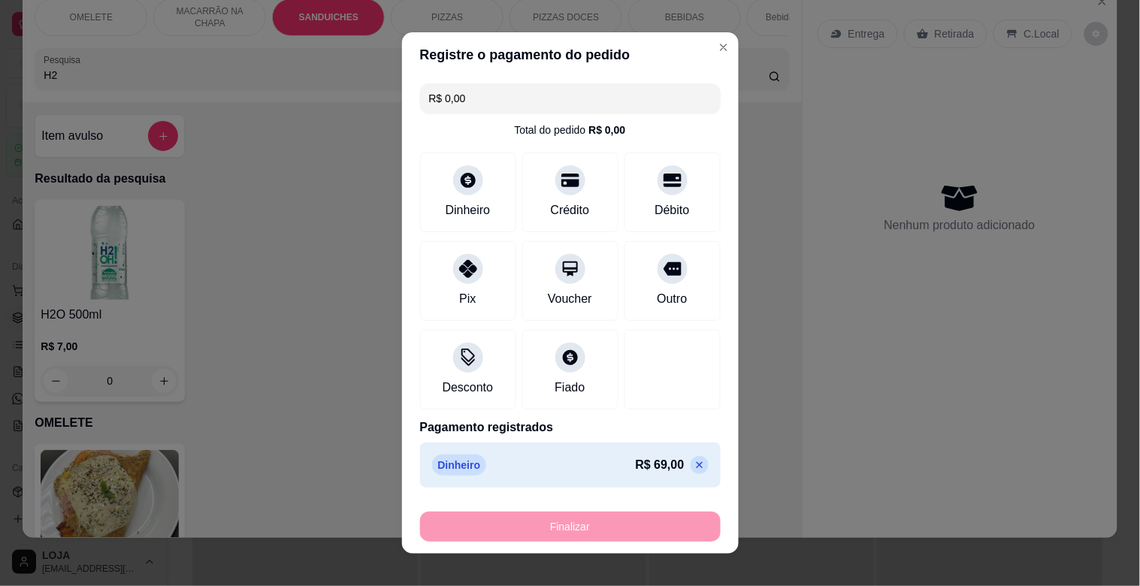
type input "-R$ 69,00"
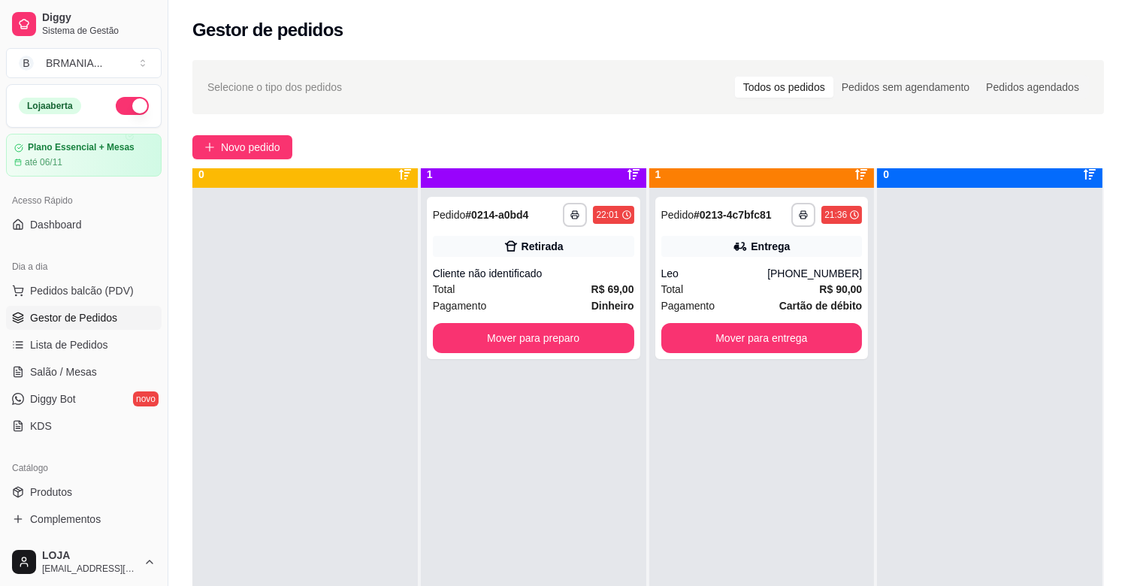
scroll to position [41, 0]
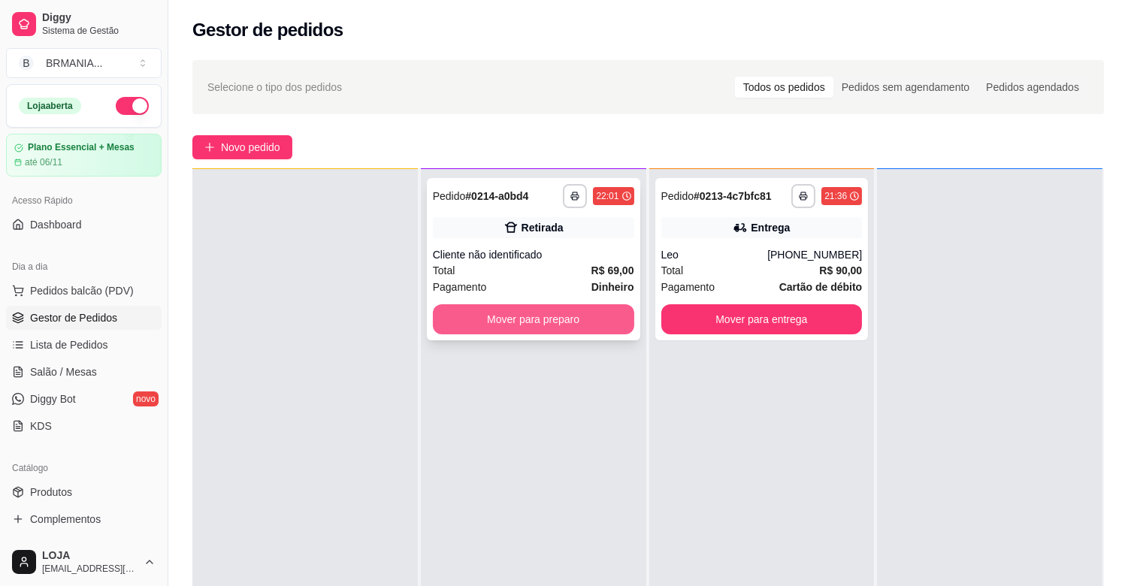
click at [558, 324] on button "Mover para preparo" at bounding box center [533, 319] width 201 height 30
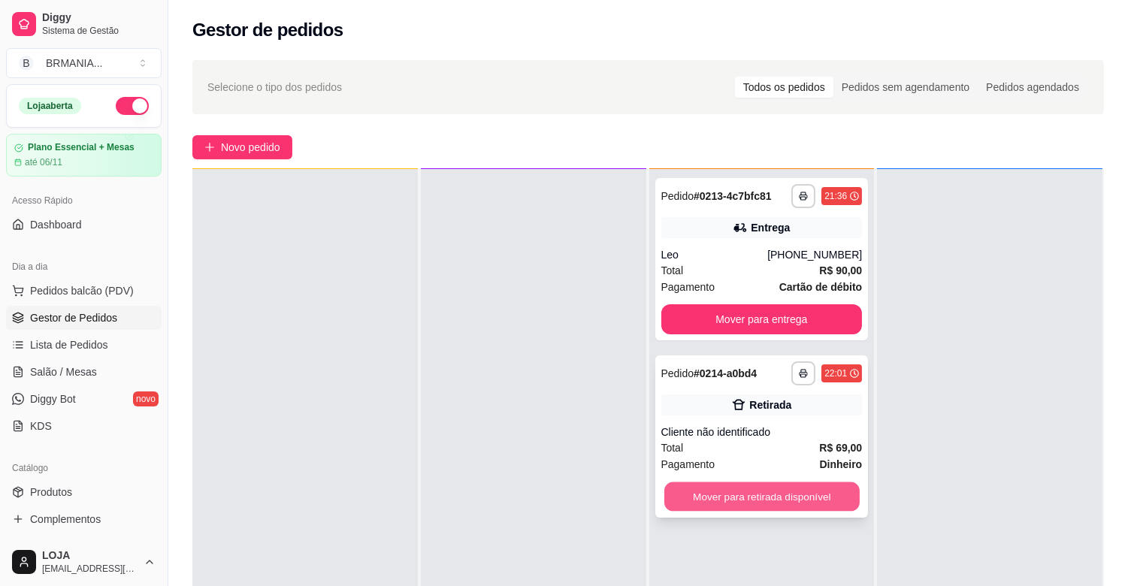
click at [771, 497] on button "Mover para retirada disponível" at bounding box center [761, 496] width 195 height 29
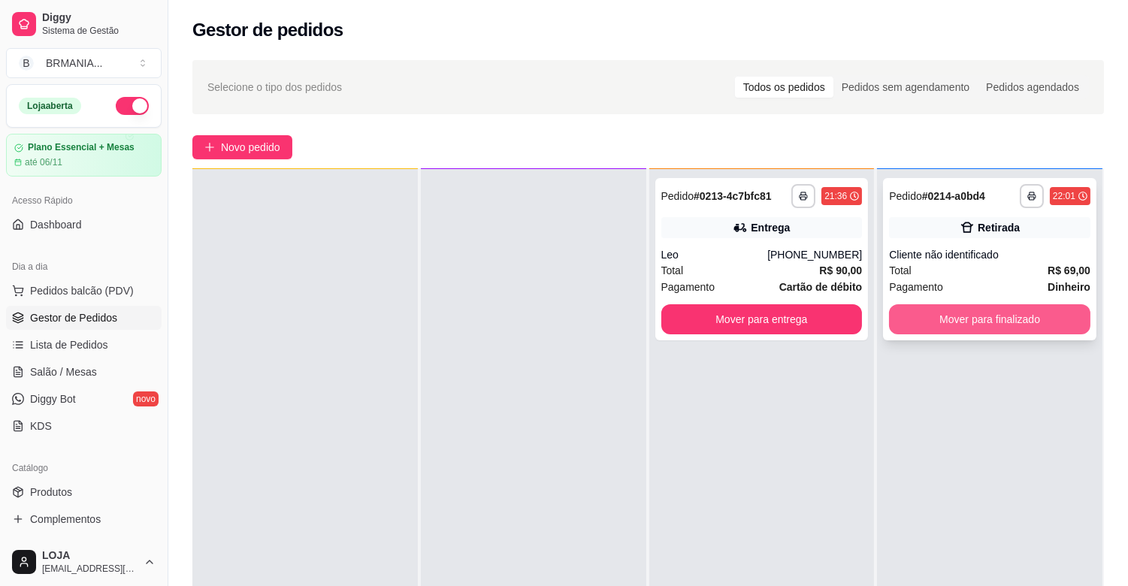
click at [974, 318] on button "Mover para finalizado" at bounding box center [989, 319] width 201 height 30
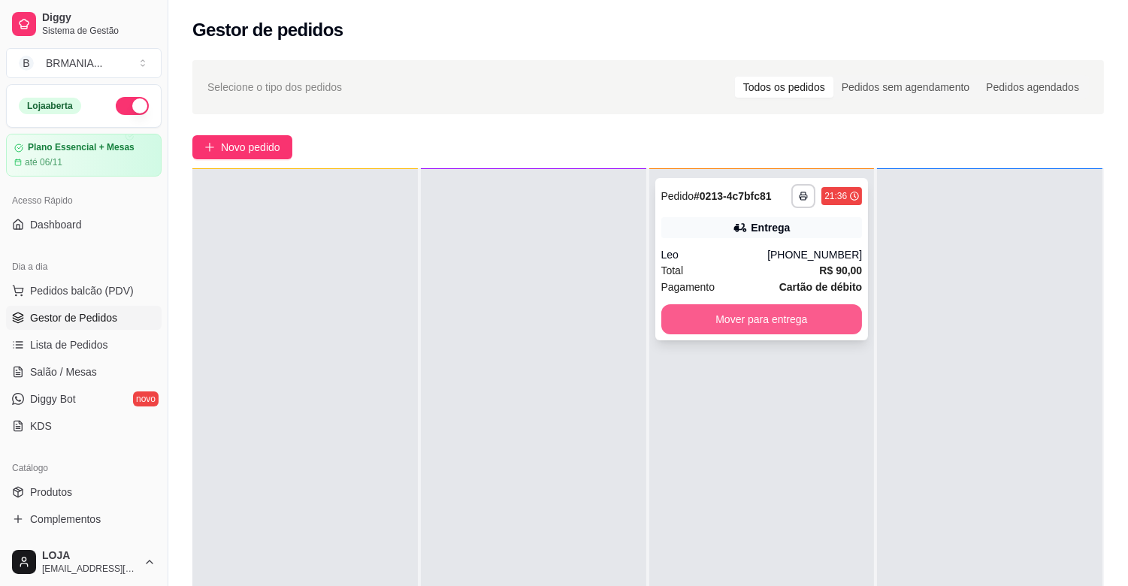
click at [775, 332] on button "Mover para entrega" at bounding box center [761, 319] width 201 height 30
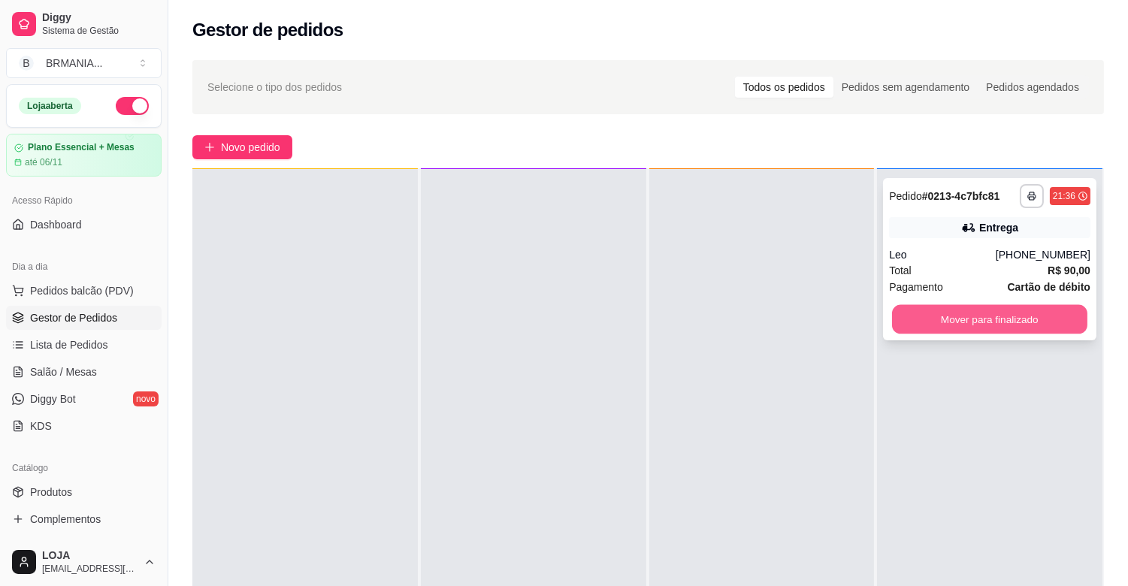
click at [995, 316] on button "Mover para finalizado" at bounding box center [989, 319] width 195 height 29
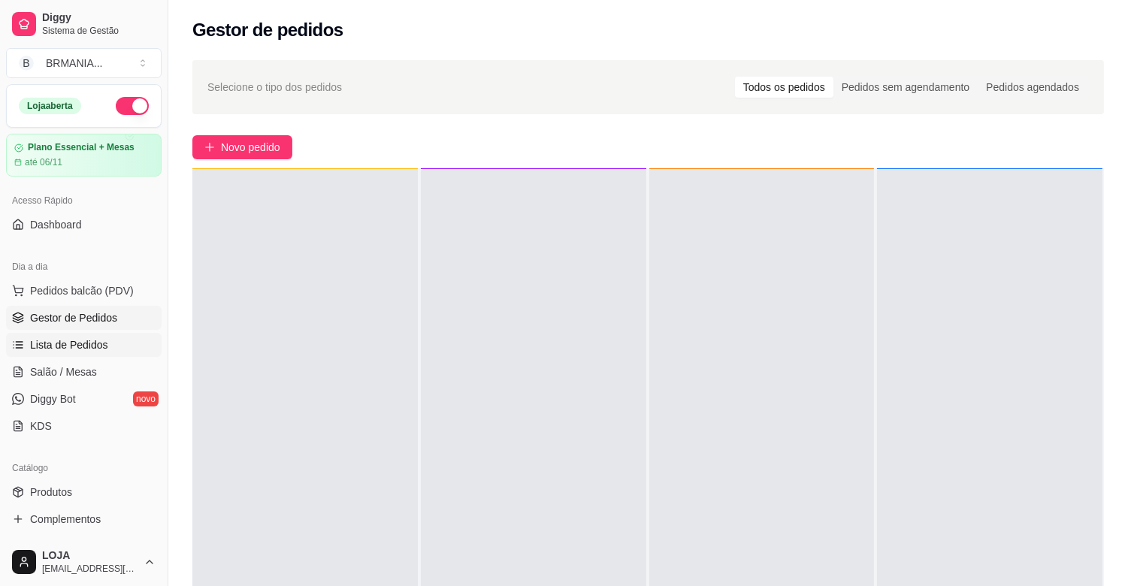
click at [85, 353] on link "Lista de Pedidos" at bounding box center [84, 345] width 156 height 24
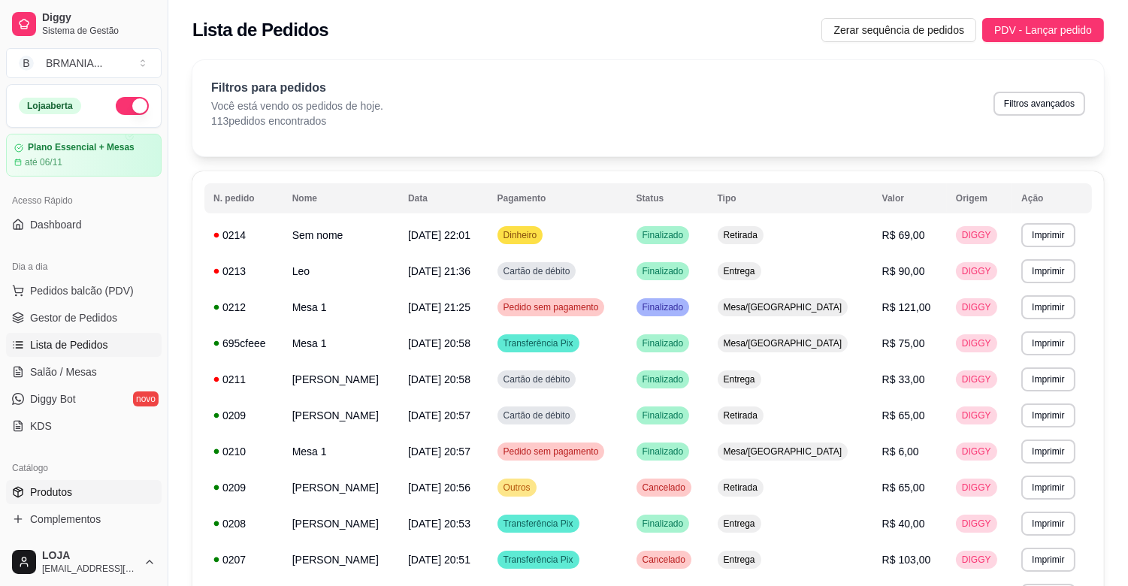
click at [70, 488] on span "Produtos" at bounding box center [51, 492] width 42 height 15
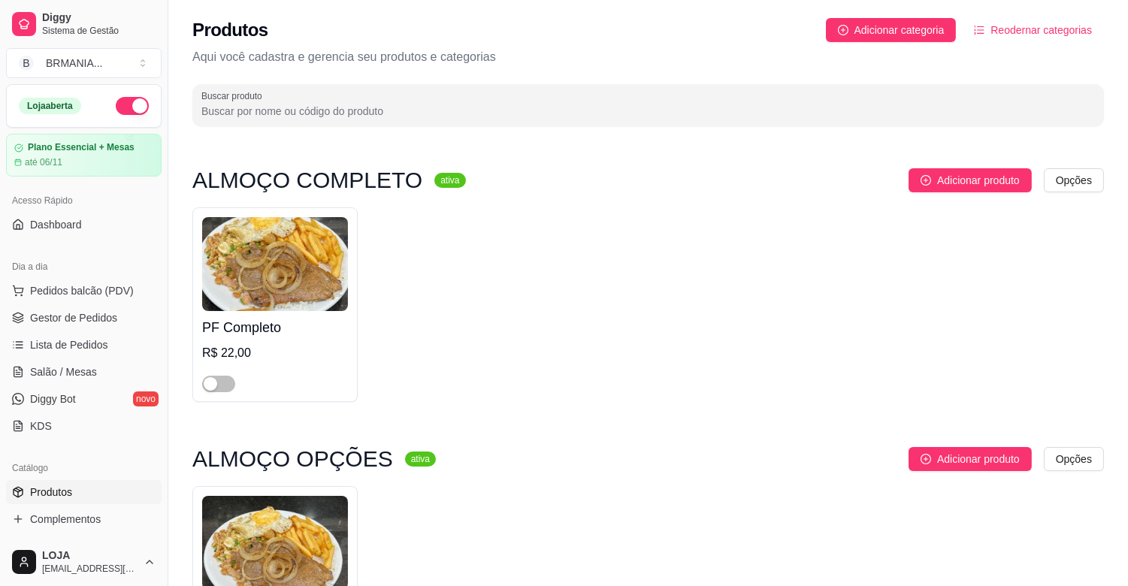
click at [647, 412] on div "ALMOÇO COMPLETO ativa Adicionar produto Opções PF Completo R$ 22,00" at bounding box center [647, 292] width 911 height 249
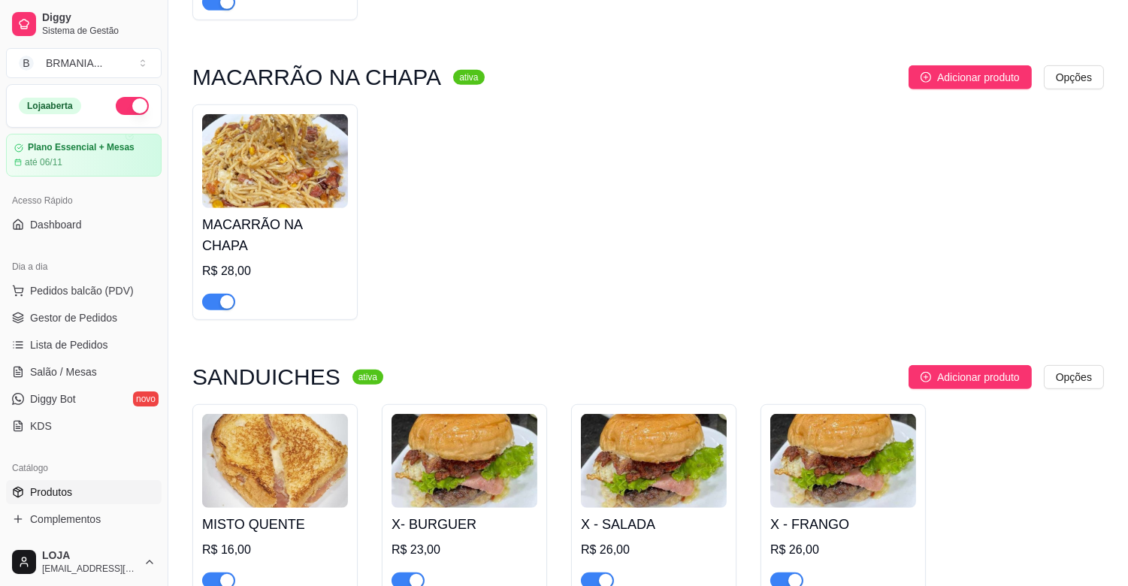
scroll to position [1536, 0]
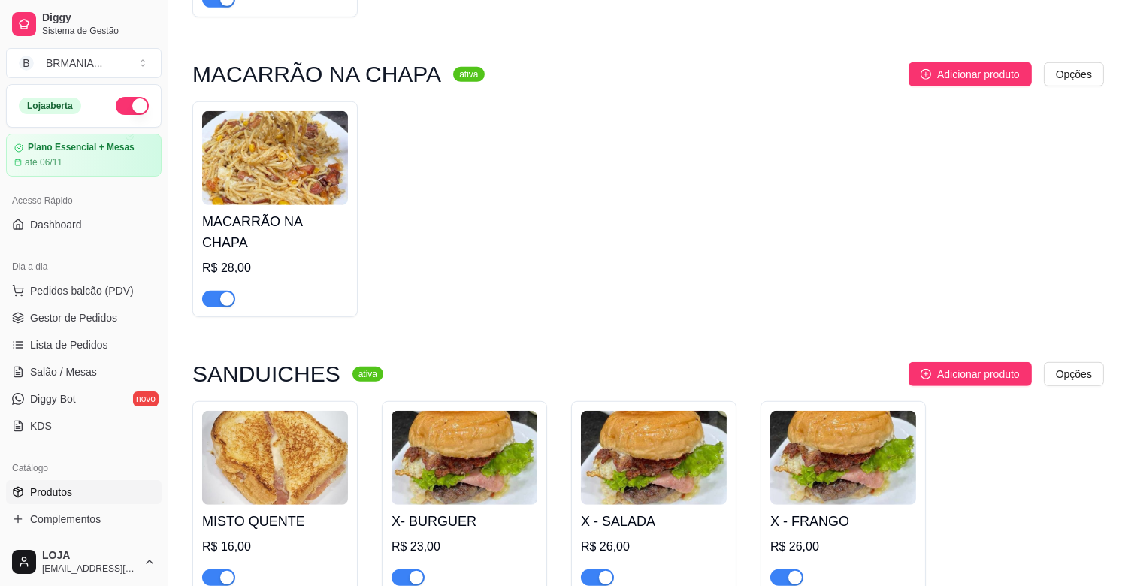
click at [224, 292] on div "button" at bounding box center [227, 299] width 14 height 14
click at [123, 323] on link "Gestor de Pedidos" at bounding box center [84, 318] width 156 height 24
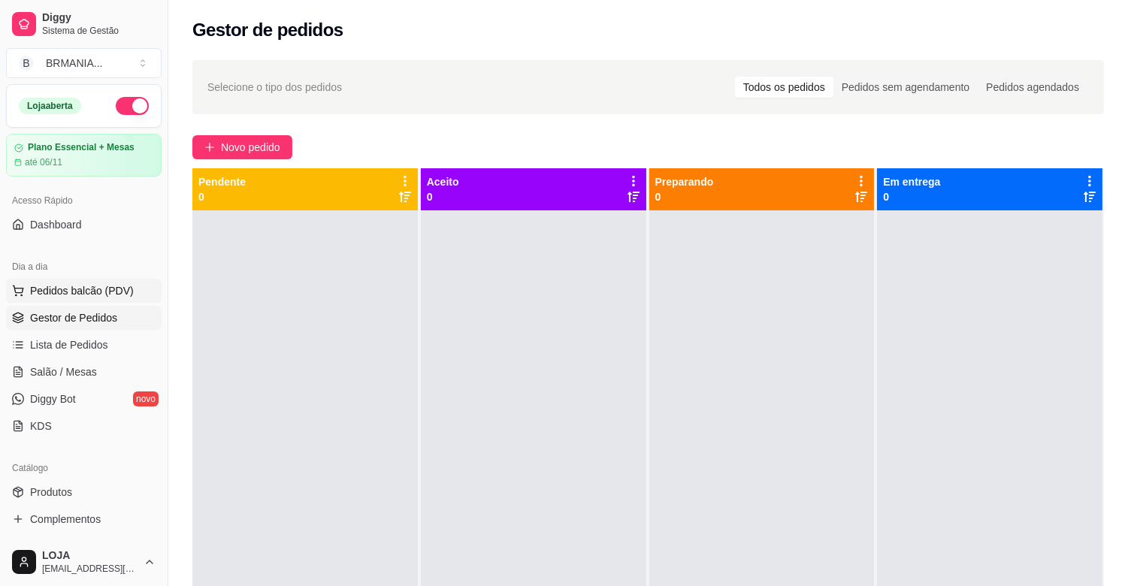
click at [116, 290] on span "Pedidos balcão (PDV)" at bounding box center [82, 290] width 104 height 15
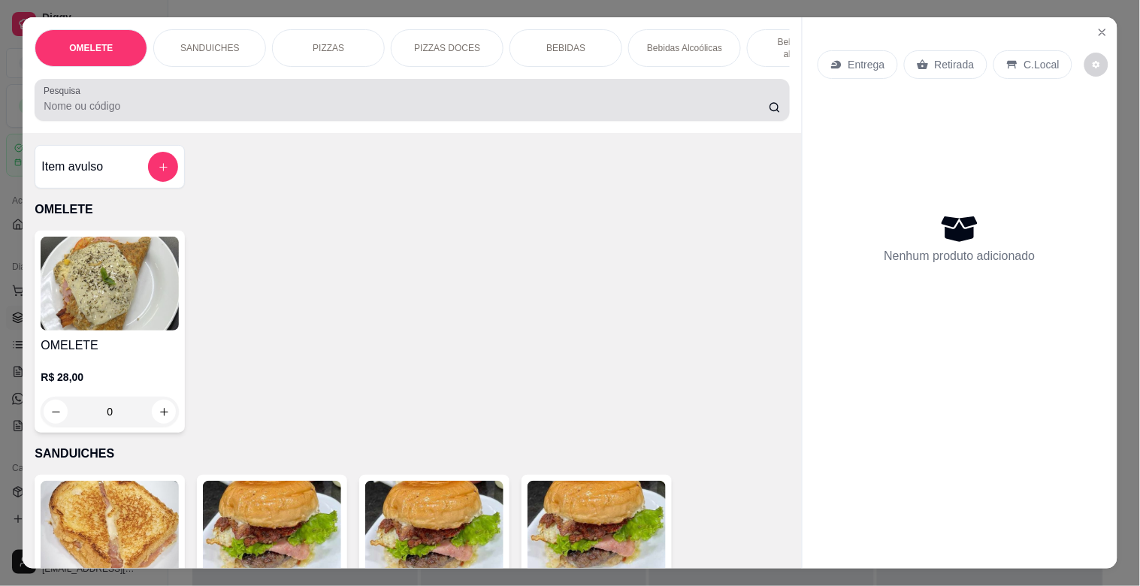
click at [176, 110] on input "Pesquisa" at bounding box center [406, 105] width 725 height 15
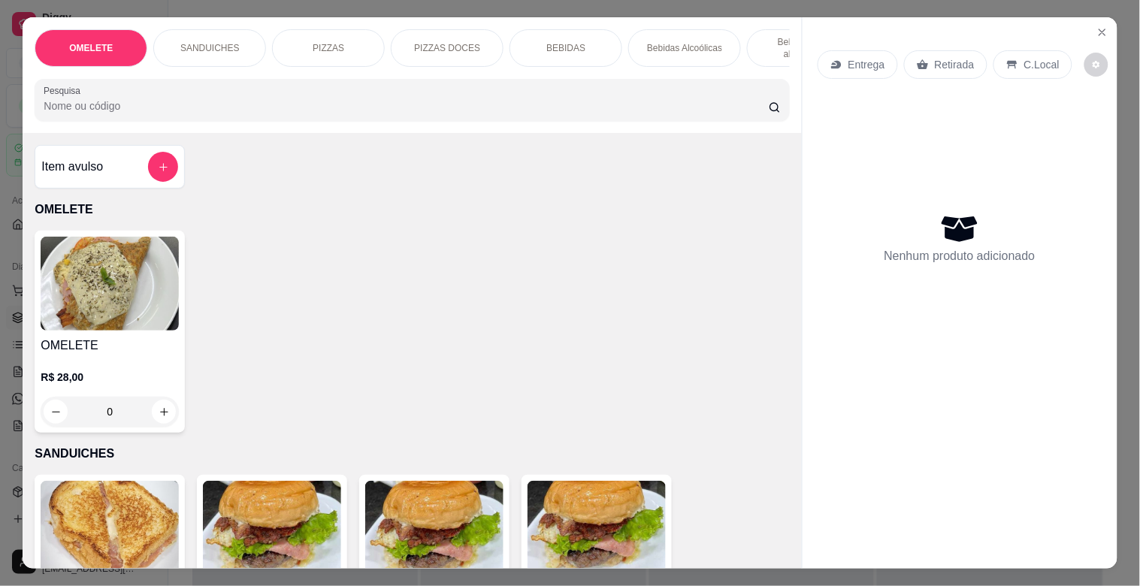
type input "W"
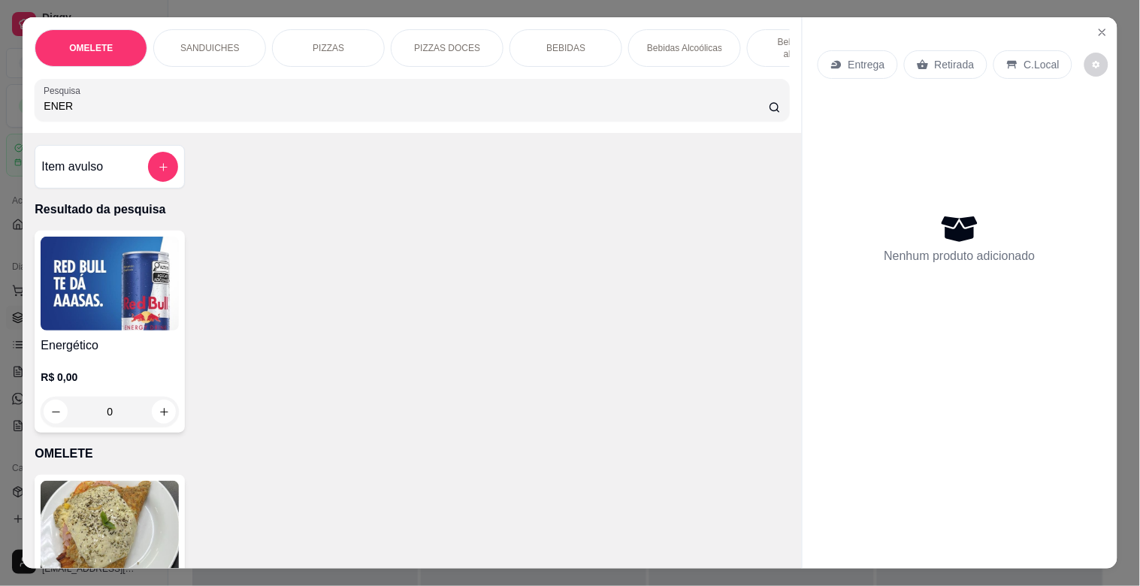
type input "ENER"
click at [135, 325] on img at bounding box center [110, 284] width 138 height 94
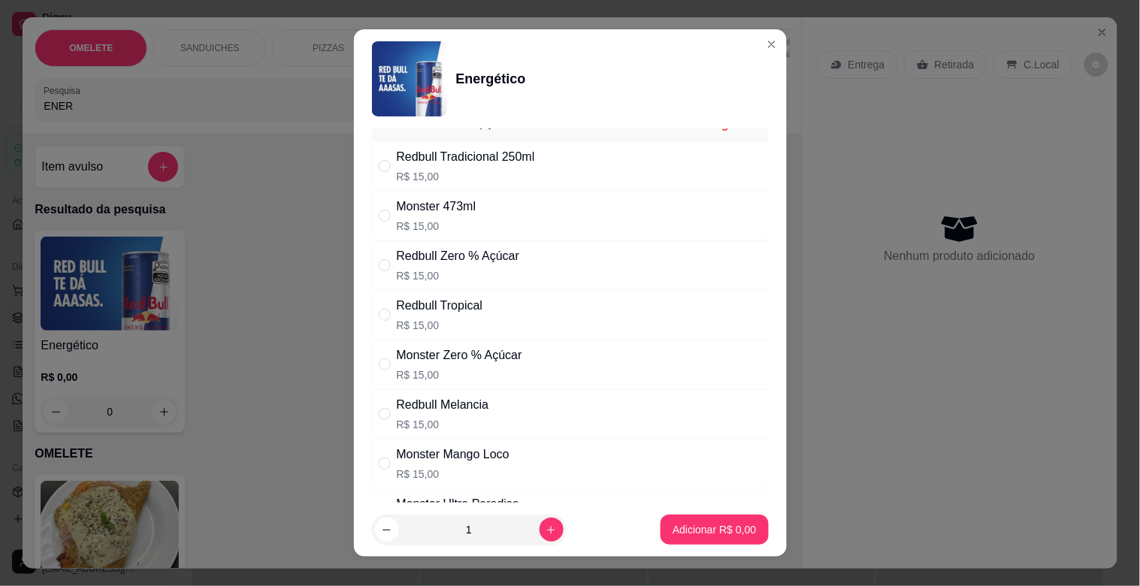
scroll to position [31, 0]
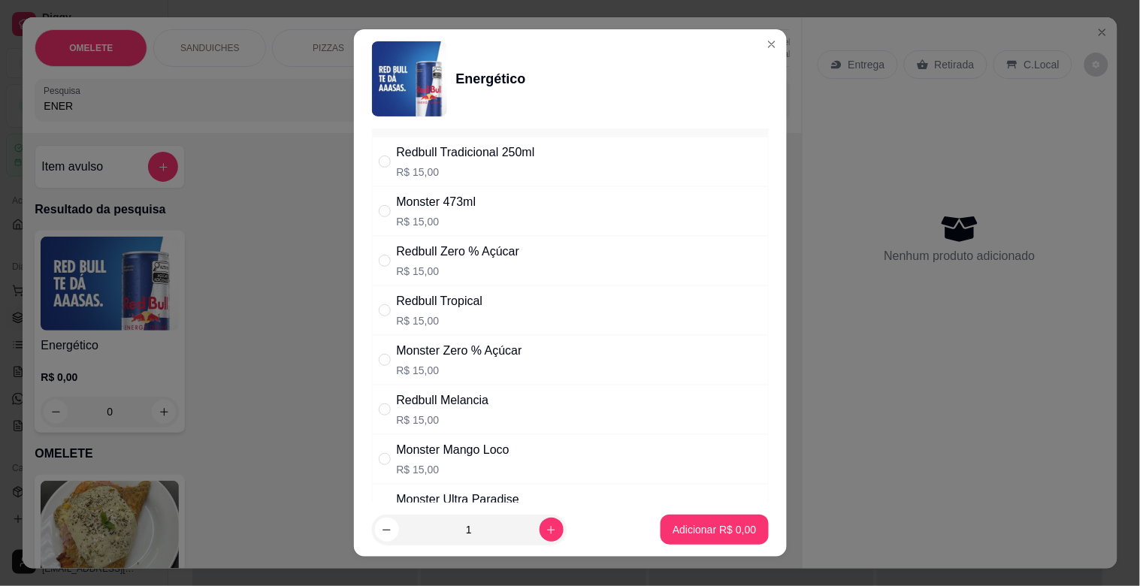
click at [489, 358] on div "Monster Zero % Açúcar" at bounding box center [459, 351] width 125 height 18
radio input "true"
click at [546, 524] on icon "increase-product-quantity" at bounding box center [551, 529] width 11 height 11
type input "2"
click at [718, 524] on p "Adicionar R$ 30,00" at bounding box center [711, 529] width 89 height 15
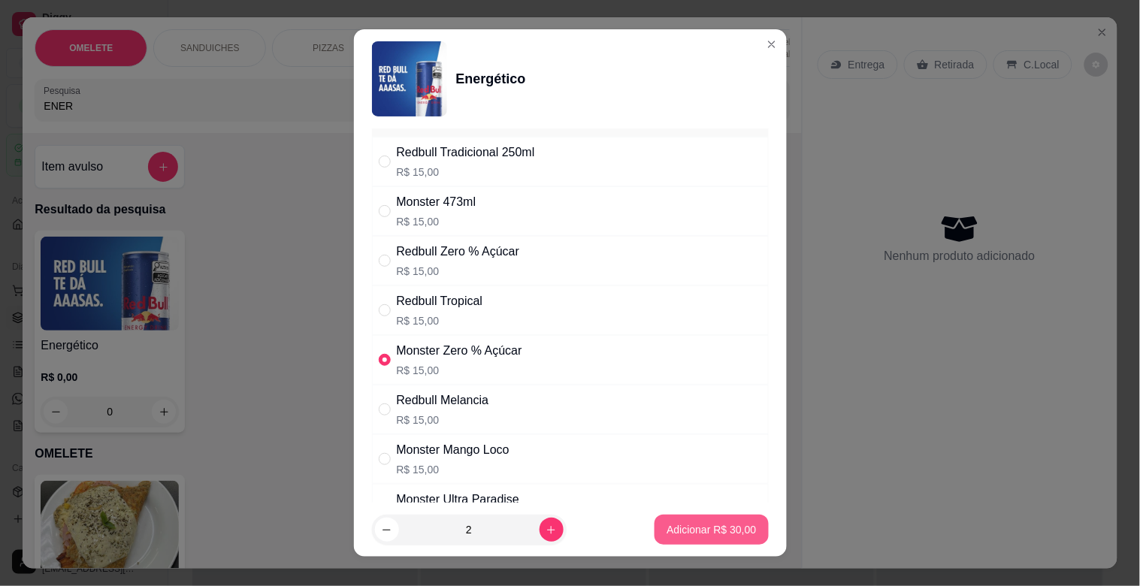
click at [718, 524] on div "OMELETE R$ 28,00 0" at bounding box center [412, 576] width 754 height 202
type input "2"
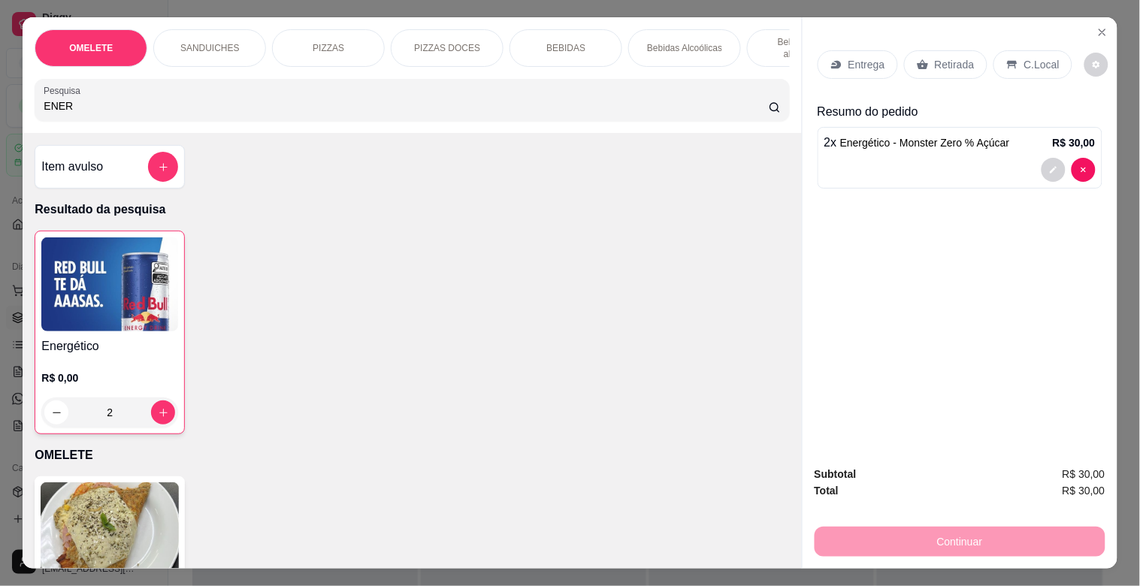
click at [963, 61] on p "Retirada" at bounding box center [955, 64] width 40 height 15
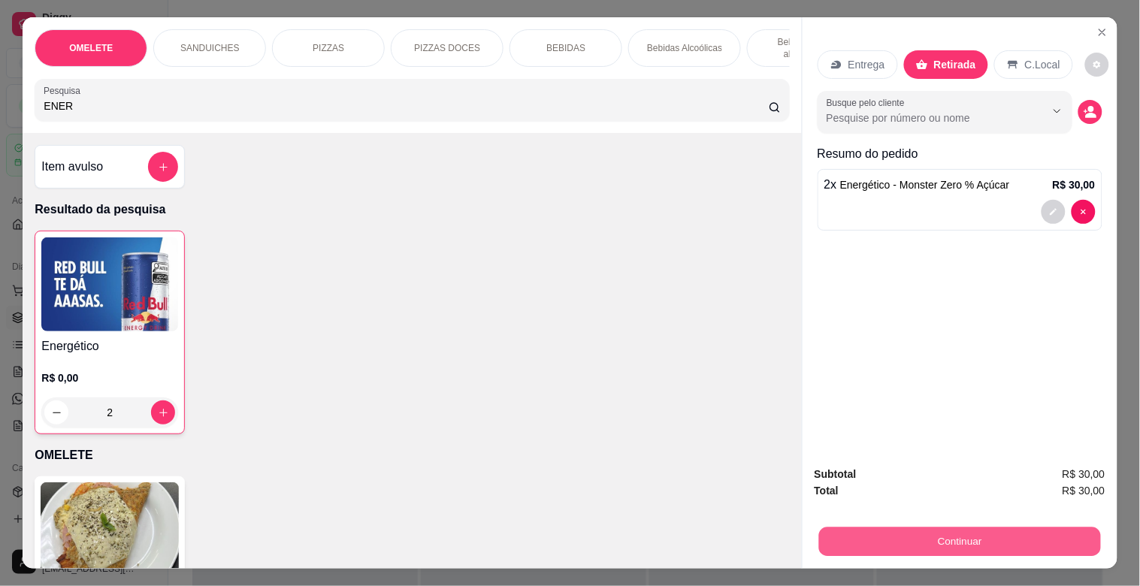
click at [977, 534] on button "Continuar" at bounding box center [959, 541] width 282 height 29
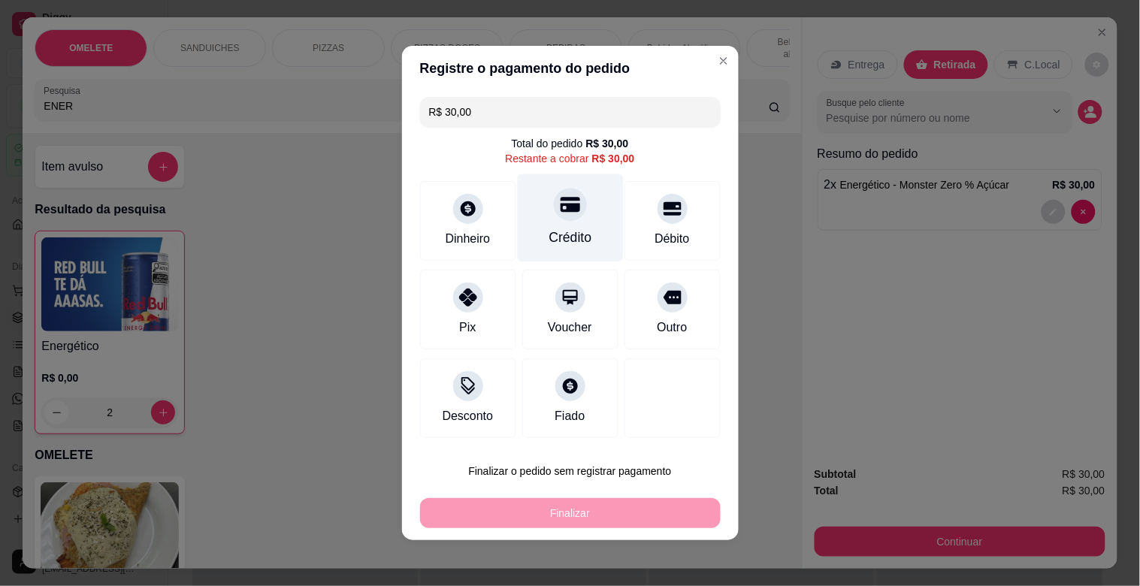
click at [582, 258] on div "Crédito" at bounding box center [570, 218] width 106 height 88
type input "R$ 0,00"
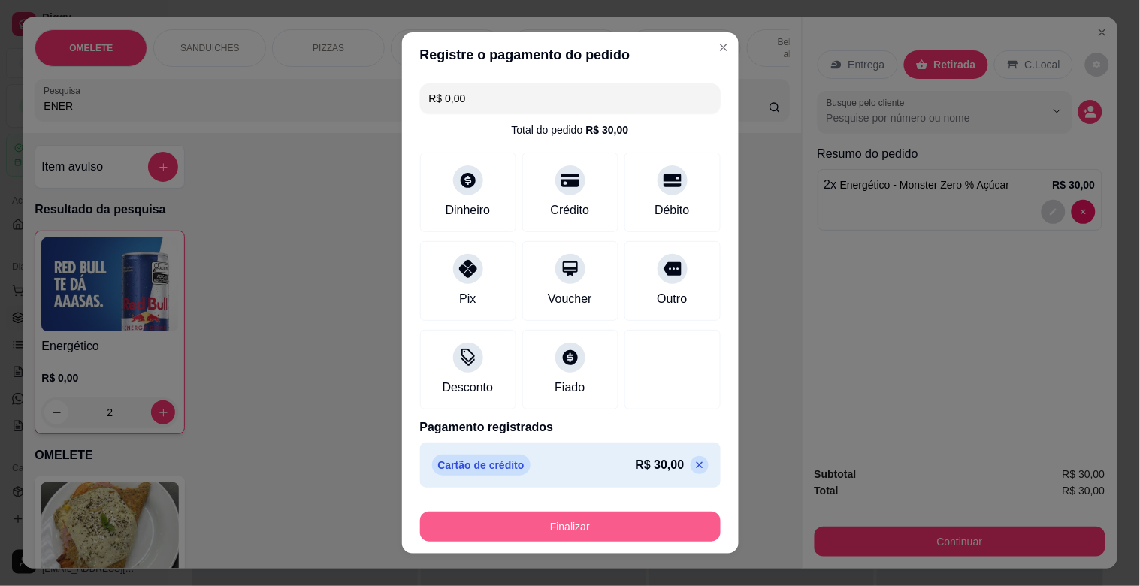
click at [606, 524] on button "Finalizar" at bounding box center [570, 527] width 301 height 30
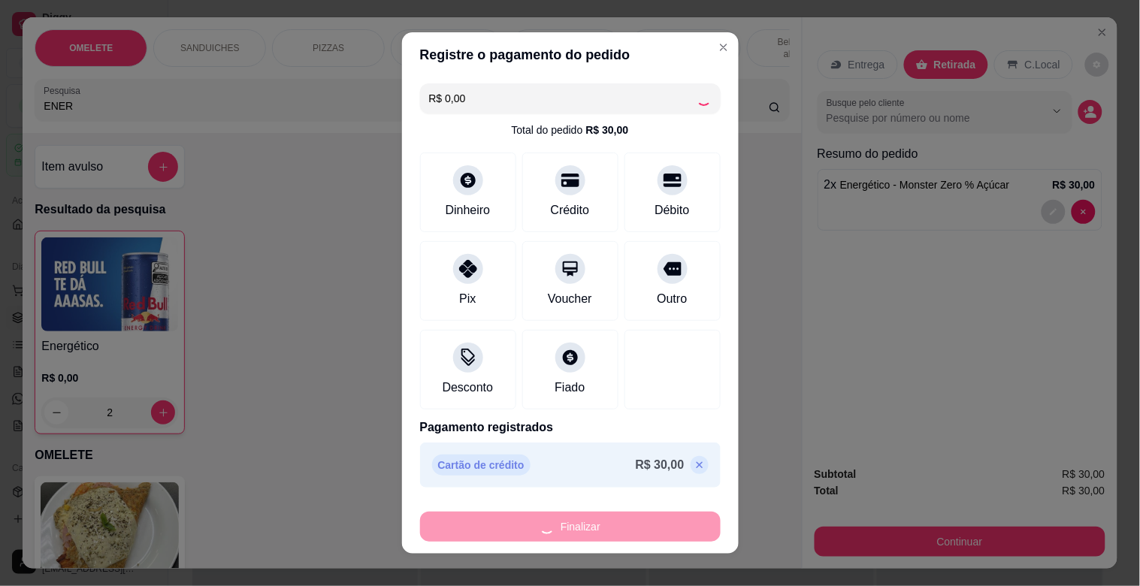
type input "0"
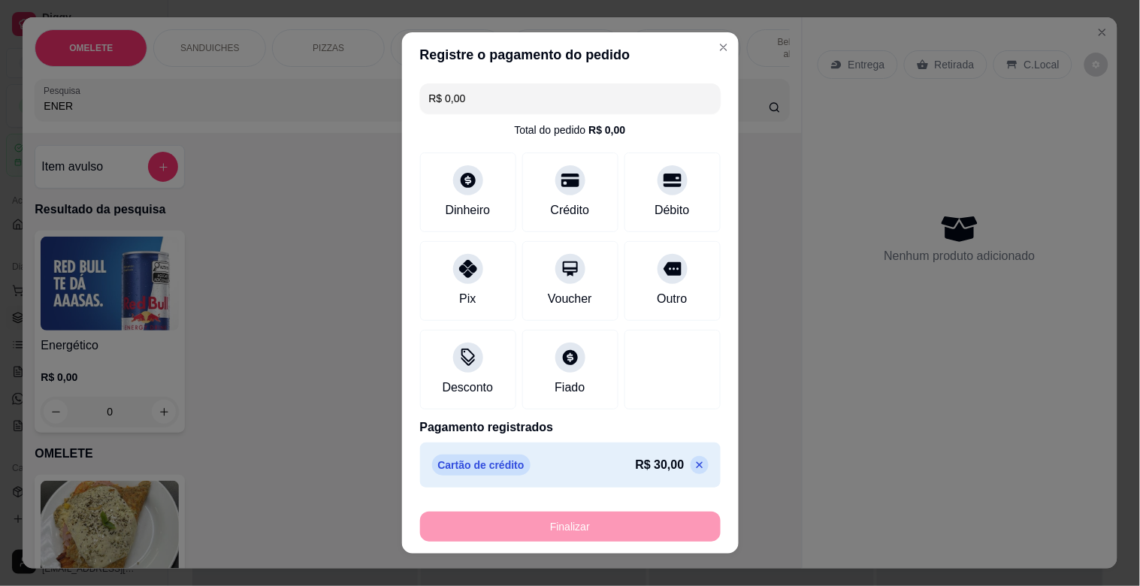
type input "-R$ 30,00"
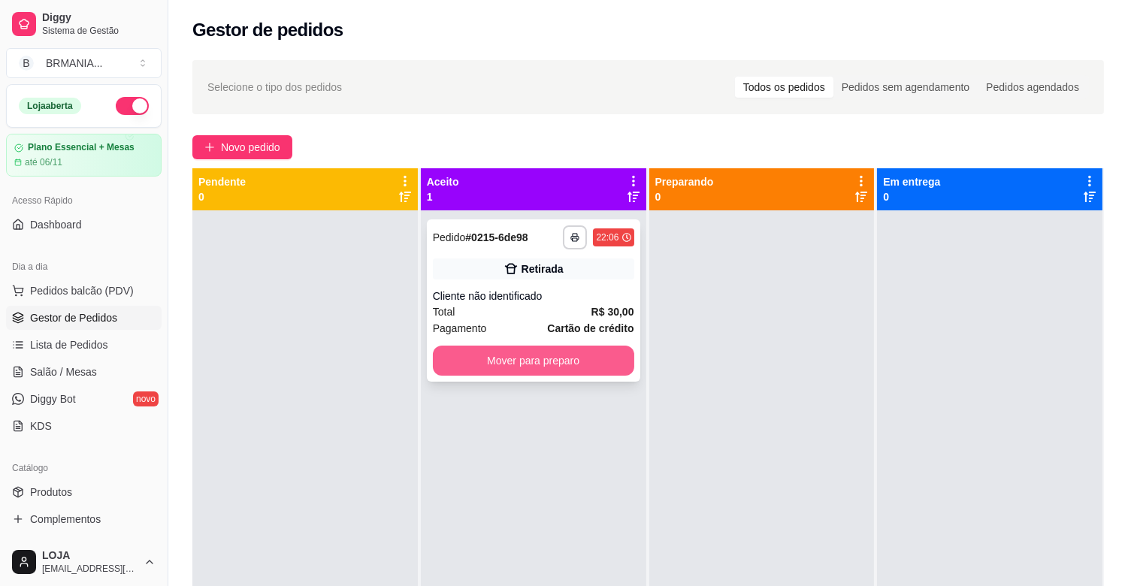
click at [567, 358] on button "Mover para preparo" at bounding box center [533, 361] width 201 height 30
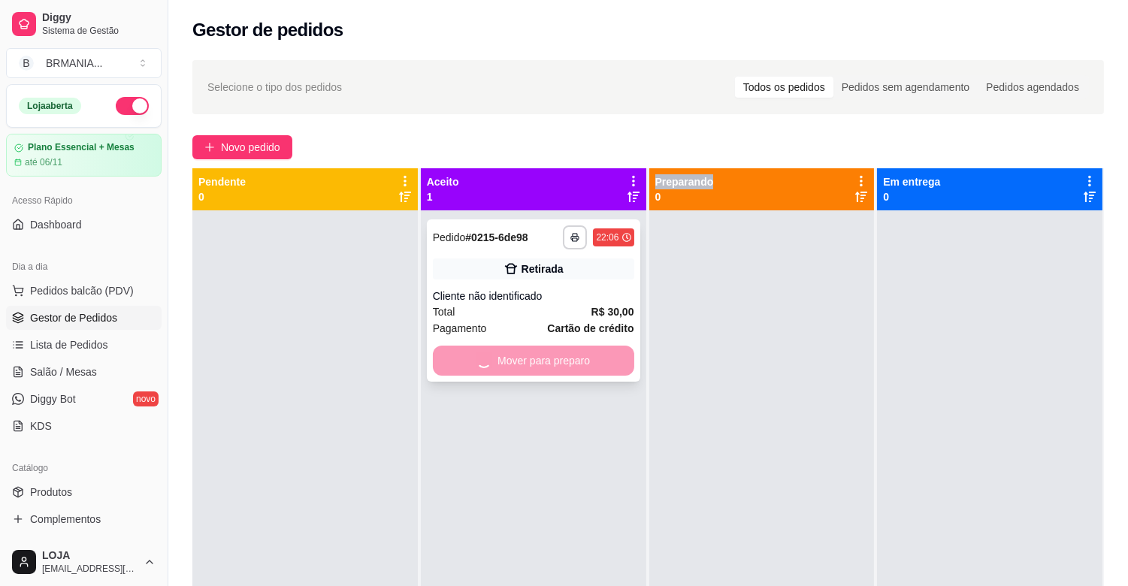
click at [567, 358] on div "Mover para preparo" at bounding box center [533, 361] width 201 height 30
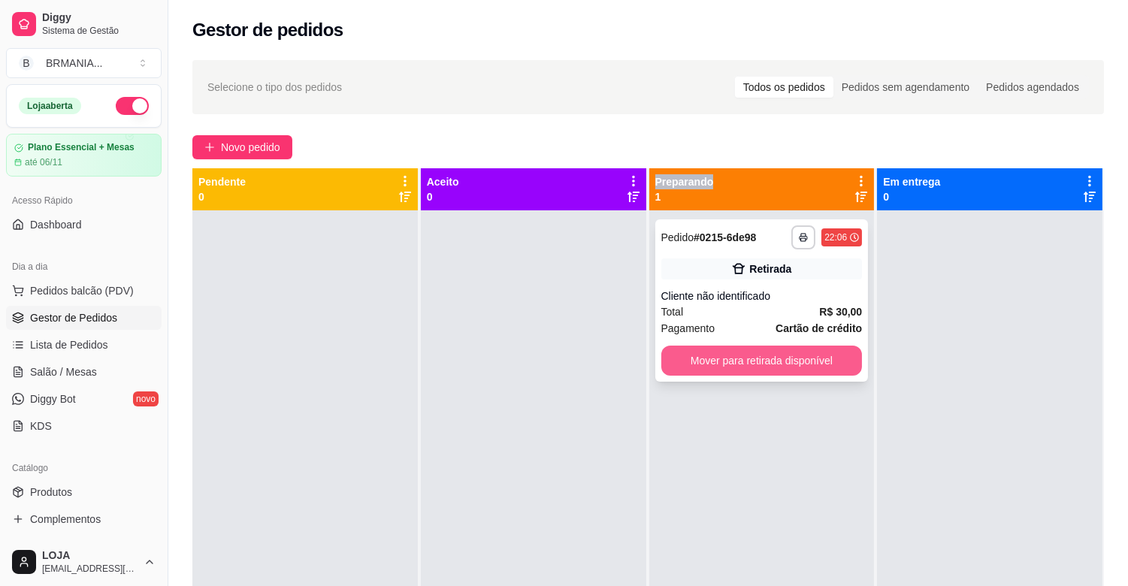
click at [819, 357] on button "Mover para retirada disponível" at bounding box center [761, 361] width 201 height 30
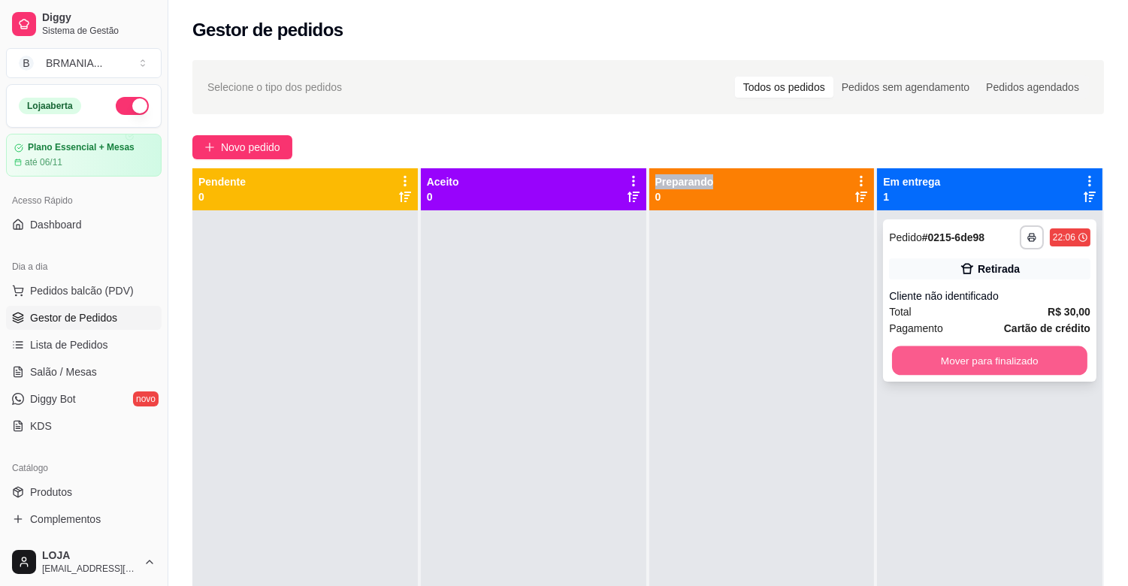
click at [951, 358] on button "Mover para finalizado" at bounding box center [989, 360] width 195 height 29
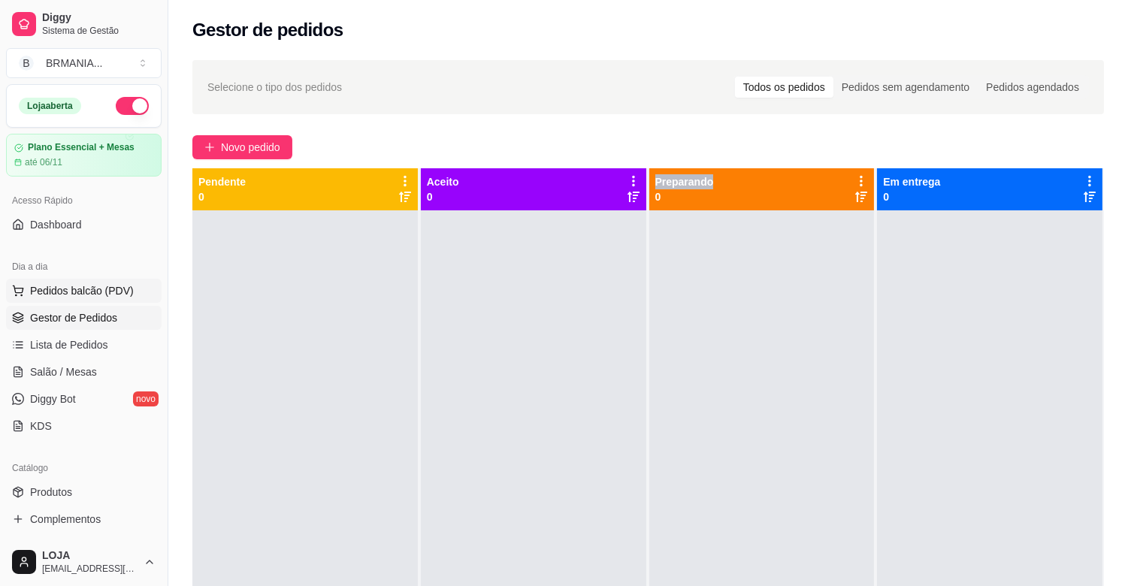
click at [99, 295] on span "Pedidos balcão (PDV)" at bounding box center [82, 290] width 104 height 15
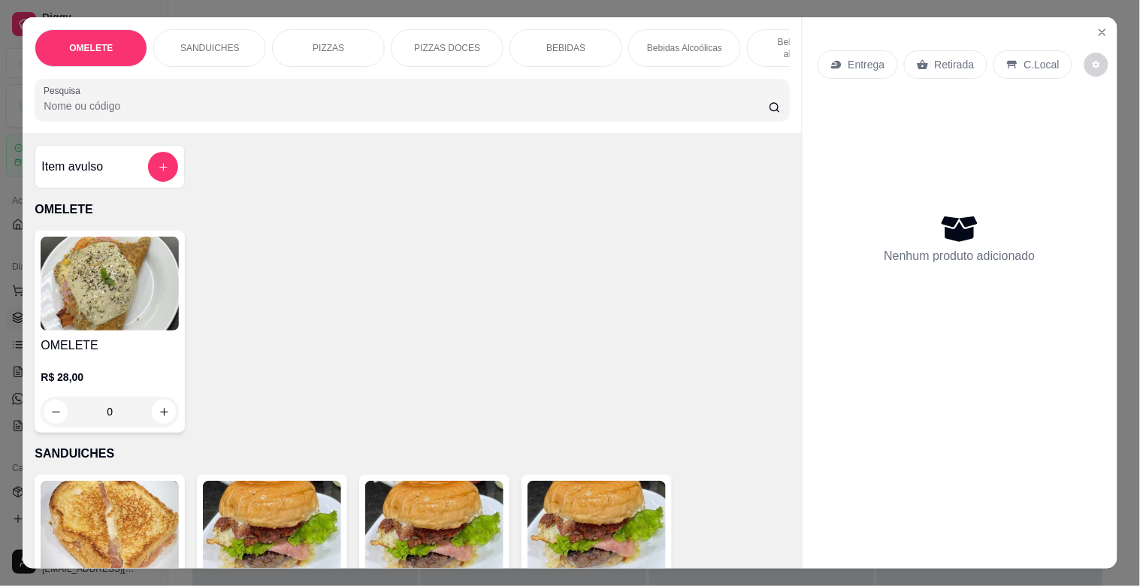
click at [152, 113] on input "Pesquisa" at bounding box center [406, 105] width 725 height 15
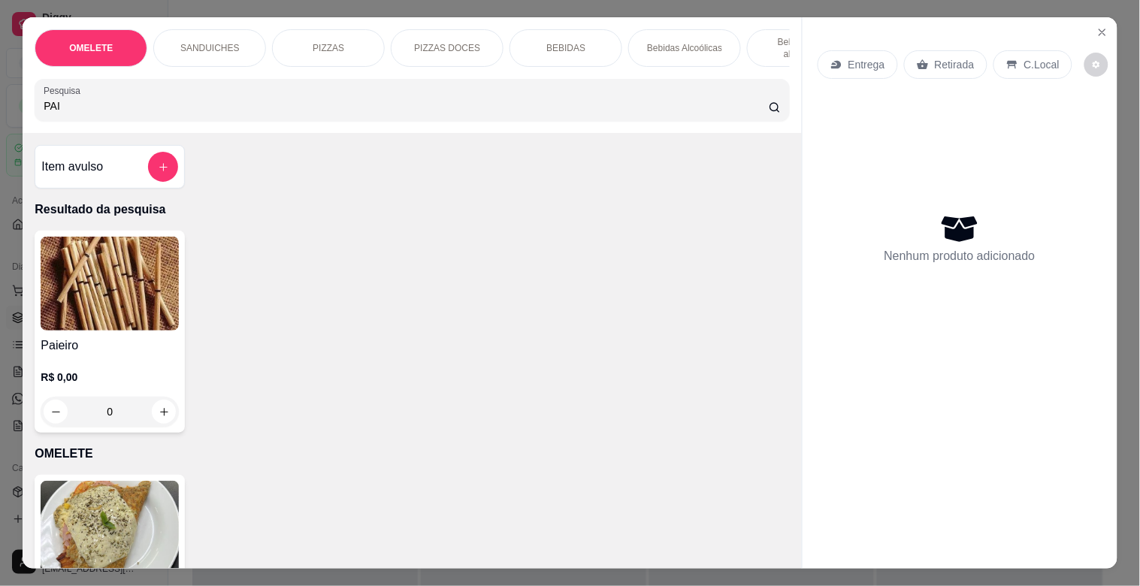
type input "PAI"
click at [81, 311] on img at bounding box center [110, 284] width 138 height 94
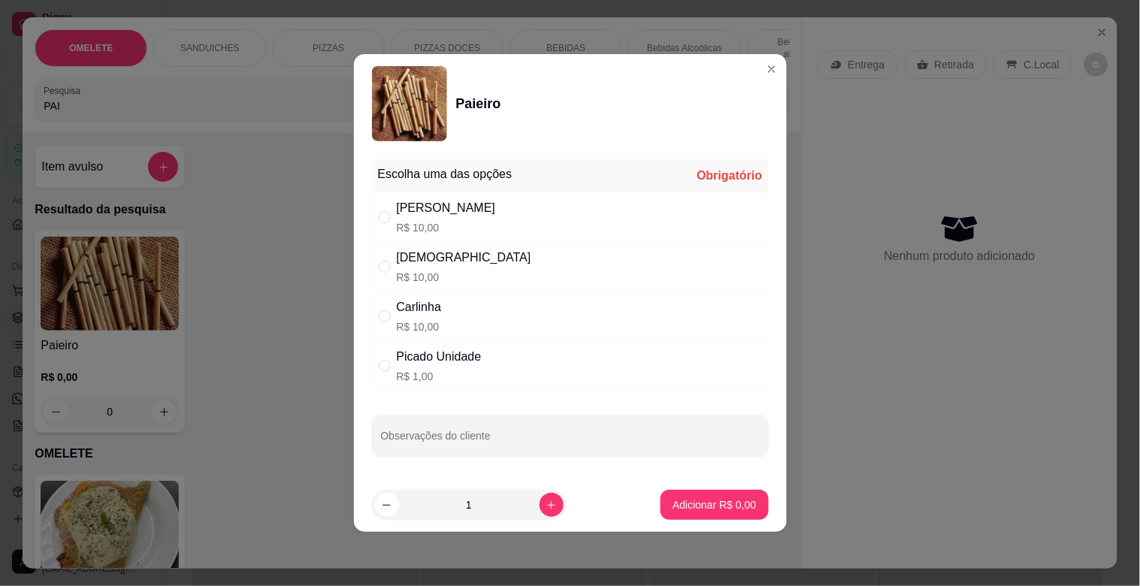
click at [489, 216] on div "[PERSON_NAME]$ 10,00" at bounding box center [570, 217] width 397 height 50
radio input "true"
click at [700, 508] on p "Adicionar R$ 10,00" at bounding box center [711, 504] width 89 height 15
type input "1"
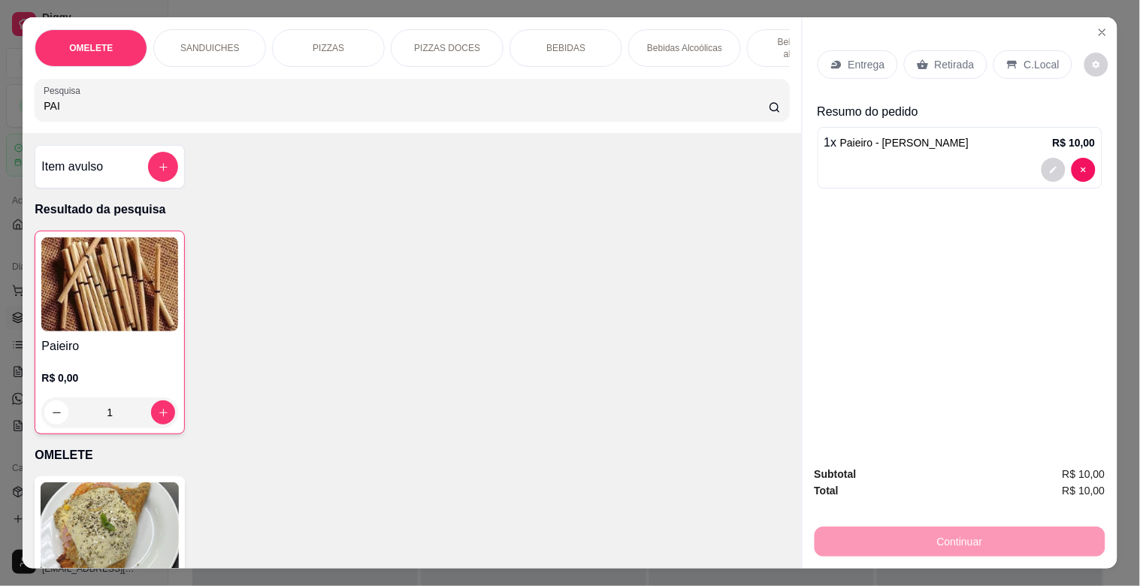
click at [935, 57] on p "Retirada" at bounding box center [955, 64] width 40 height 15
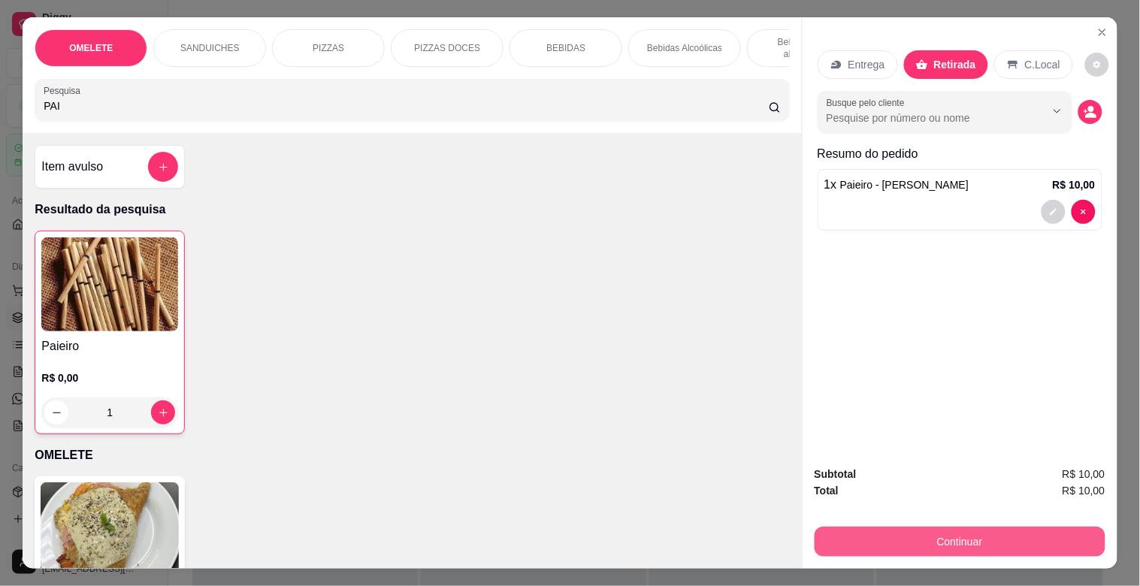
click at [949, 531] on button "Continuar" at bounding box center [960, 542] width 291 height 30
click at [960, 530] on button "Continuar" at bounding box center [959, 541] width 282 height 29
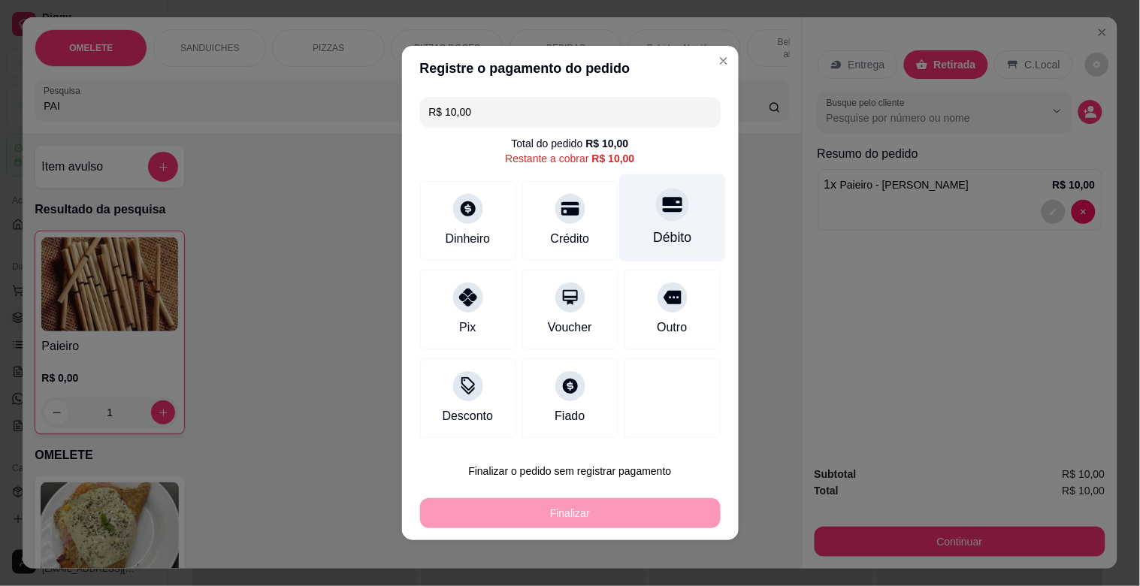
click at [652, 224] on div "Débito" at bounding box center [672, 218] width 106 height 88
type input "R$ 0,00"
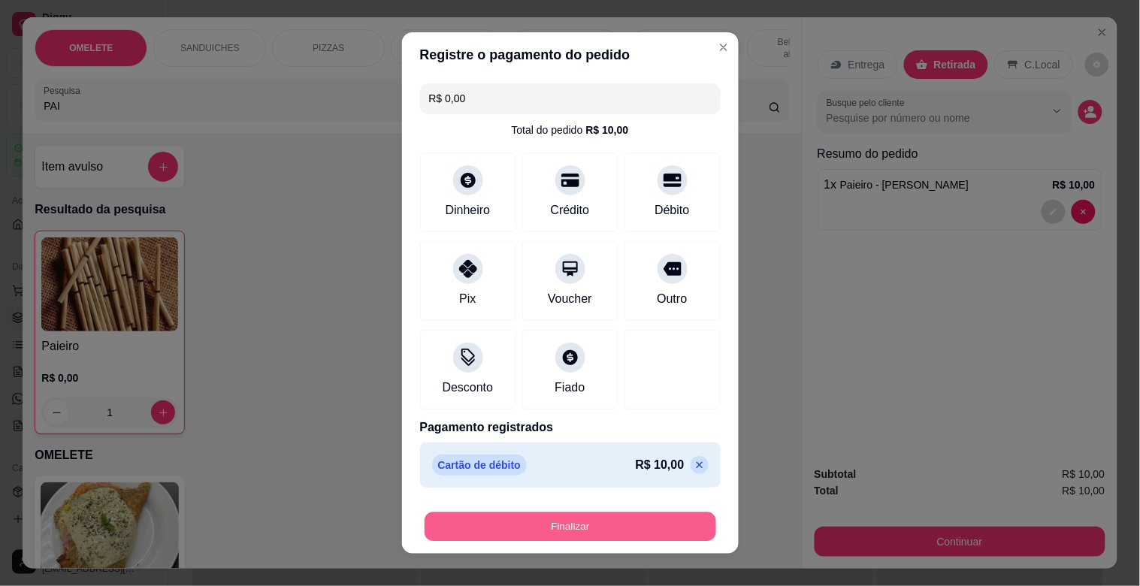
click at [584, 522] on button "Finalizar" at bounding box center [571, 526] width 292 height 29
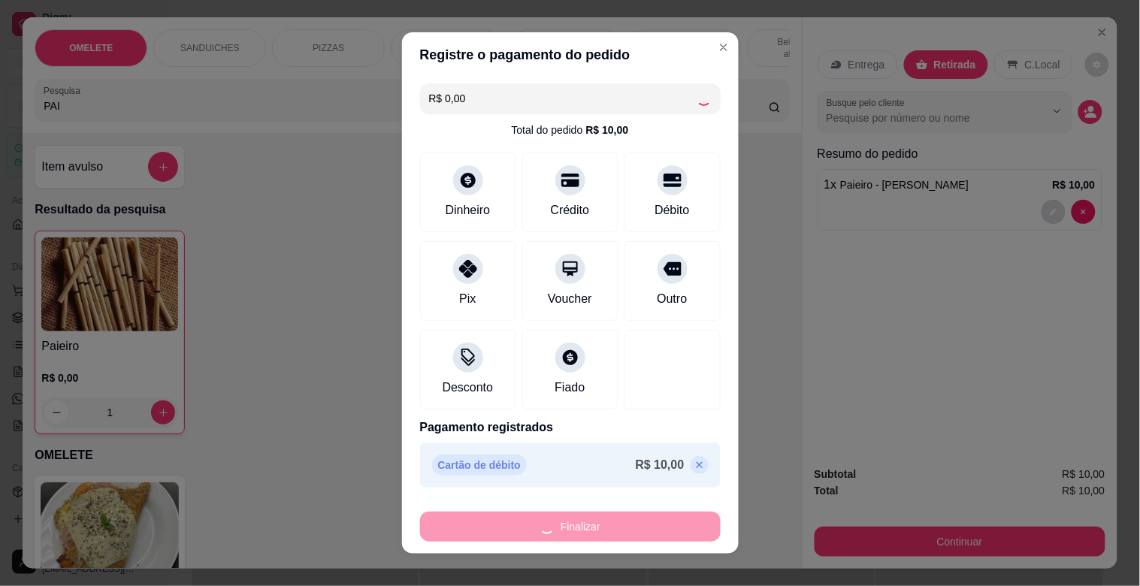
type input "0"
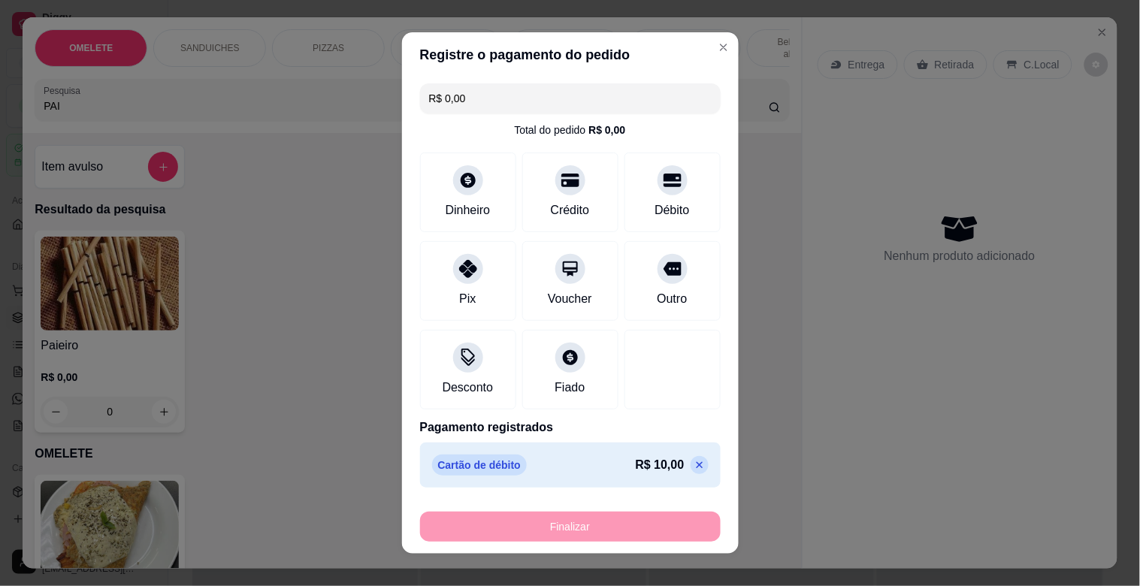
type input "-R$ 10,00"
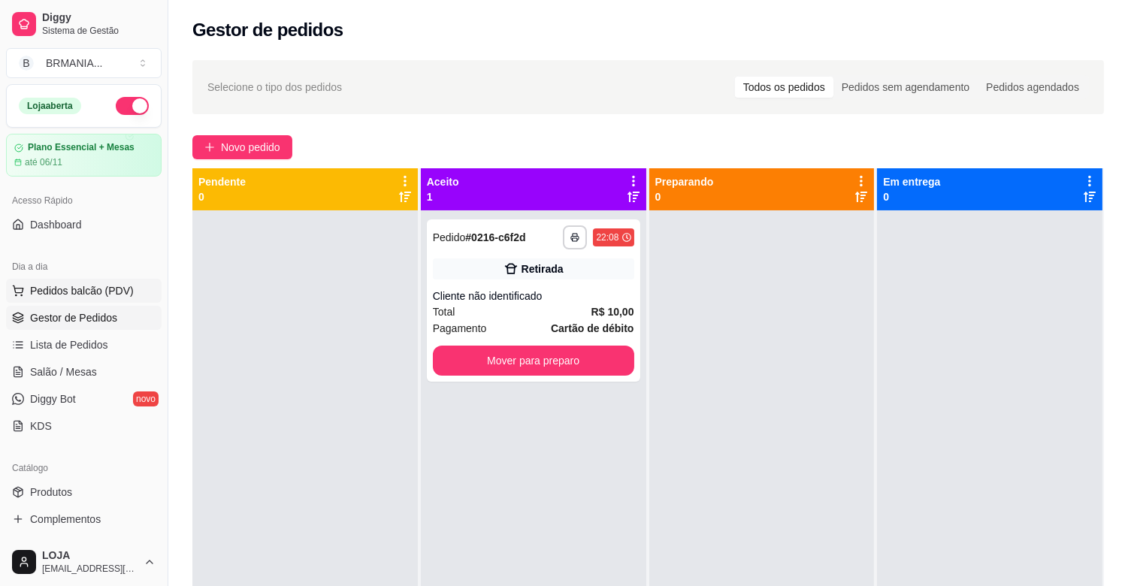
click at [86, 291] on span "Pedidos balcão (PDV)" at bounding box center [82, 290] width 104 height 15
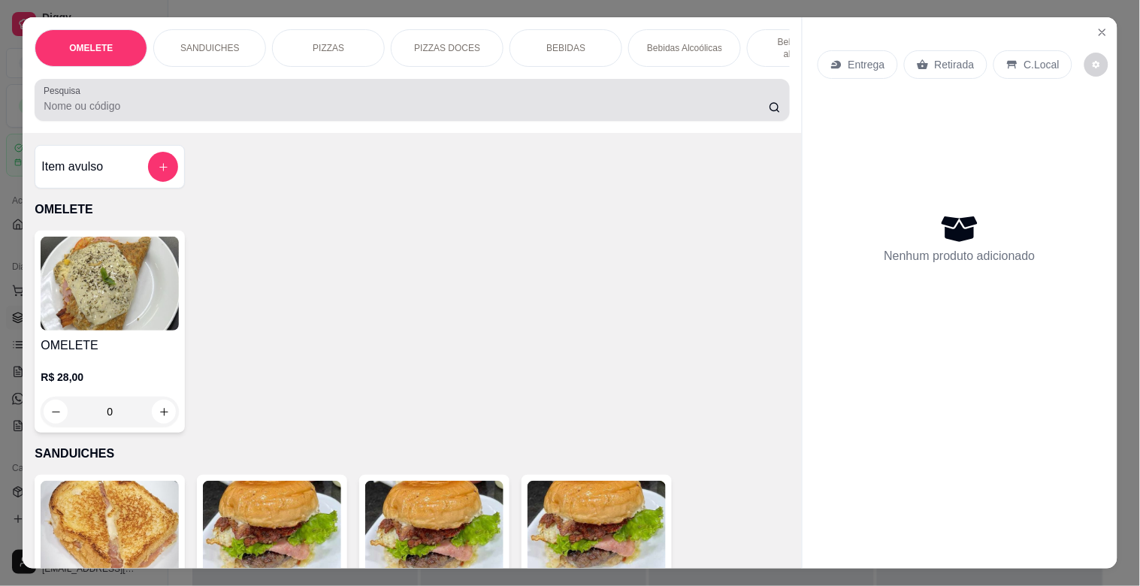
click at [209, 102] on div at bounding box center [412, 100] width 736 height 30
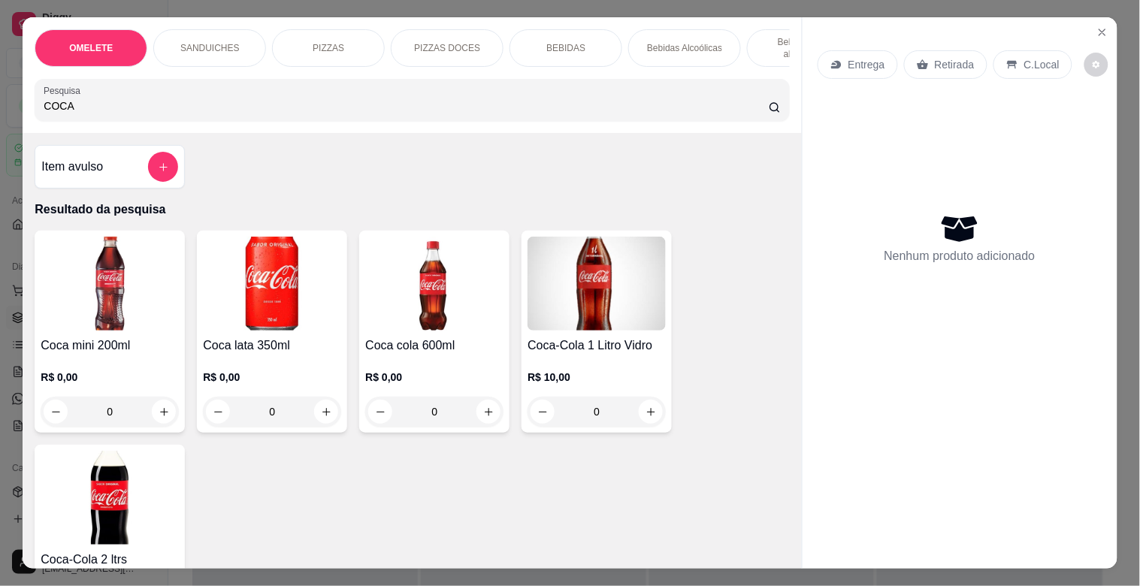
type input "COCA"
click at [407, 271] on img at bounding box center [434, 284] width 138 height 94
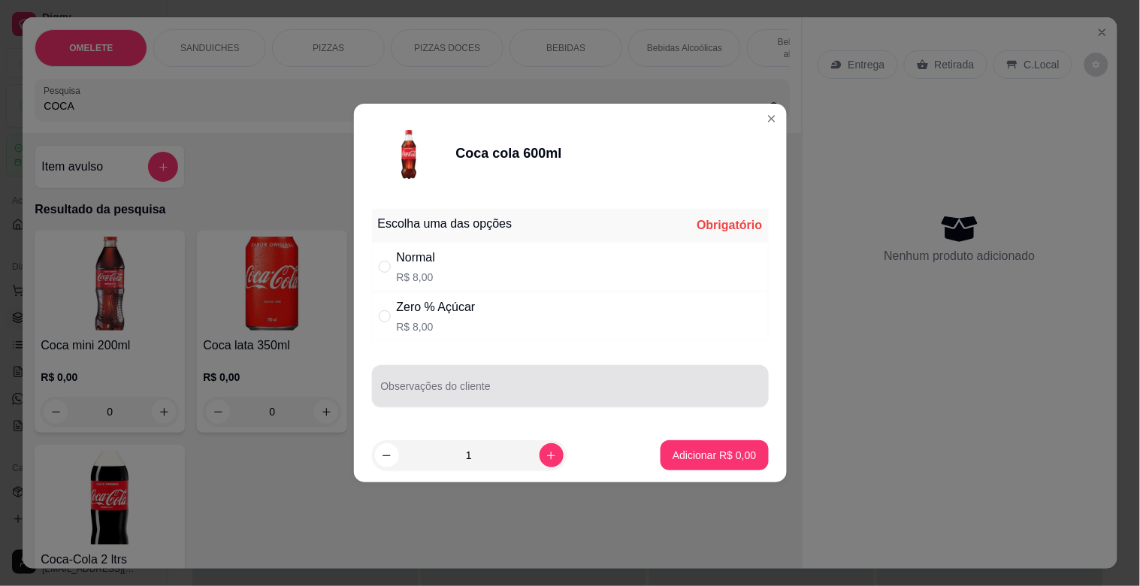
click at [506, 334] on div "Zero % Açúcar R$ 8,00" at bounding box center [570, 317] width 397 height 50
radio input "true"
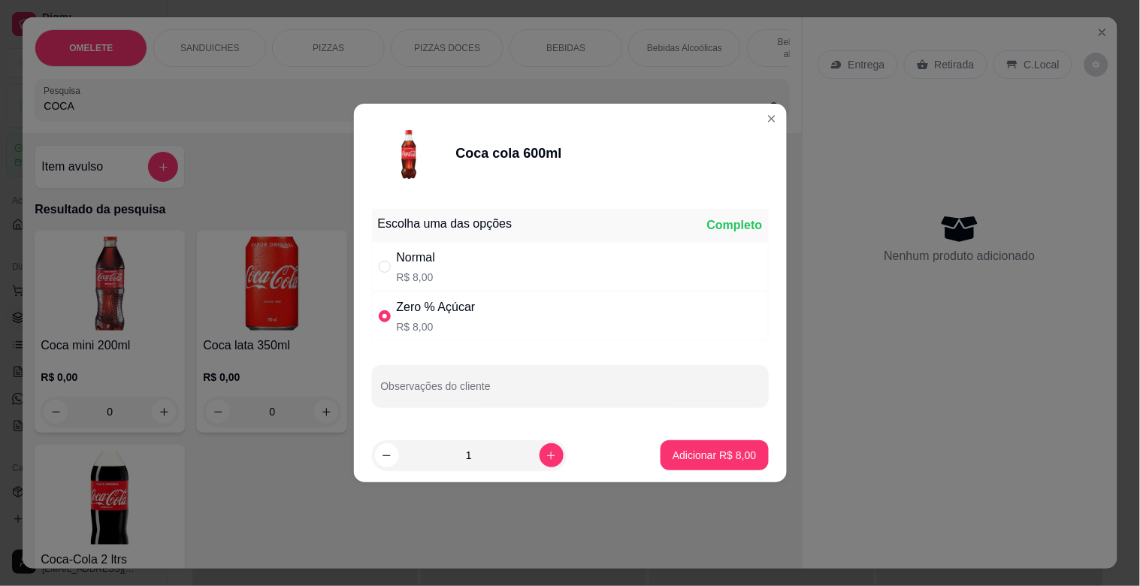
click at [736, 452] on p "Adicionar R$ 8,00" at bounding box center [714, 455] width 83 height 15
type input "1"
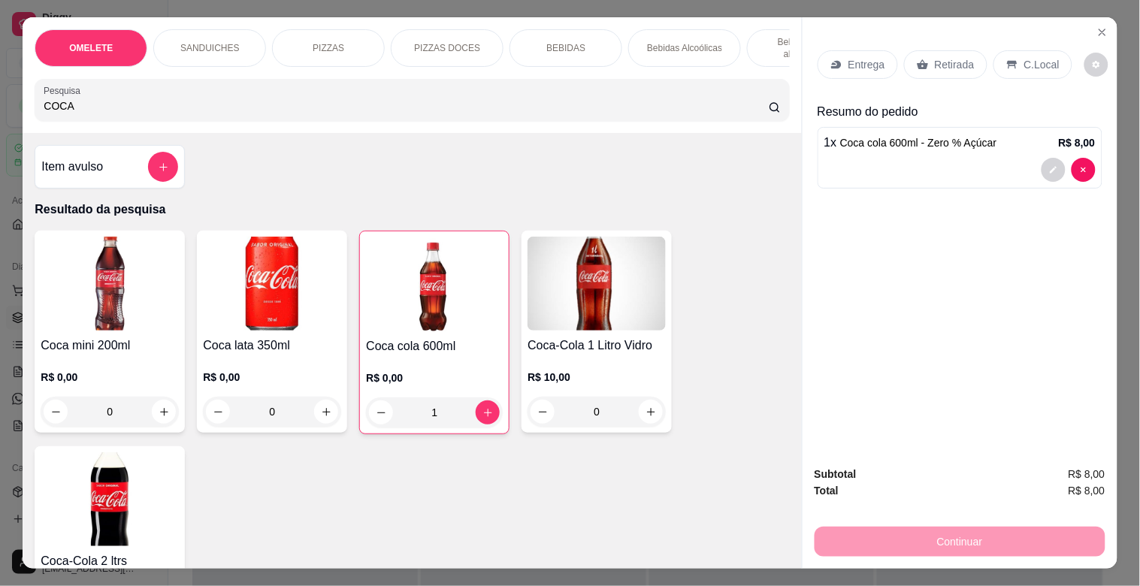
click at [180, 42] on p "SANDUICHES" at bounding box center [209, 48] width 59 height 12
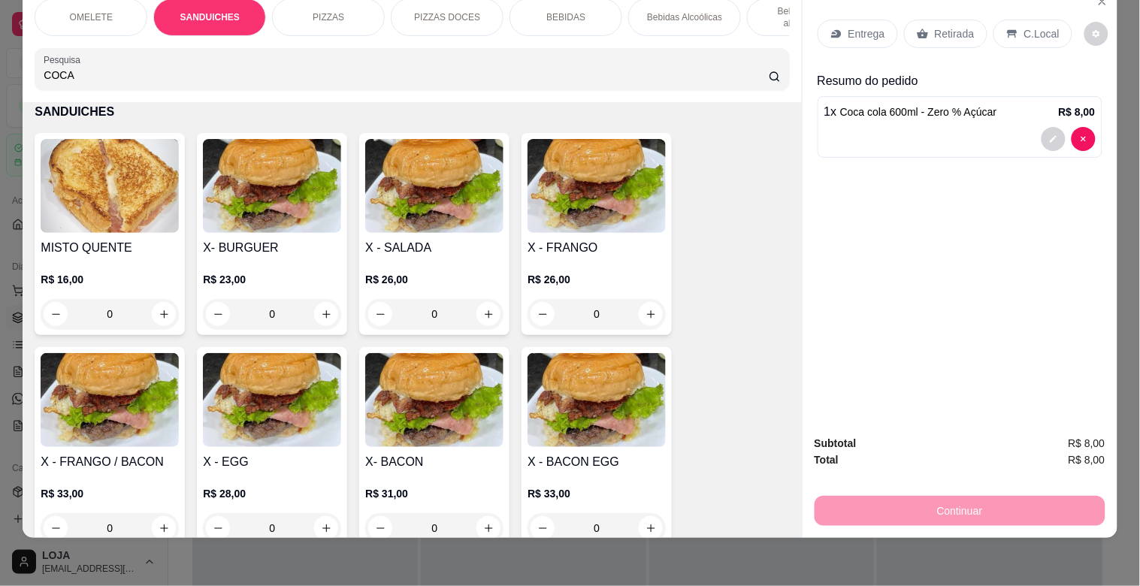
click at [575, 193] on img at bounding box center [596, 186] width 138 height 94
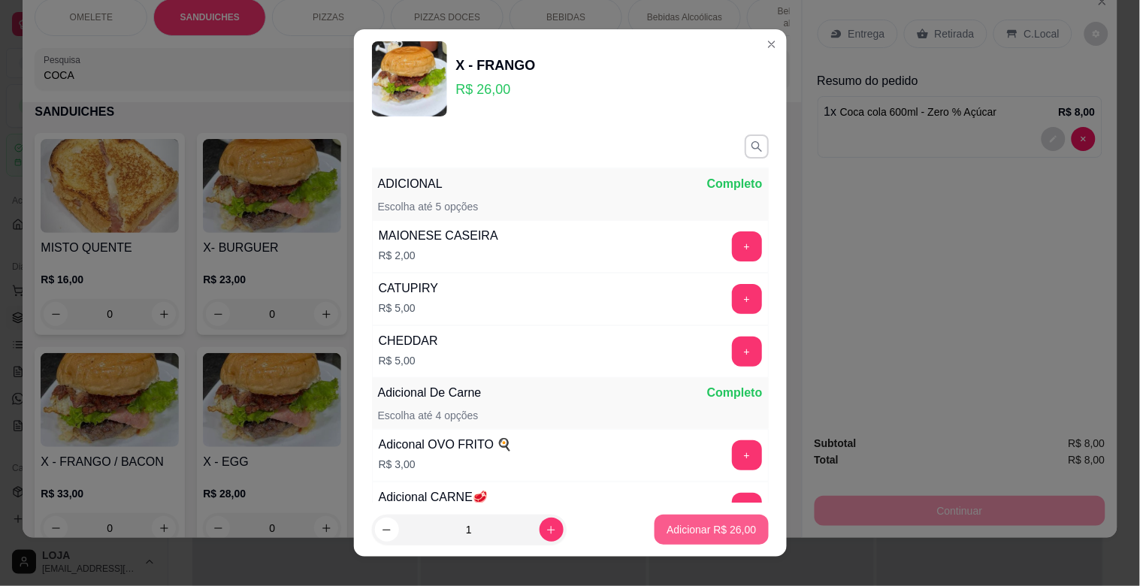
click at [706, 531] on p "Adicionar R$ 26,00" at bounding box center [711, 529] width 89 height 15
type input "1"
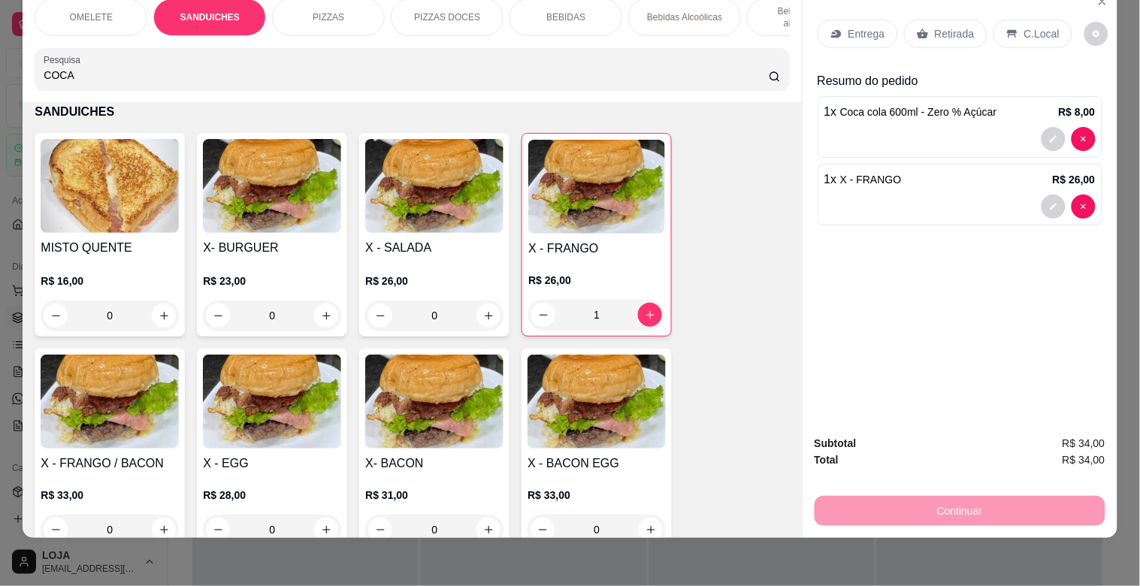
click at [951, 28] on p "Retirada" at bounding box center [955, 33] width 40 height 15
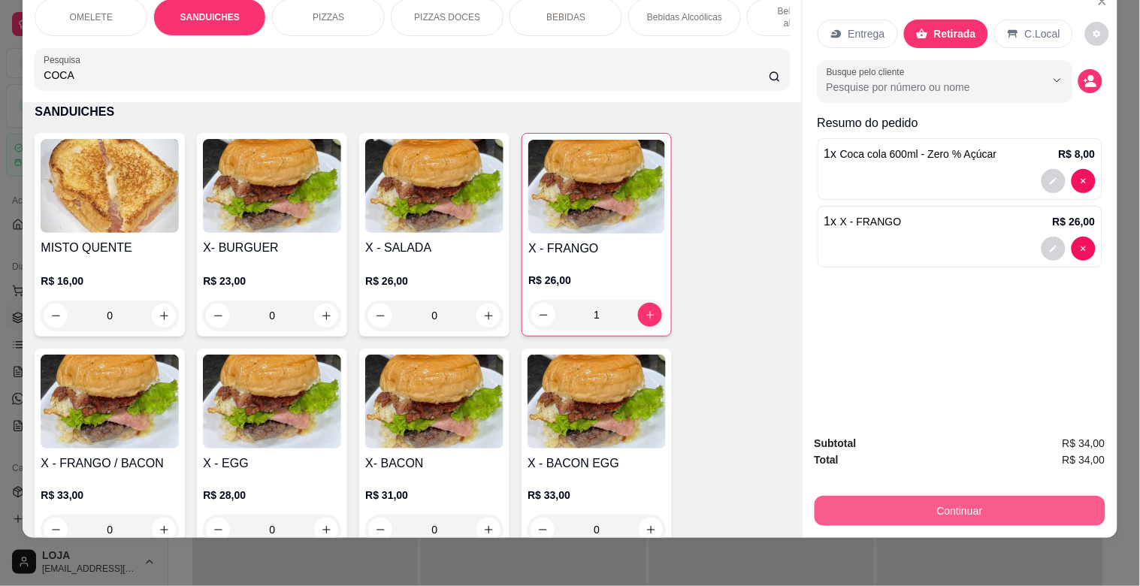
click at [962, 500] on button "Continuar" at bounding box center [960, 511] width 291 height 30
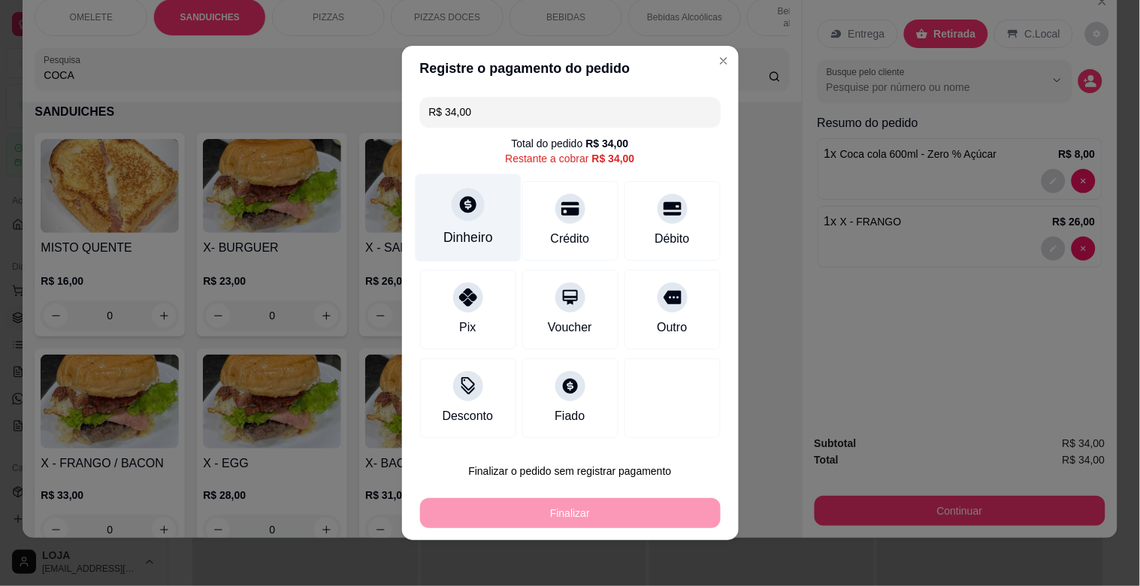
click at [447, 239] on div "Dinheiro" at bounding box center [468, 238] width 50 height 20
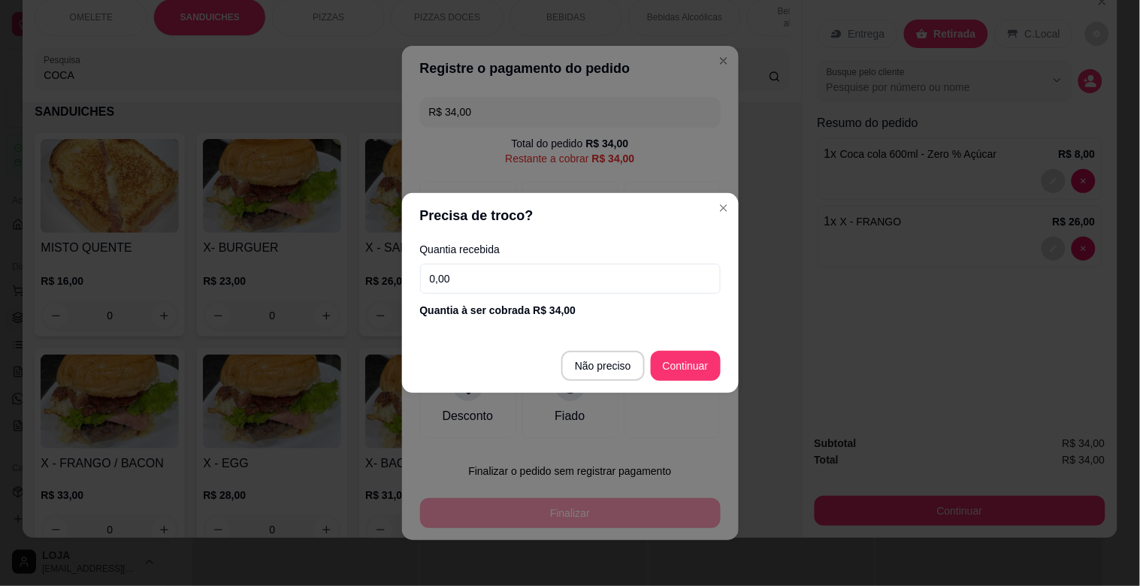
click at [505, 276] on input "0,00" at bounding box center [570, 279] width 301 height 30
type input "R$ 0,00"
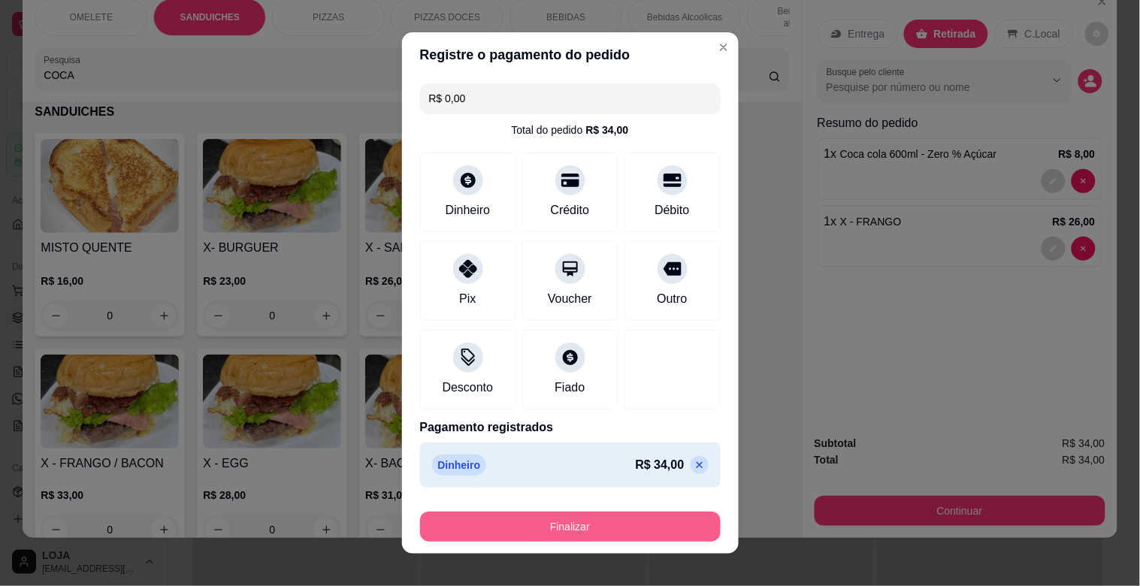
click at [599, 528] on button "Finalizar" at bounding box center [570, 527] width 301 height 30
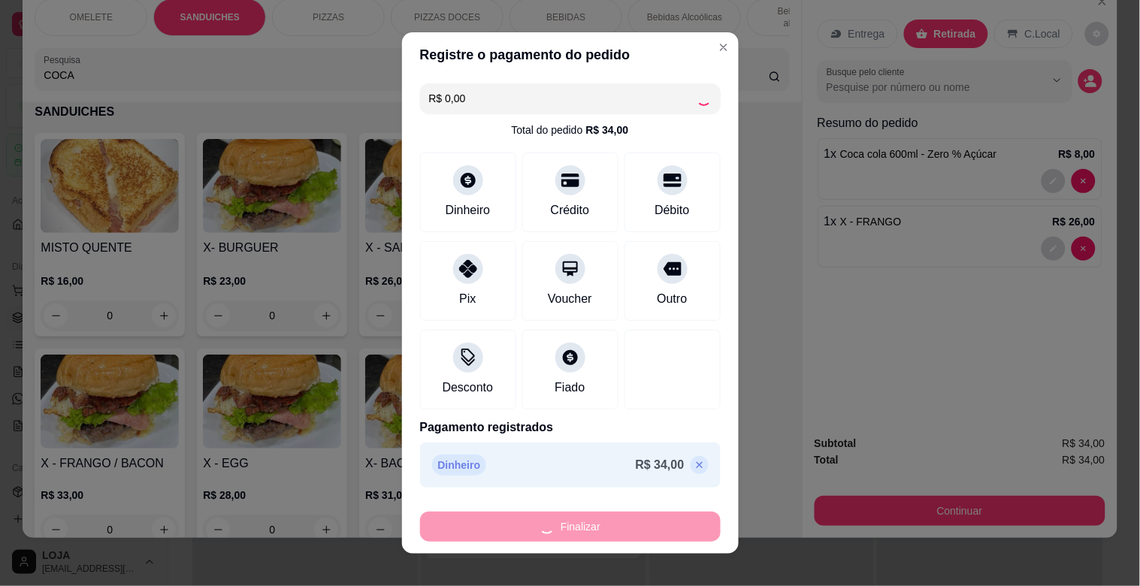
type input "0"
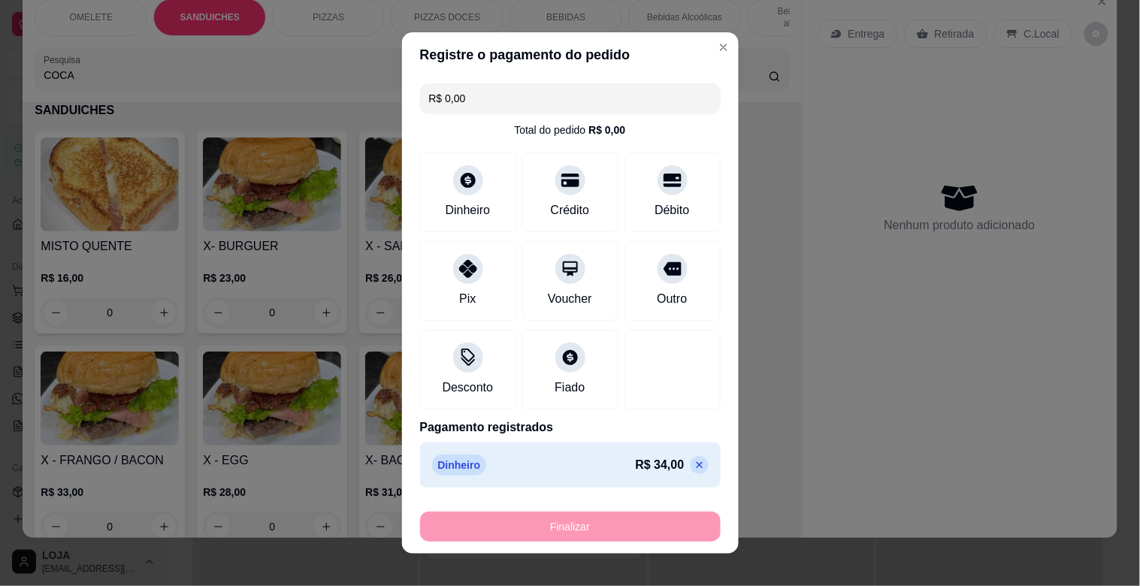
type input "-R$ 34,00"
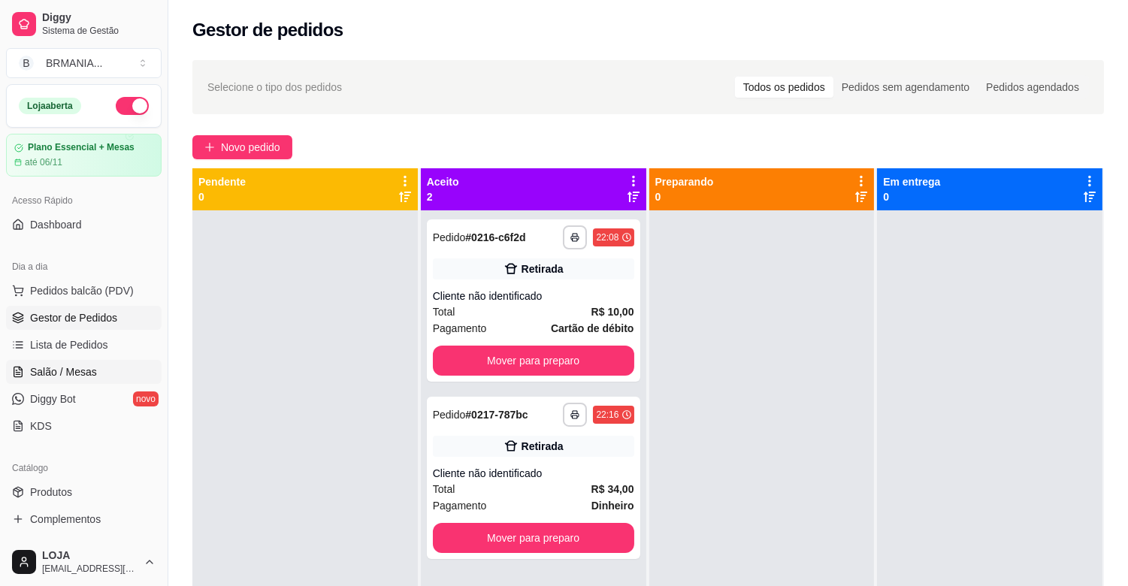
click at [68, 365] on span "Salão / Mesas" at bounding box center [63, 371] width 67 height 15
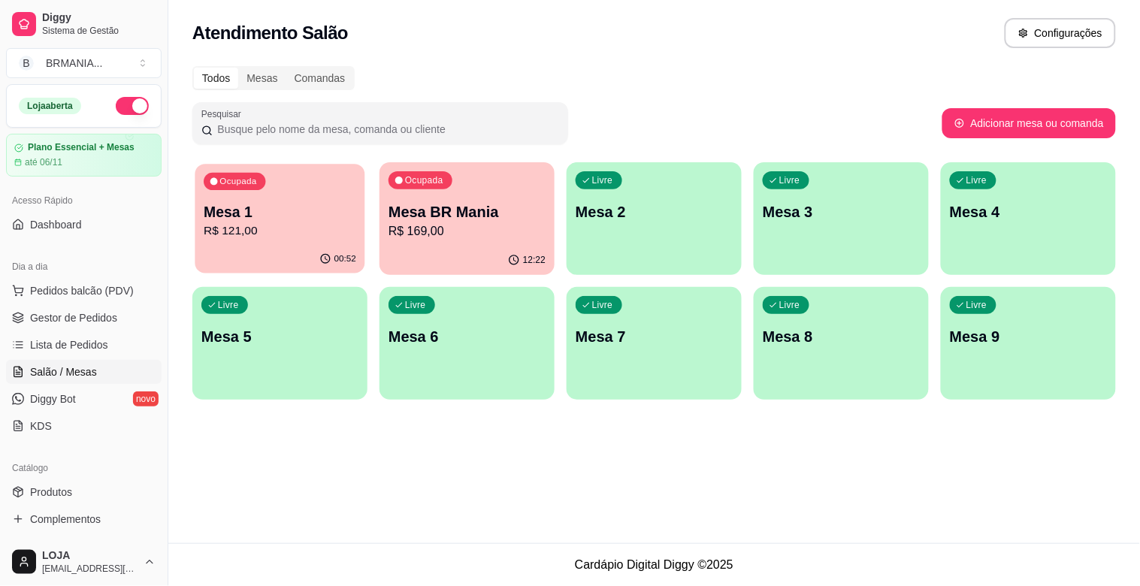
click at [305, 242] on div "Ocupada Mesa 1 R$ 121,00" at bounding box center [280, 204] width 170 height 81
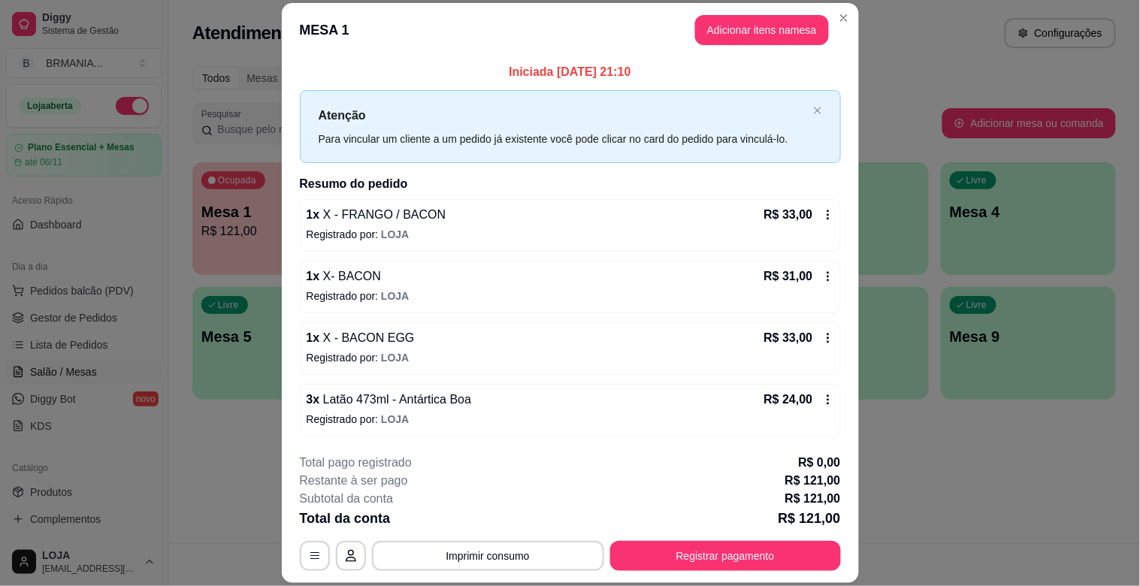
scroll to position [2, 0]
click at [732, 15] on button "Adicionar itens na mesa" at bounding box center [762, 30] width 134 height 30
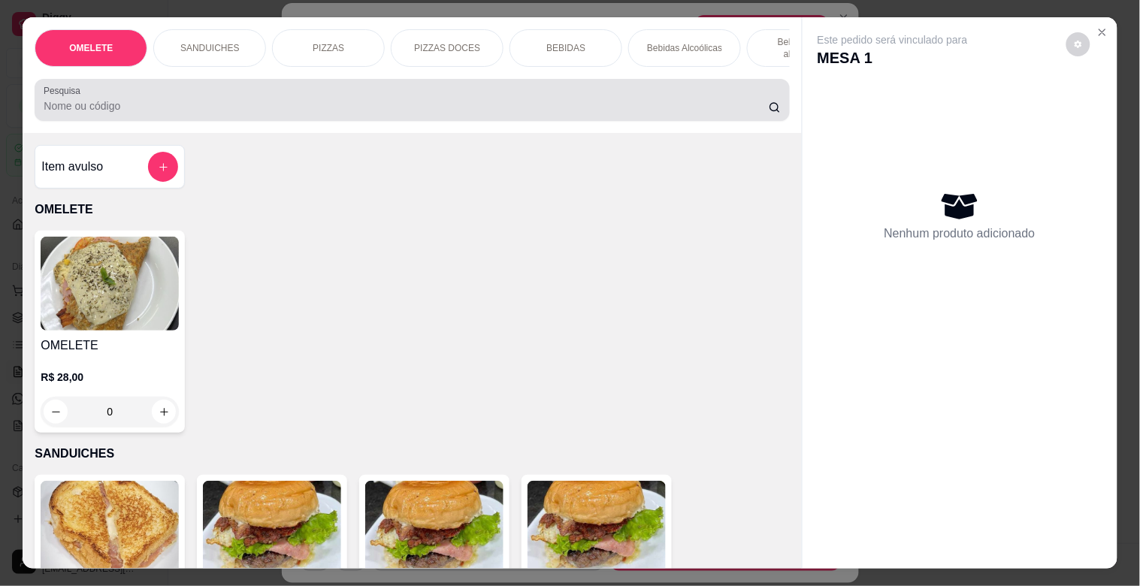
click at [228, 113] on input "Pesquisa" at bounding box center [406, 105] width 725 height 15
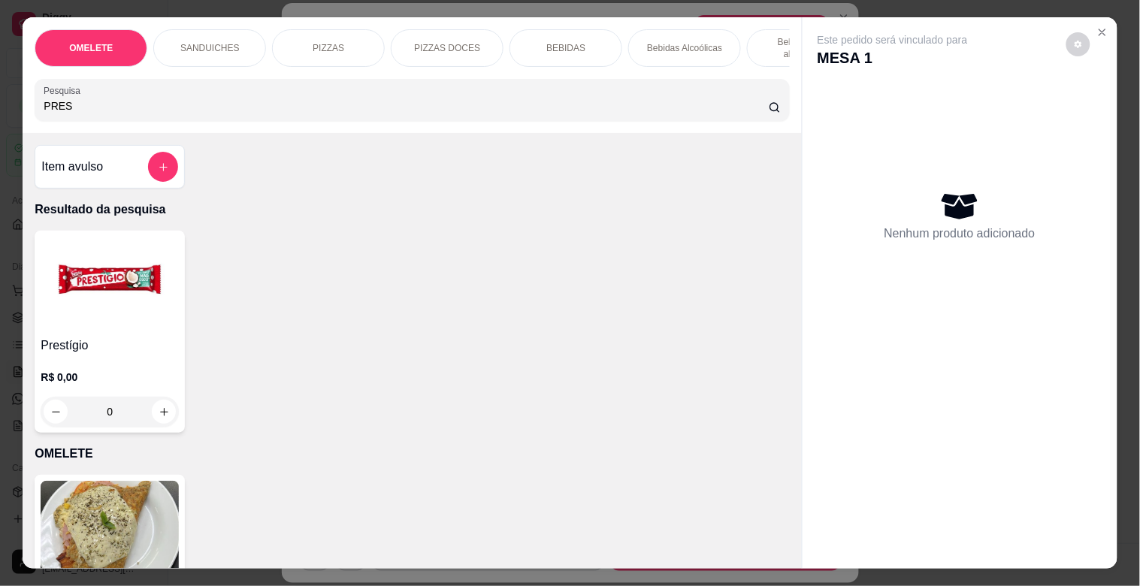
type input "PRES"
click at [104, 295] on img at bounding box center [110, 284] width 138 height 94
click at [41, 289] on img at bounding box center [110, 284] width 138 height 94
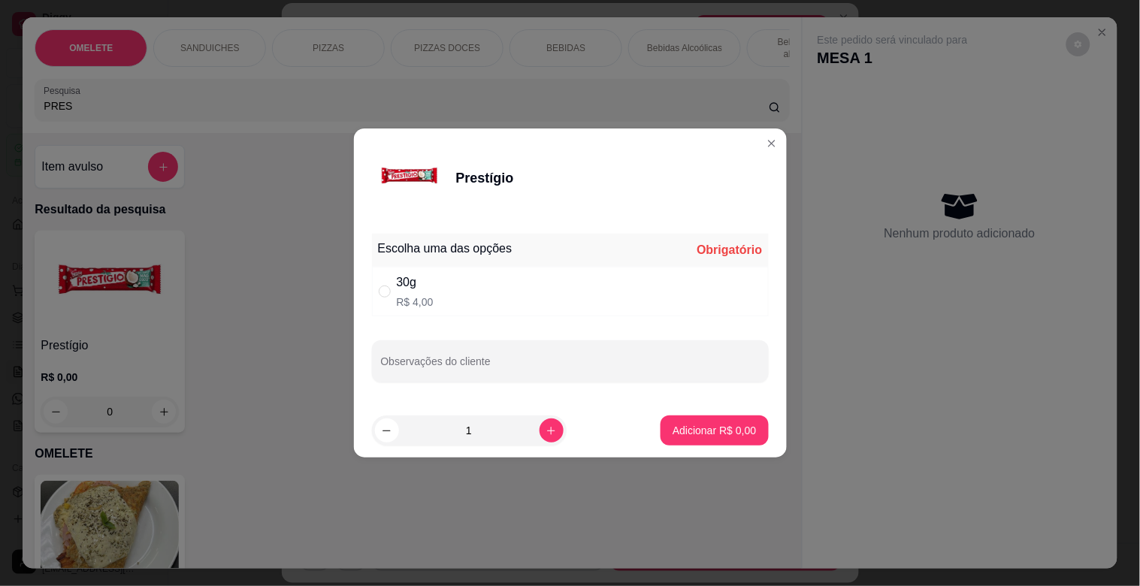
drag, startPoint x: 436, startPoint y: 307, endPoint x: 532, endPoint y: 341, distance: 102.2
click at [437, 307] on div "30g R$ 4,00" at bounding box center [570, 292] width 397 height 50
radio input "true"
click at [712, 433] on p "Adicionar R$ 4,00" at bounding box center [714, 430] width 81 height 14
type input "1"
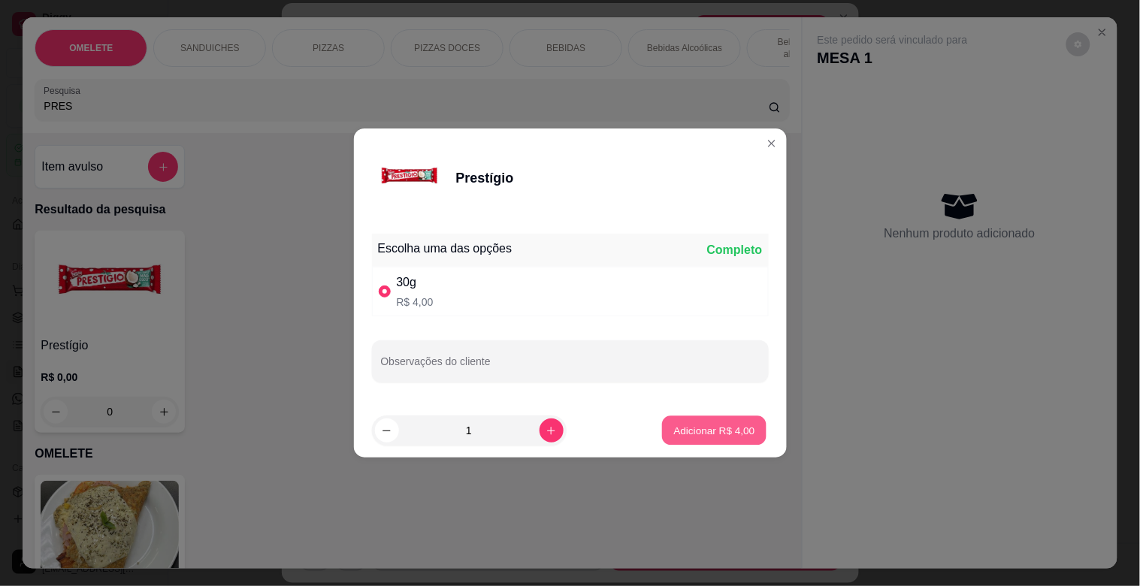
type input "1"
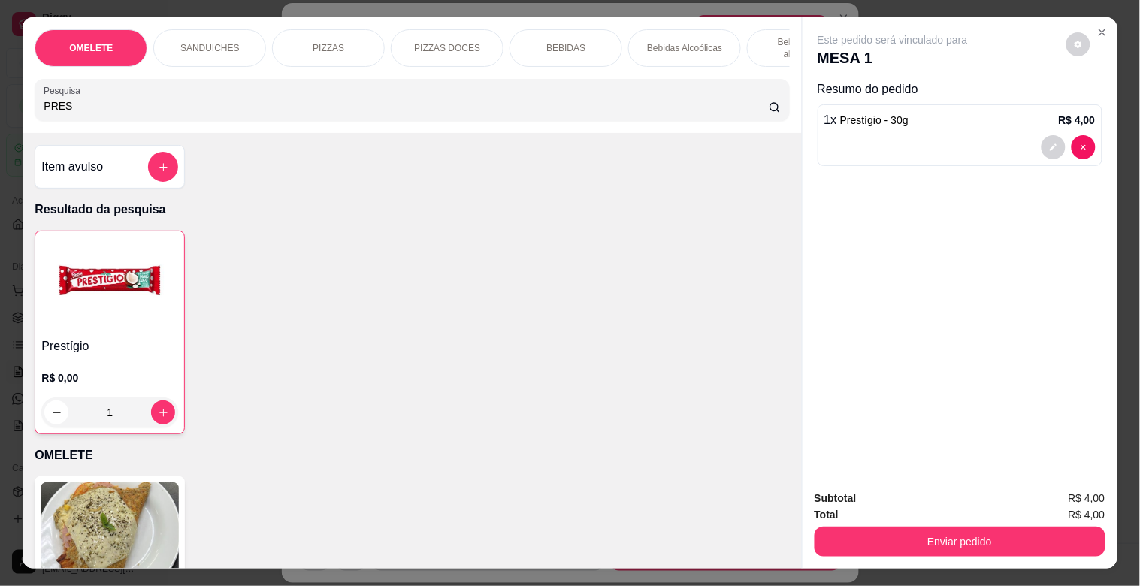
click at [960, 534] on button "Enviar pedido" at bounding box center [960, 542] width 291 height 30
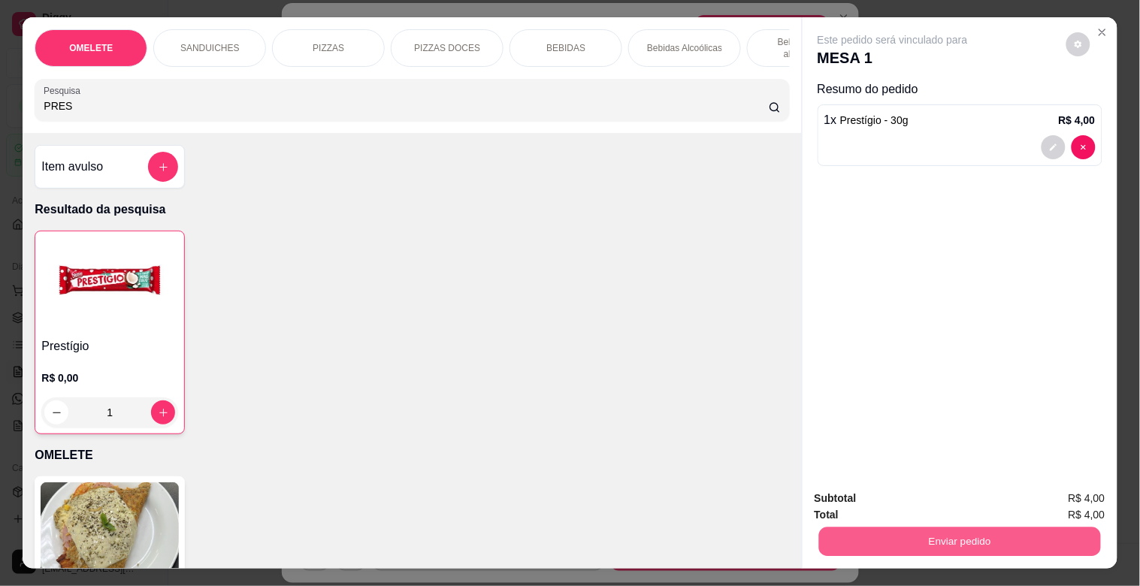
click at [960, 535] on button "Enviar pedido" at bounding box center [959, 541] width 282 height 29
click at [979, 534] on button "Enviar pedido" at bounding box center [960, 542] width 291 height 30
click at [1075, 492] on button "Enviar pedido" at bounding box center [1071, 497] width 86 height 29
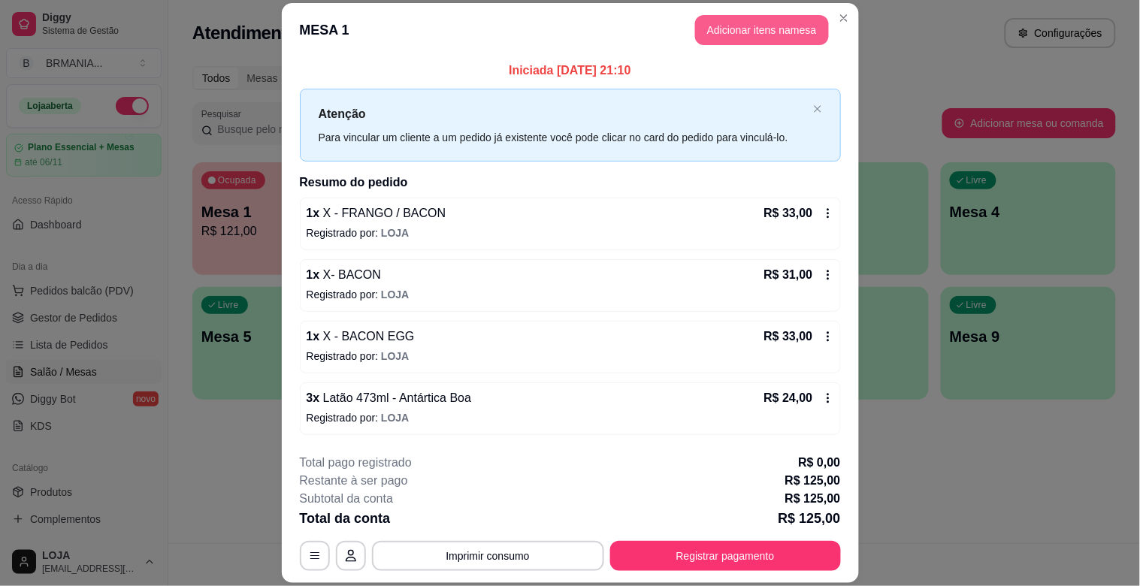
click at [745, 29] on button "Adicionar itens na mesa" at bounding box center [762, 30] width 134 height 30
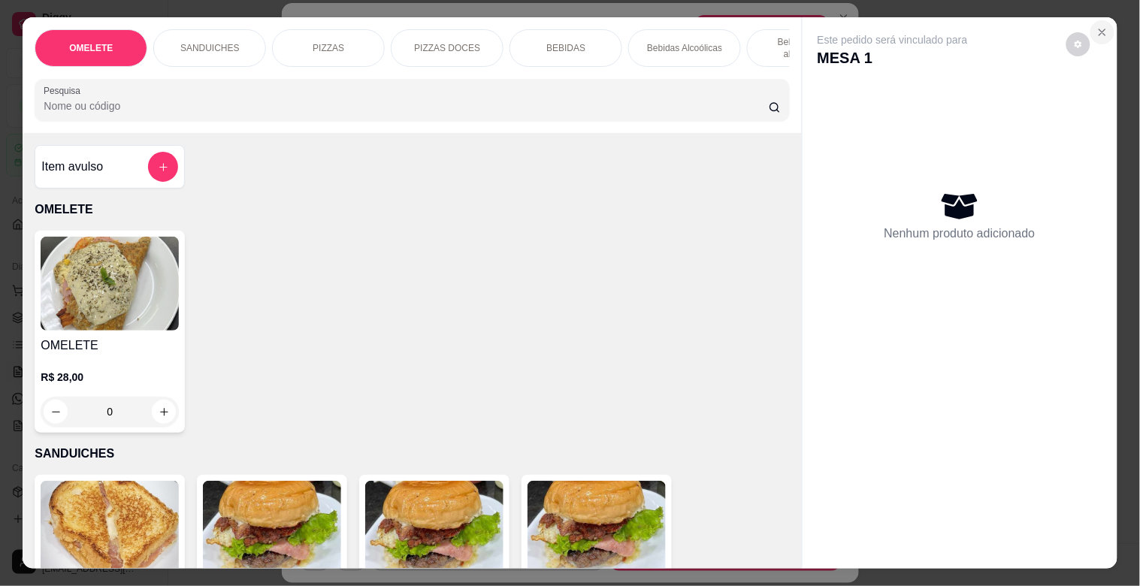
click at [1090, 23] on button "Close" at bounding box center [1102, 32] width 24 height 24
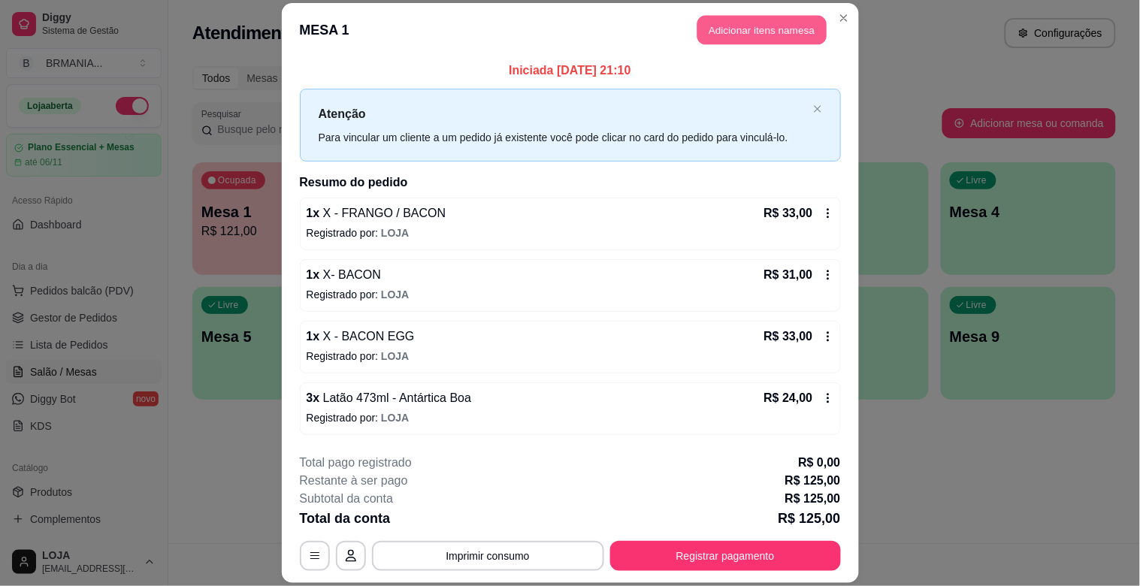
click at [724, 32] on button "Adicionar itens na mesa" at bounding box center [761, 30] width 129 height 29
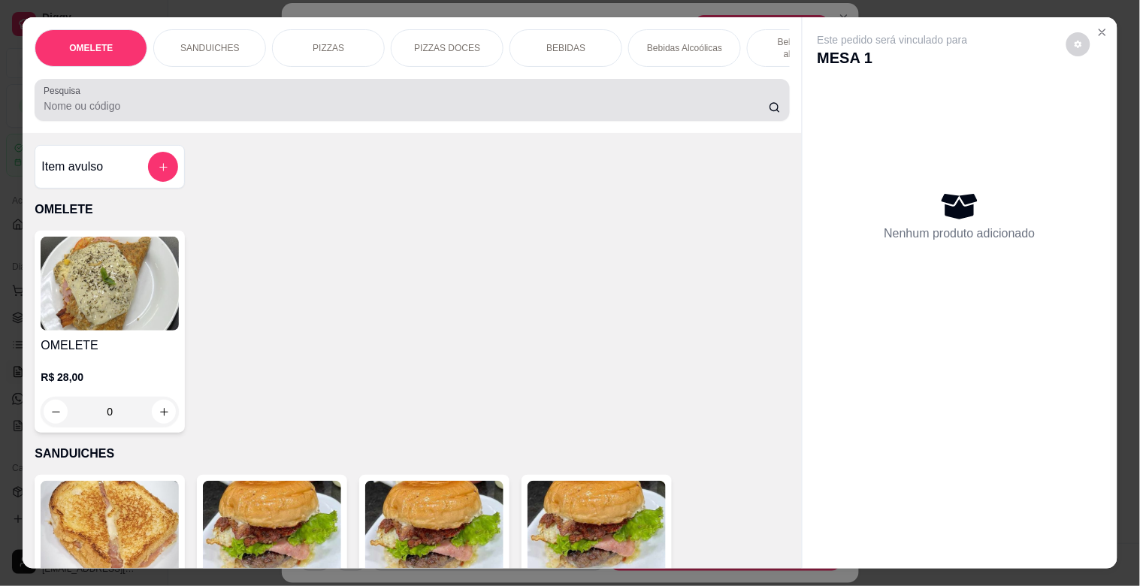
click at [151, 111] on input "Pesquisa" at bounding box center [406, 105] width 725 height 15
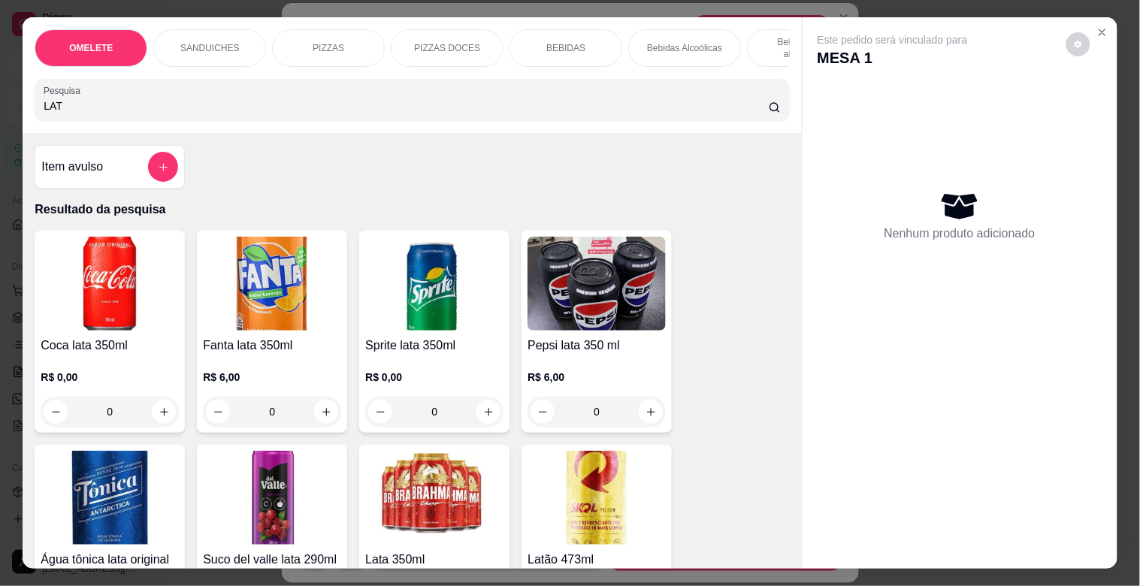
type input "LAT"
click at [600, 474] on img at bounding box center [596, 498] width 138 height 94
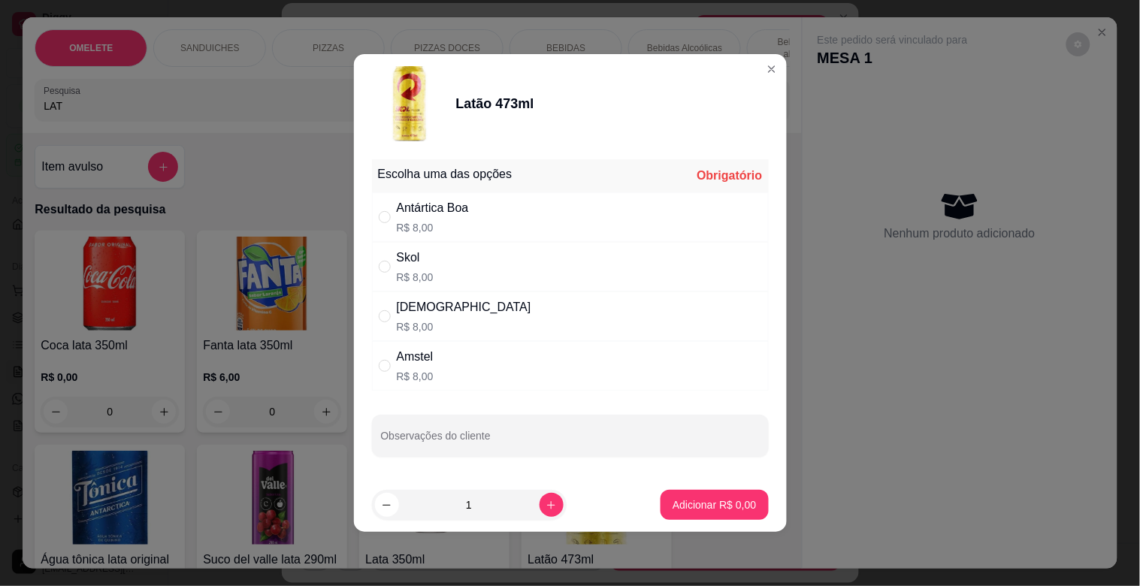
click at [524, 207] on div "Antártica Boa R$ 8,00" at bounding box center [570, 217] width 397 height 50
radio input "true"
click at [702, 501] on p "Adicionar R$ 8,00" at bounding box center [714, 504] width 81 height 14
type input "1"
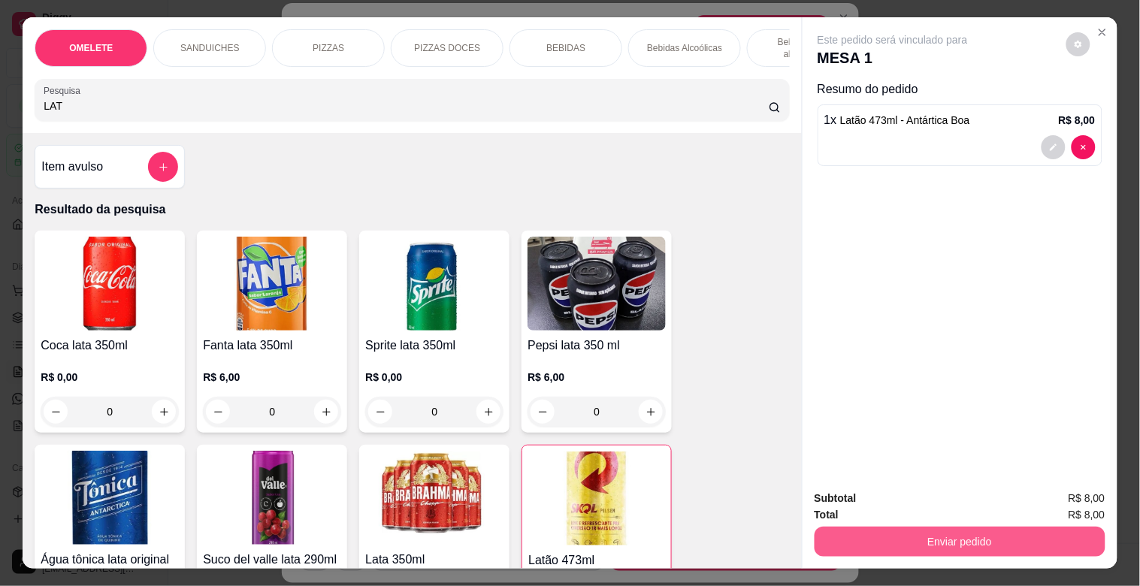
click at [1014, 531] on button "Enviar pedido" at bounding box center [960, 542] width 291 height 30
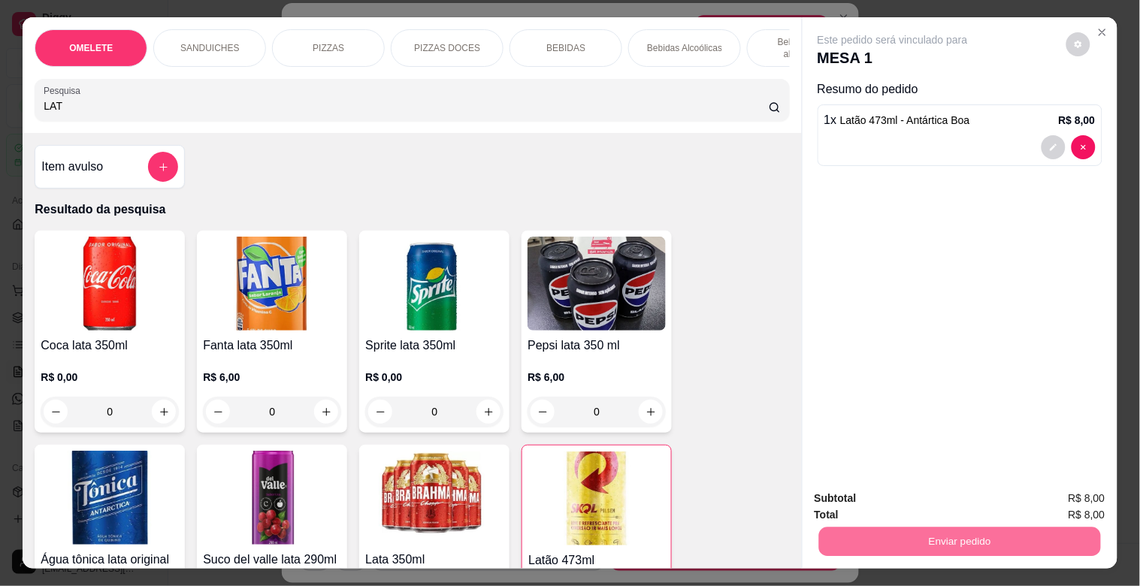
click at [1075, 493] on button "Enviar pedido" at bounding box center [1065, 498] width 85 height 29
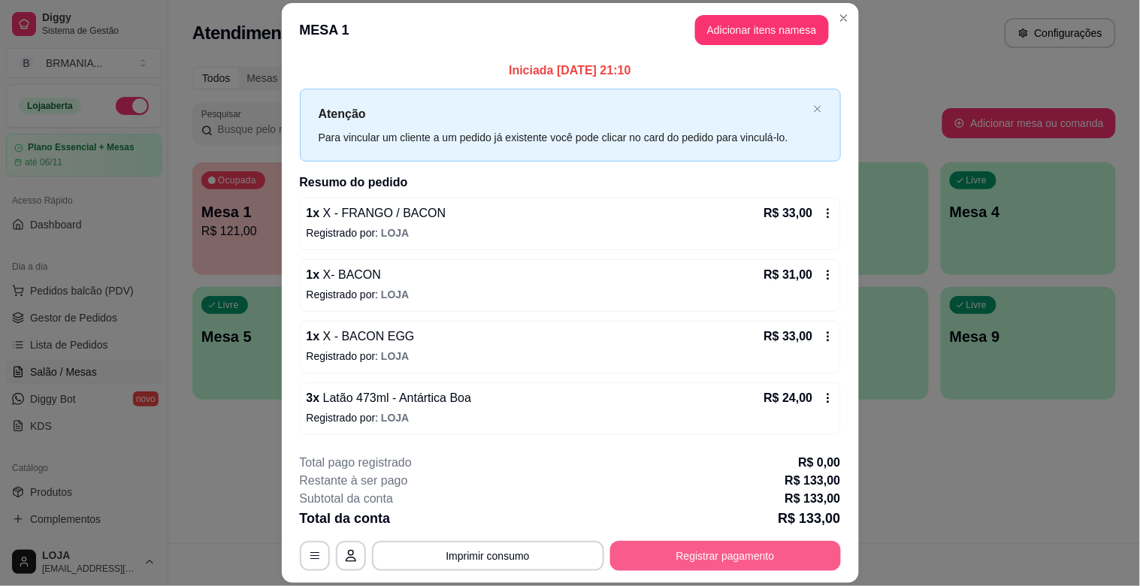
click at [688, 555] on button "Registrar pagamento" at bounding box center [725, 556] width 231 height 30
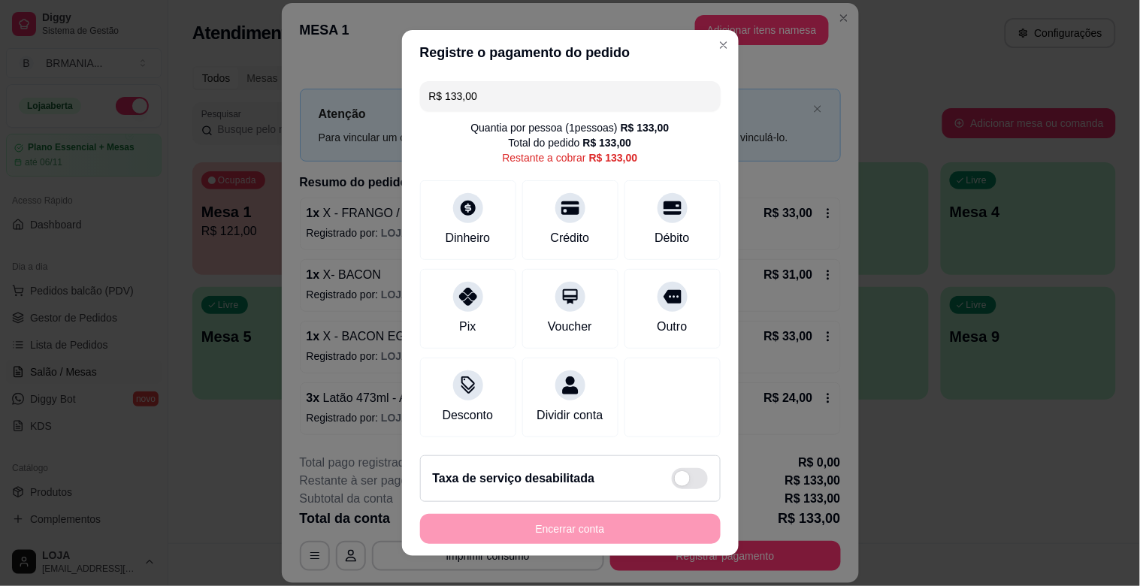
click at [512, 105] on input "R$ 133,00" at bounding box center [570, 96] width 283 height 30
click at [661, 225] on div "Débito" at bounding box center [672, 218] width 106 height 88
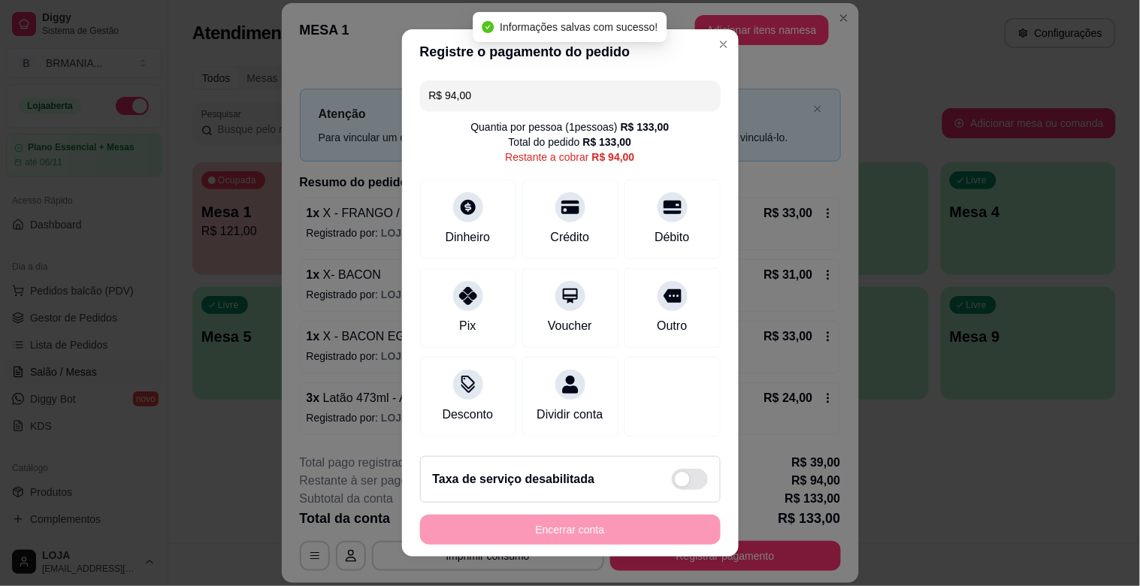
drag, startPoint x: 474, startPoint y: 98, endPoint x: 421, endPoint y: 98, distance: 53.4
click at [421, 98] on div "R$ 94,00" at bounding box center [570, 95] width 301 height 30
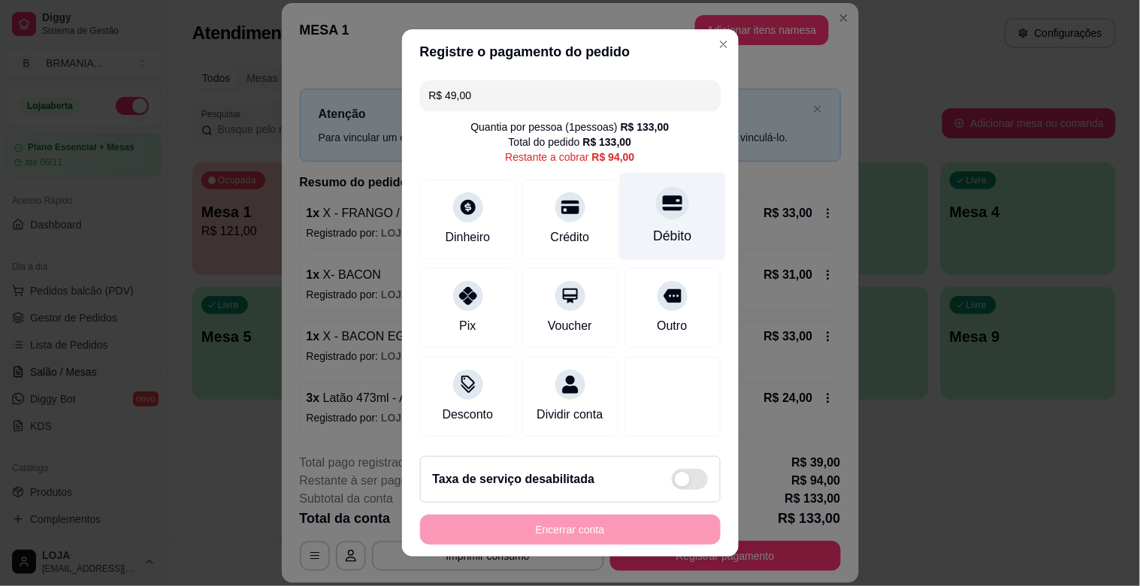
click at [656, 230] on div "Débito" at bounding box center [672, 236] width 38 height 20
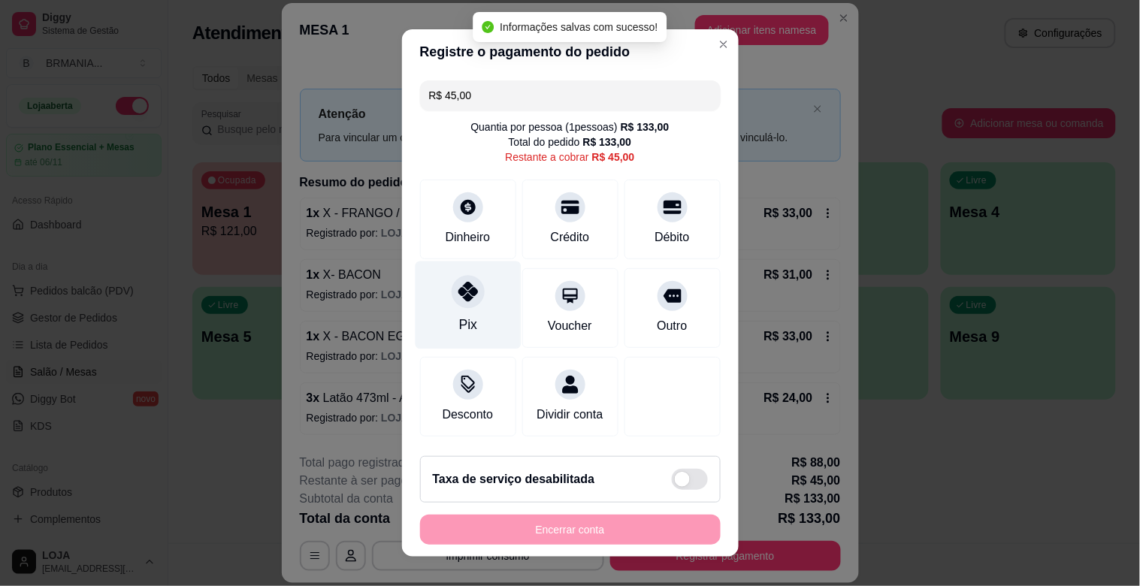
click at [449, 338] on div "Pix" at bounding box center [468, 305] width 106 height 88
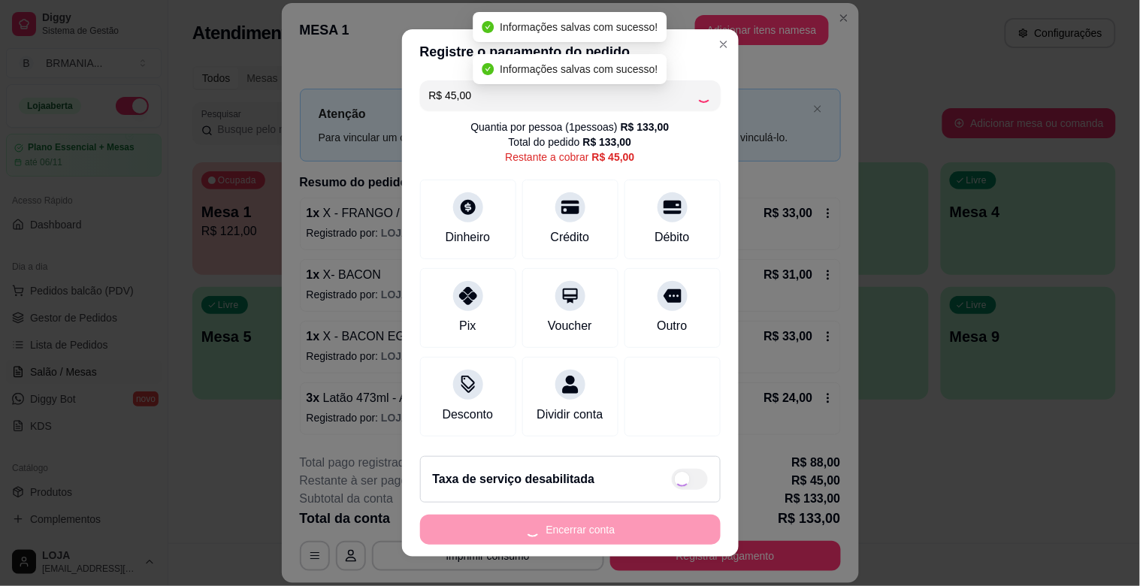
type input "R$ 0,00"
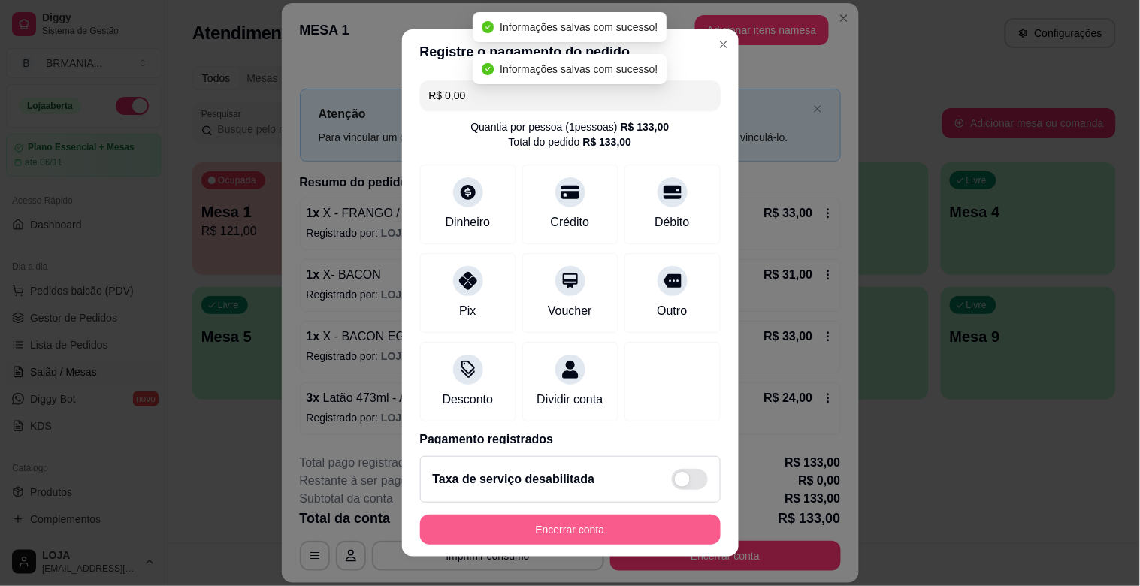
click at [599, 521] on button "Encerrar conta" at bounding box center [570, 530] width 301 height 30
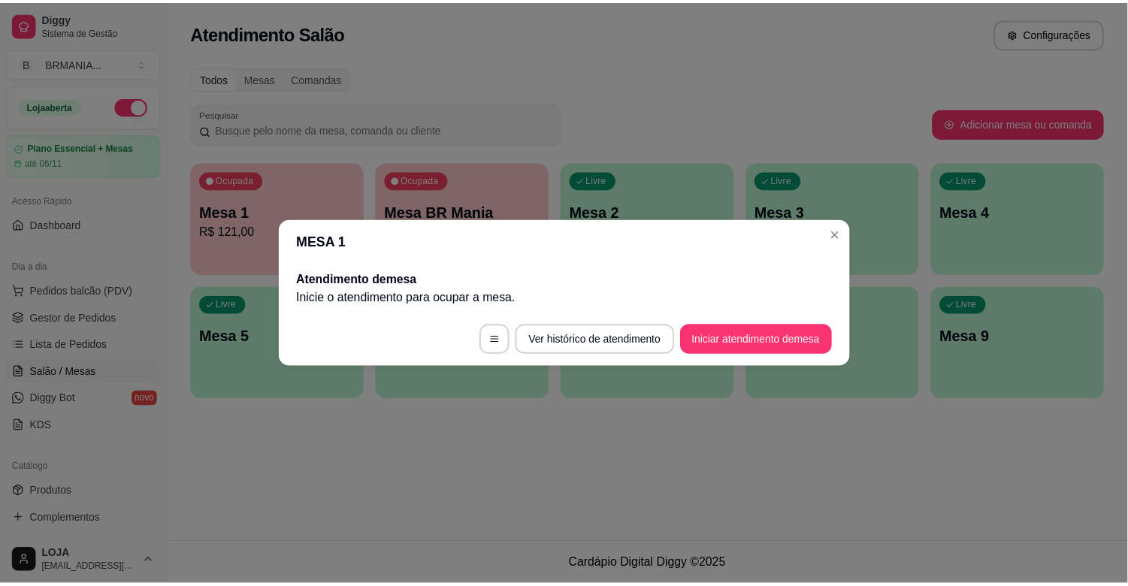
scroll to position [0, 0]
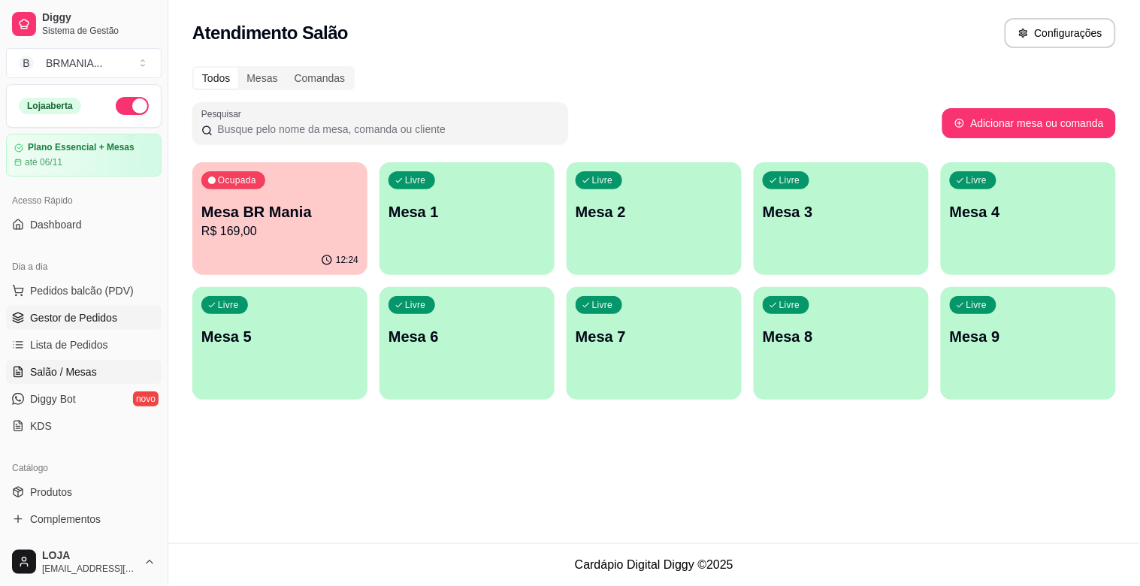
click at [101, 310] on span "Gestor de Pedidos" at bounding box center [73, 317] width 87 height 15
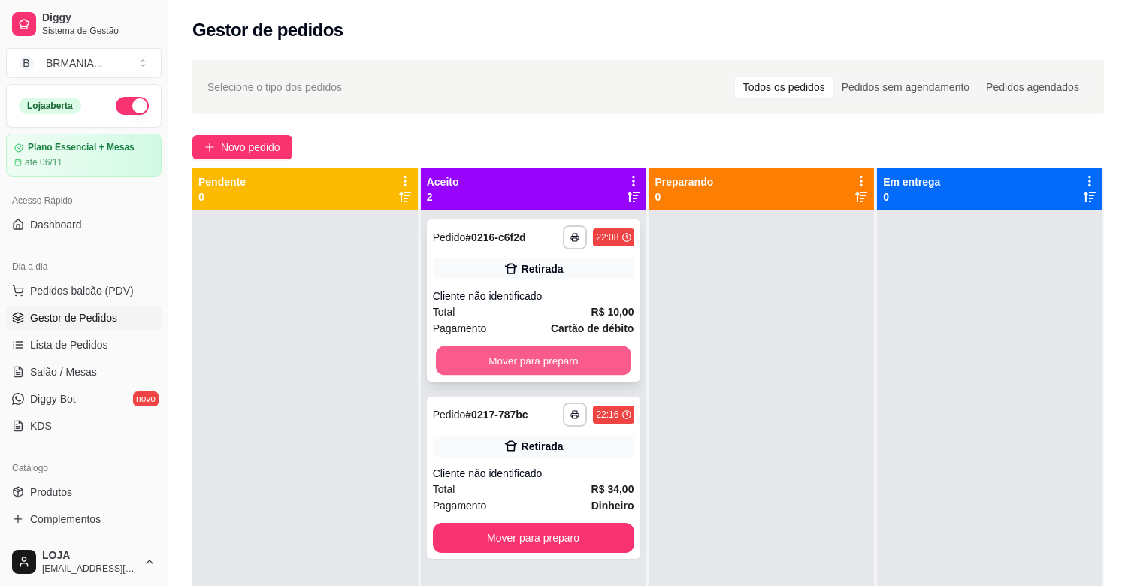
click at [527, 355] on button "Mover para preparo" at bounding box center [533, 360] width 195 height 29
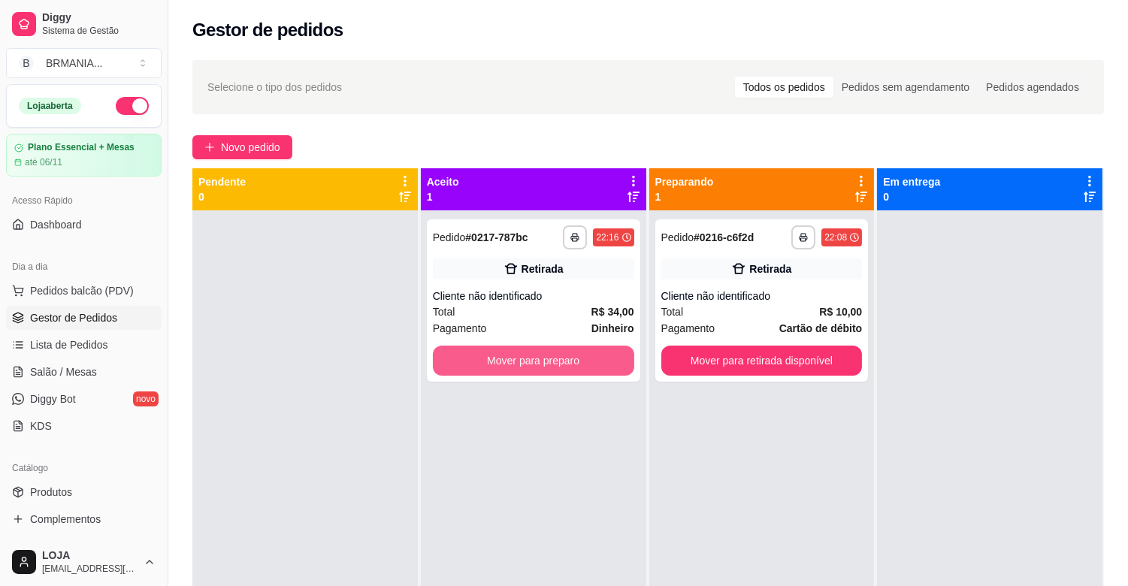
click at [553, 355] on button "Mover para preparo" at bounding box center [533, 361] width 201 height 30
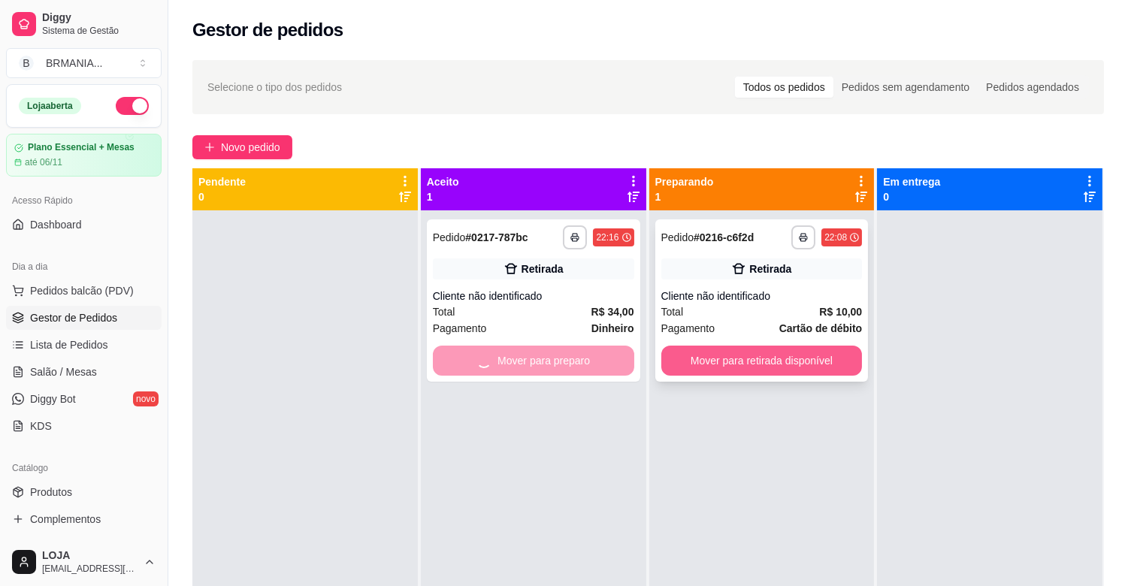
click at [782, 358] on button "Mover para retirada disponível" at bounding box center [761, 361] width 201 height 30
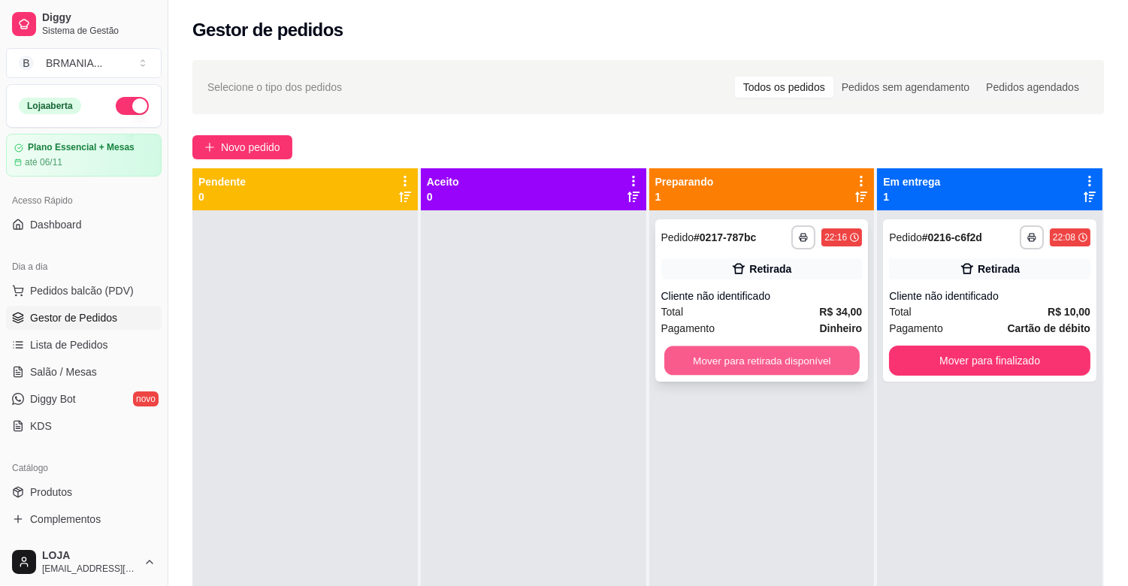
click at [782, 361] on button "Mover para retirada disponível" at bounding box center [761, 360] width 195 height 29
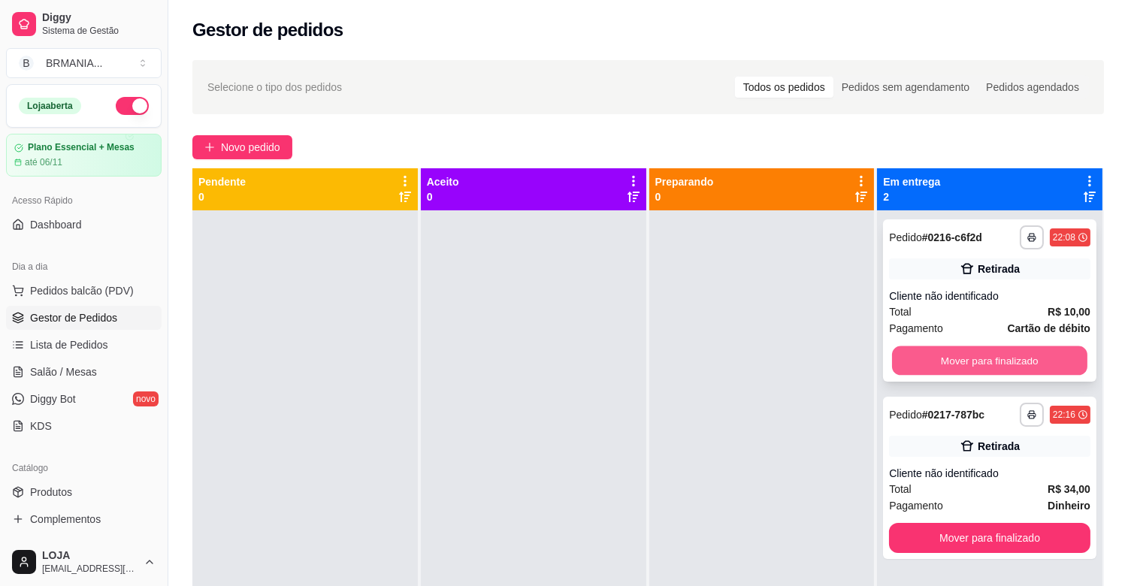
click at [951, 370] on button "Mover para finalizado" at bounding box center [989, 360] width 195 height 29
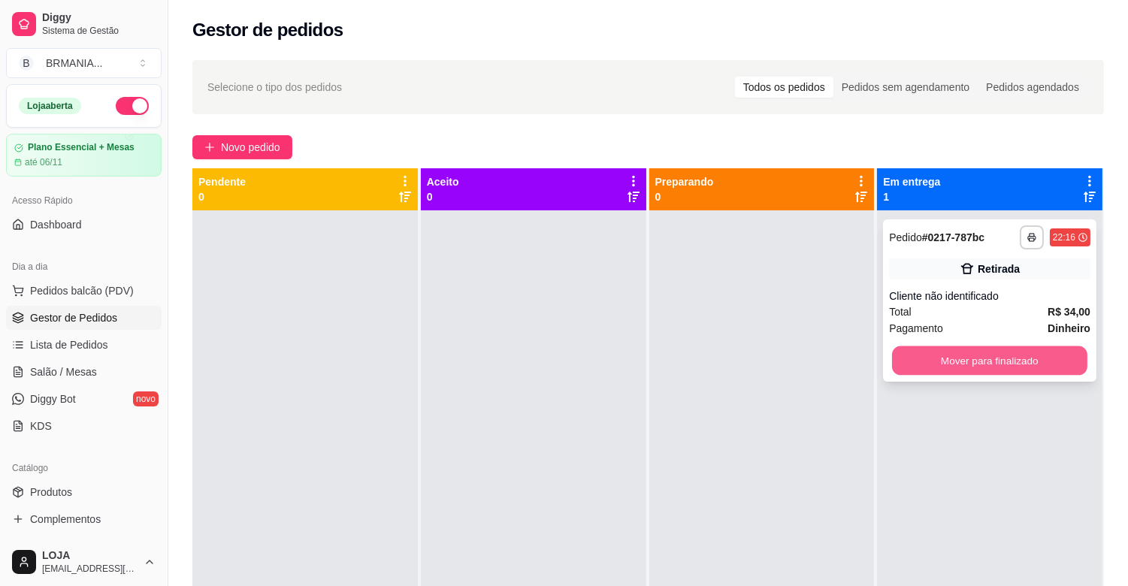
click at [960, 364] on button "Mover para finalizado" at bounding box center [989, 360] width 195 height 29
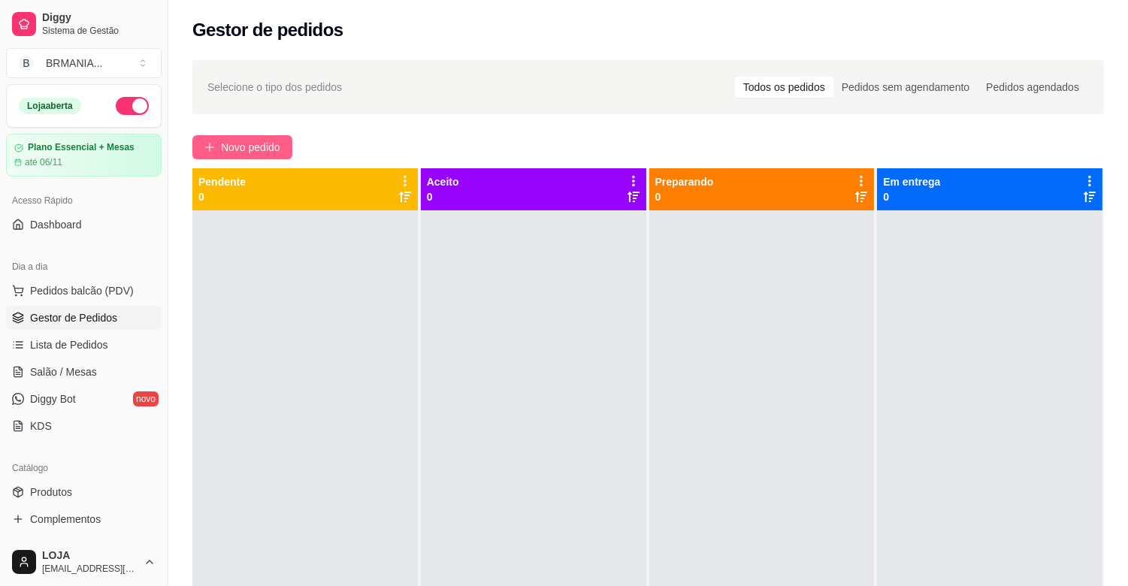
click at [246, 154] on span "Novo pedido" at bounding box center [250, 147] width 59 height 17
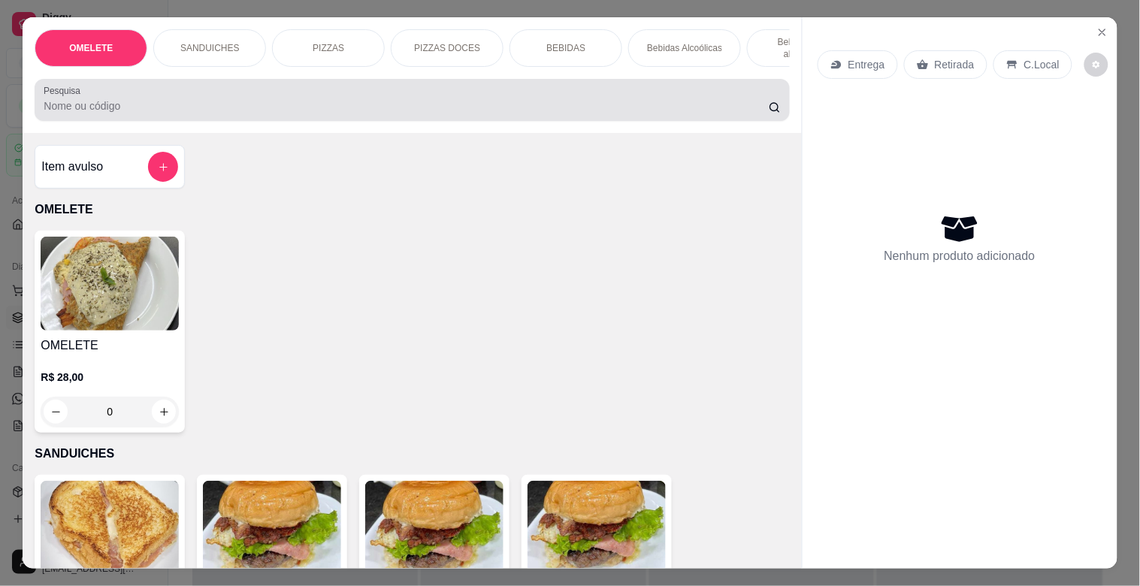
click at [195, 113] on input "Pesquisa" at bounding box center [406, 105] width 725 height 15
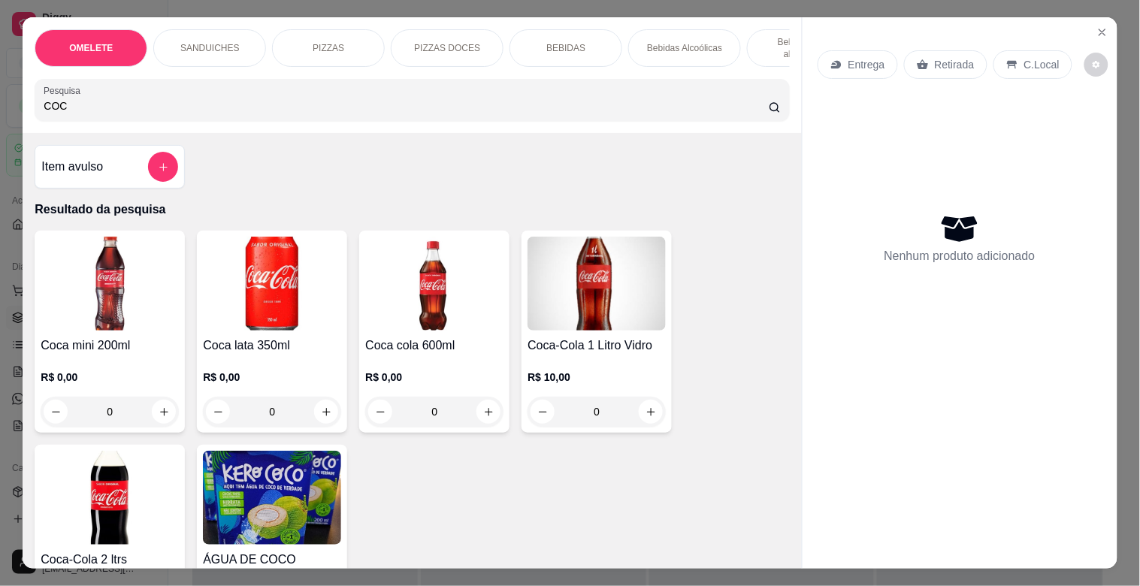
click at [579, 331] on img at bounding box center [596, 284] width 138 height 94
click at [175, 107] on input "COC" at bounding box center [406, 105] width 725 height 15
type input "C"
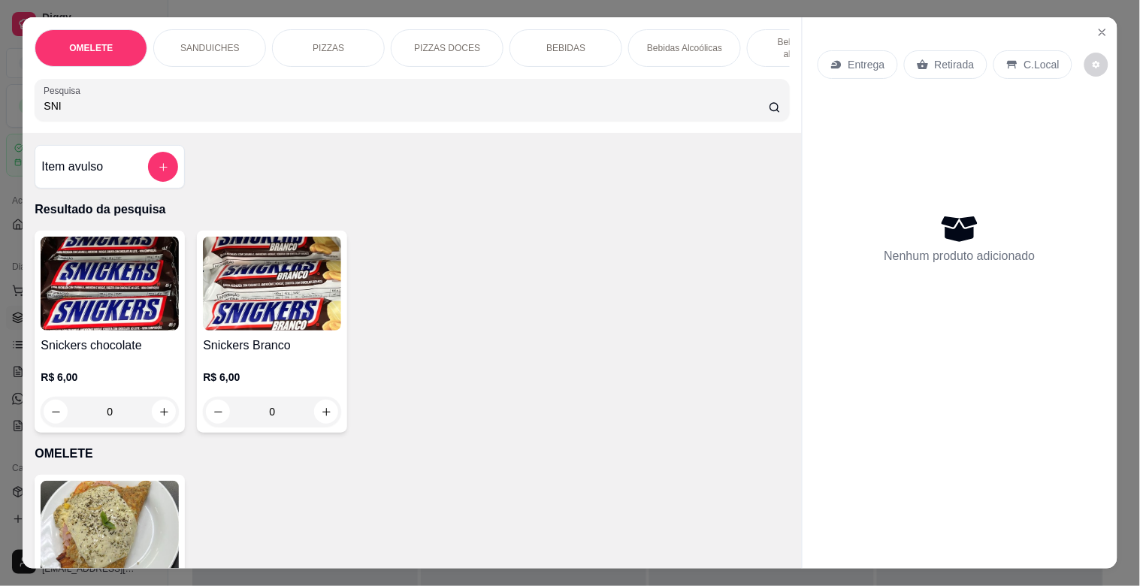
type input "SNI"
click at [113, 340] on div "Snickers chocolate R$ 6,00 0" at bounding box center [110, 332] width 150 height 202
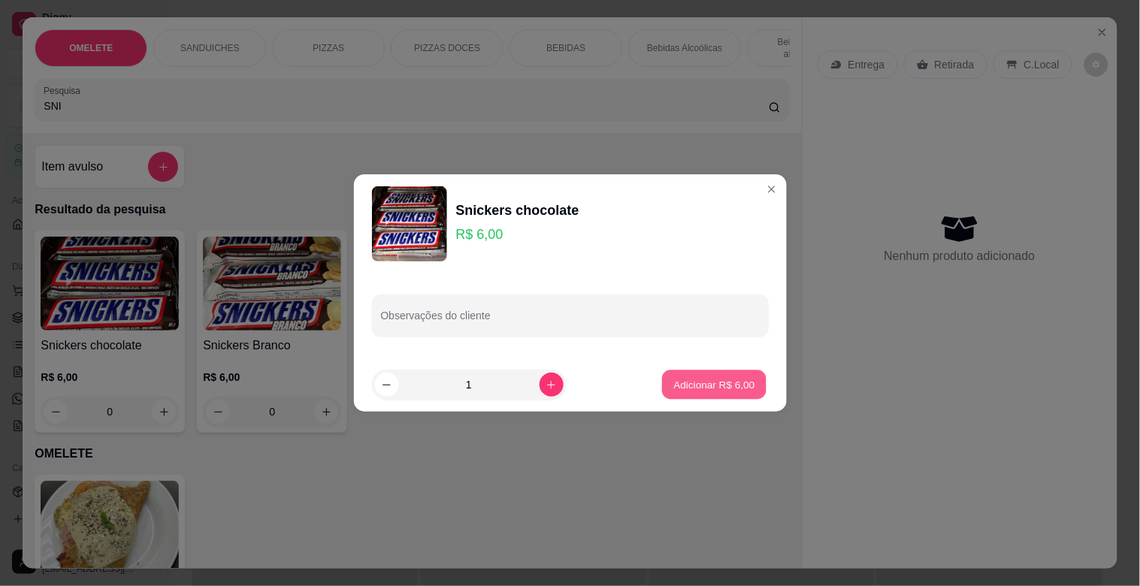
click at [712, 386] on p "Adicionar R$ 6,00" at bounding box center [714, 384] width 81 height 14
type input "1"
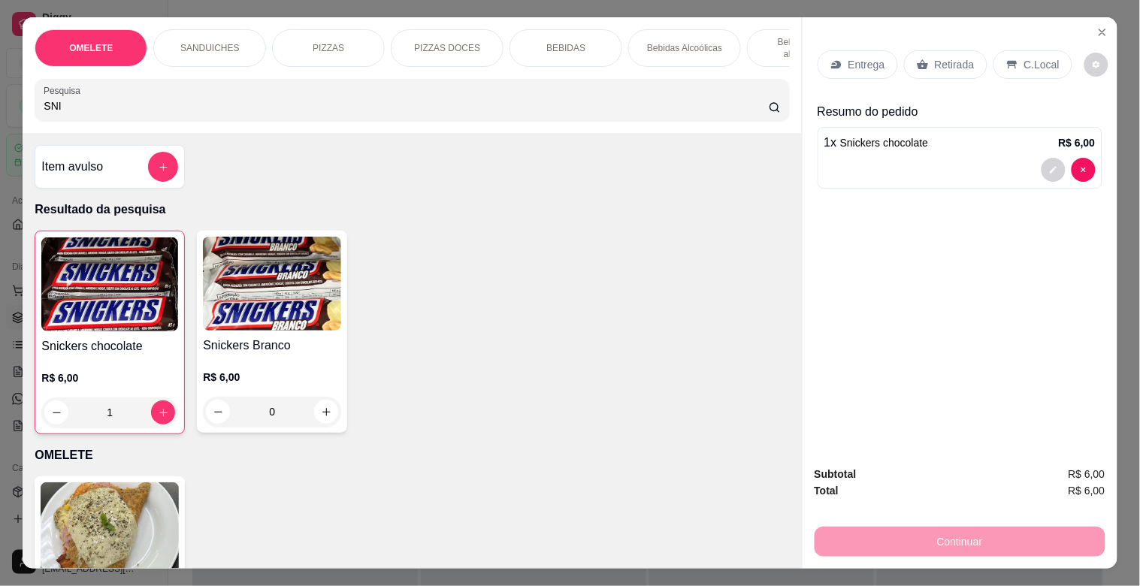
click at [958, 57] on p "Retirada" at bounding box center [955, 64] width 40 height 15
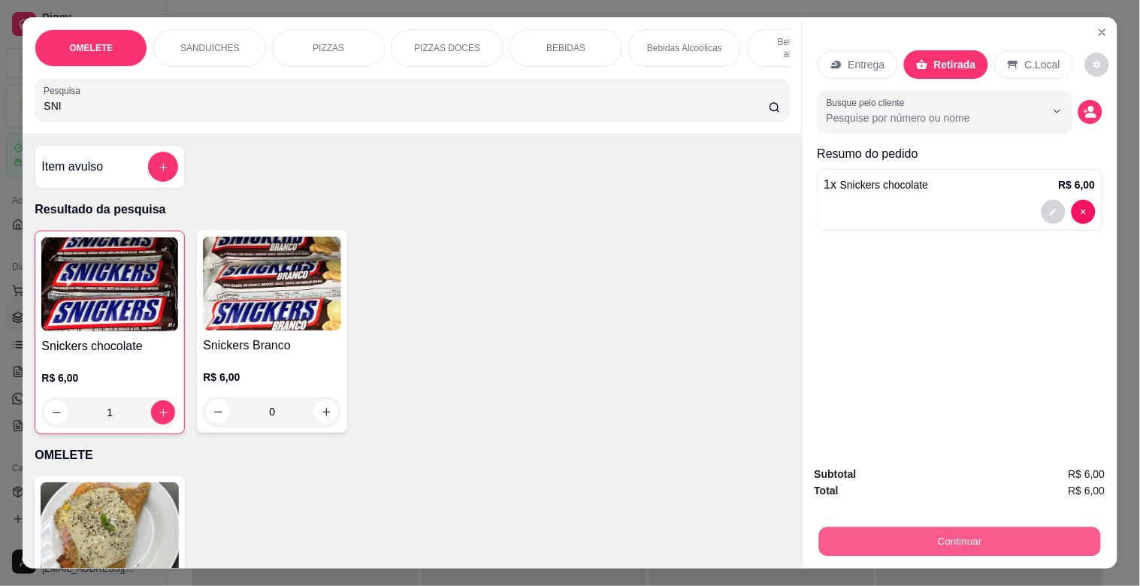
click at [996, 536] on button "Continuar" at bounding box center [959, 541] width 282 height 29
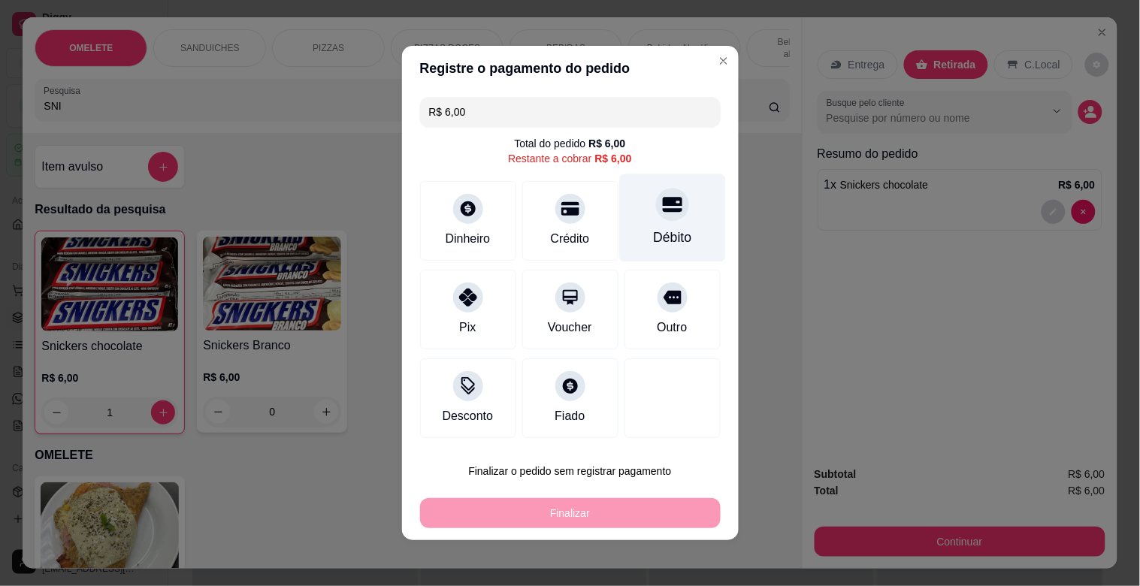
click at [662, 204] on icon at bounding box center [672, 205] width 20 height 15
type input "R$ 0,00"
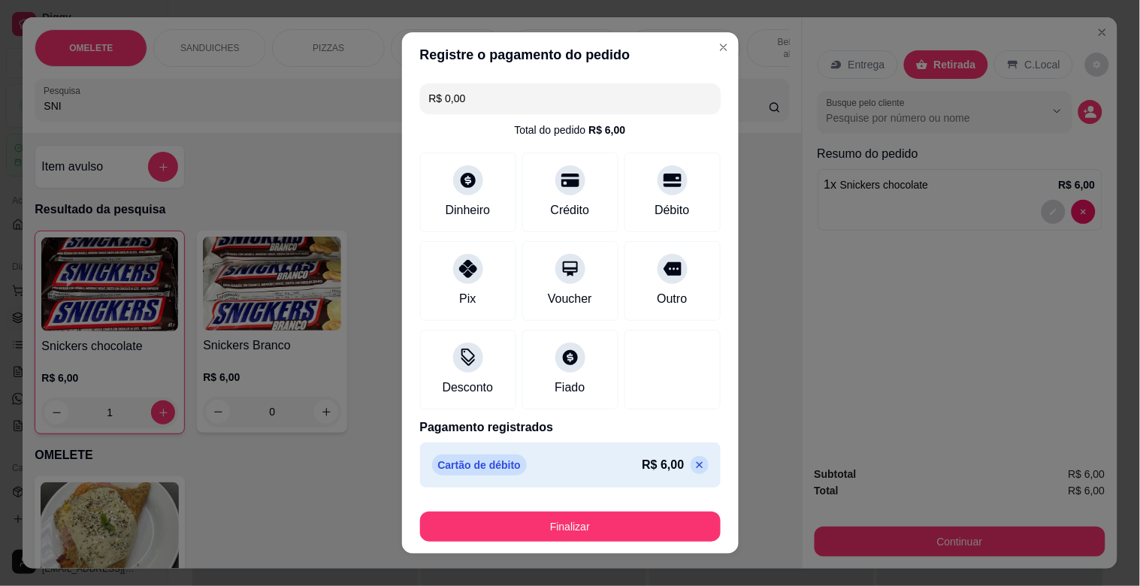
click at [742, 258] on div "Registre o pagamento do pedido R$ 0,00 Total do pedido R$ 6,00 Dinheiro Crédito…" at bounding box center [570, 293] width 1140 height 586
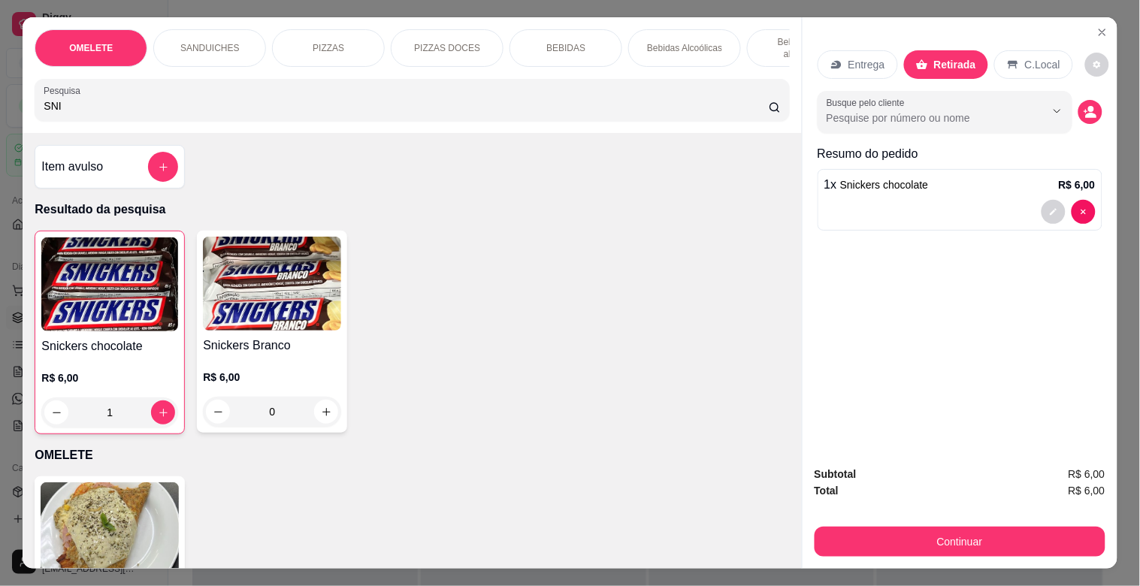
click at [346, 113] on input "SNI" at bounding box center [406, 105] width 725 height 15
type input "S"
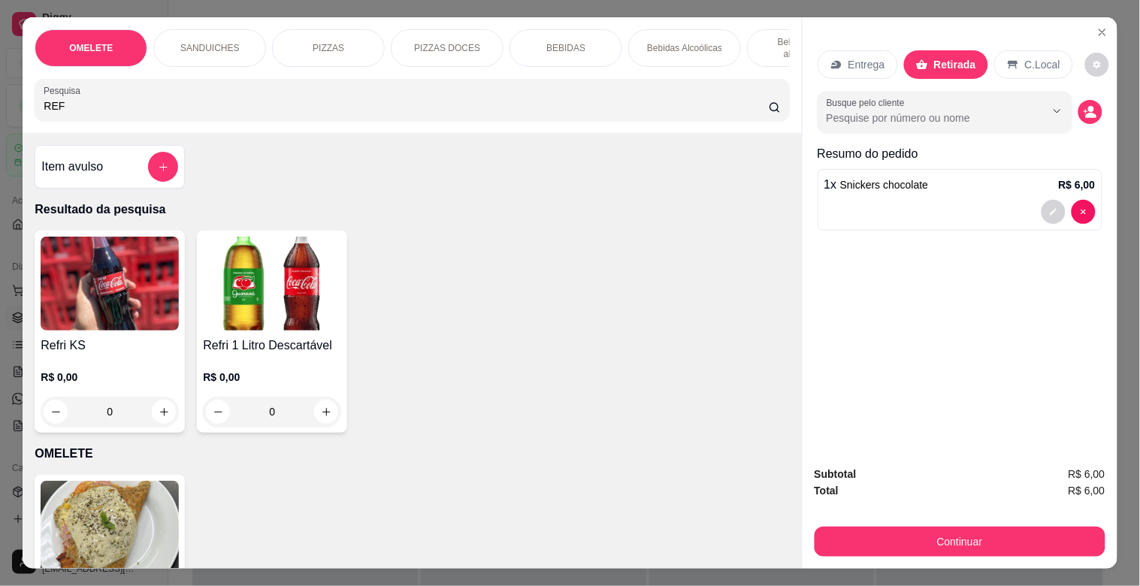
type input "REF"
click at [271, 344] on h4 "Refri 1 Litro Descartável" at bounding box center [272, 346] width 138 height 18
click at [283, 299] on img at bounding box center [272, 284] width 138 height 94
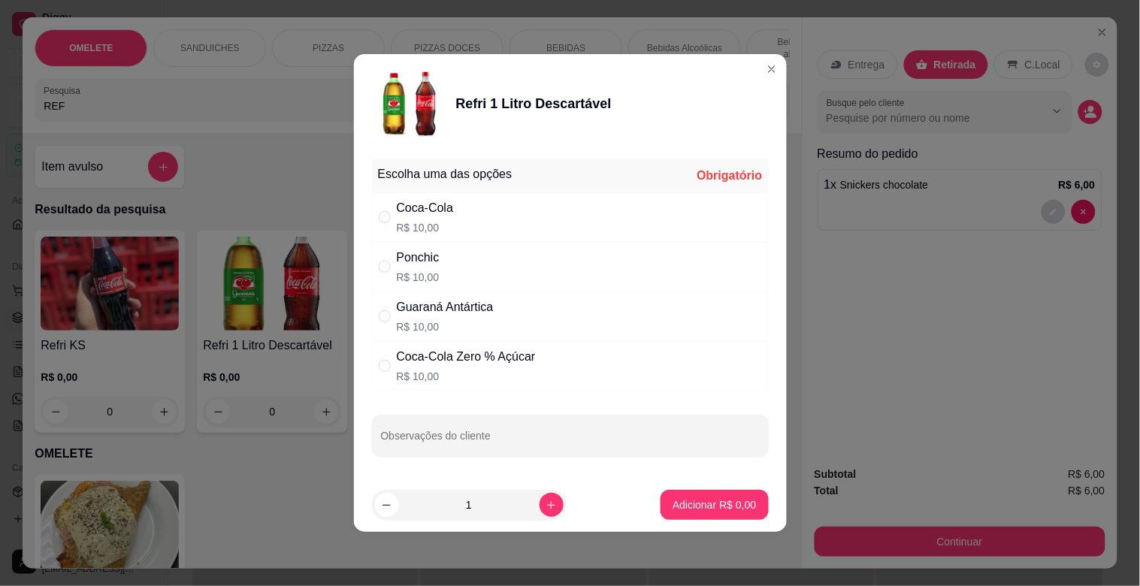
click at [458, 226] on div "Coca-Cola R$ 10,00" at bounding box center [570, 217] width 397 height 50
radio input "true"
click at [717, 508] on p "Adicionar R$ 10,00" at bounding box center [711, 504] width 89 height 15
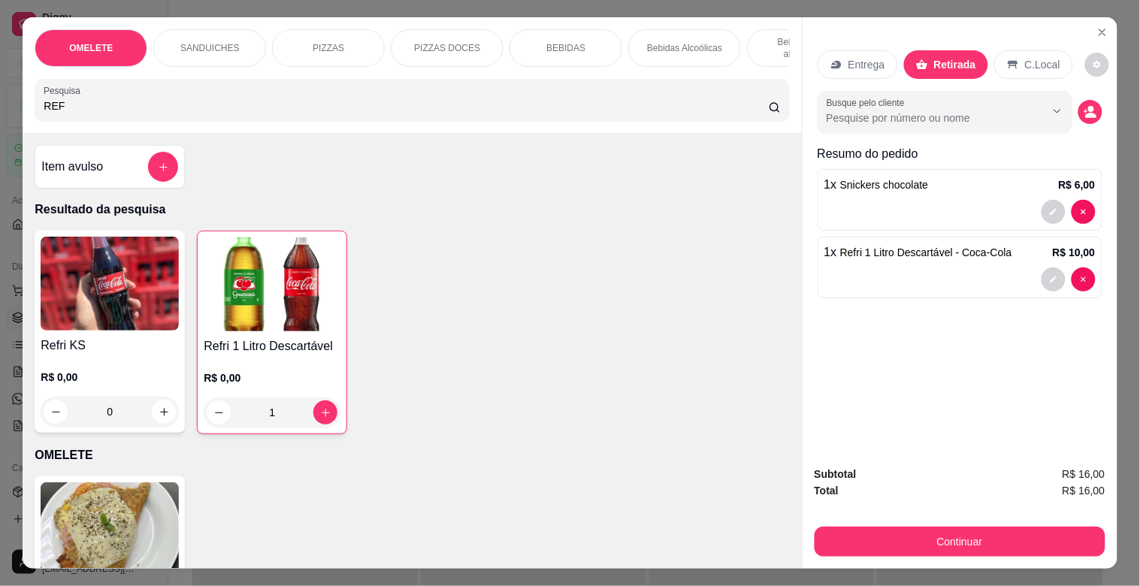
type input "1"
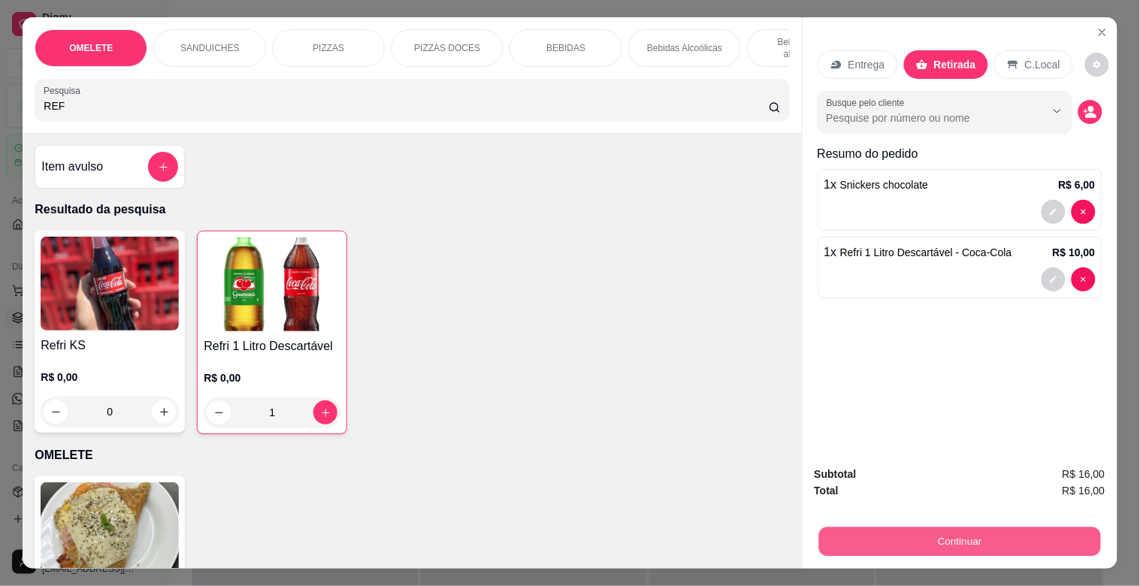
click at [978, 541] on button "Continuar" at bounding box center [959, 541] width 282 height 29
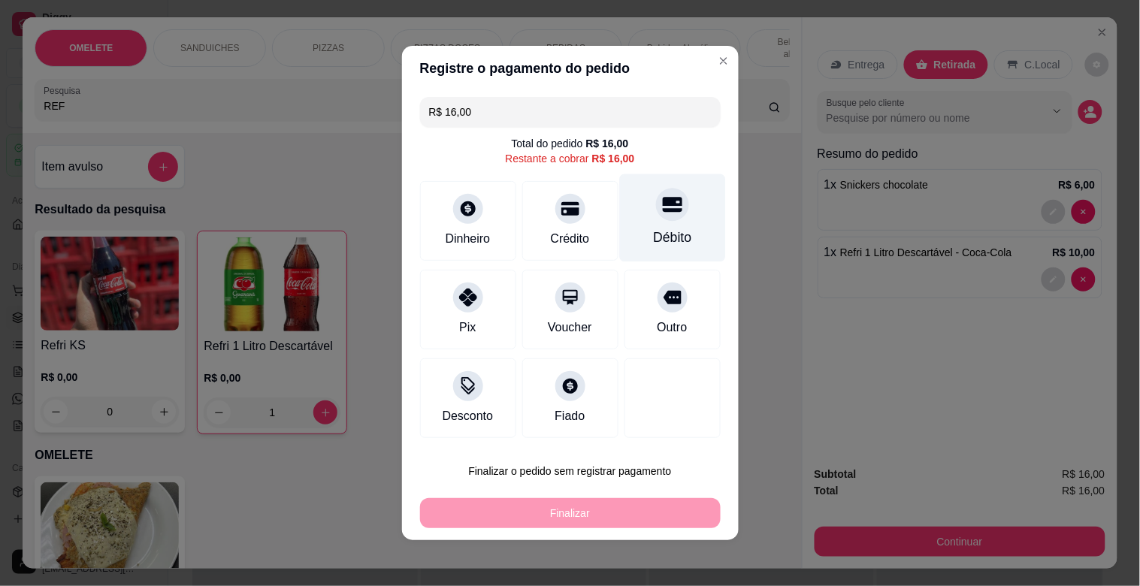
click at [639, 220] on div "Débito" at bounding box center [672, 218] width 106 height 88
type input "R$ 0,00"
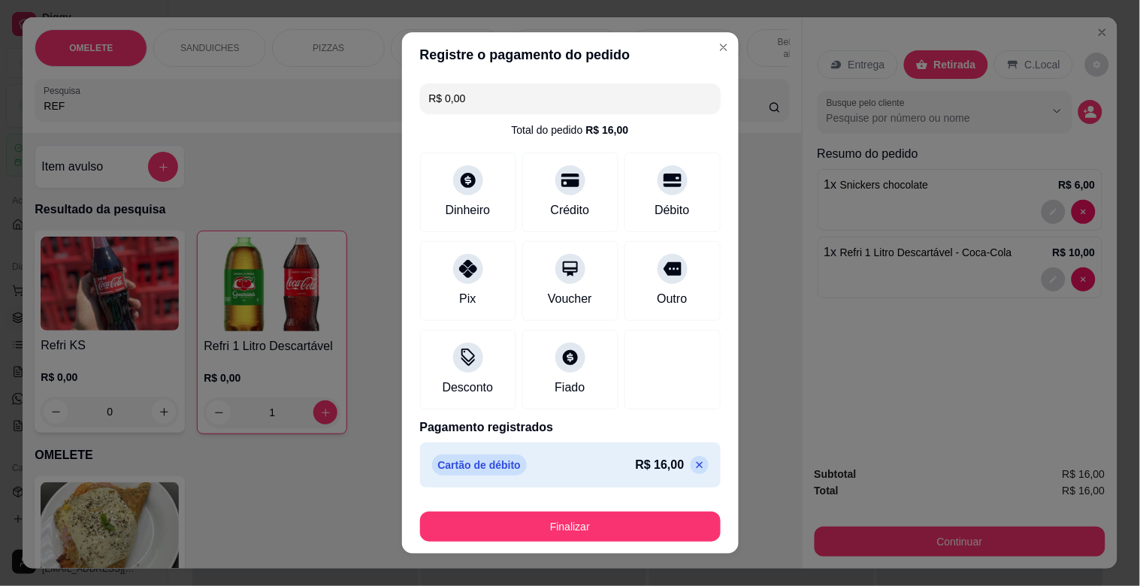
click at [550, 498] on footer "Finalizar" at bounding box center [570, 524] width 337 height 60
click at [479, 511] on div "Finalizar" at bounding box center [570, 524] width 301 height 36
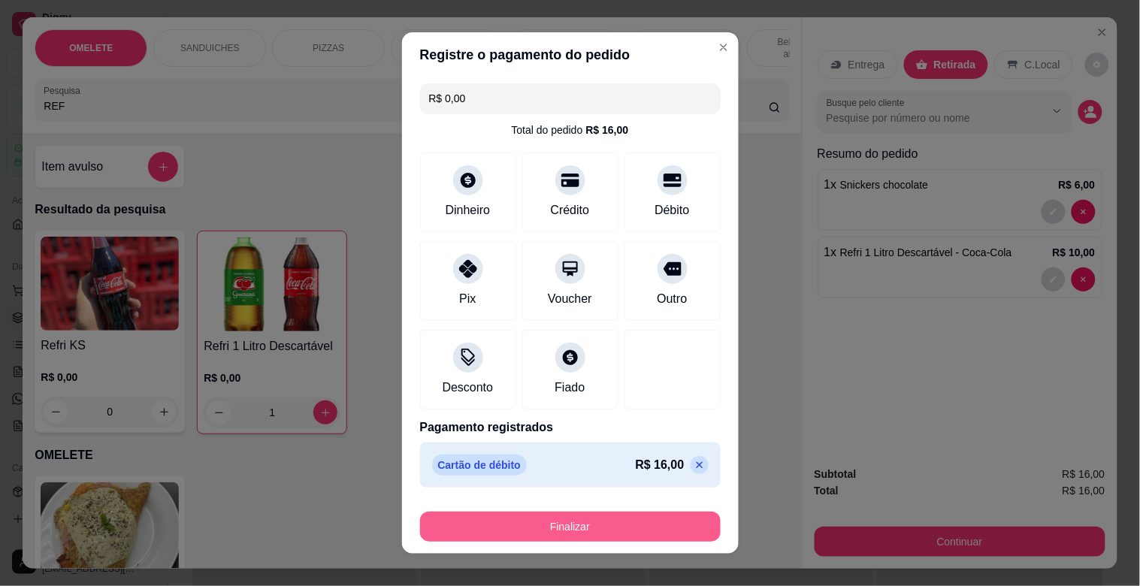
click at [558, 526] on button "Finalizar" at bounding box center [570, 527] width 301 height 30
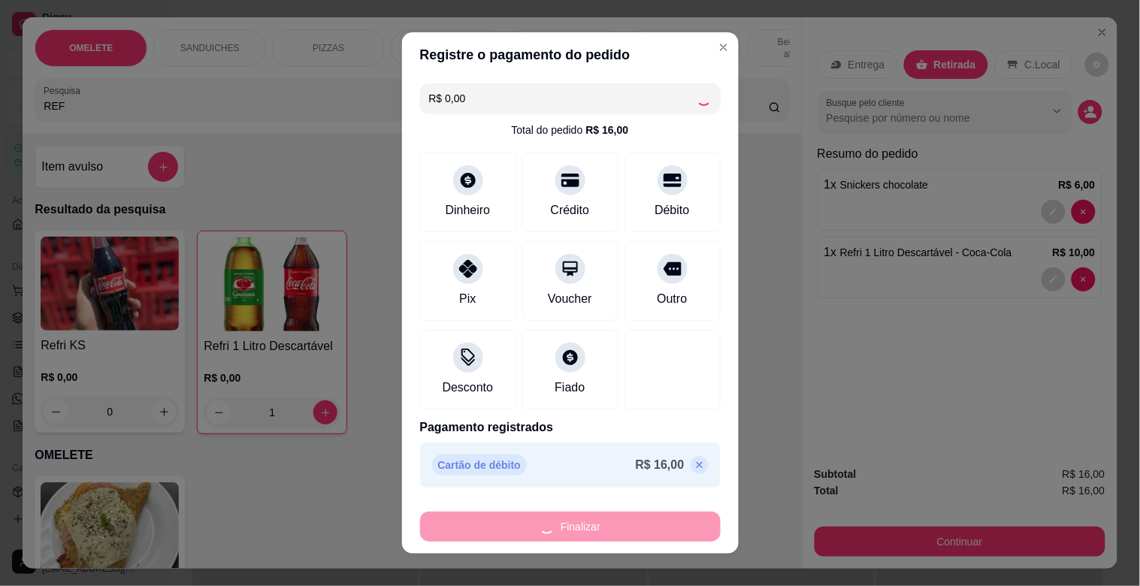
type input "0"
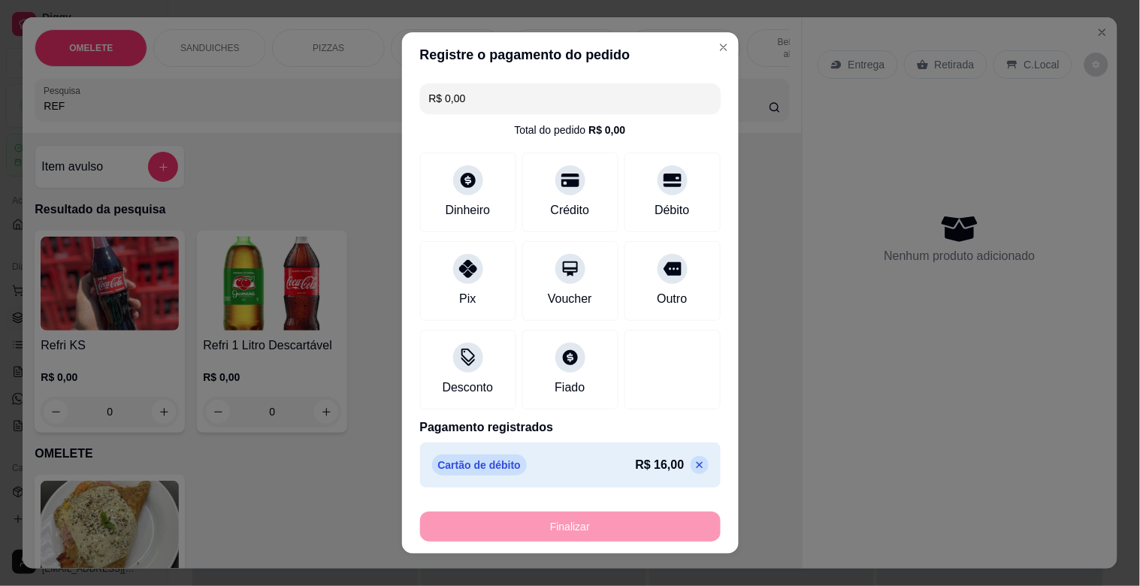
type input "-R$ 16,00"
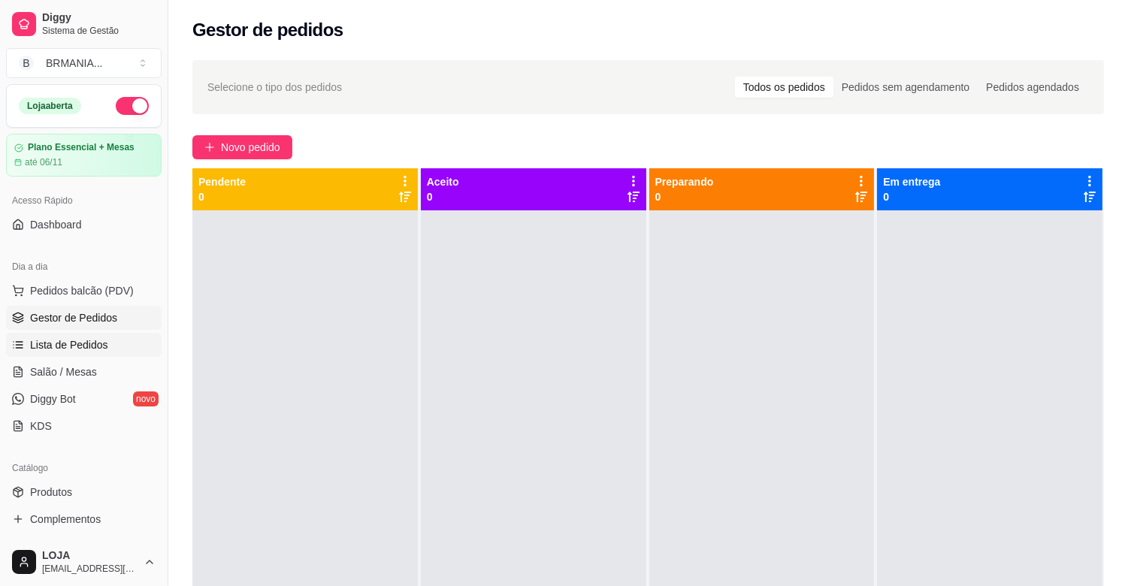
click at [86, 346] on span "Lista de Pedidos" at bounding box center [69, 344] width 78 height 15
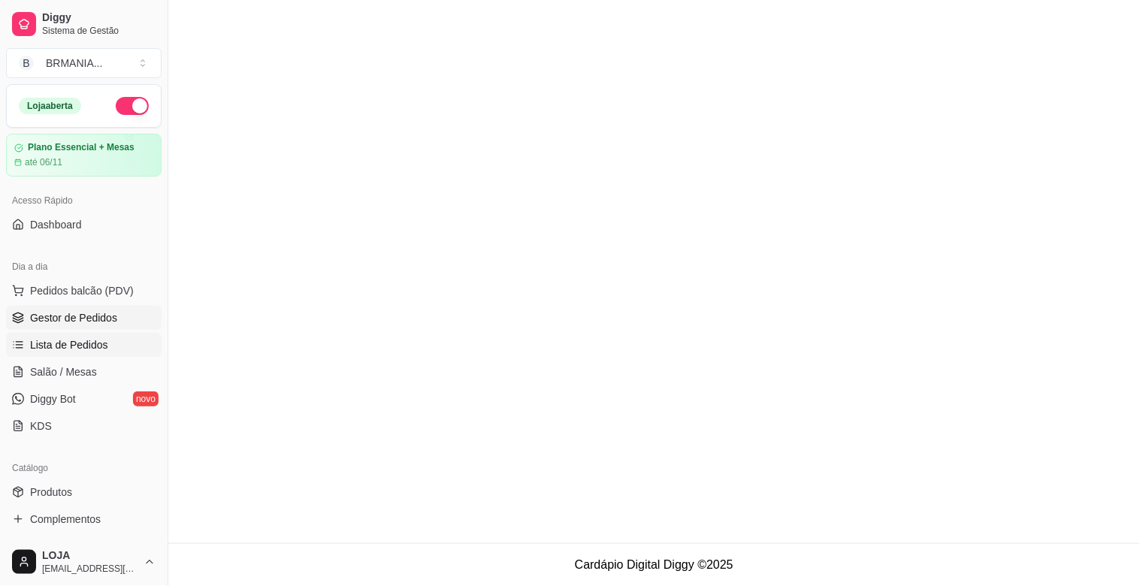
click at [106, 312] on span "Gestor de Pedidos" at bounding box center [73, 317] width 87 height 15
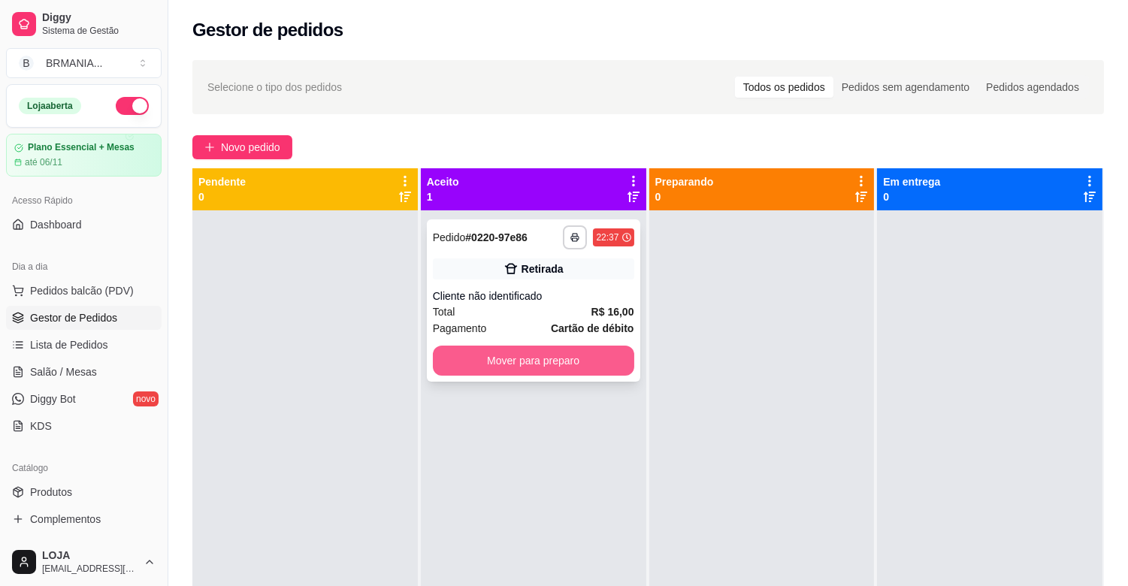
click at [557, 356] on button "Mover para preparo" at bounding box center [533, 361] width 201 height 30
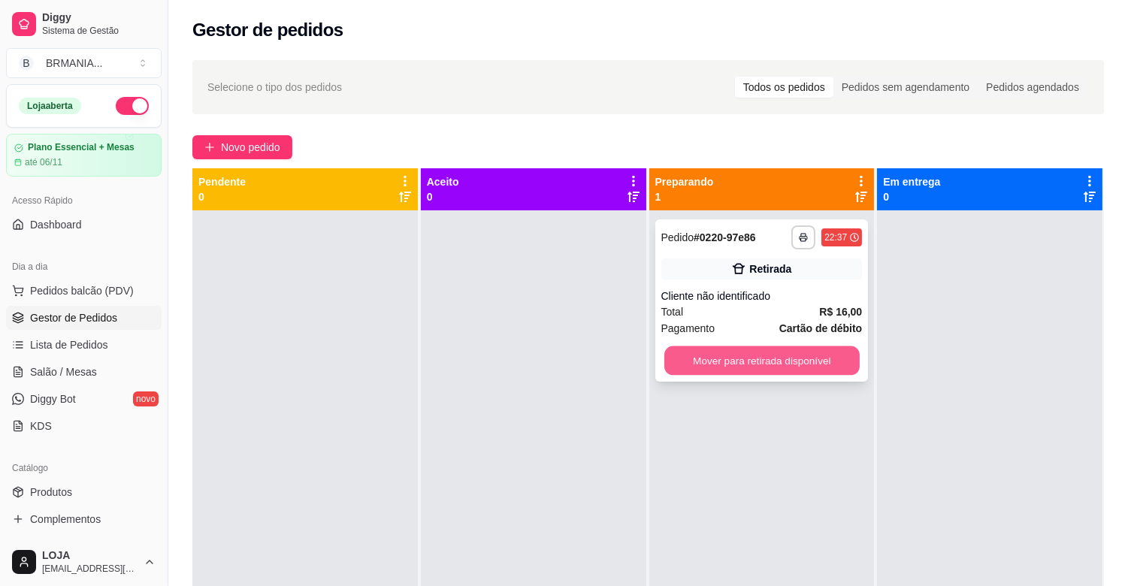
click at [786, 352] on button "Mover para retirada disponível" at bounding box center [761, 360] width 195 height 29
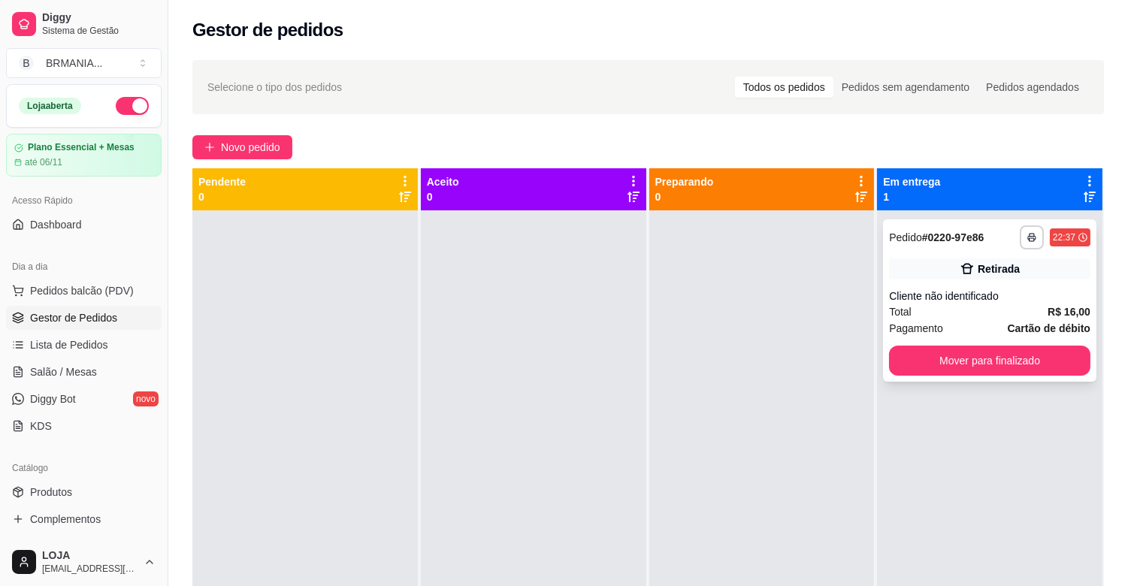
drag, startPoint x: 975, startPoint y: 379, endPoint x: 987, endPoint y: 379, distance: 12.0
click at [987, 379] on div "**********" at bounding box center [989, 300] width 213 height 162
click at [989, 365] on button "Mover para finalizado" at bounding box center [989, 360] width 195 height 29
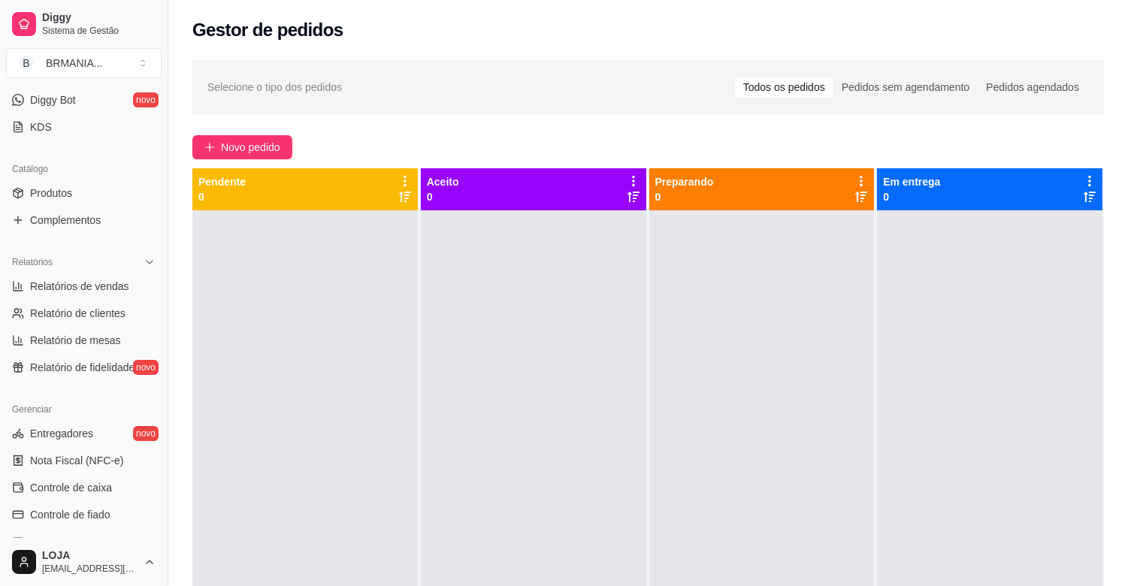
scroll to position [302, 0]
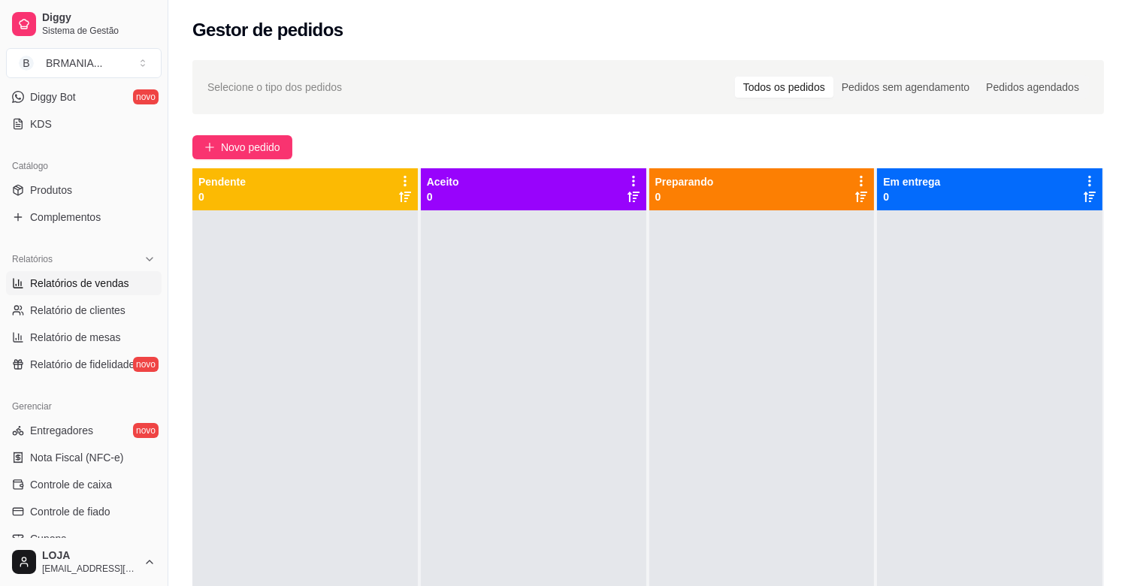
click at [108, 284] on span "Relatórios de vendas" at bounding box center [79, 283] width 99 height 15
select select "ALL"
select select "0"
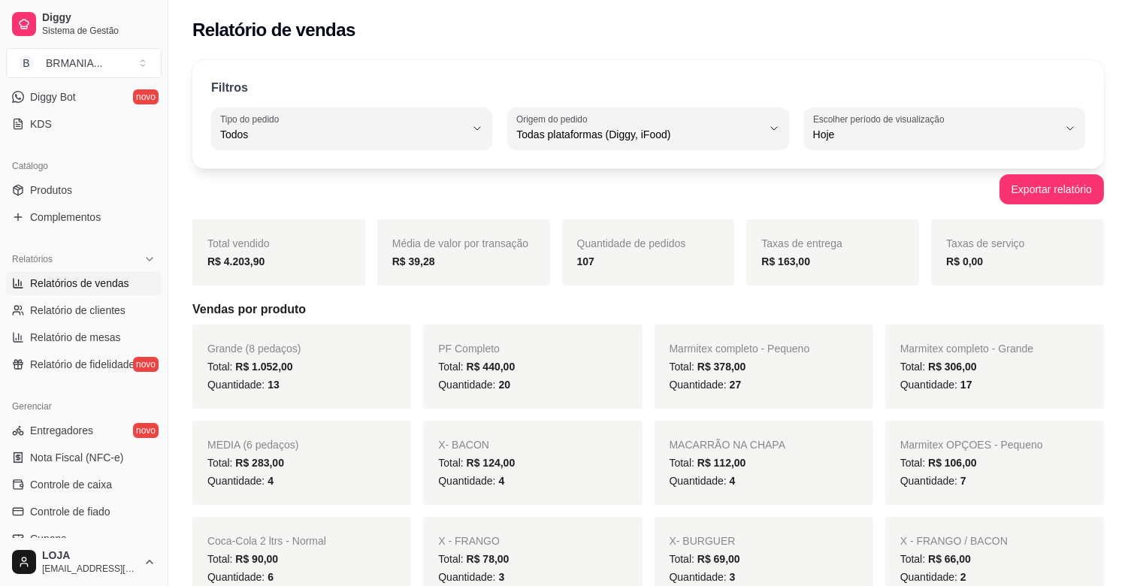
drag, startPoint x: 162, startPoint y: 269, endPoint x: 216, endPoint y: 276, distance: 54.5
click at [254, 267] on div "Total vendido R$ 4.203,90" at bounding box center [278, 252] width 173 height 66
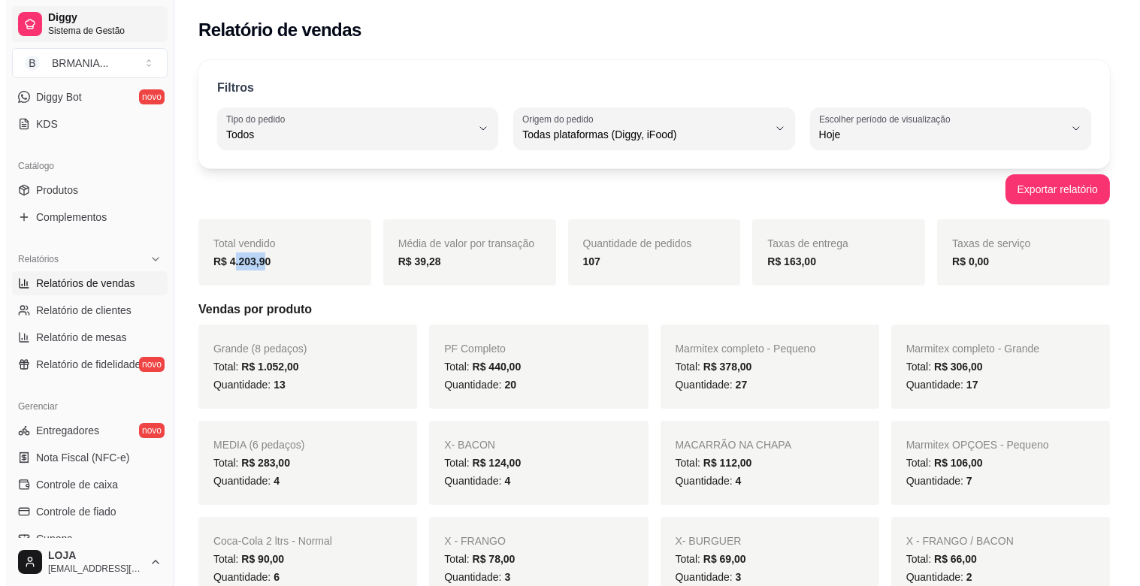
scroll to position [99, 0]
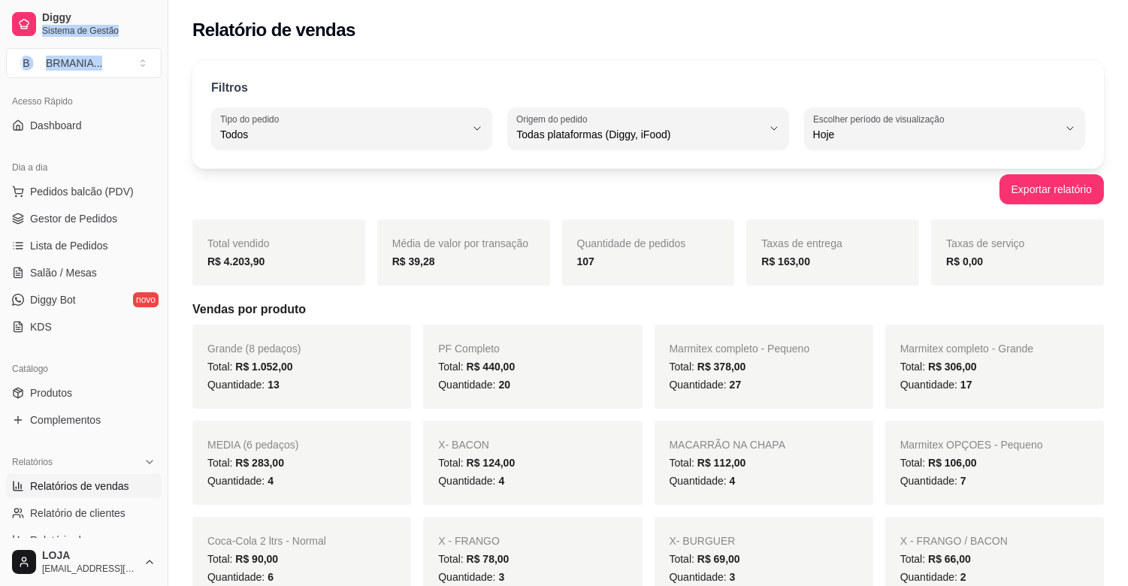
click at [135, 2] on div "Diggy Sistema de Gestão B BRMANIA ..." at bounding box center [84, 42] width 168 height 84
click at [96, 186] on span "Pedidos balcão (PDV)" at bounding box center [82, 191] width 104 height 15
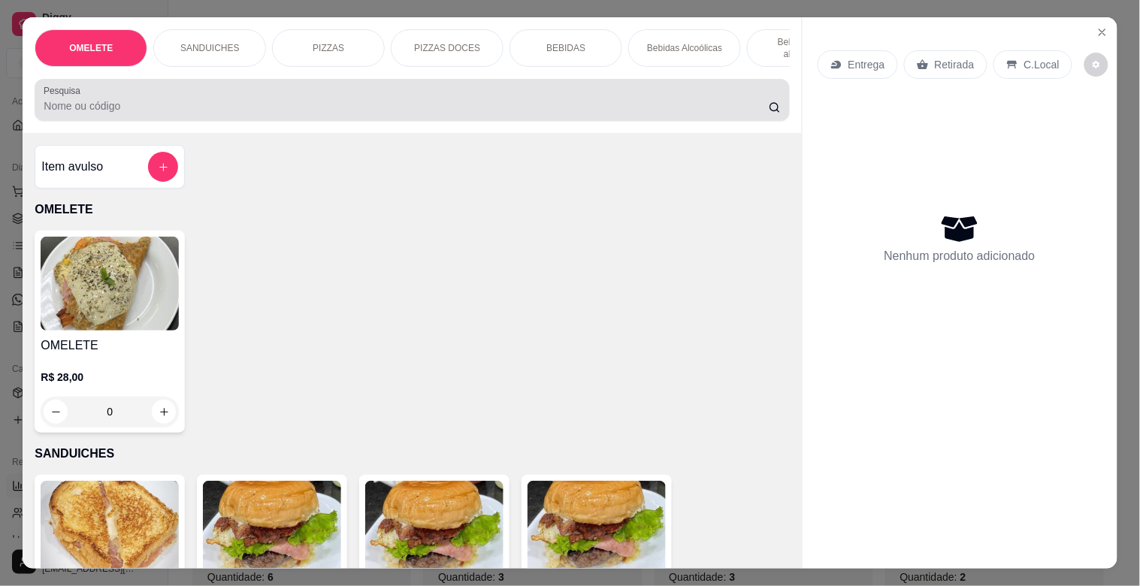
click at [234, 113] on input "Pesquisa" at bounding box center [406, 105] width 725 height 15
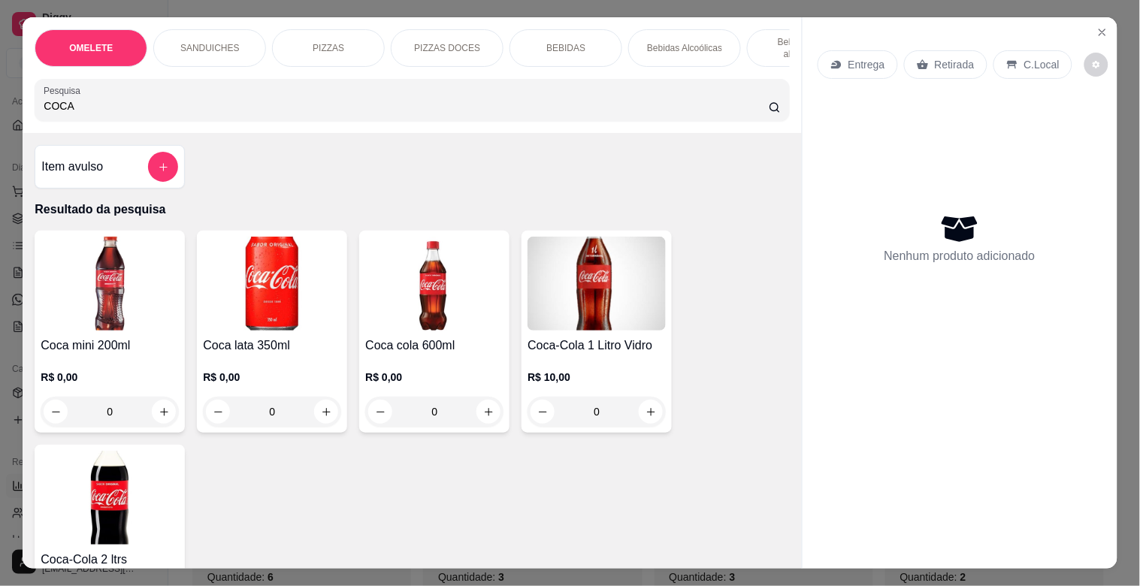
type input "COCA"
click at [413, 271] on img at bounding box center [434, 284] width 138 height 94
click at [515, 244] on div "Normal R$ 8,00" at bounding box center [569, 267] width 397 height 50
radio input "true"
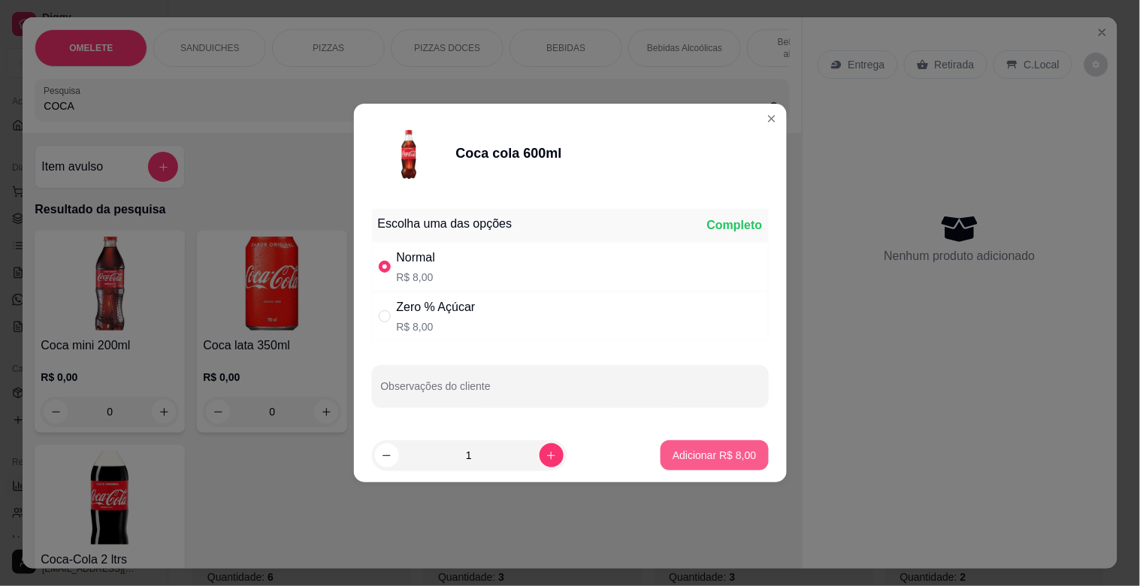
click at [723, 446] on button "Adicionar R$ 8,00" at bounding box center [713, 455] width 107 height 30
type input "1"
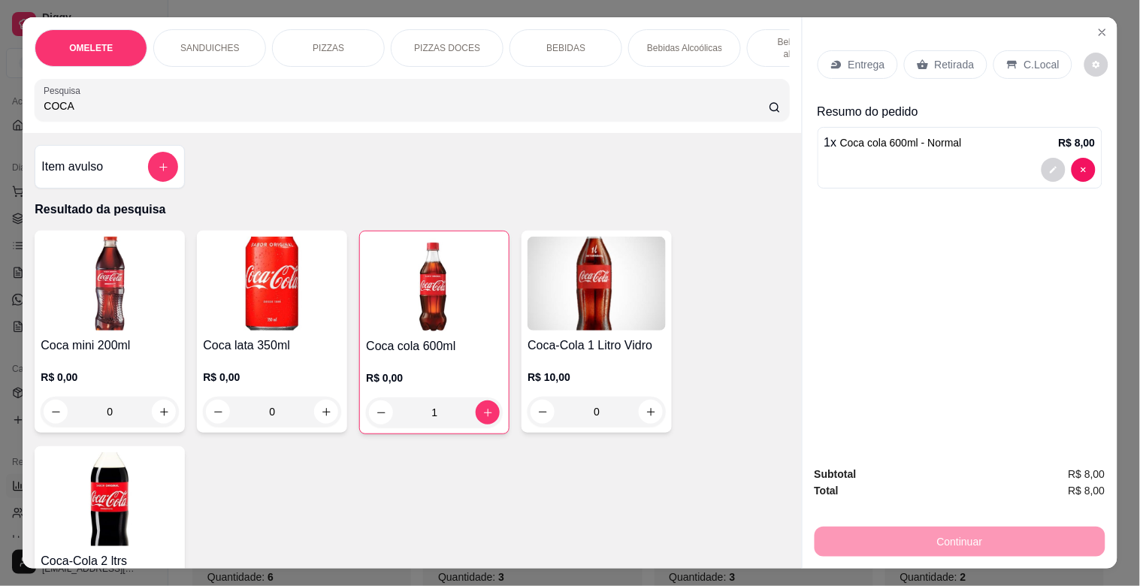
click at [723, 446] on div "Coca mini 200ml R$ 0,00 0 Coca lata 350ml R$ 0,00 0 Coca cola 600ml R$ 0,00 1 C…" at bounding box center [412, 440] width 754 height 418
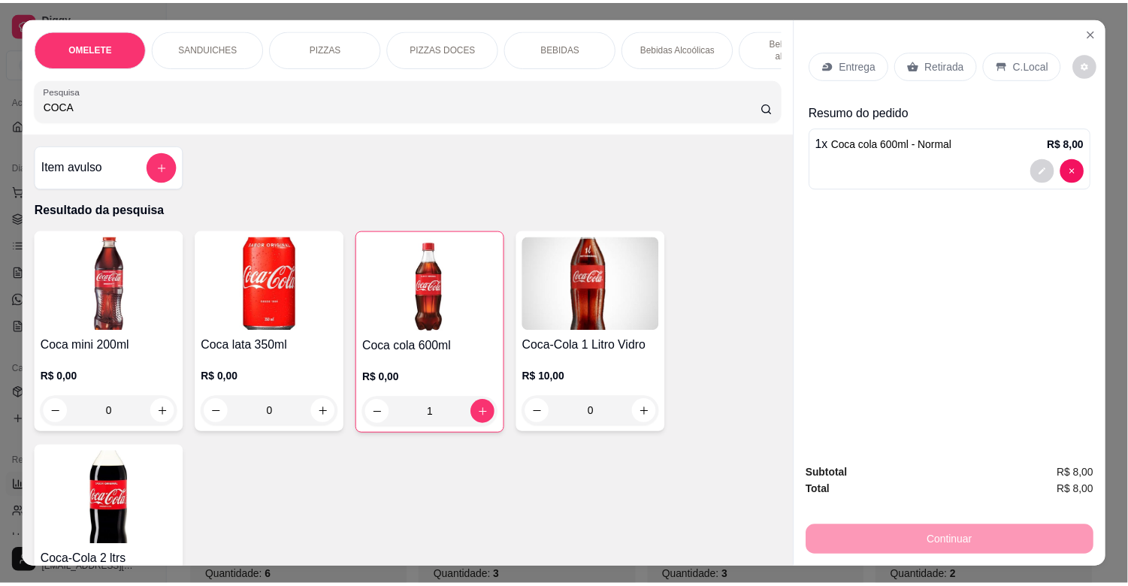
scroll to position [0, 661]
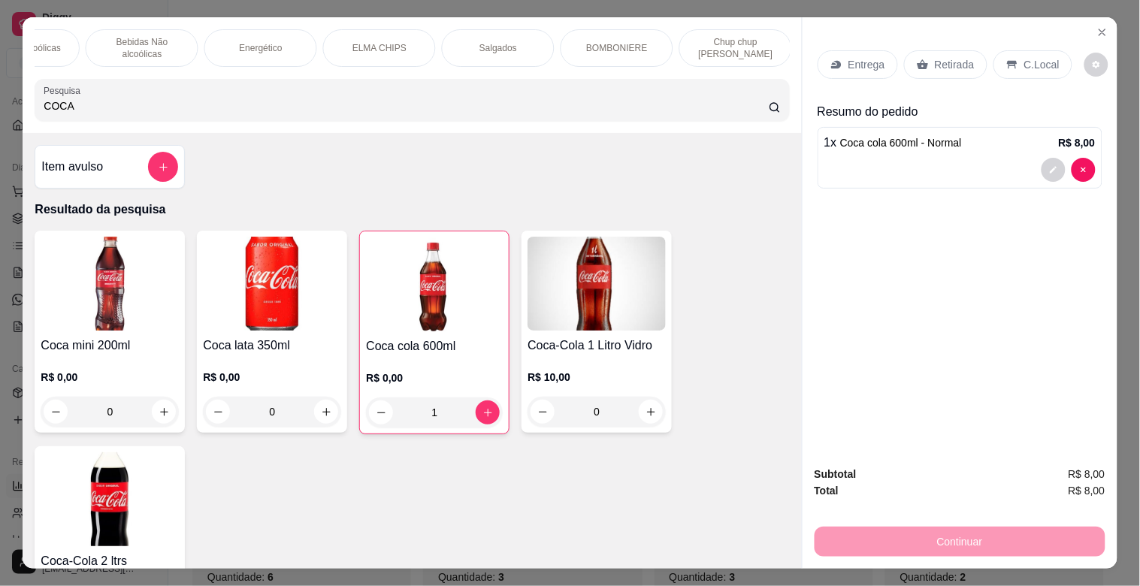
click at [409, 113] on input "COCA" at bounding box center [406, 105] width 725 height 15
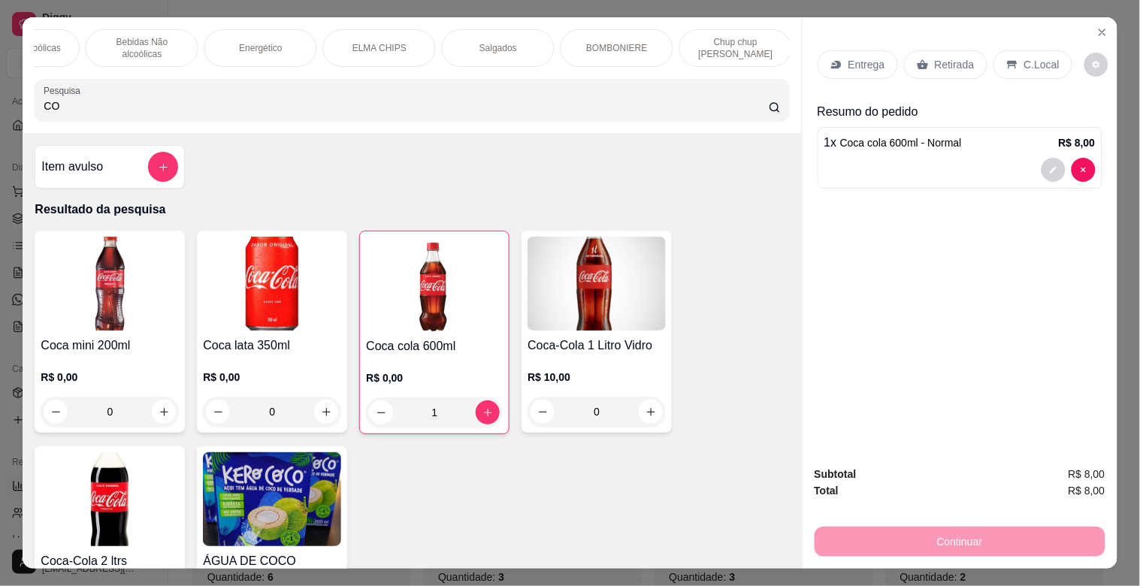
type input "C"
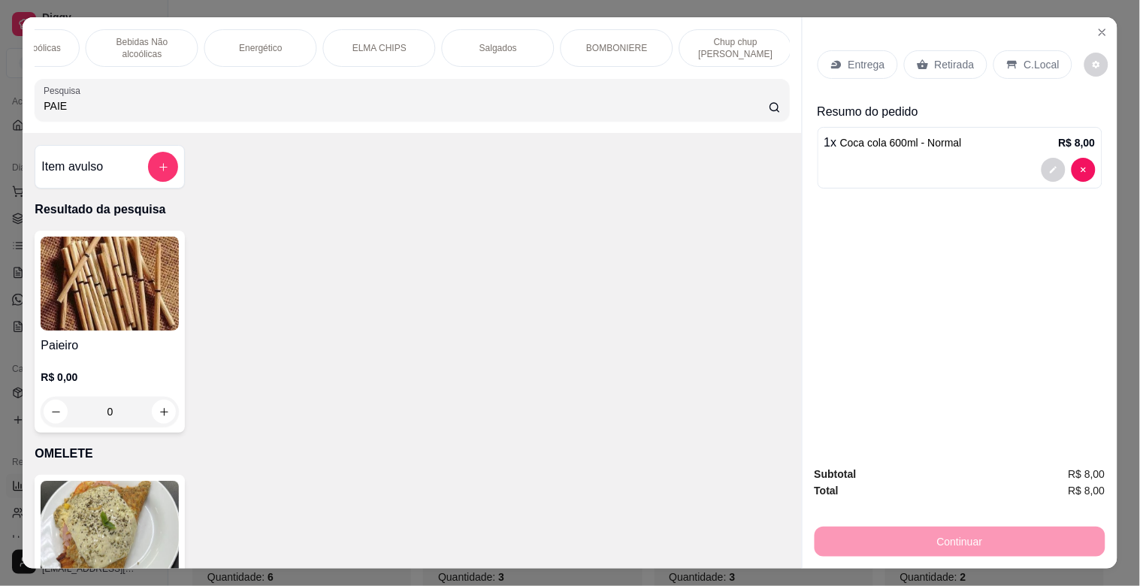
type input "PAIE"
click at [90, 331] on img at bounding box center [110, 284] width 138 height 94
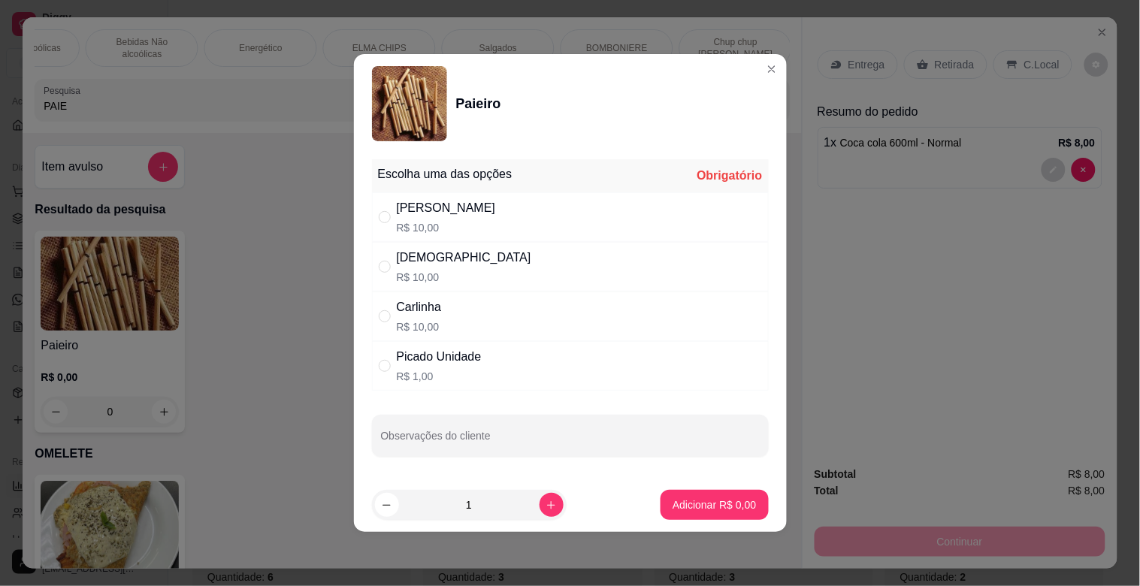
drag, startPoint x: 464, startPoint y: 261, endPoint x: 482, endPoint y: 271, distance: 21.2
click at [475, 267] on div "Dinha R$ 10,00" at bounding box center [570, 267] width 397 height 50
radio input "true"
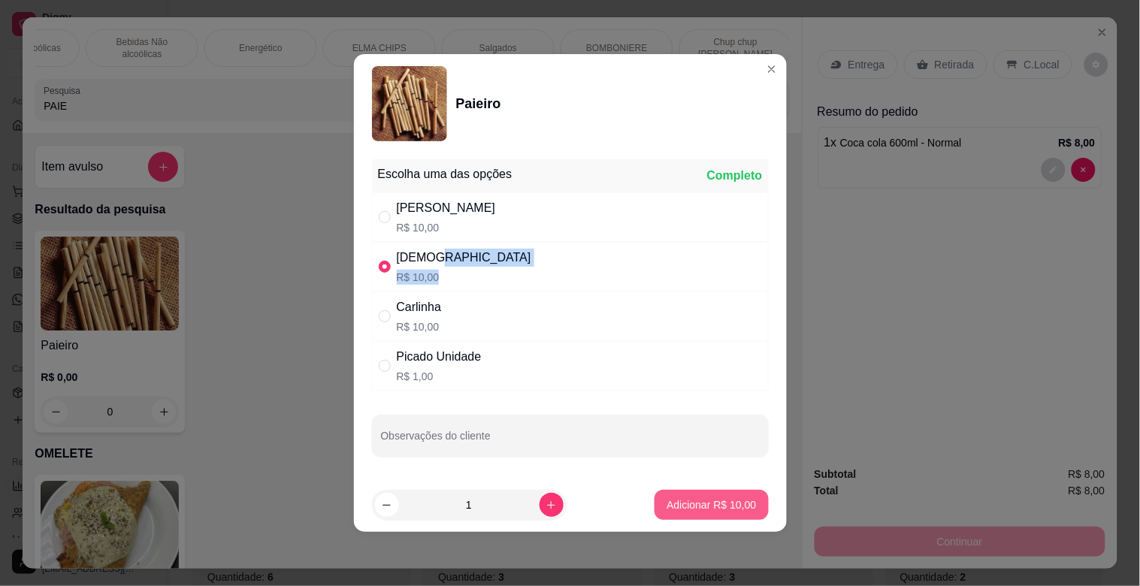
click at [734, 509] on p "Adicionar R$ 10,00" at bounding box center [711, 504] width 89 height 15
type input "1"
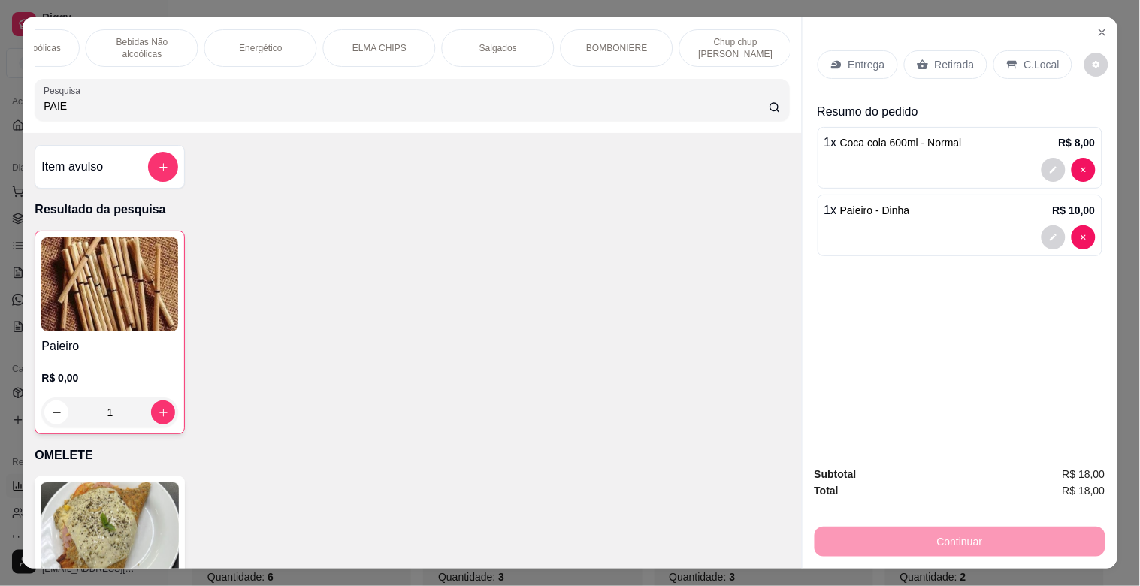
click at [911, 86] on div "Entrega Retirada C.Local Resumo do pedido 1 x Coca cola 600ml - Normal R$ 8,00 …" at bounding box center [960, 150] width 285 height 224
click at [942, 57] on p "Retirada" at bounding box center [955, 64] width 40 height 15
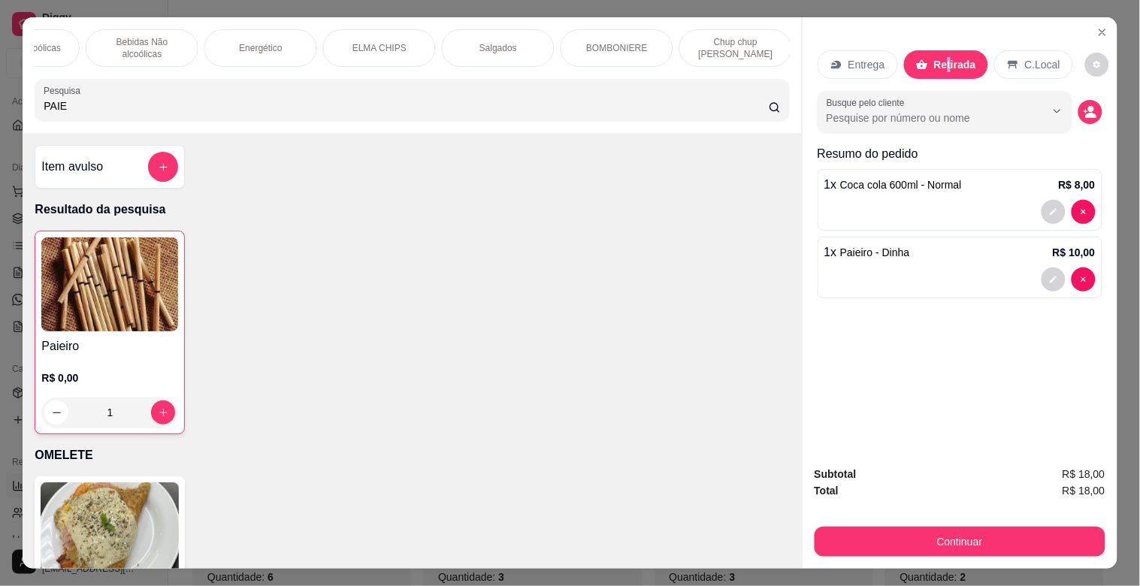
click at [1068, 103] on div "Busque pelo cliente" at bounding box center [960, 112] width 285 height 42
click at [1093, 107] on button "decrease-product-quantity" at bounding box center [1089, 112] width 23 height 23
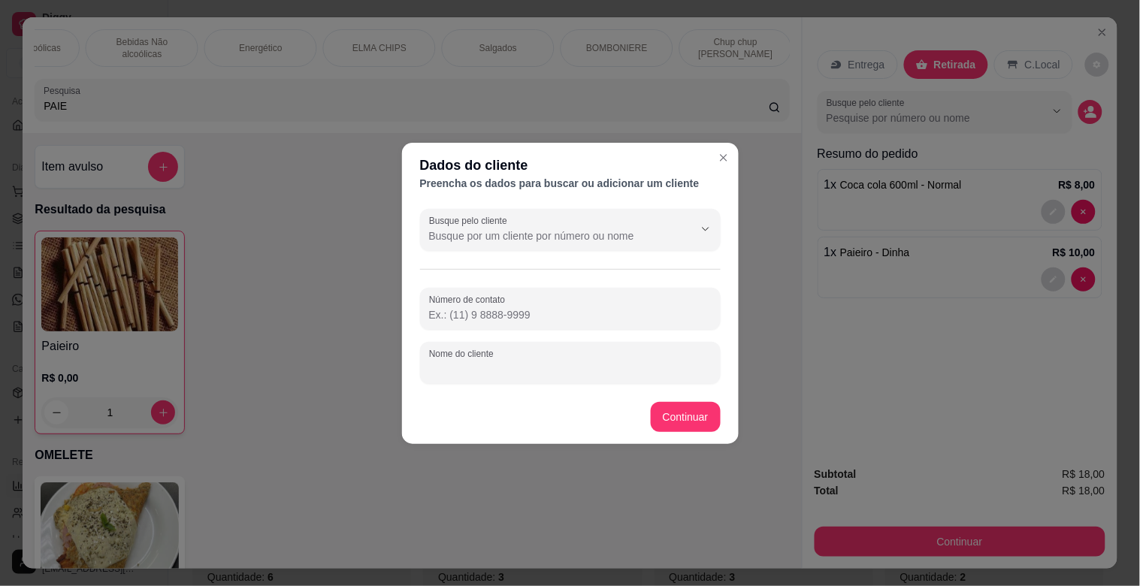
click at [536, 365] on input "Nome do cliente" at bounding box center [570, 368] width 283 height 15
type input "OTAVIO"
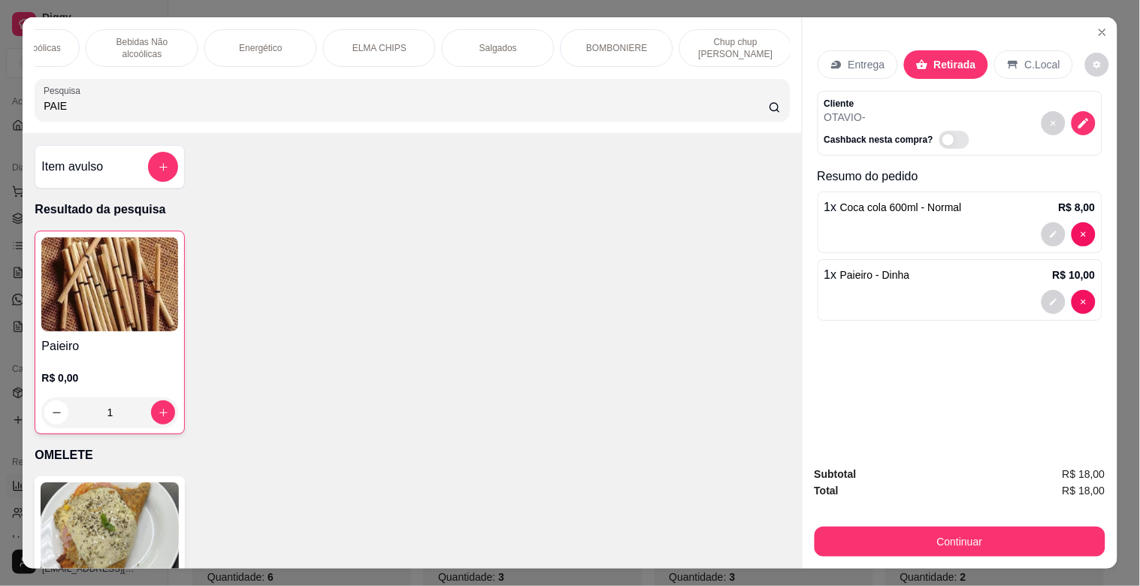
click at [911, 542] on button "Continuar" at bounding box center [960, 542] width 291 height 30
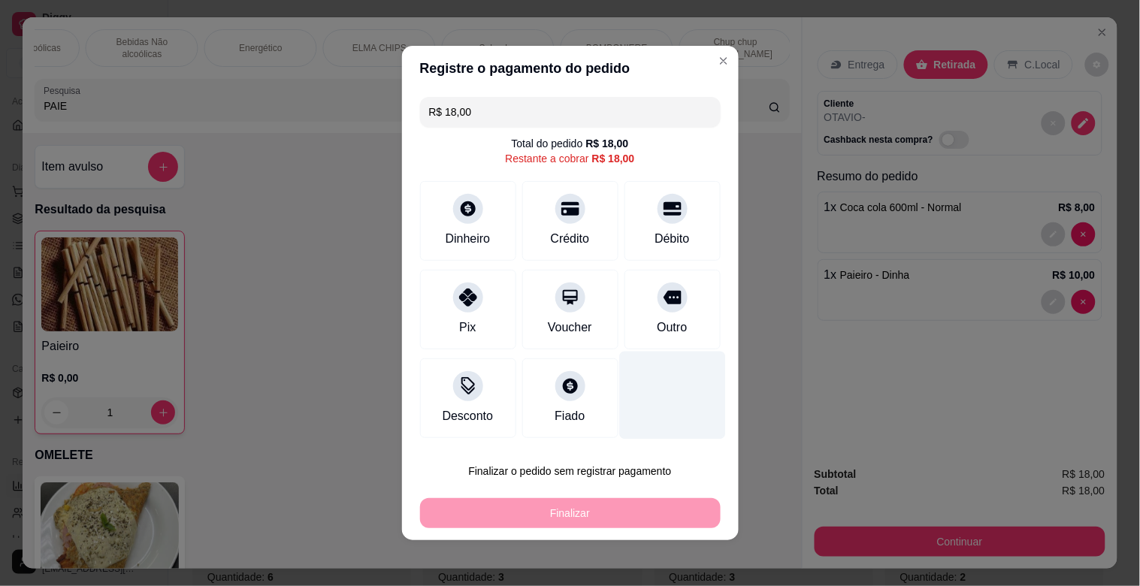
drag, startPoint x: 667, startPoint y: 314, endPoint x: 672, endPoint y: 387, distance: 73.0
click at [670, 314] on div "Outro" at bounding box center [672, 310] width 96 height 80
type input "R$ 0,00"
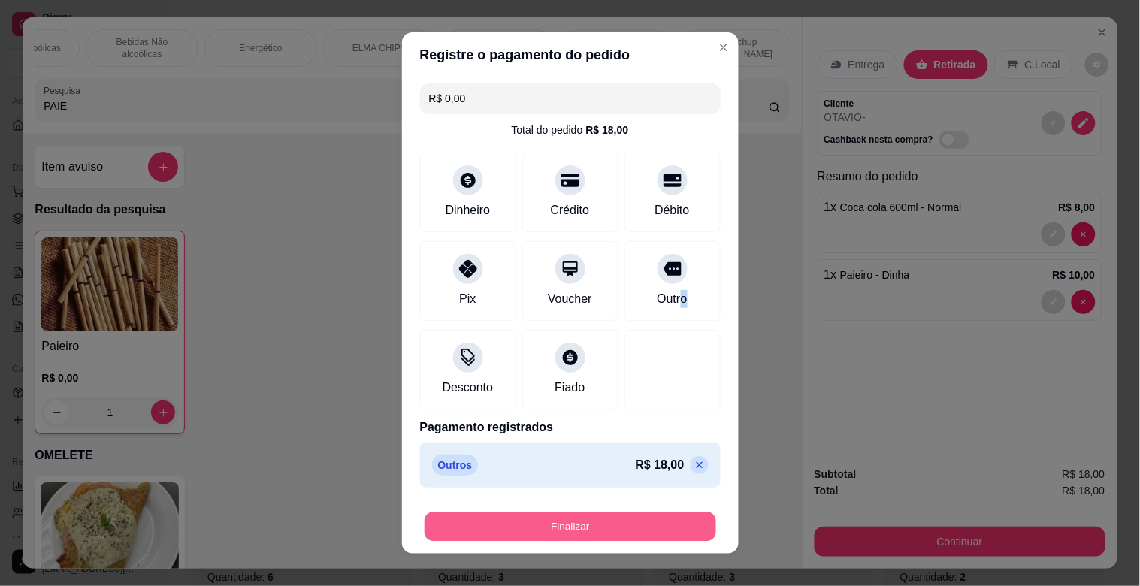
click at [591, 520] on button "Finalizar" at bounding box center [571, 526] width 292 height 29
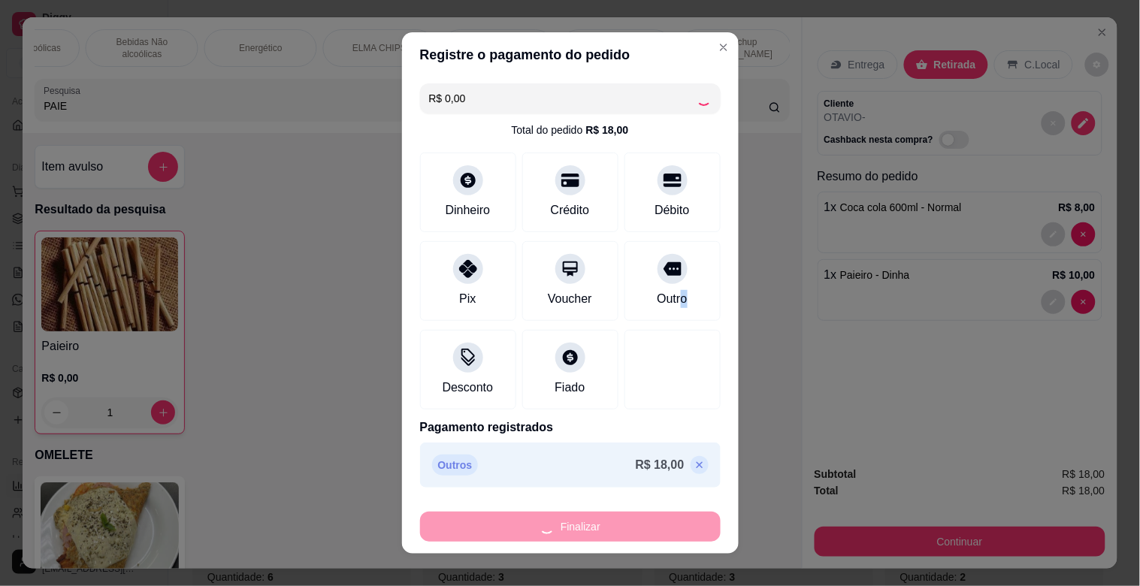
type input "0"
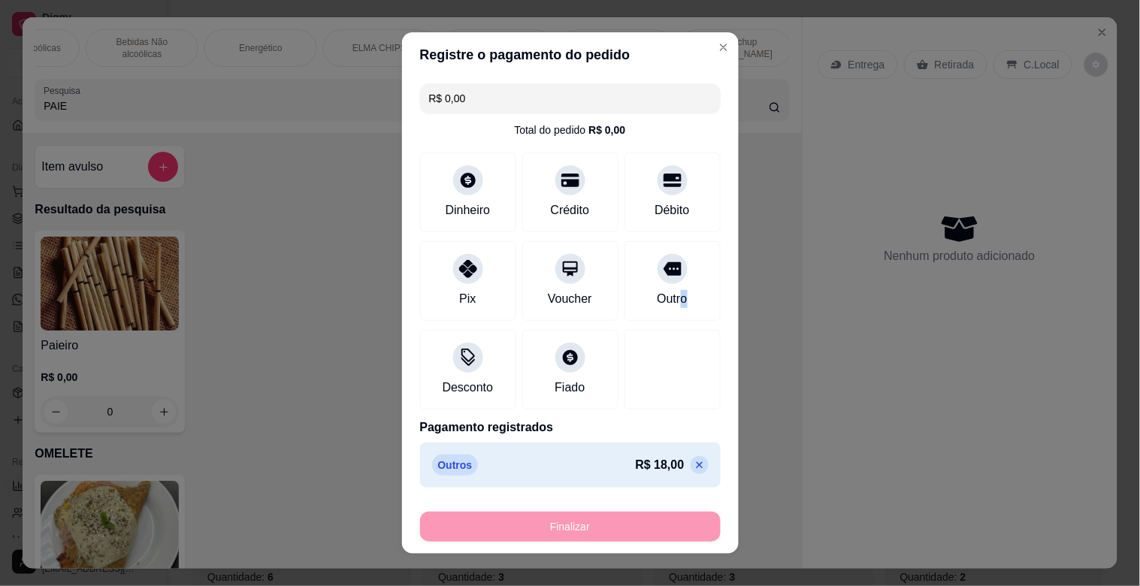
type input "-R$ 18,00"
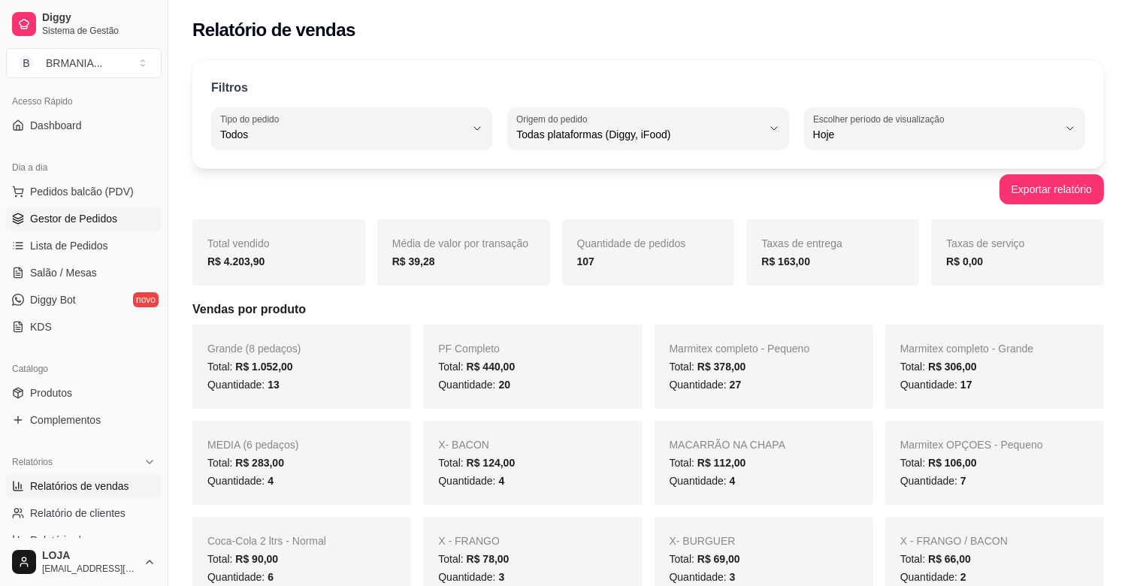
click at [103, 220] on span "Gestor de Pedidos" at bounding box center [73, 218] width 87 height 15
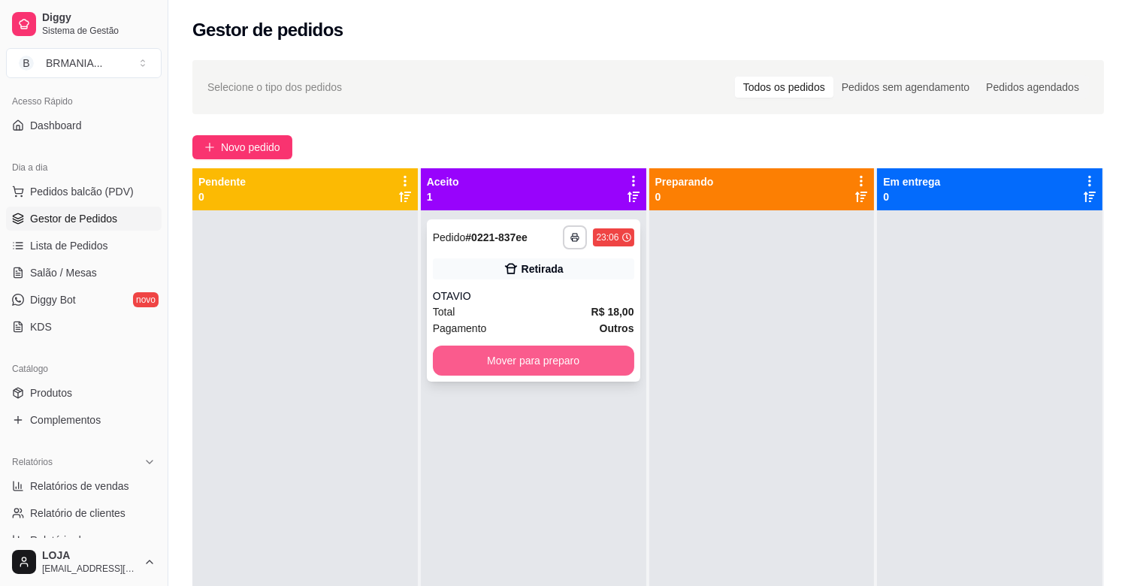
click at [546, 370] on button "Mover para preparo" at bounding box center [533, 361] width 201 height 30
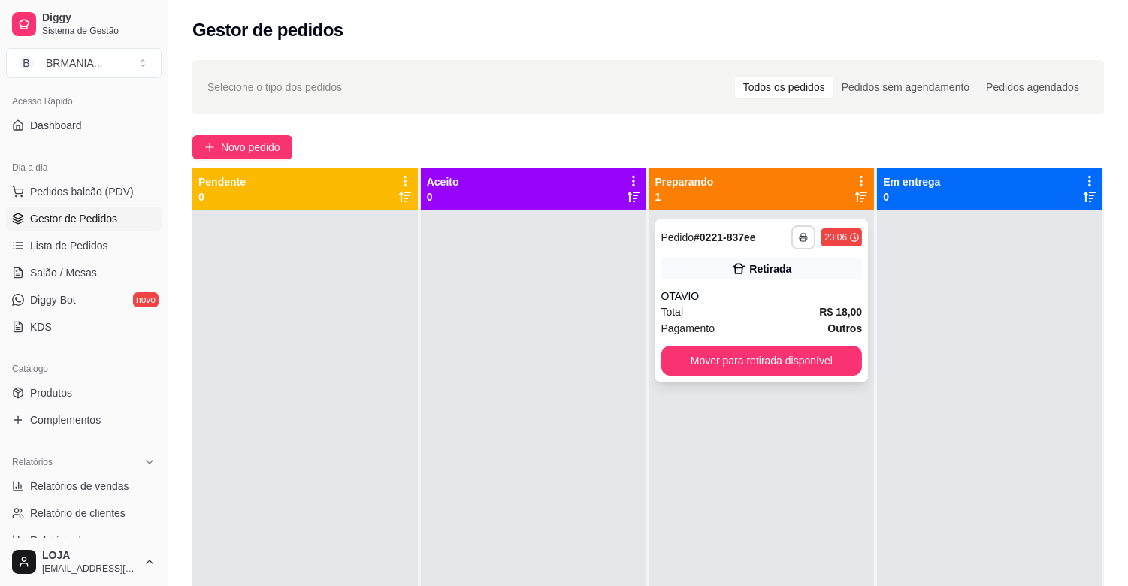
click at [791, 234] on button "button" at bounding box center [803, 237] width 24 height 24
click at [757, 295] on button "IMPRESSORA" at bounding box center [755, 289] width 105 height 23
click at [775, 364] on button "Mover para retirada disponível" at bounding box center [761, 361] width 201 height 30
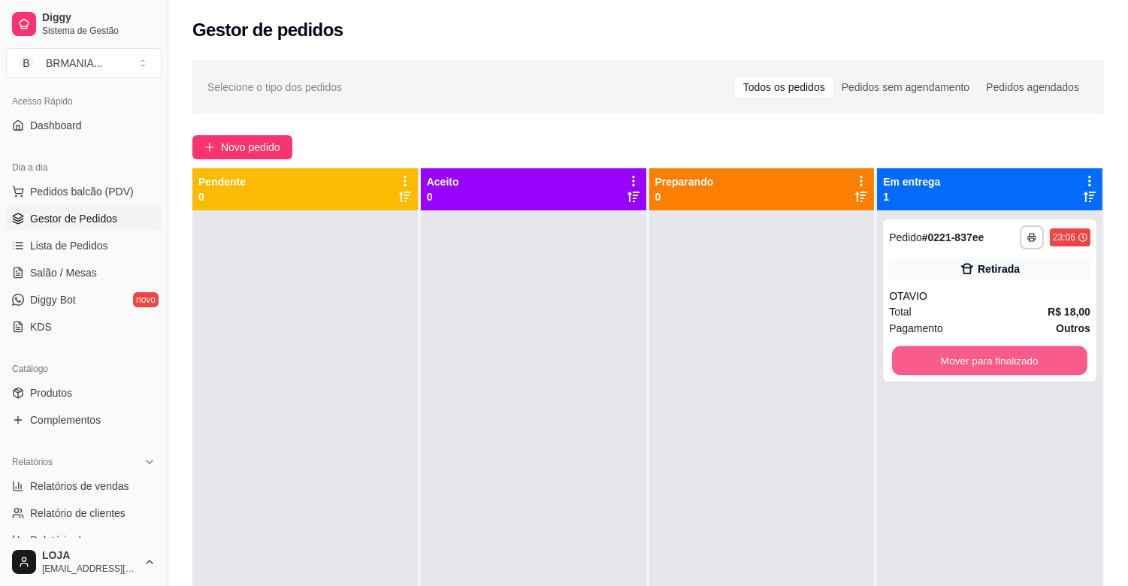
click at [994, 365] on button "Mover para finalizado" at bounding box center [989, 360] width 195 height 29
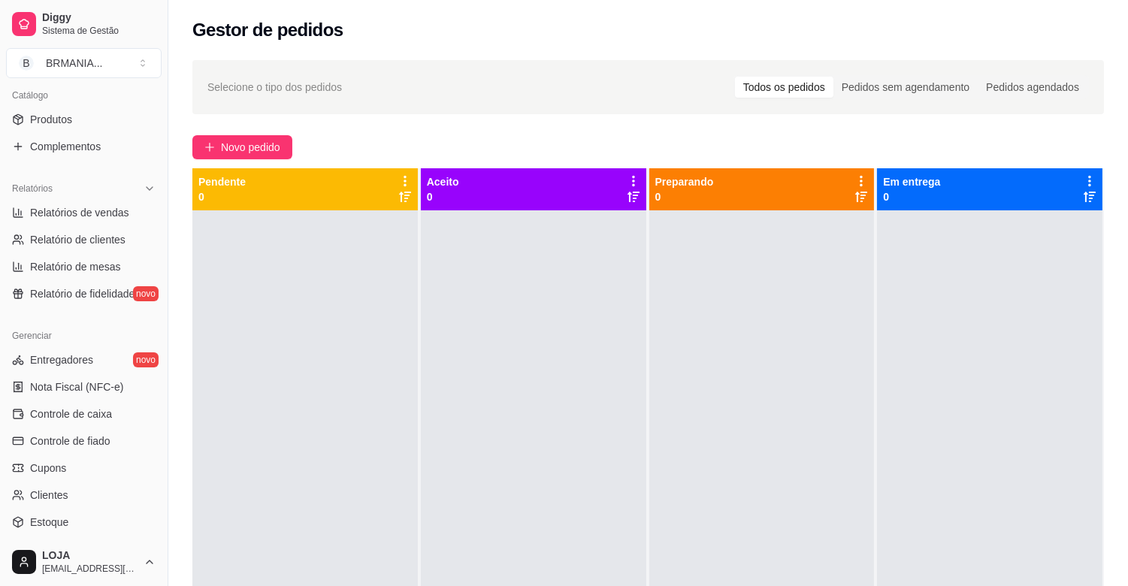
scroll to position [397, 0]
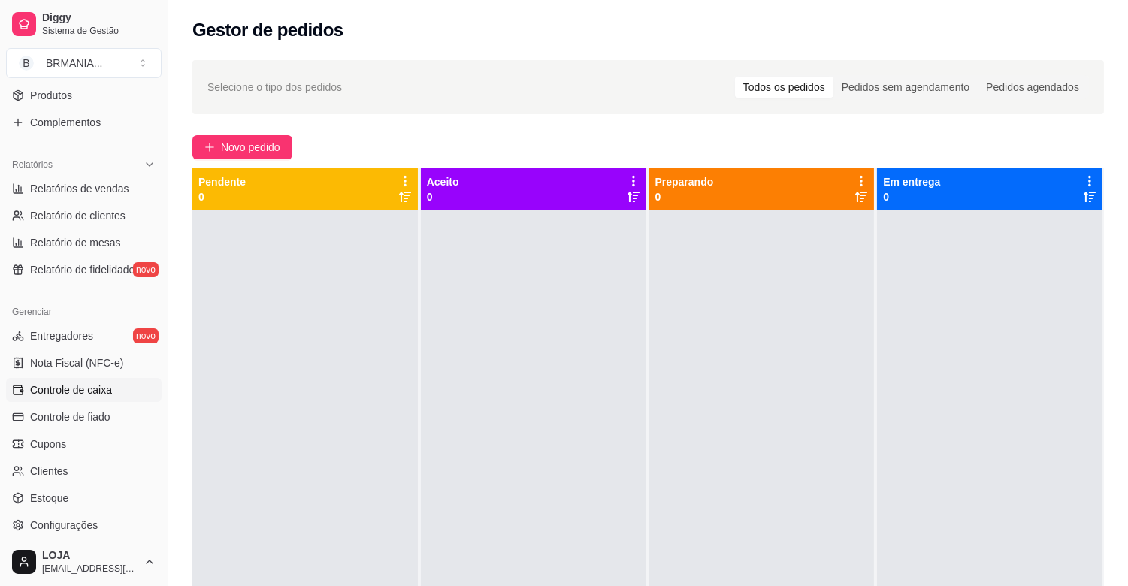
click at [79, 393] on span "Controle de caixa" at bounding box center [71, 389] width 82 height 15
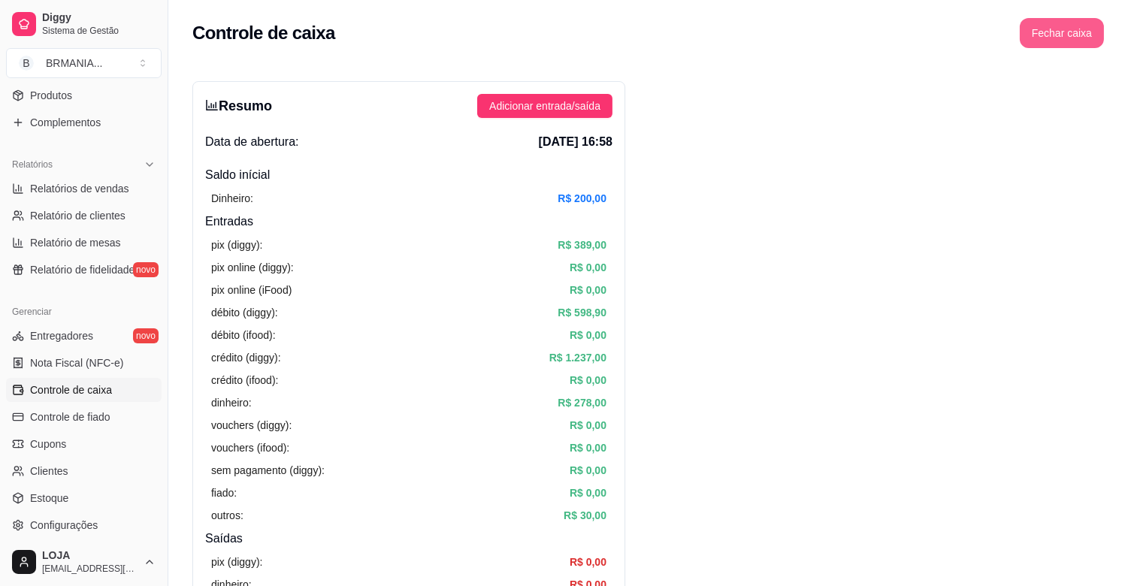
click at [1063, 32] on button "Fechar caixa" at bounding box center [1062, 33] width 84 height 30
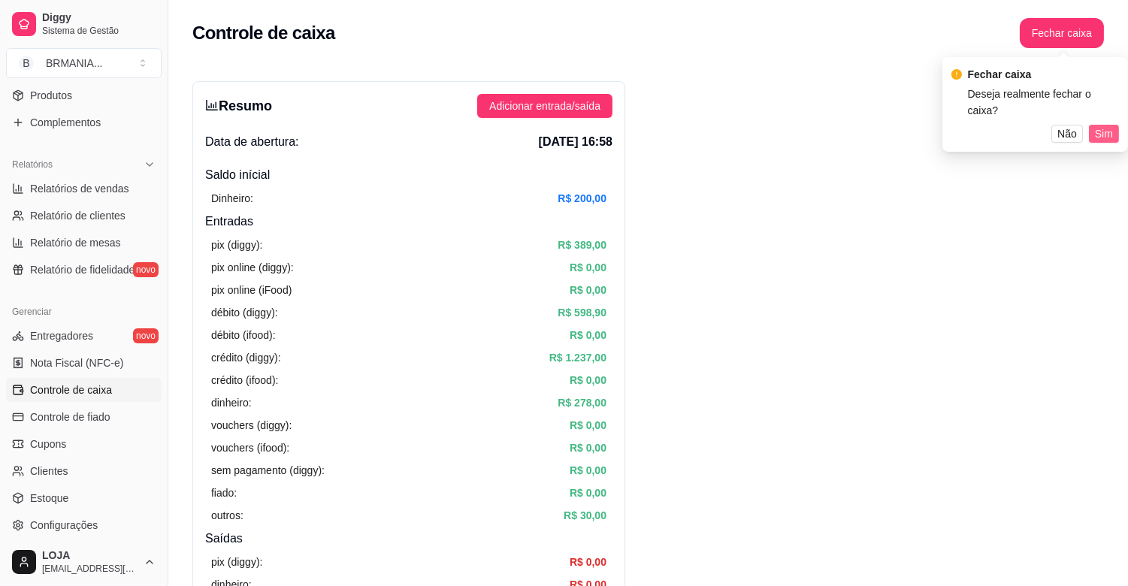
click at [1093, 125] on button "Sim" at bounding box center [1104, 134] width 30 height 18
